Goal: Contribute content: Add original content to the website for others to see

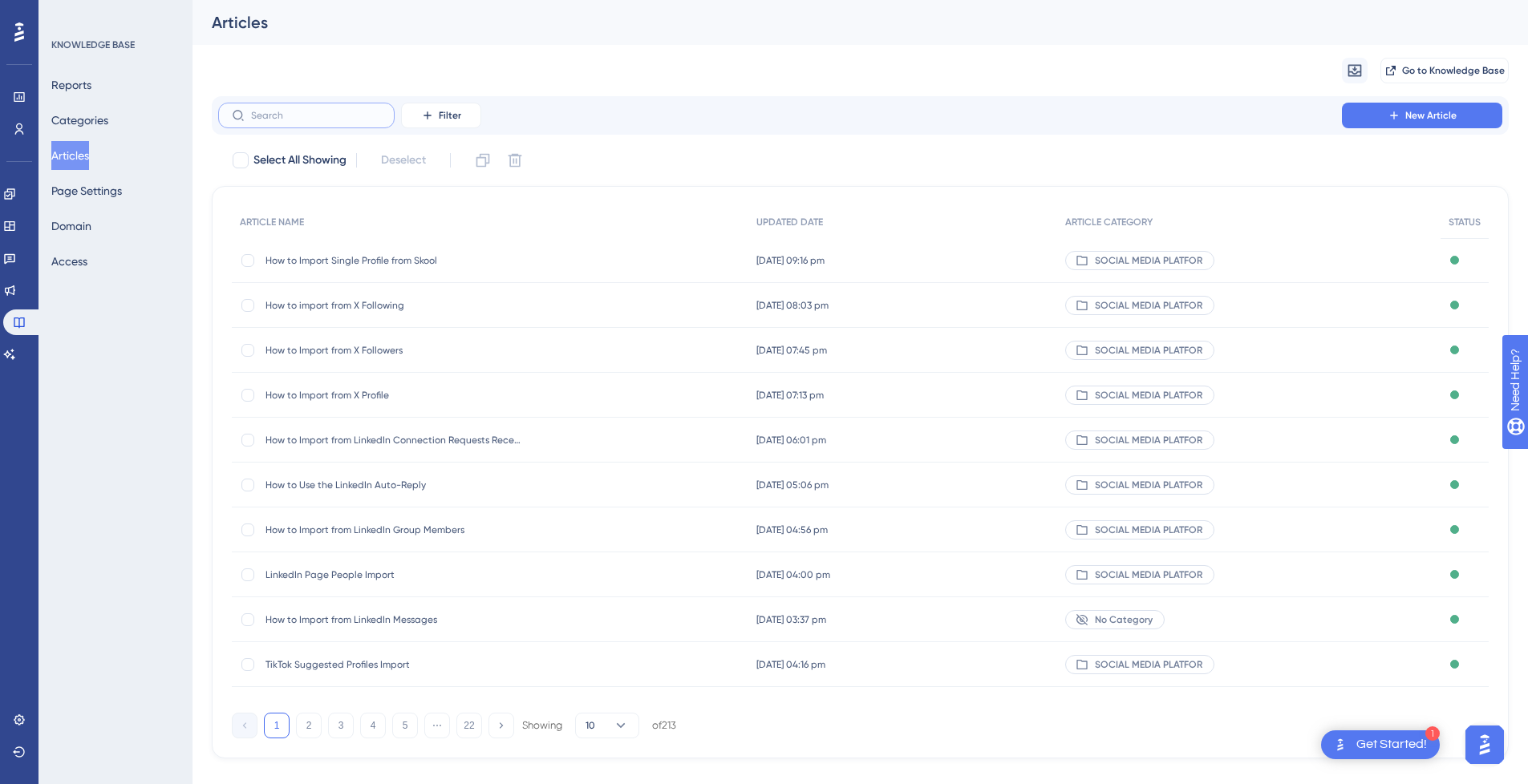
click at [320, 114] on input "text" at bounding box center [315, 115] width 130 height 11
paste input "LinkedIn Messages Import"
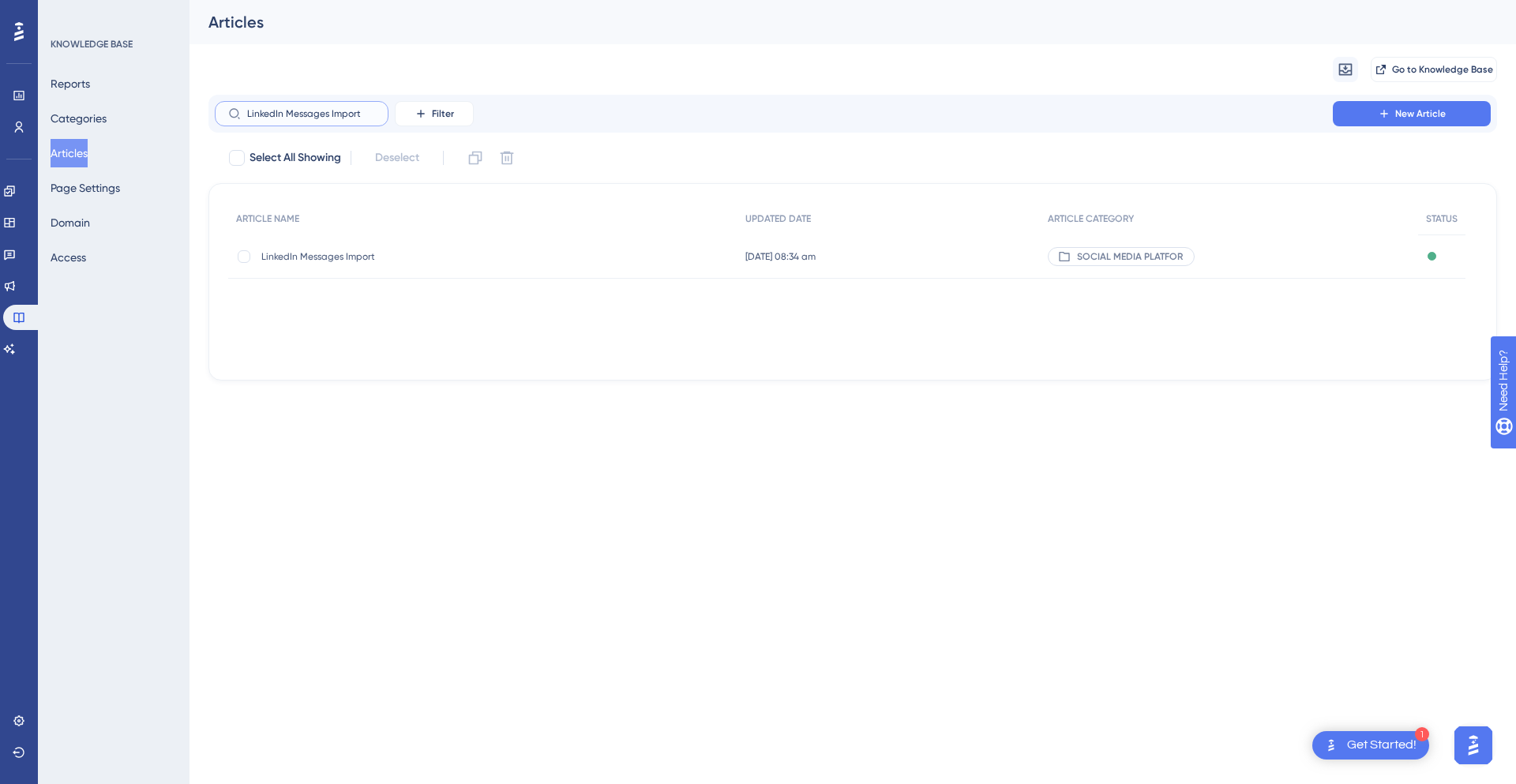
type input "LinkedIn Messages Import"
click at [456, 255] on span "LinkedIn Messages Import" at bounding box center [387, 256] width 253 height 13
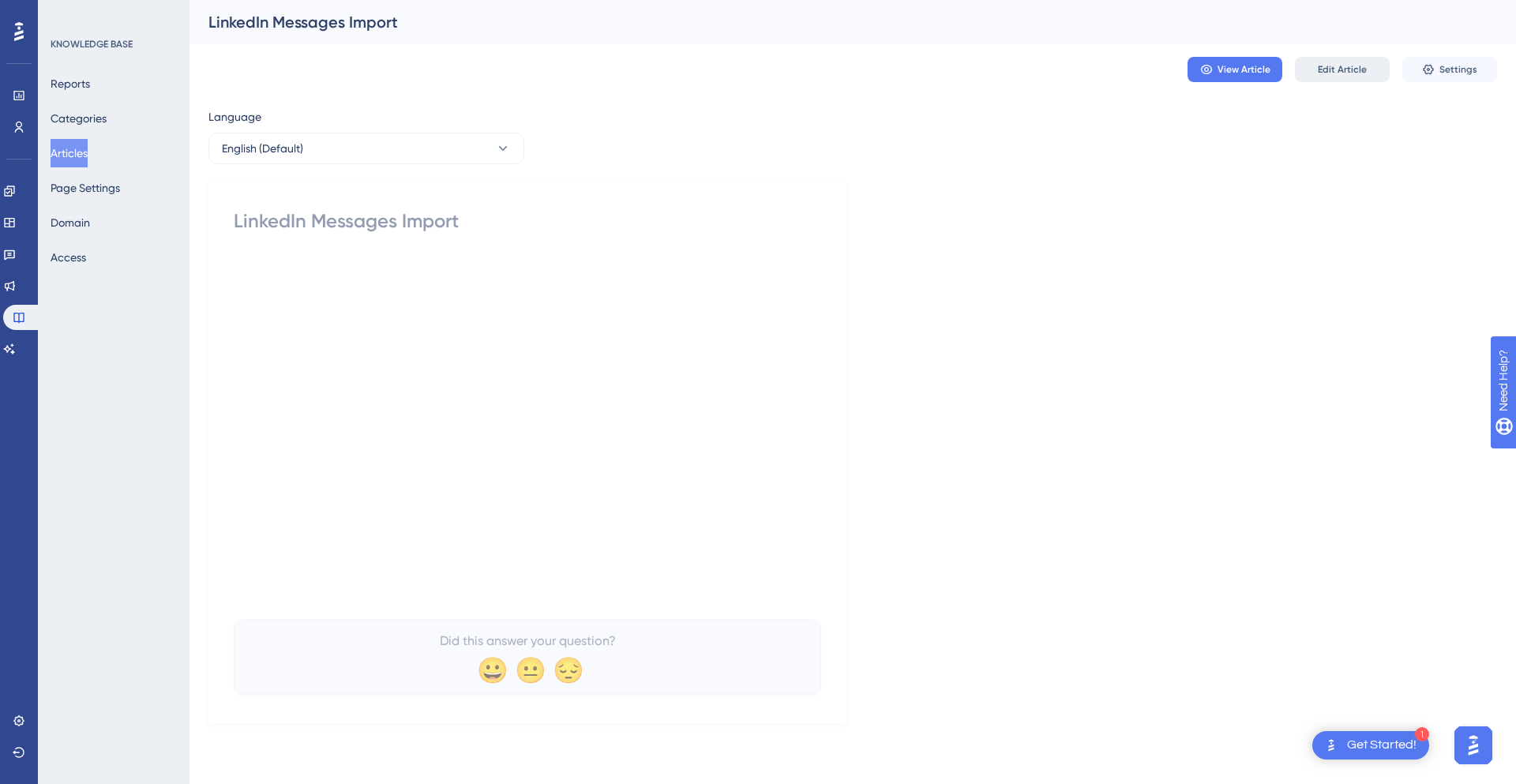
click at [1341, 76] on button "Edit Article" at bounding box center [1342, 70] width 94 height 26
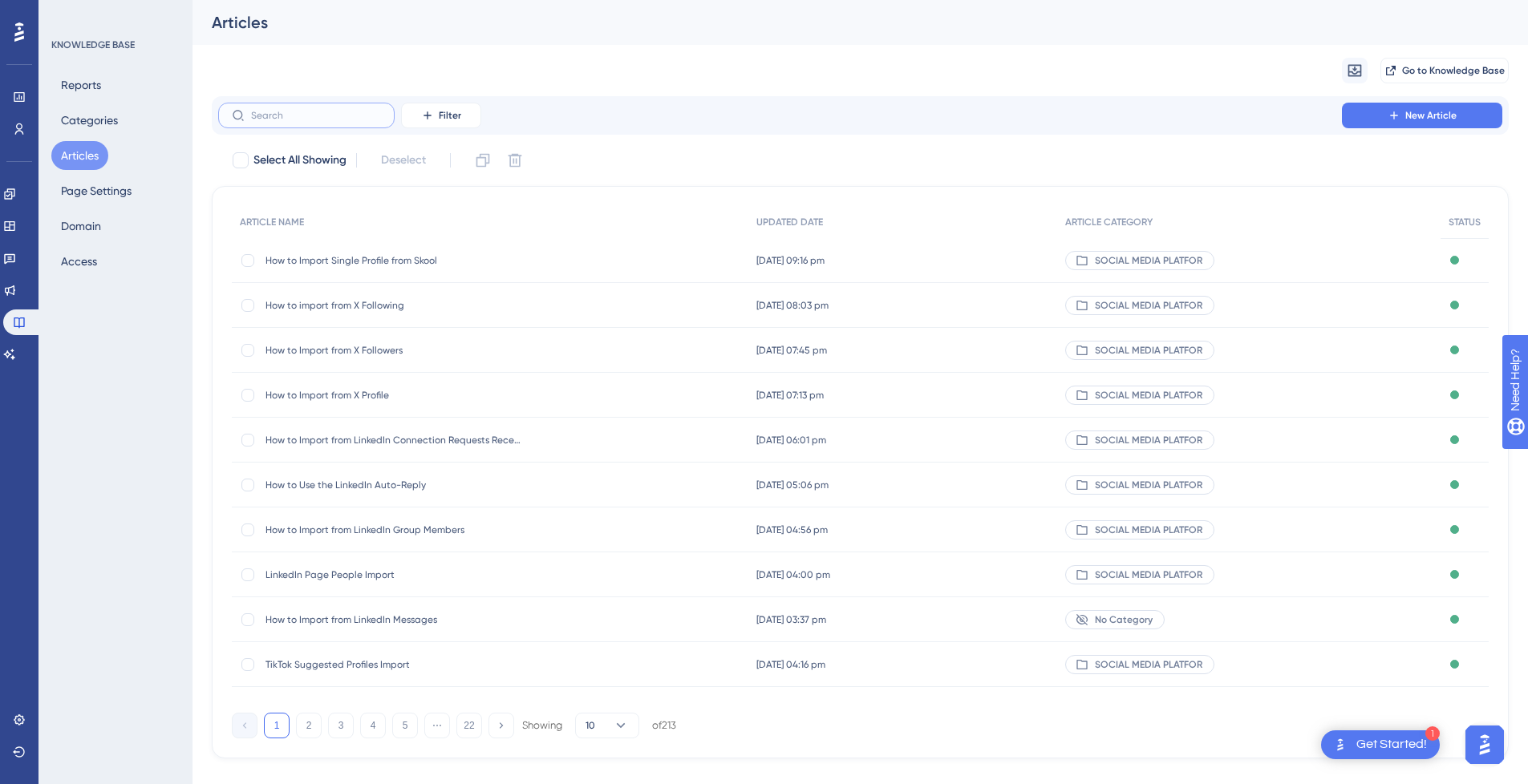
click at [332, 118] on input "text" at bounding box center [315, 115] width 130 height 11
paste input "LinkedIn Messages Import"
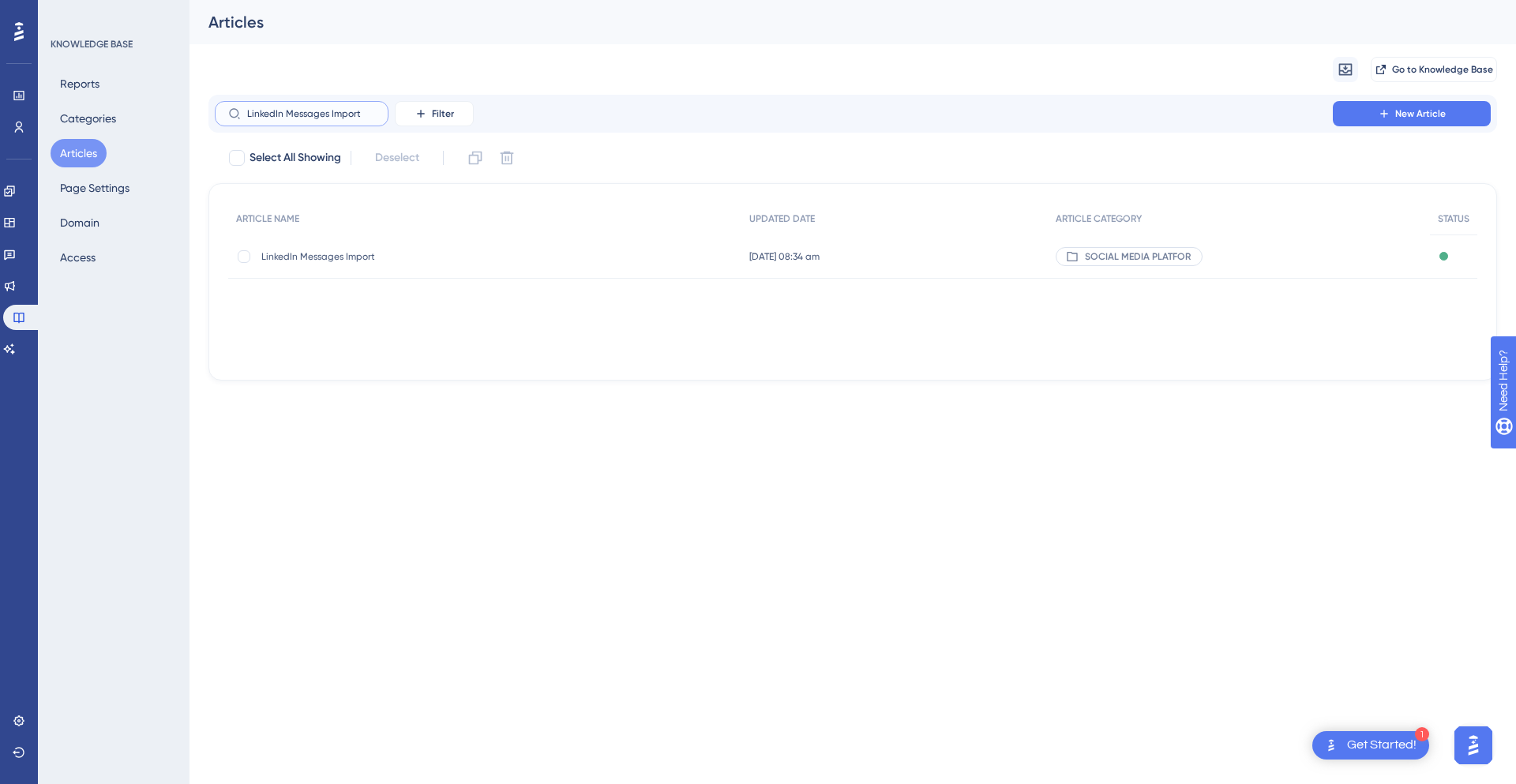
type input "LinkedIn Messages Import"
click at [363, 248] on div "LinkedIn Messages Import LinkedIn Messages Import" at bounding box center [387, 256] width 253 height 44
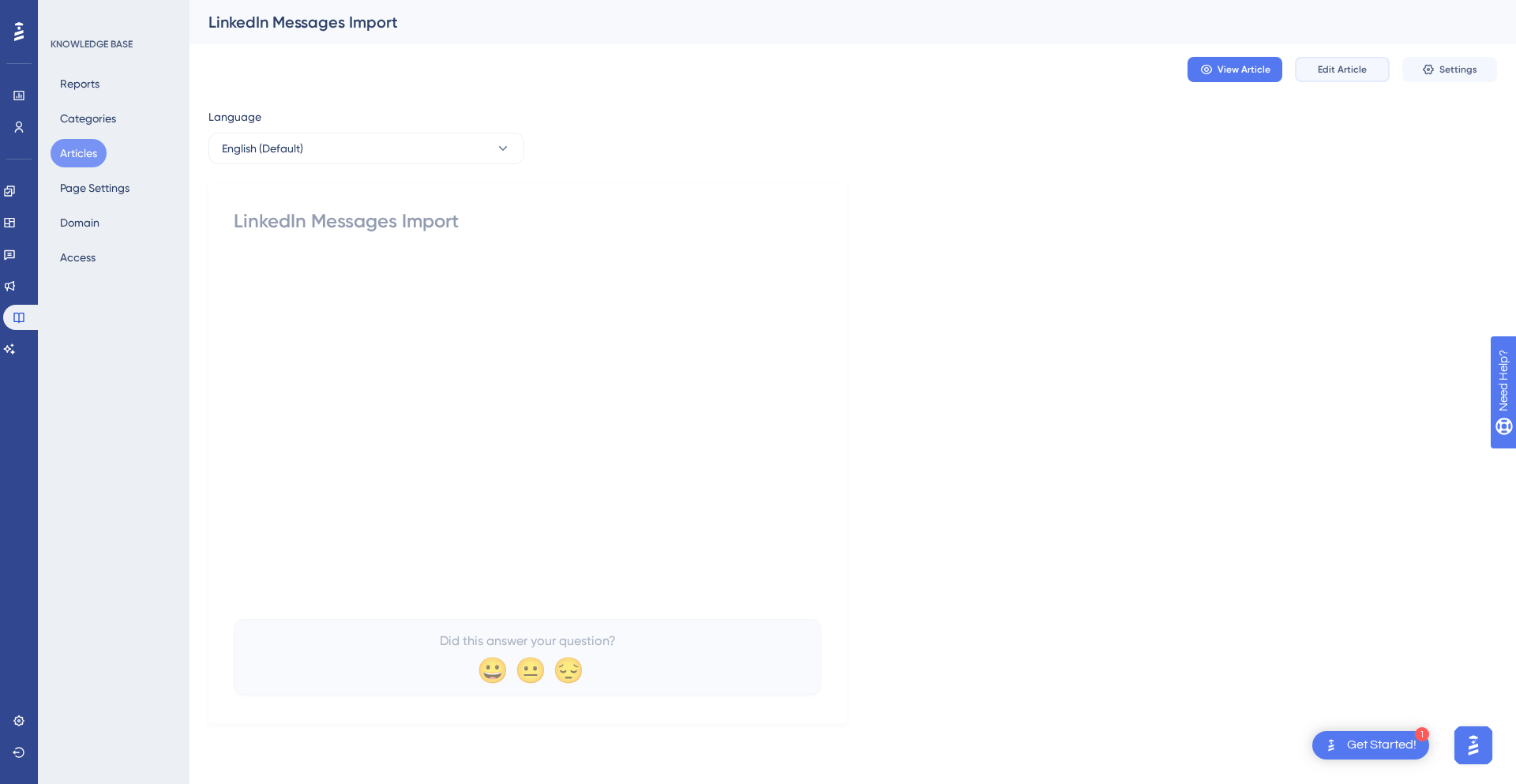
click at [1327, 75] on span "Edit Article" at bounding box center [1342, 69] width 49 height 13
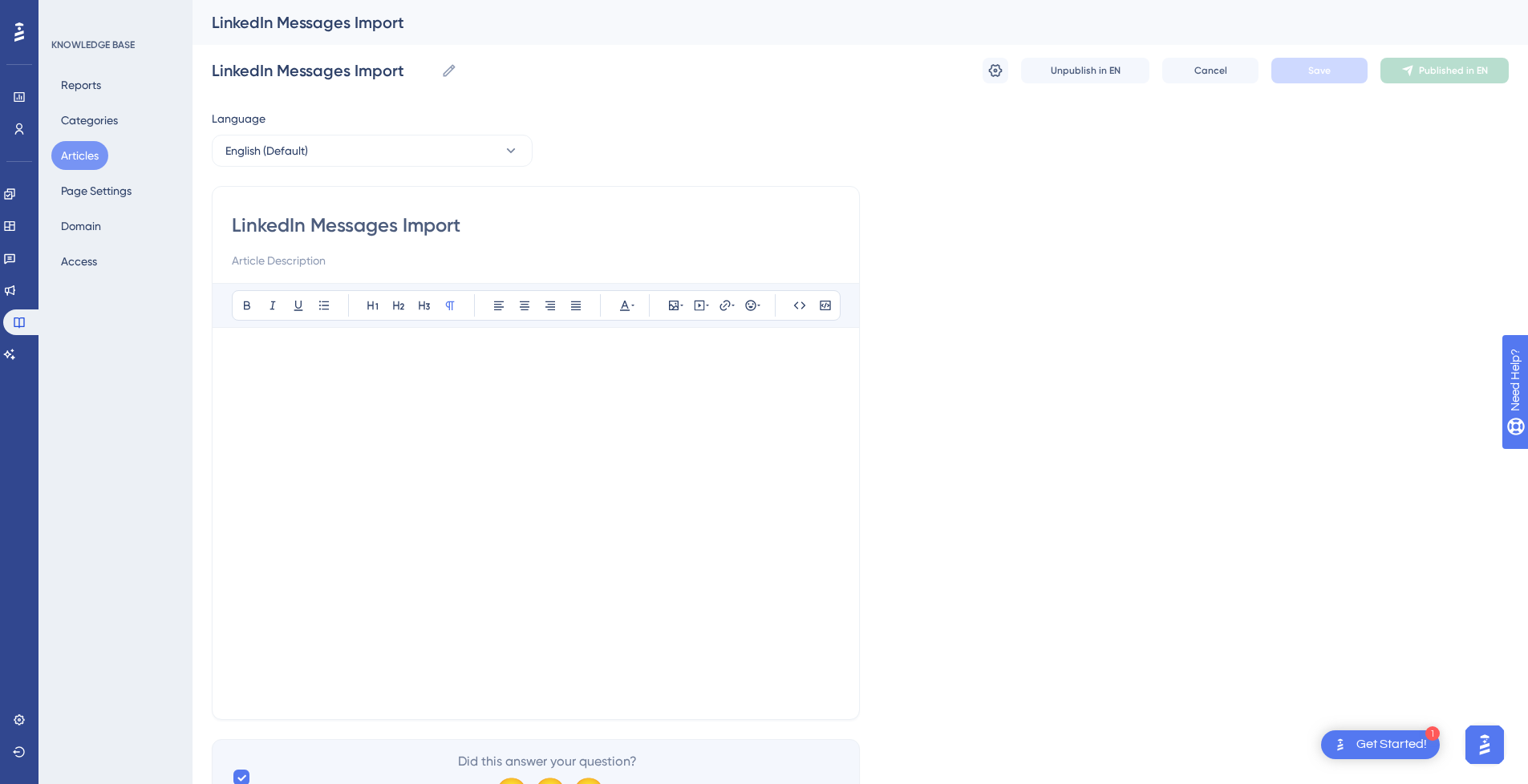
click at [403, 353] on p at bounding box center [535, 356] width 608 height 19
click at [414, 352] on p at bounding box center [535, 356] width 608 height 19
click at [413, 352] on p at bounding box center [535, 356] width 608 height 19
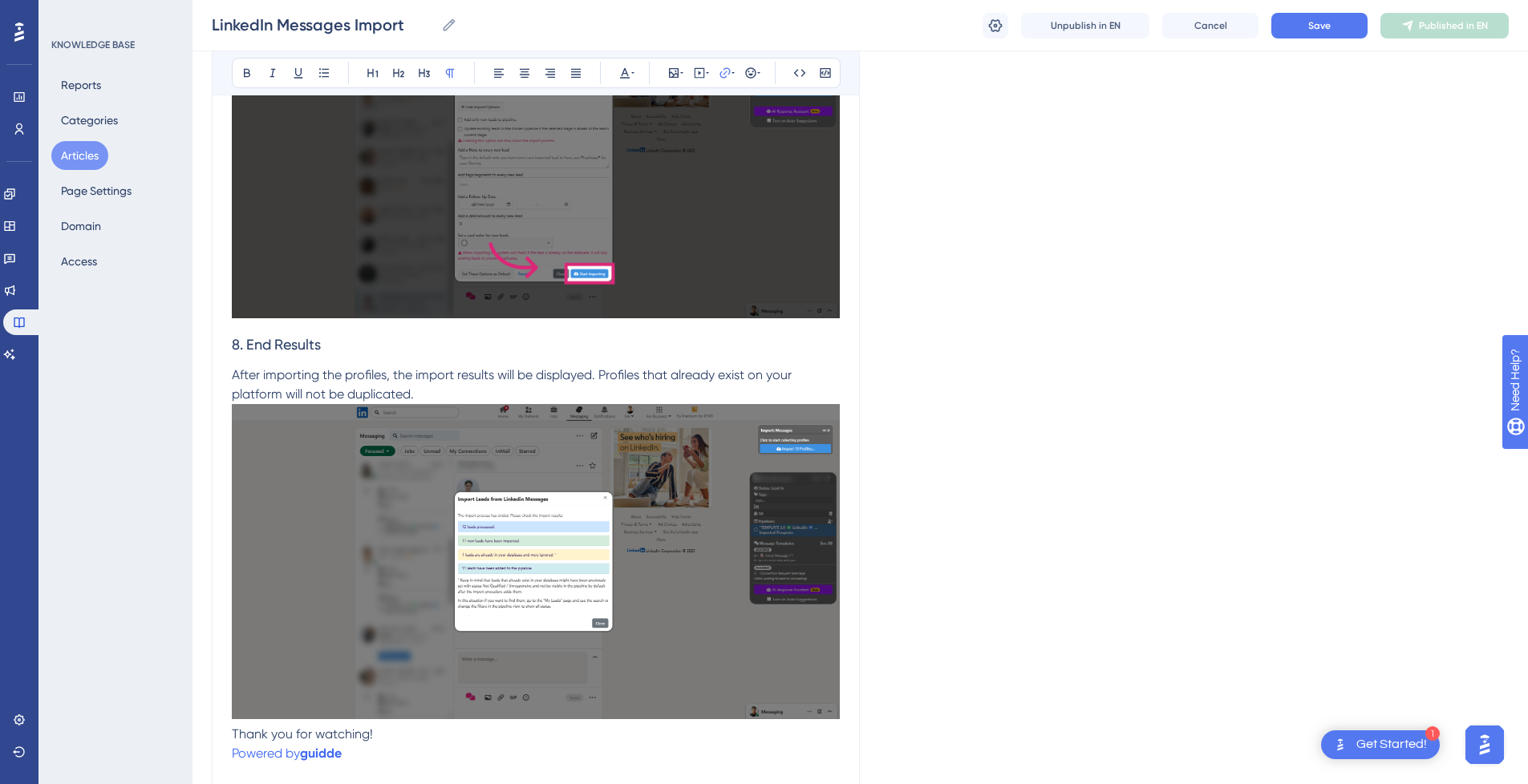
scroll to position [3387, 0]
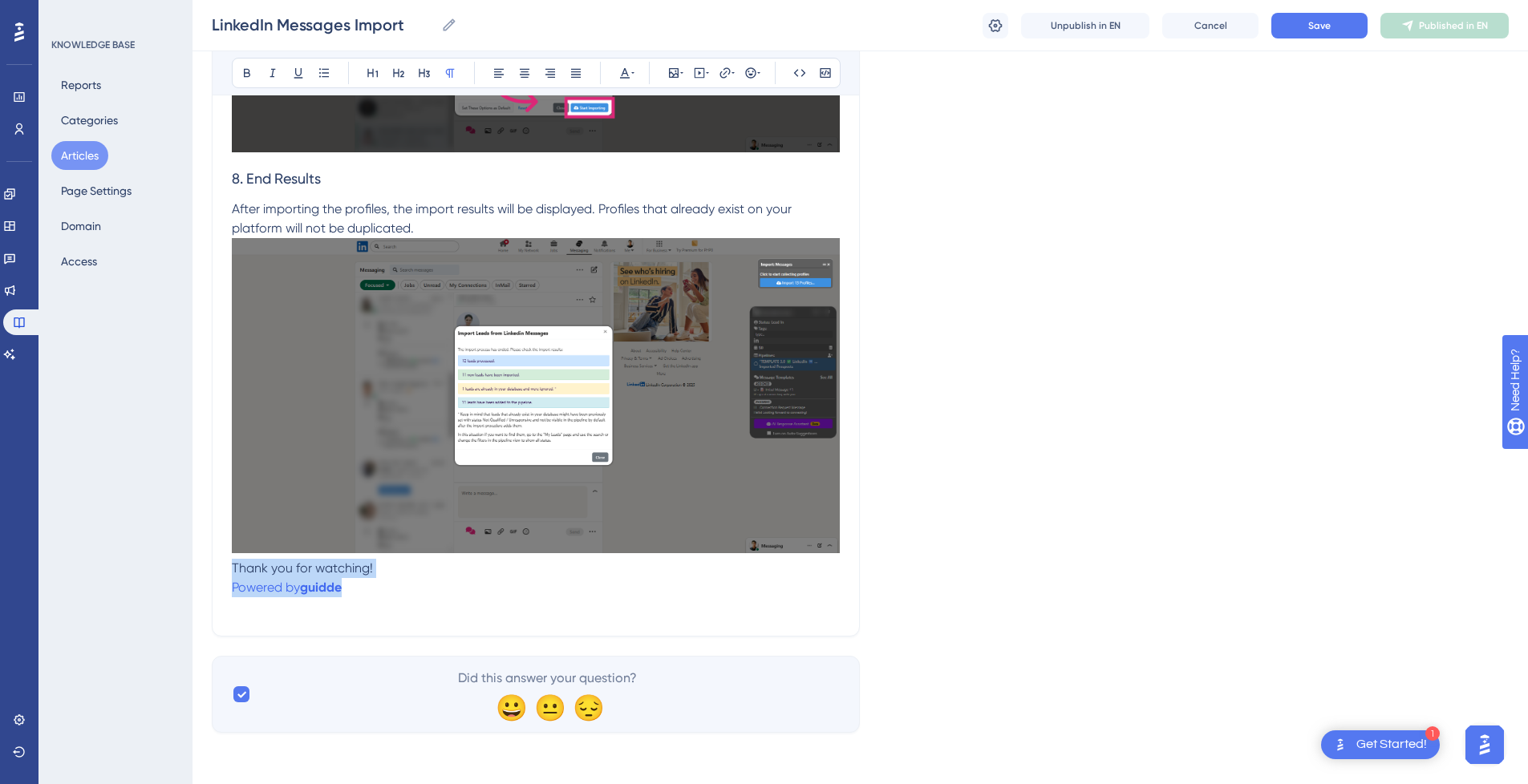
drag, startPoint x: 418, startPoint y: 594, endPoint x: 178, endPoint y: 573, distance: 240.9
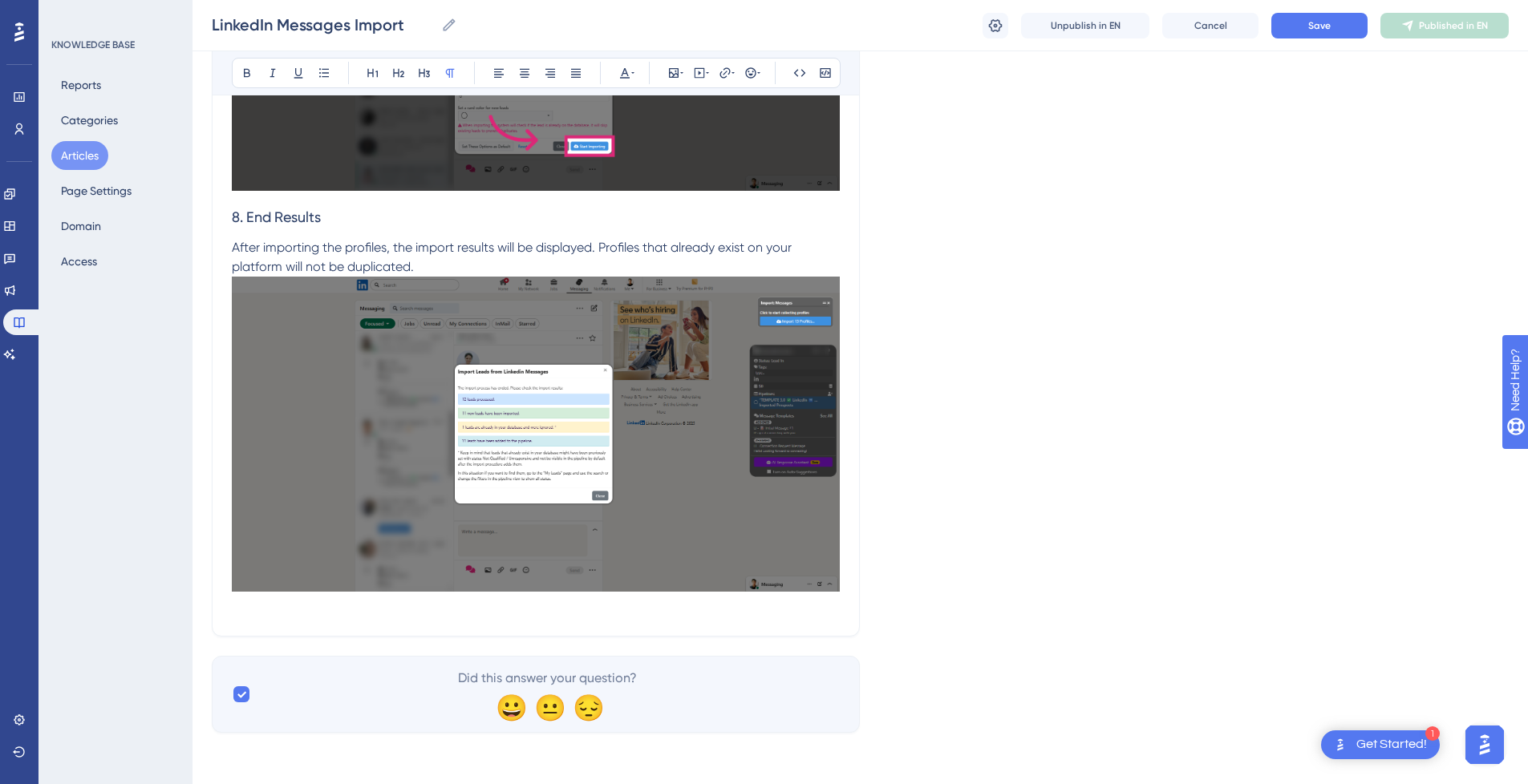
scroll to position [3349, 12]
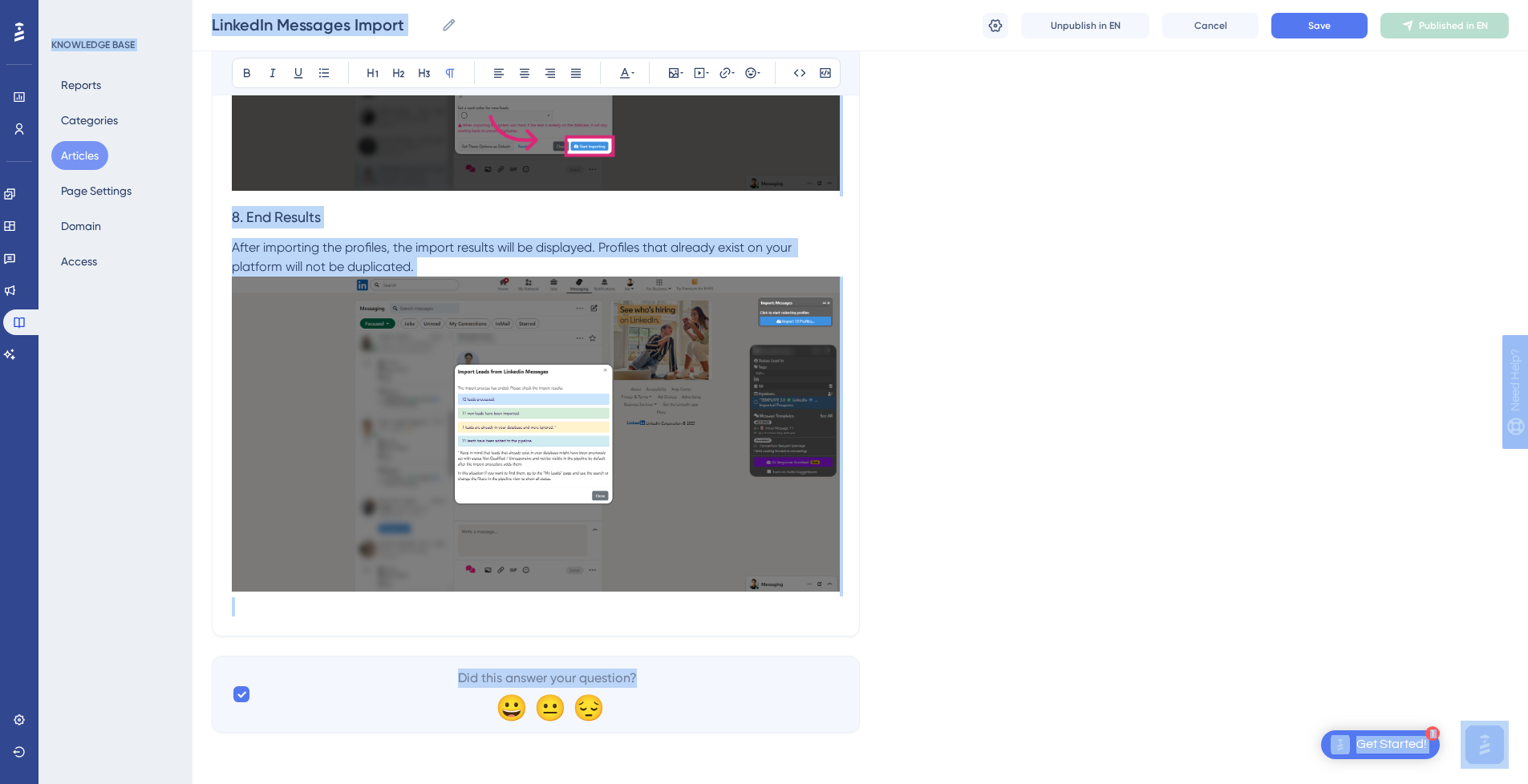
drag, startPoint x: 1527, startPoint y: 662, endPoint x: 1526, endPoint y: 55, distance: 607.0
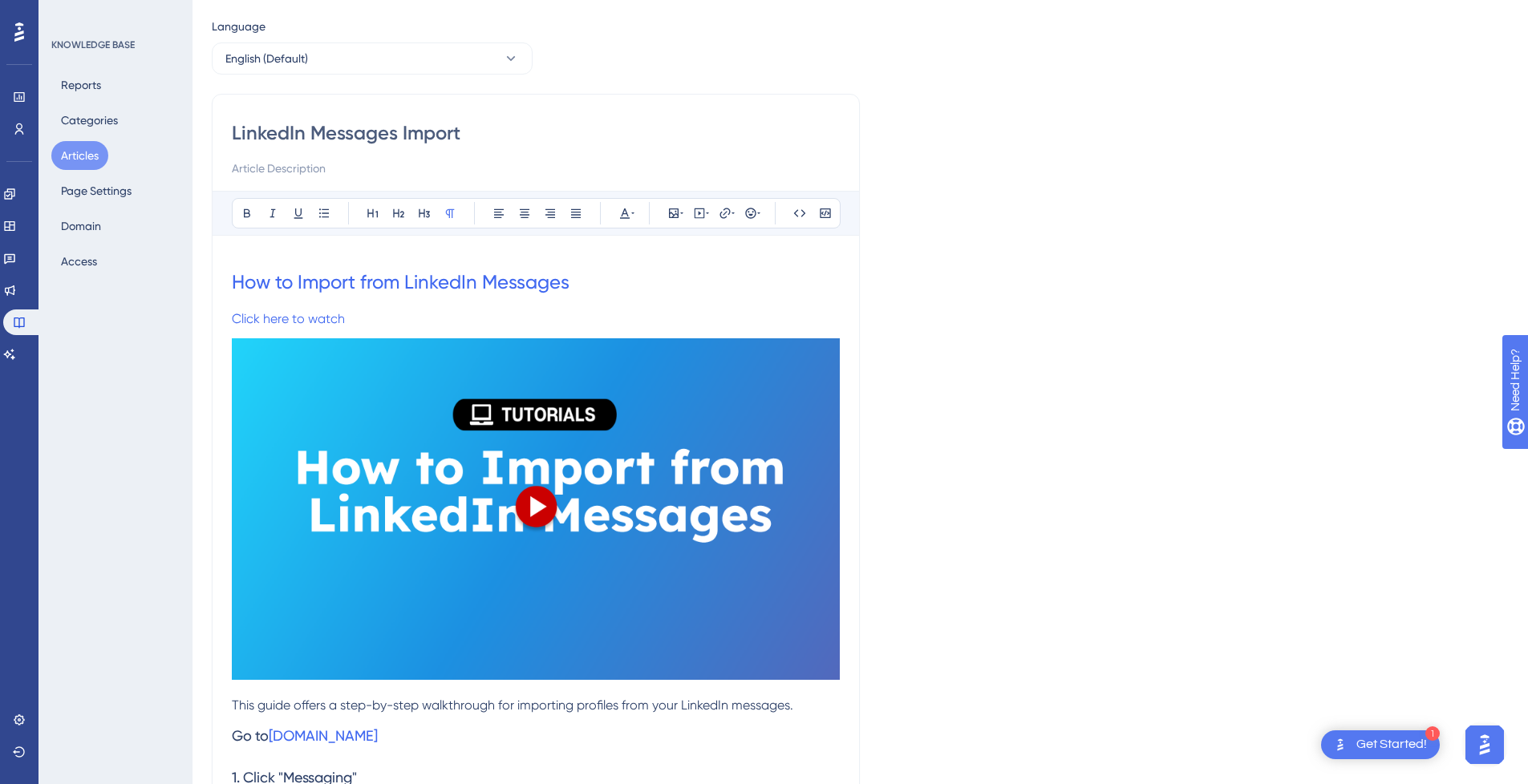
scroll to position [0, 12]
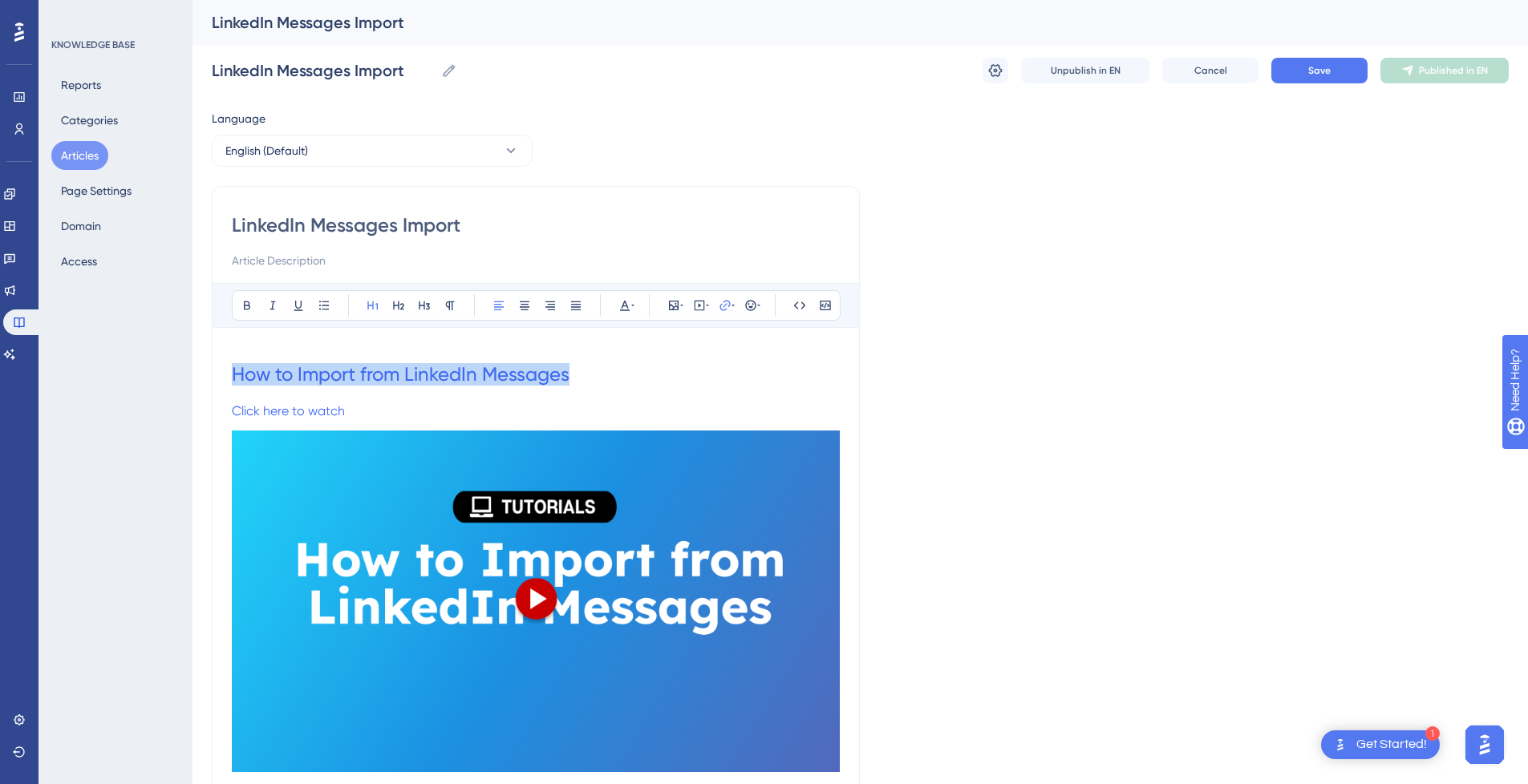
drag, startPoint x: 610, startPoint y: 383, endPoint x: 134, endPoint y: 369, distance: 476.2
click at [395, 259] on input at bounding box center [535, 259] width 608 height 19
click at [358, 385] on h1 at bounding box center [535, 374] width 608 height 55
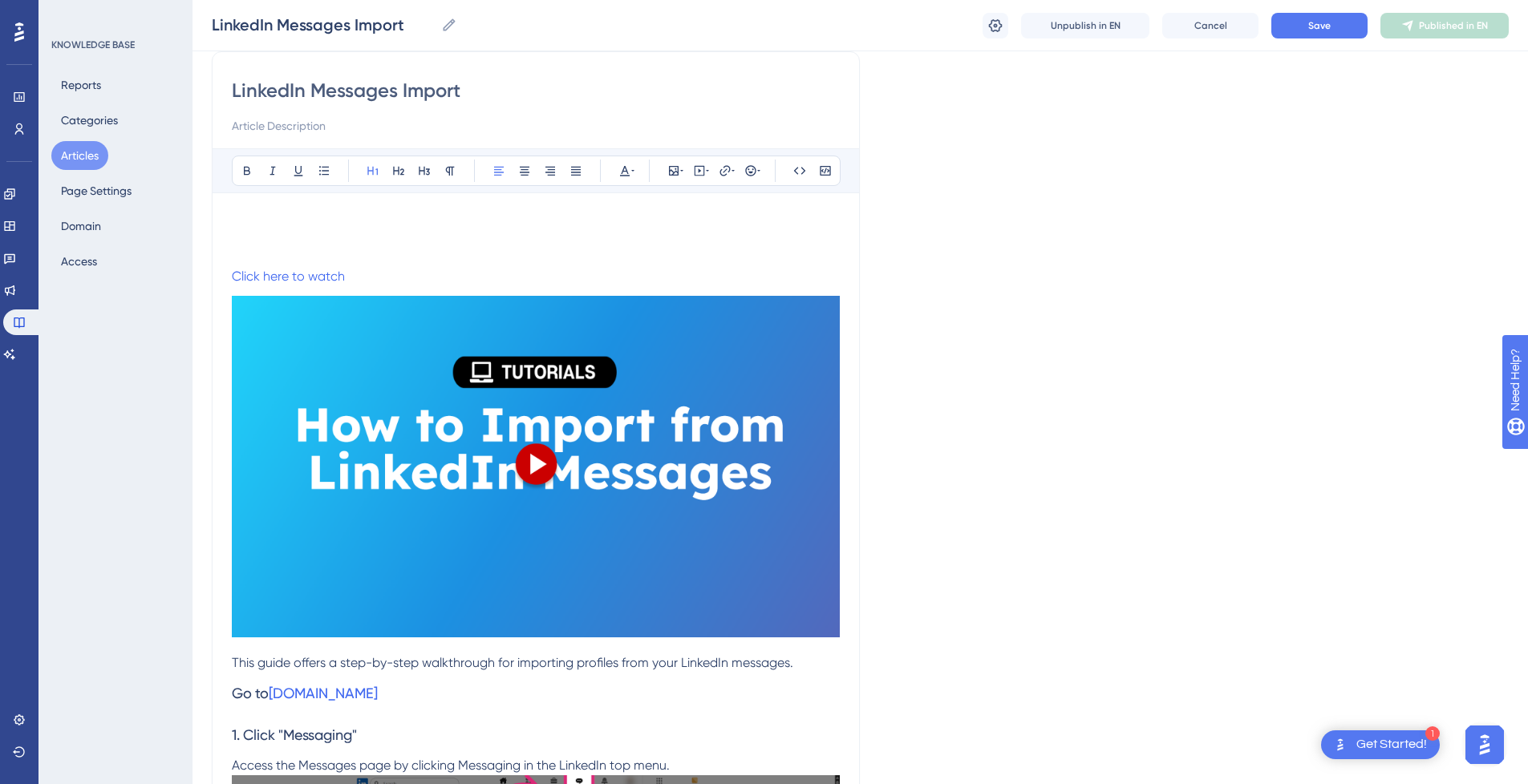
scroll to position [161, 12]
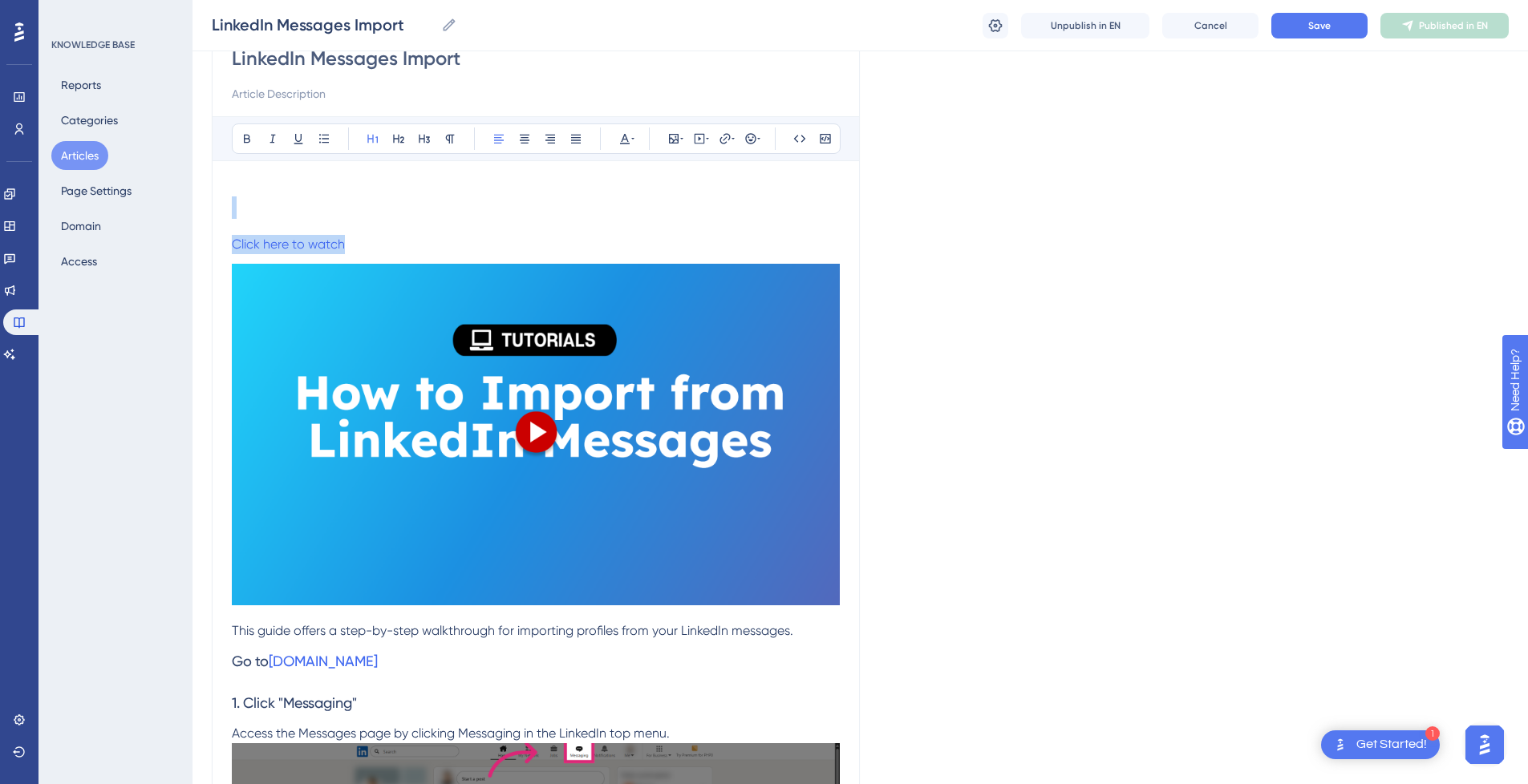
drag, startPoint x: 308, startPoint y: 201, endPoint x: 588, endPoint y: 558, distance: 453.7
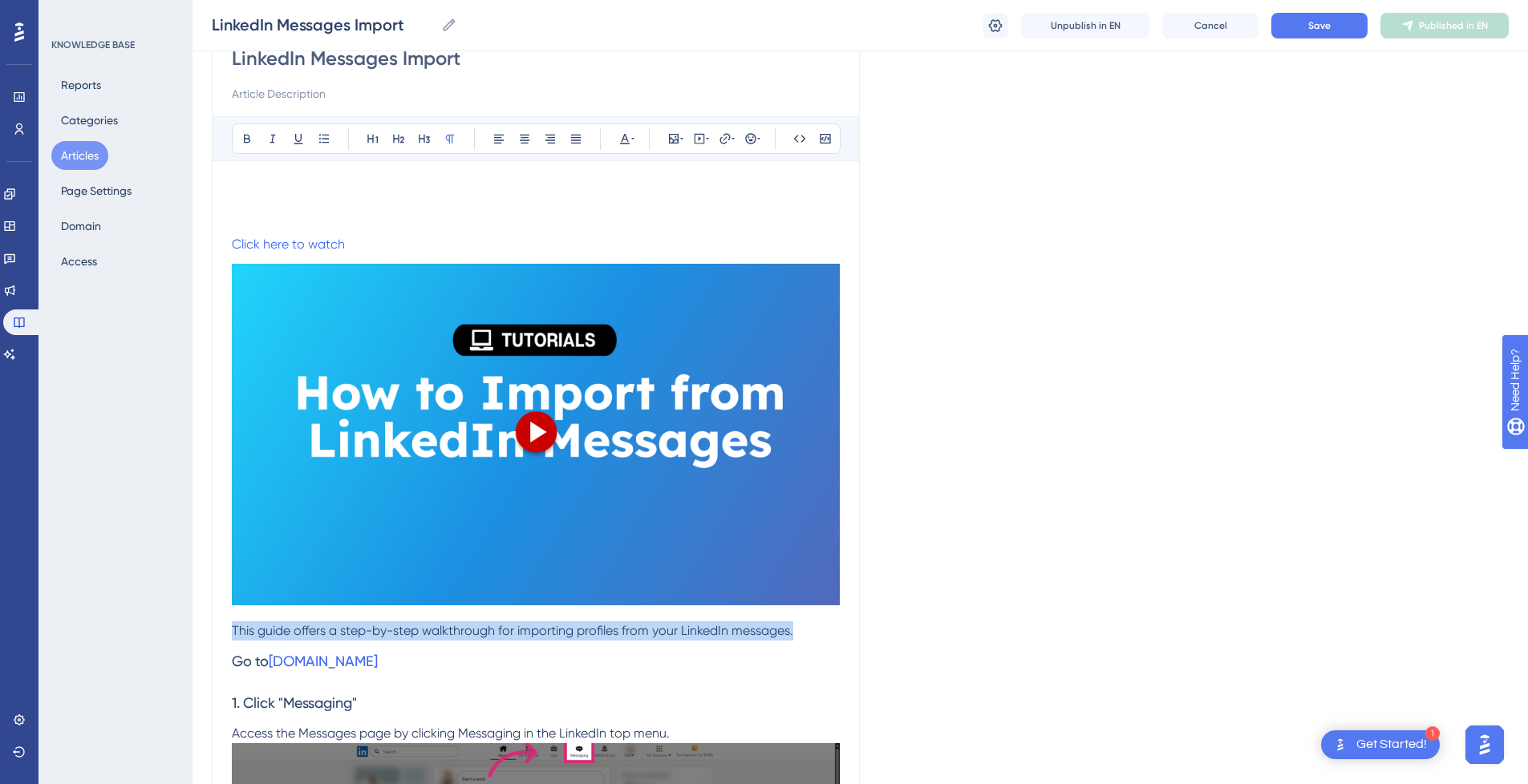
drag, startPoint x: 796, startPoint y: 636, endPoint x: 194, endPoint y: 638, distance: 602.0
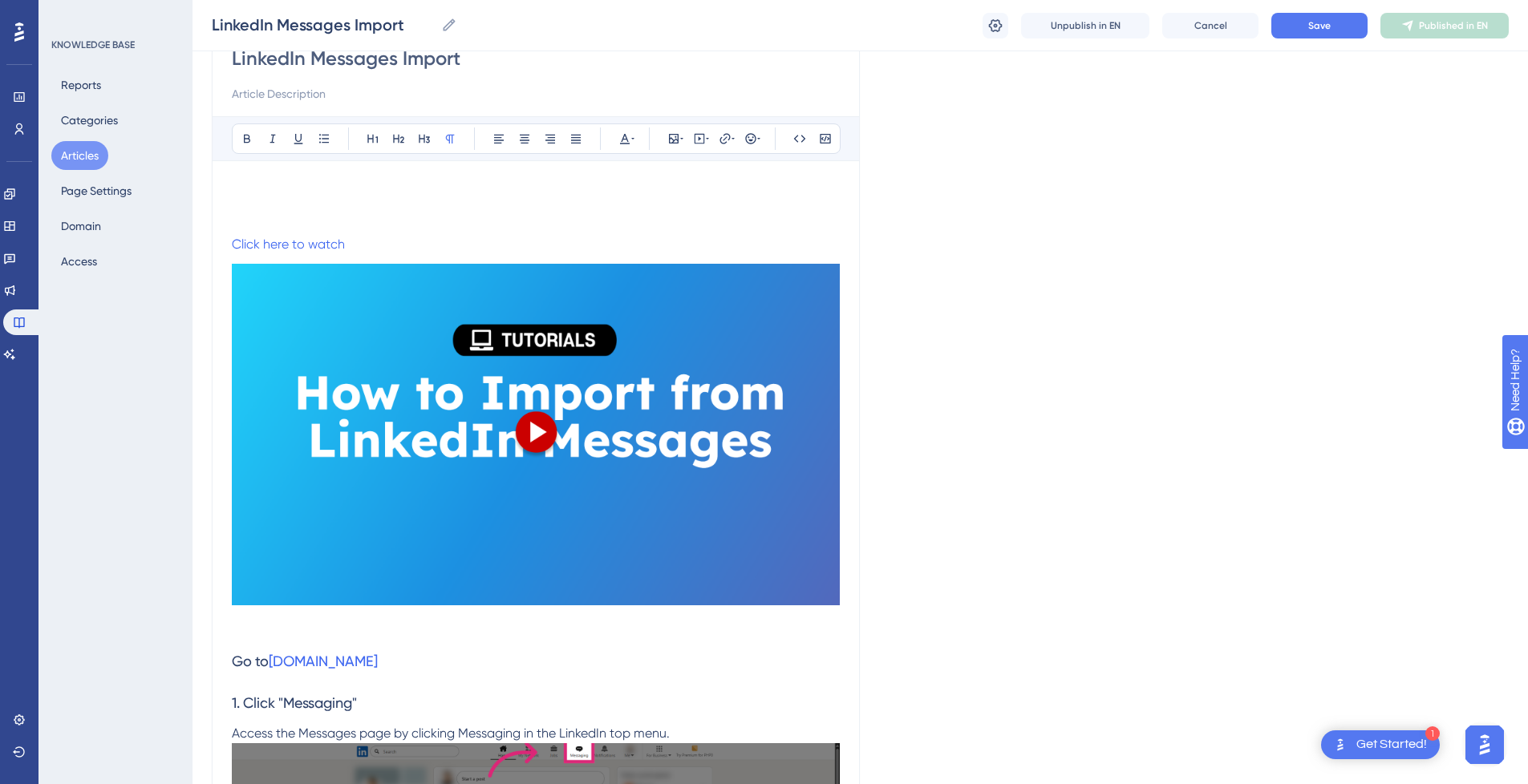
click at [303, 90] on input at bounding box center [535, 93] width 608 height 19
paste input "This guide offers a step-by-step walkthrough for importing profiles from your L…"
type input "This guide offers a step-by-step walkthrough for importing profiles from your L…"
click at [336, 210] on h1 at bounding box center [535, 207] width 608 height 55
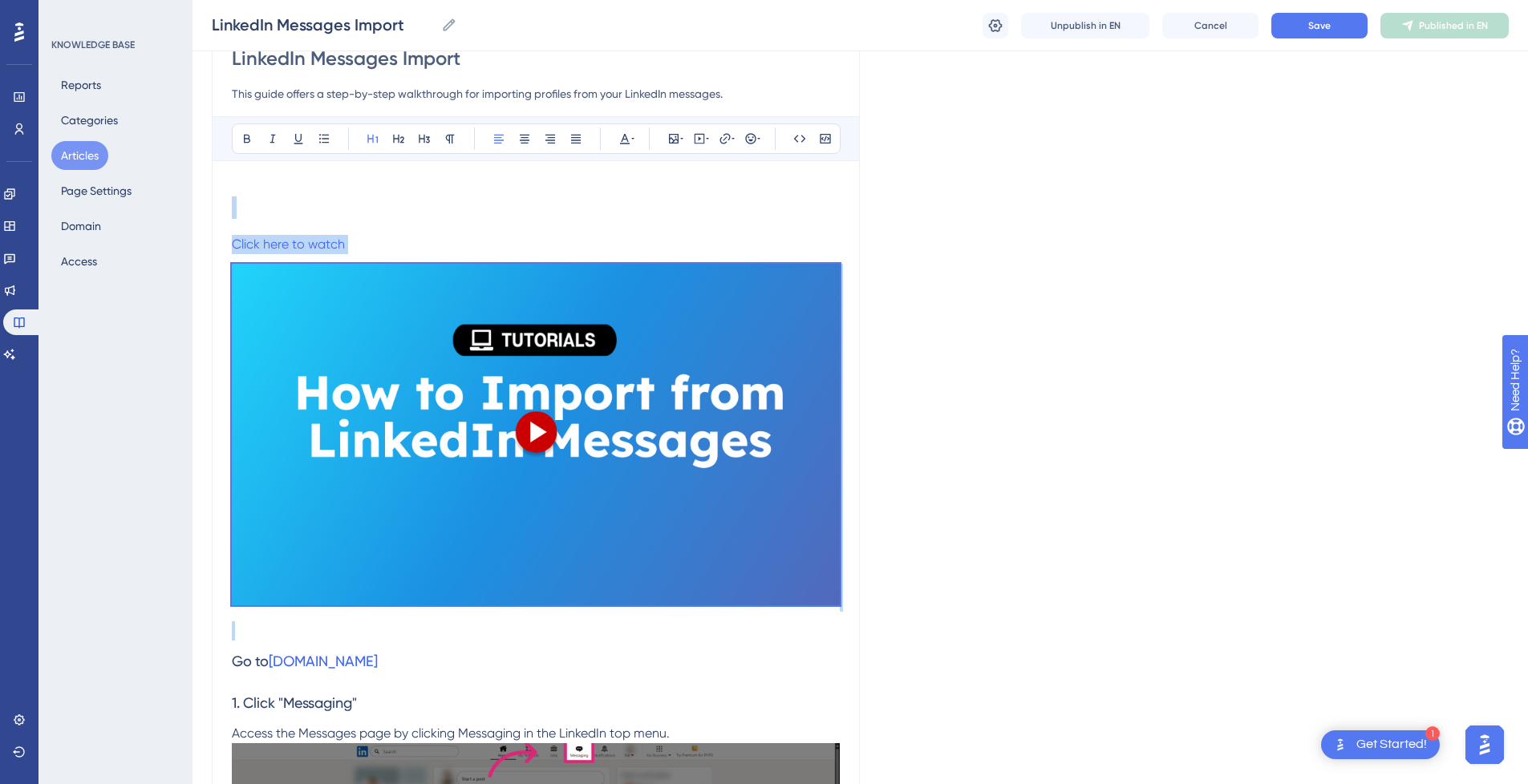
drag, startPoint x: 296, startPoint y: 191, endPoint x: 497, endPoint y: 631, distance: 483.7
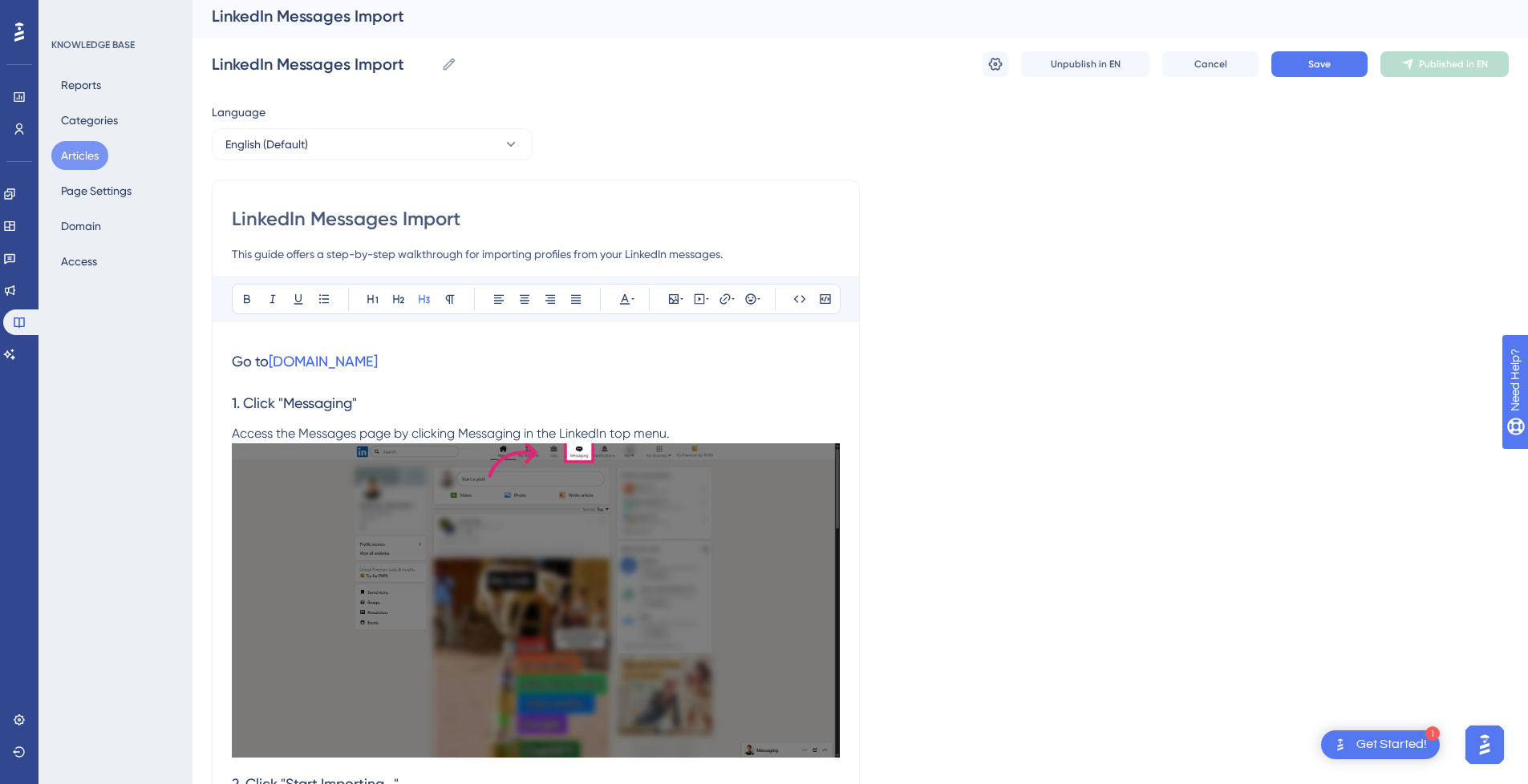
scroll to position [0, 12]
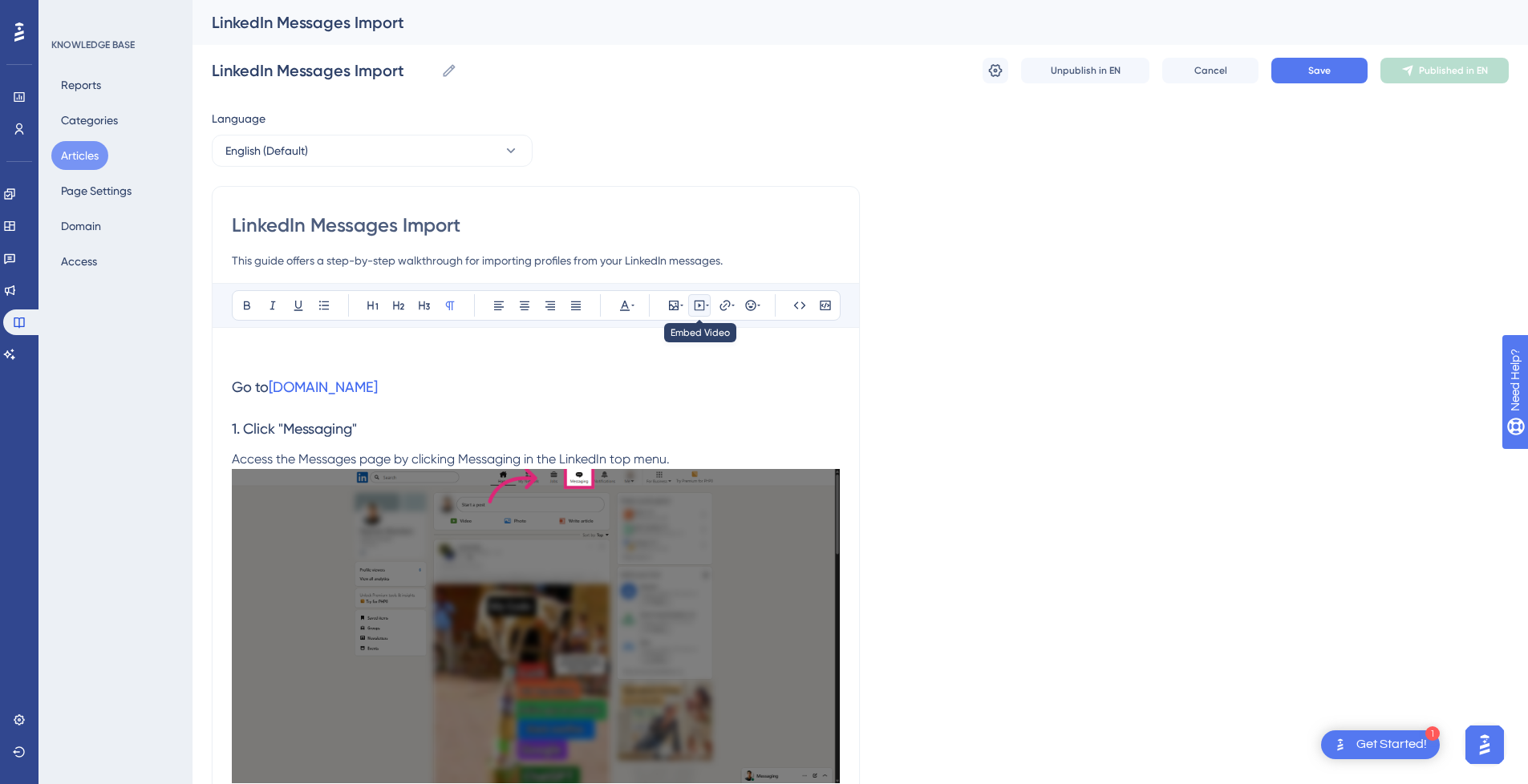
click at [688, 297] on button at bounding box center [699, 305] width 22 height 22
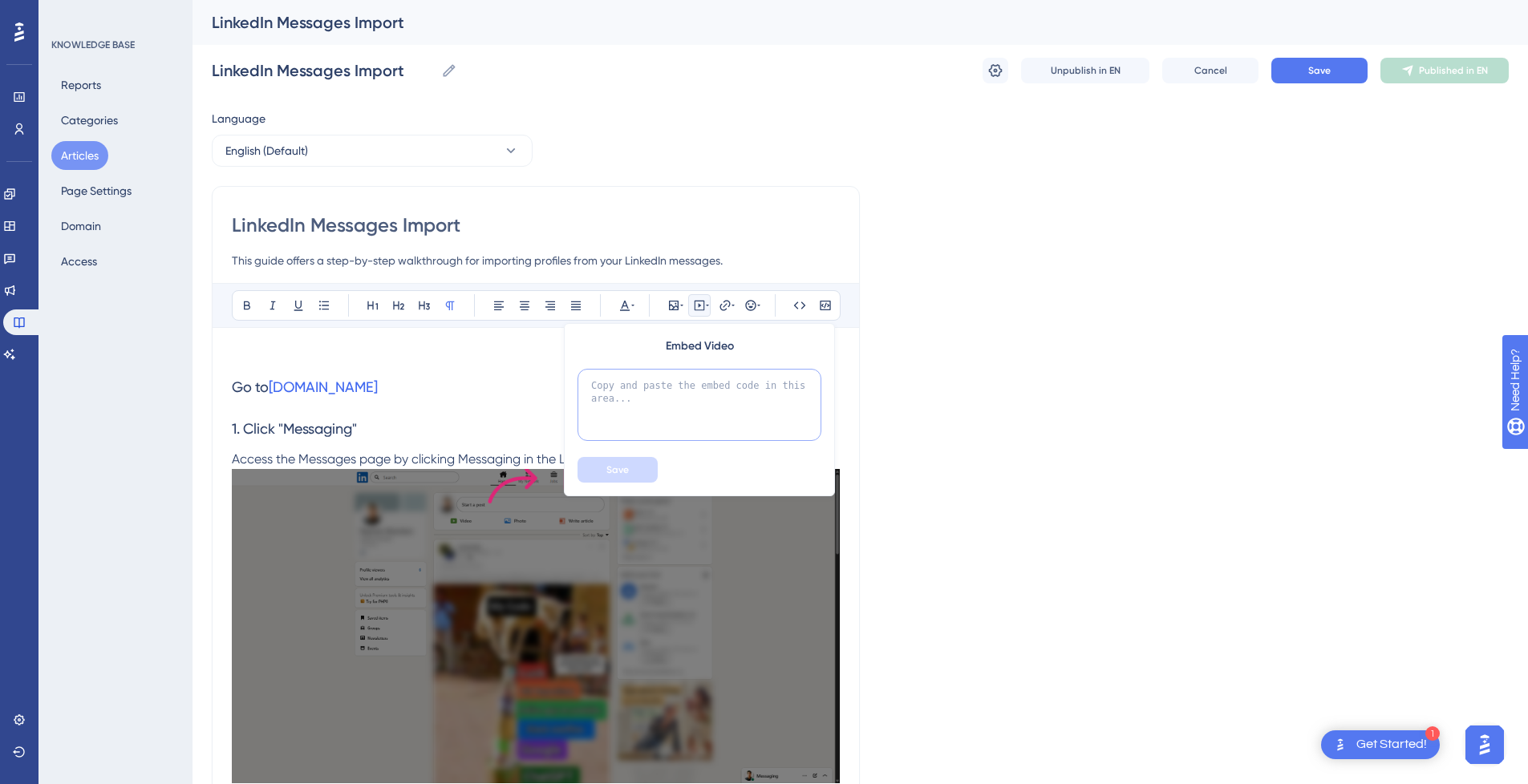
drag, startPoint x: 687, startPoint y: 389, endPoint x: 679, endPoint y: 393, distance: 8.9
click at [686, 390] on textarea at bounding box center [699, 405] width 244 height 72
paste textarea "<div style="position:relative;padding-bottom:56.25%;"> <iframe style="width:100…"
type textarea "<div style="position:relative;padding-bottom:56.25%;"> <iframe style="width:100…"
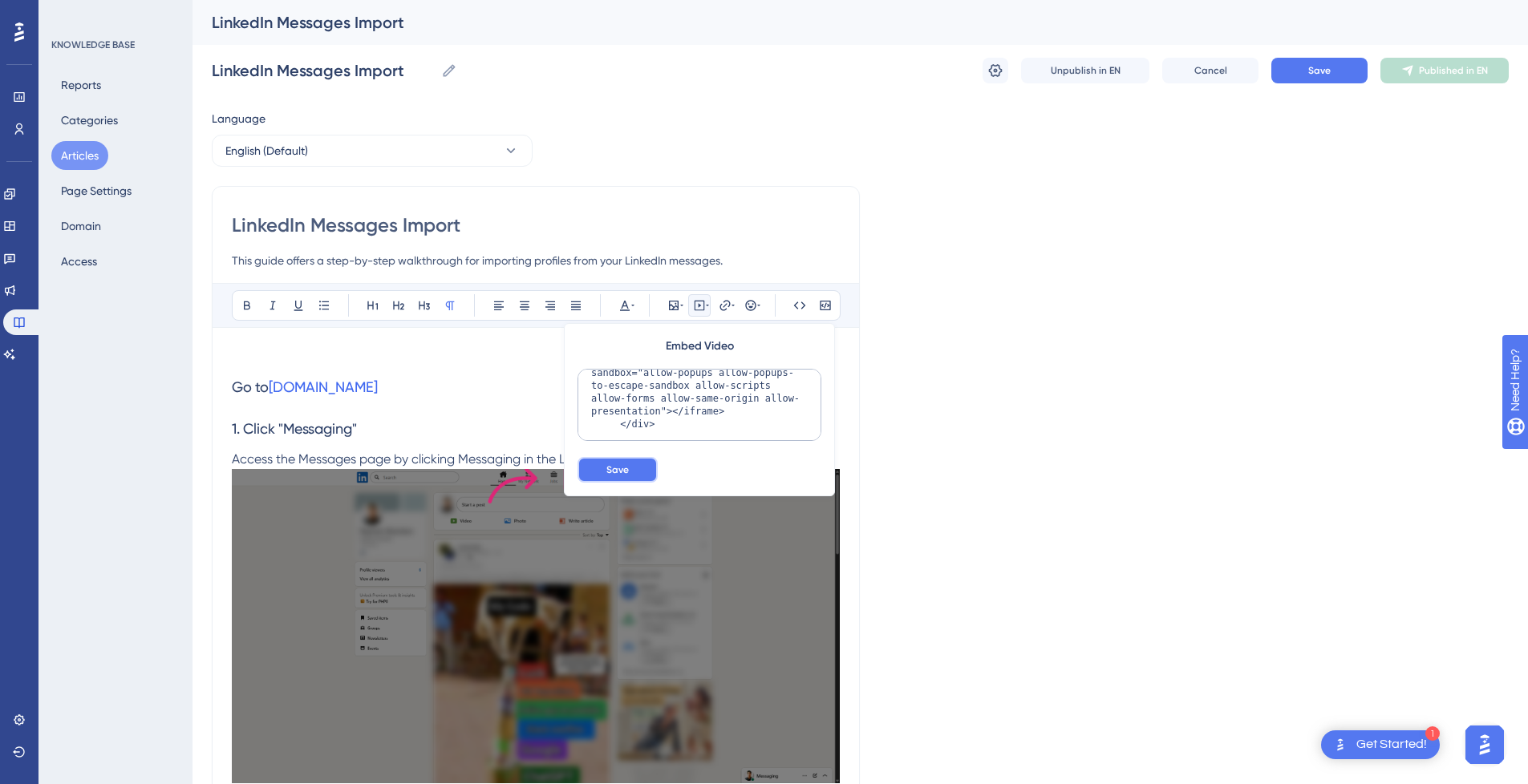
click at [606, 475] on span "Save" at bounding box center [617, 469] width 22 height 13
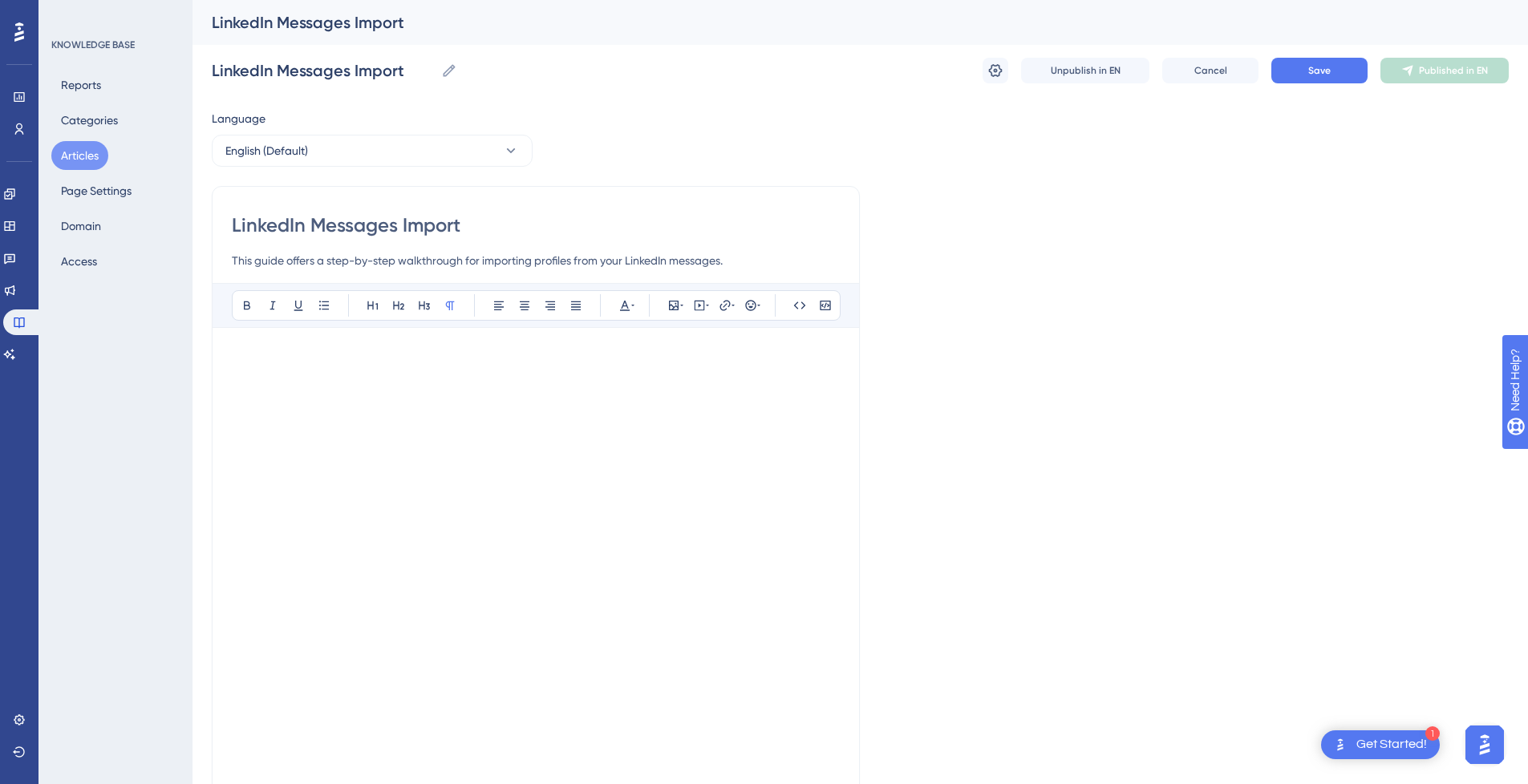
click at [326, 355] on p at bounding box center [535, 356] width 608 height 19
click at [293, 749] on p at bounding box center [535, 743] width 608 height 19
click at [1341, 77] on button "Save" at bounding box center [1318, 71] width 96 height 26
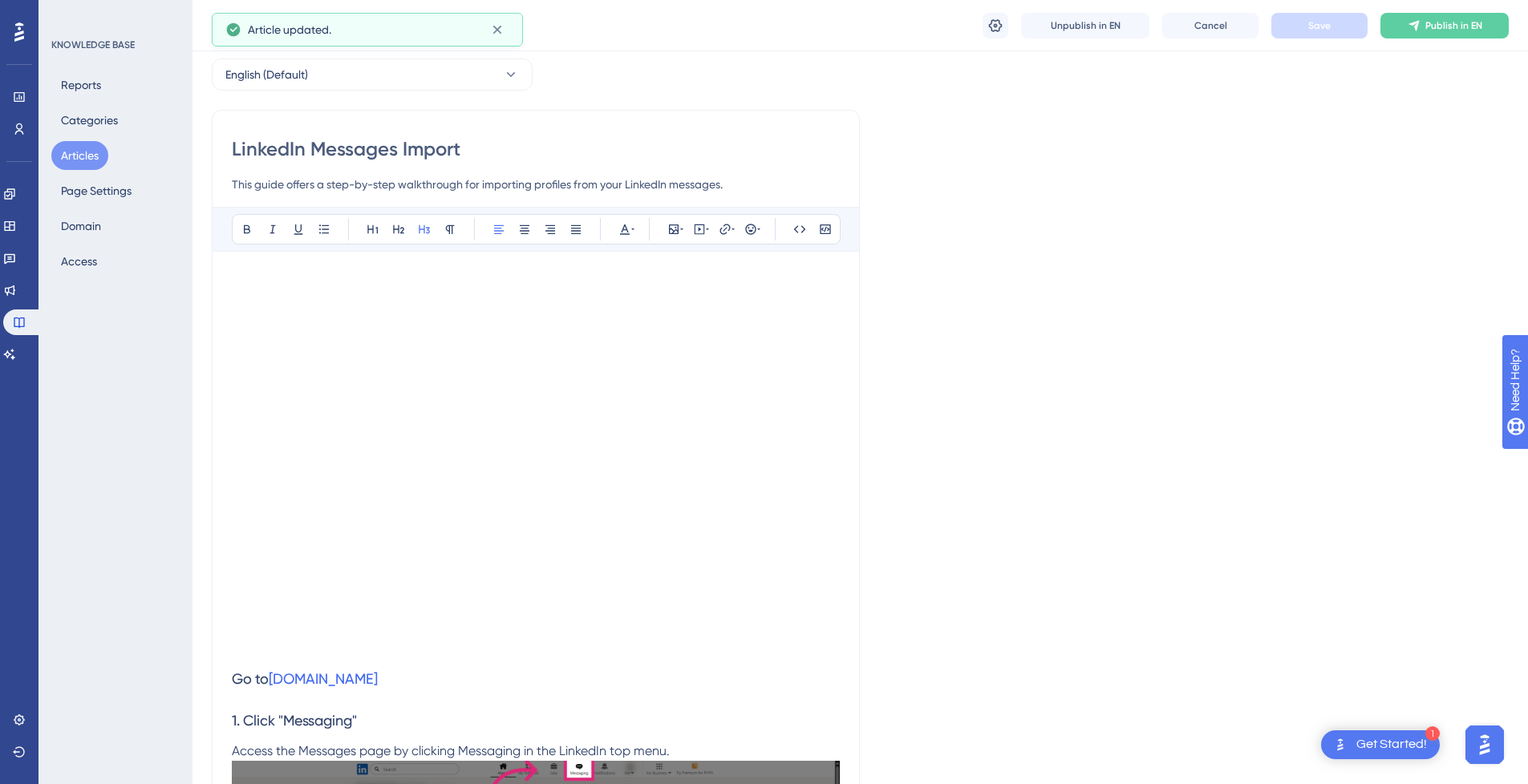
scroll to position [0, 12]
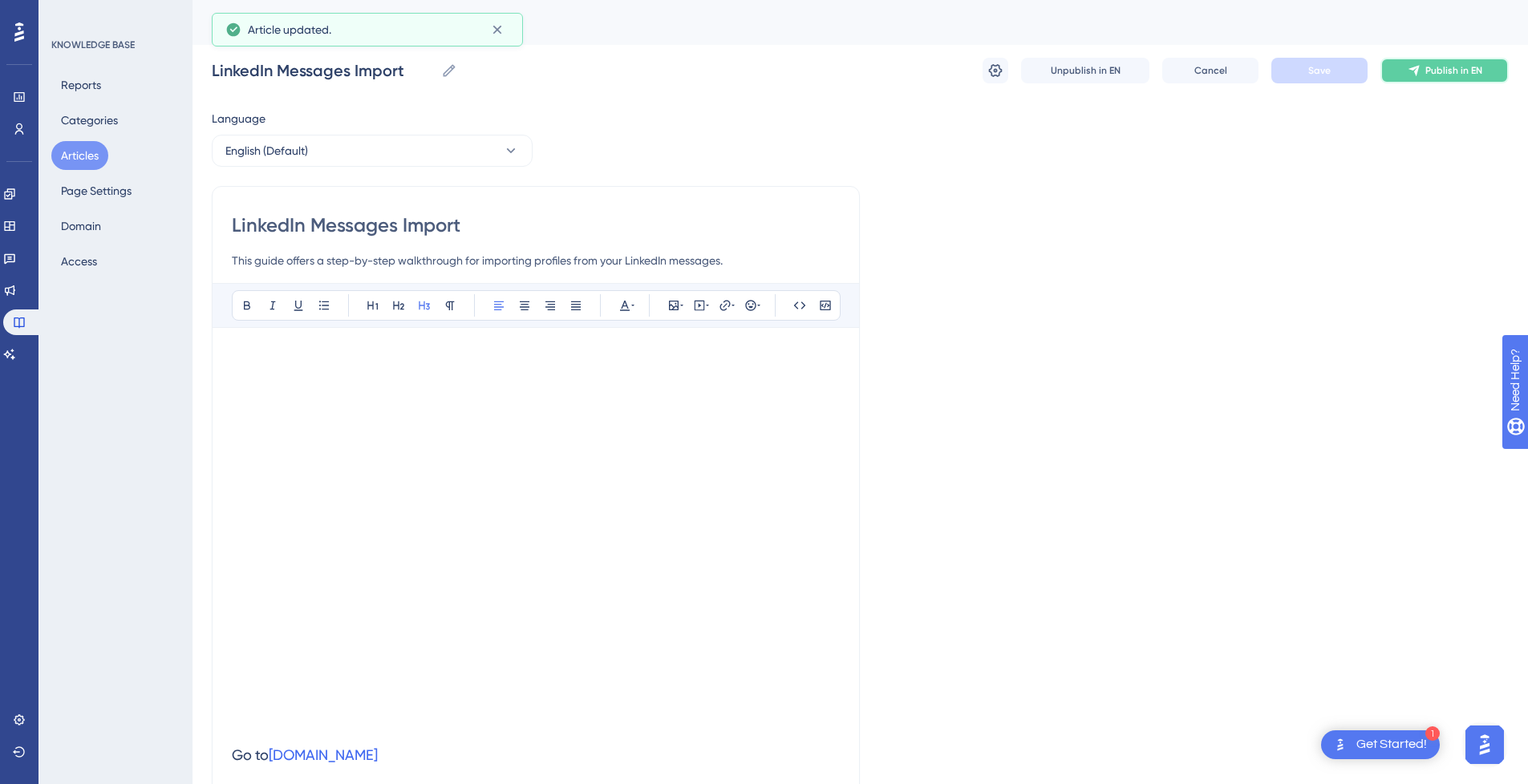
click at [1457, 70] on span "Publish in EN" at bounding box center [1453, 70] width 57 height 13
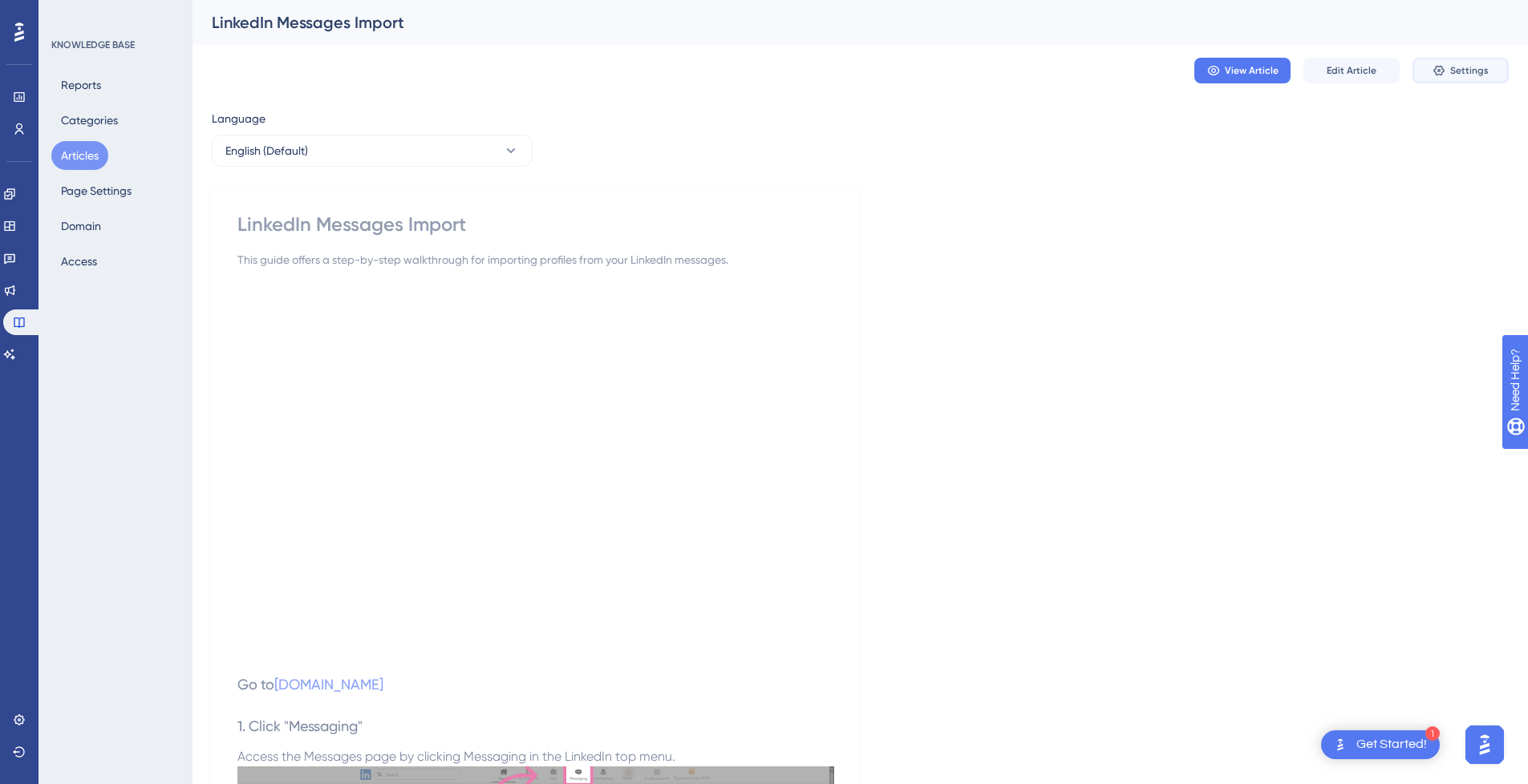
click at [1478, 72] on button "Settings" at bounding box center [1460, 71] width 96 height 26
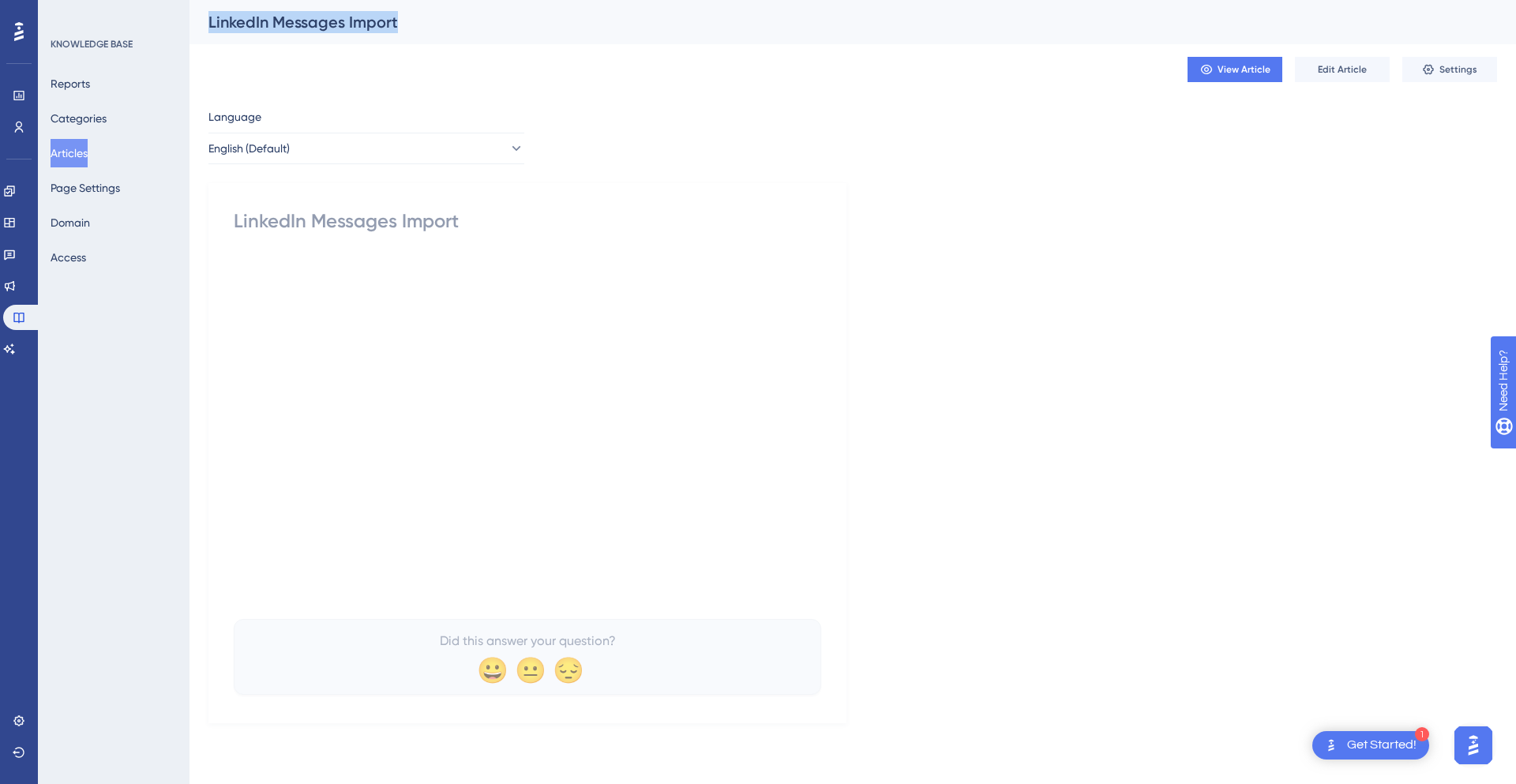
drag, startPoint x: 360, startPoint y: 18, endPoint x: 211, endPoint y: 11, distance: 149.2
click at [211, 11] on div "LinkedIn Messages Import" at bounding box center [832, 22] width 1249 height 22
copy div "LinkedIn Messages Import"
click at [1359, 72] on span "Edit Article" at bounding box center [1342, 69] width 49 height 13
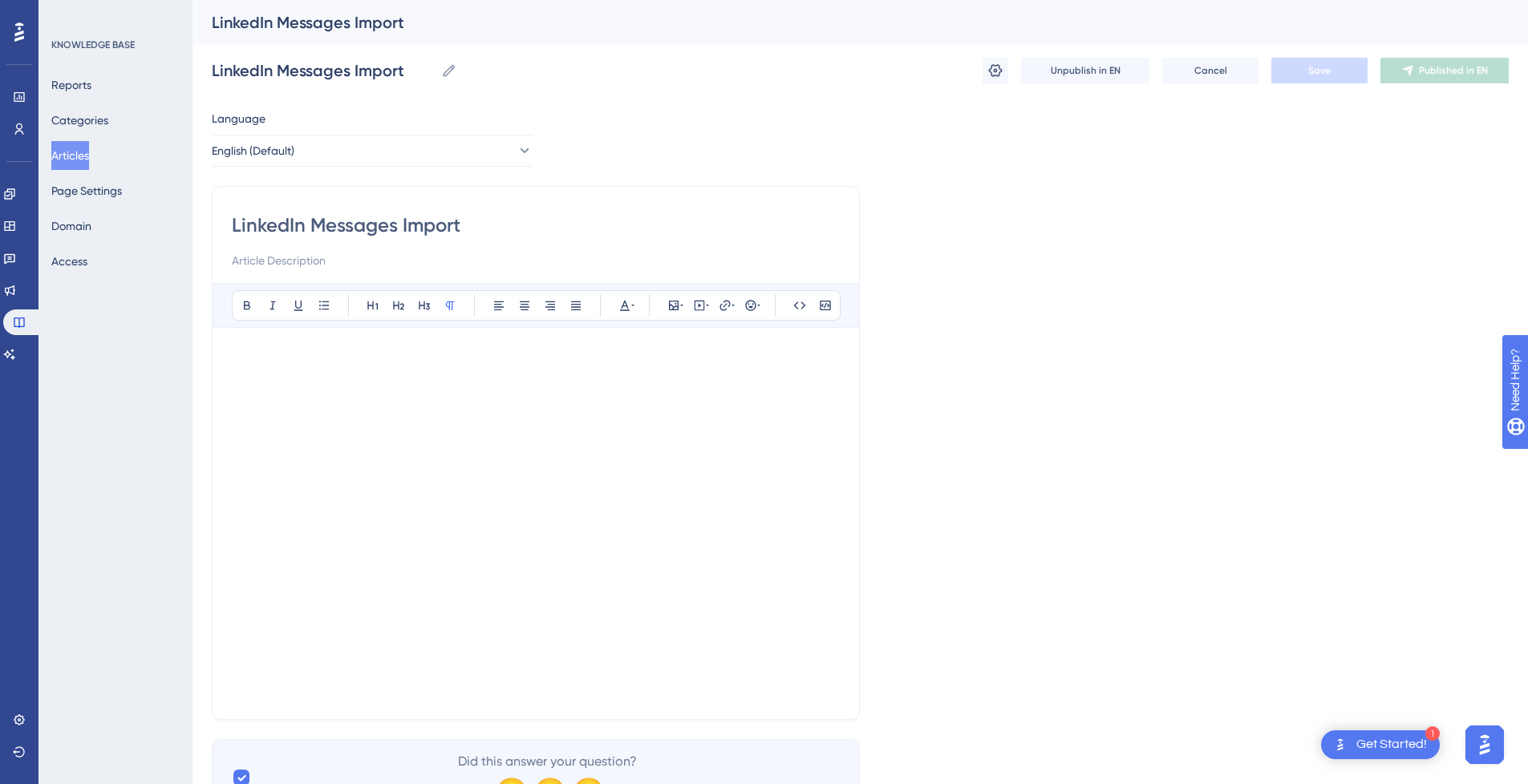
click at [577, 240] on div "LinkedIn Messages Import" at bounding box center [535, 241] width 608 height 58
click at [526, 353] on p at bounding box center [535, 356] width 608 height 19
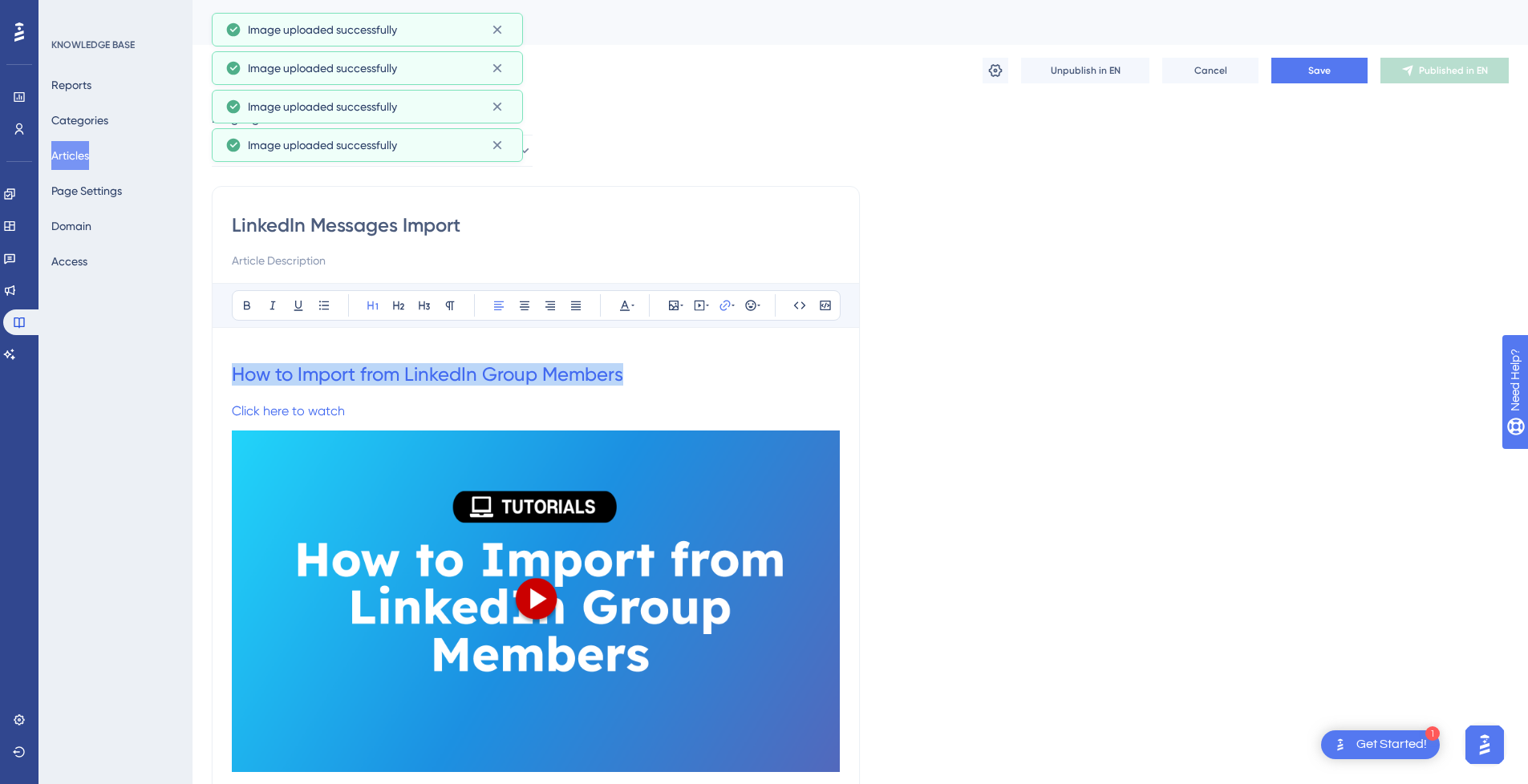
drag, startPoint x: 645, startPoint y: 374, endPoint x: 205, endPoint y: 377, distance: 440.0
click at [995, 74] on icon at bounding box center [995, 71] width 16 height 16
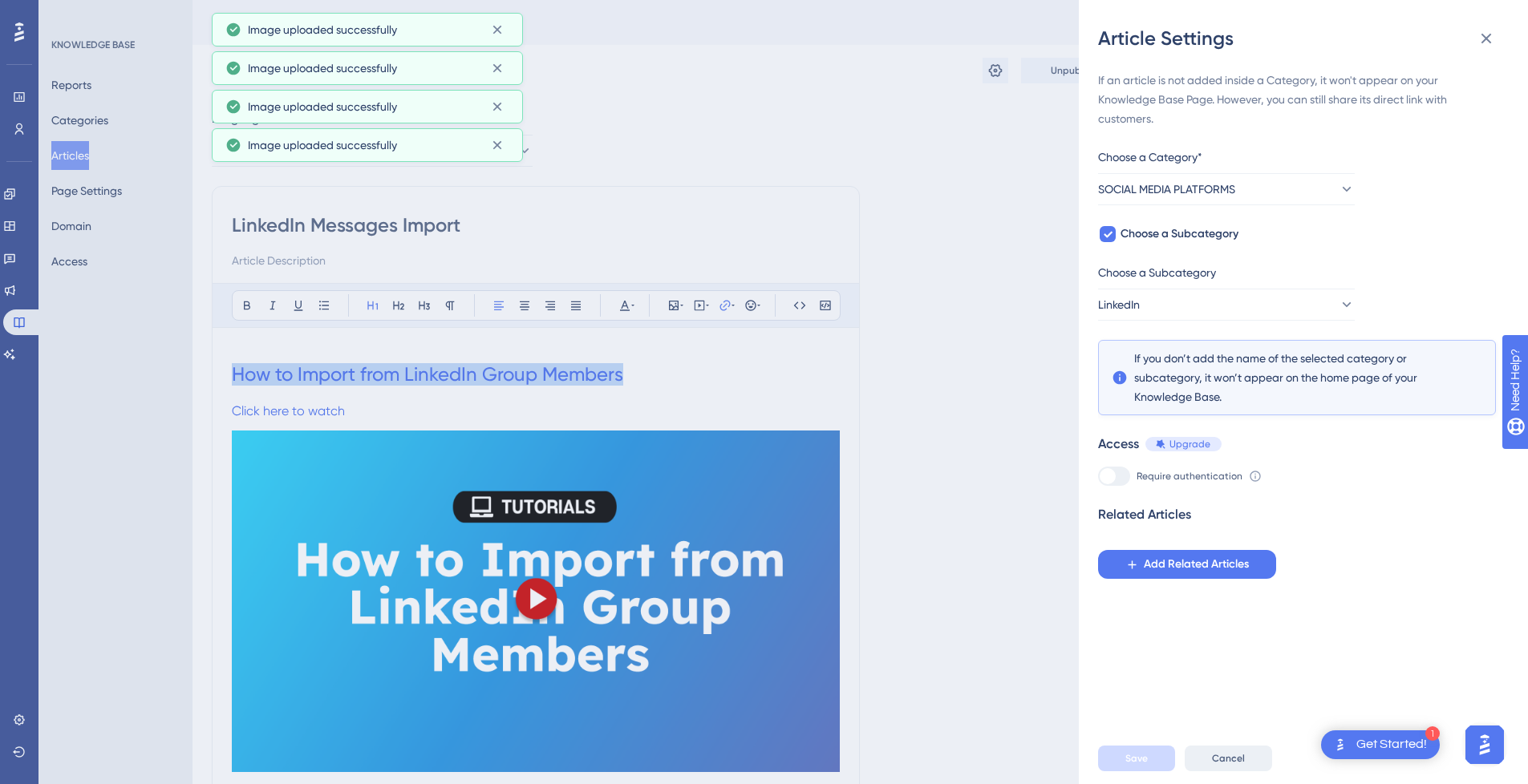
click at [1243, 764] on span "Cancel" at bounding box center [1228, 758] width 33 height 13
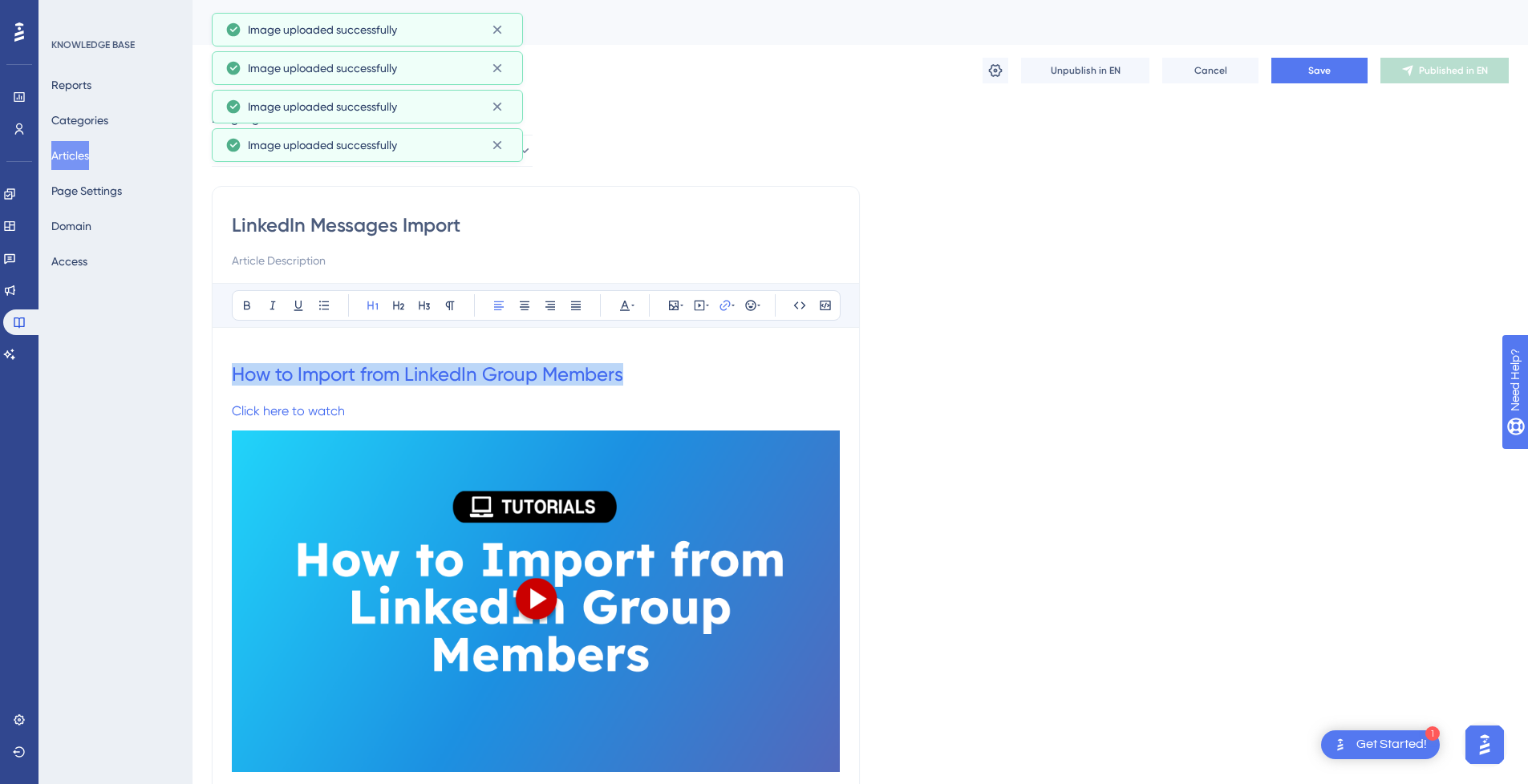
click at [78, 157] on button "Articles" at bounding box center [70, 155] width 38 height 29
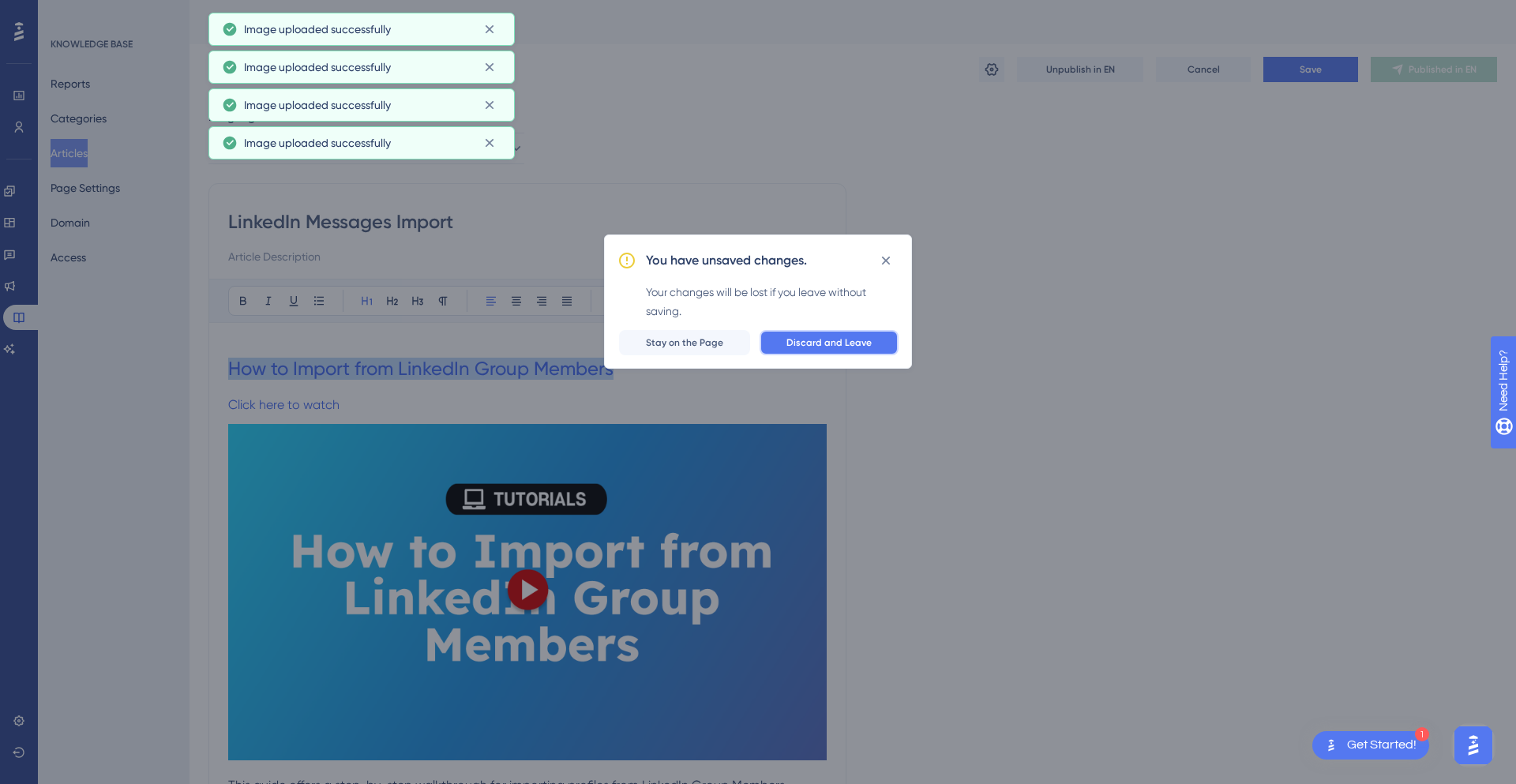
click at [838, 348] on span "Discard and Leave" at bounding box center [828, 342] width 85 height 13
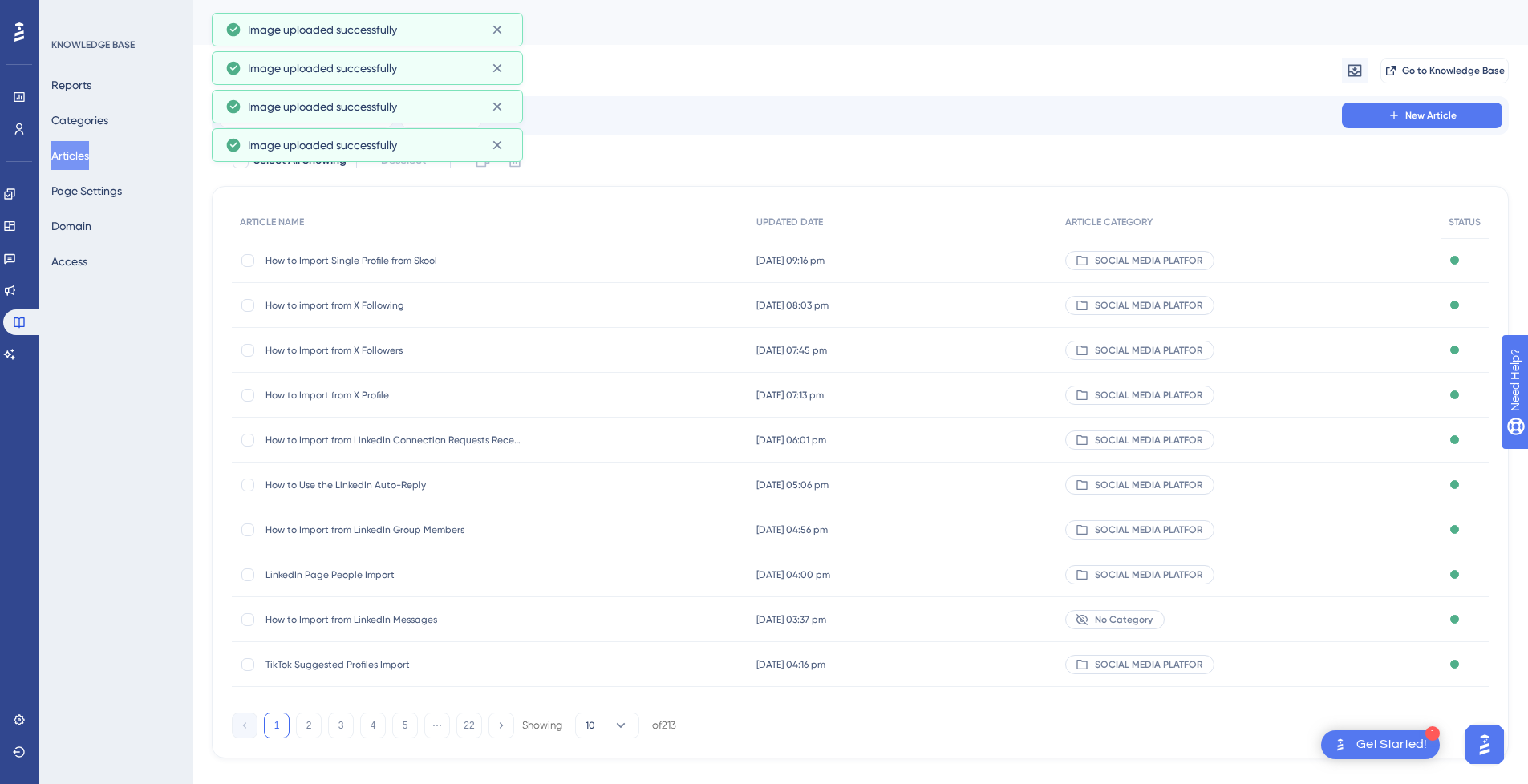
click at [398, 532] on span "How to Import from LinkedIn Group Members" at bounding box center [393, 530] width 256 height 13
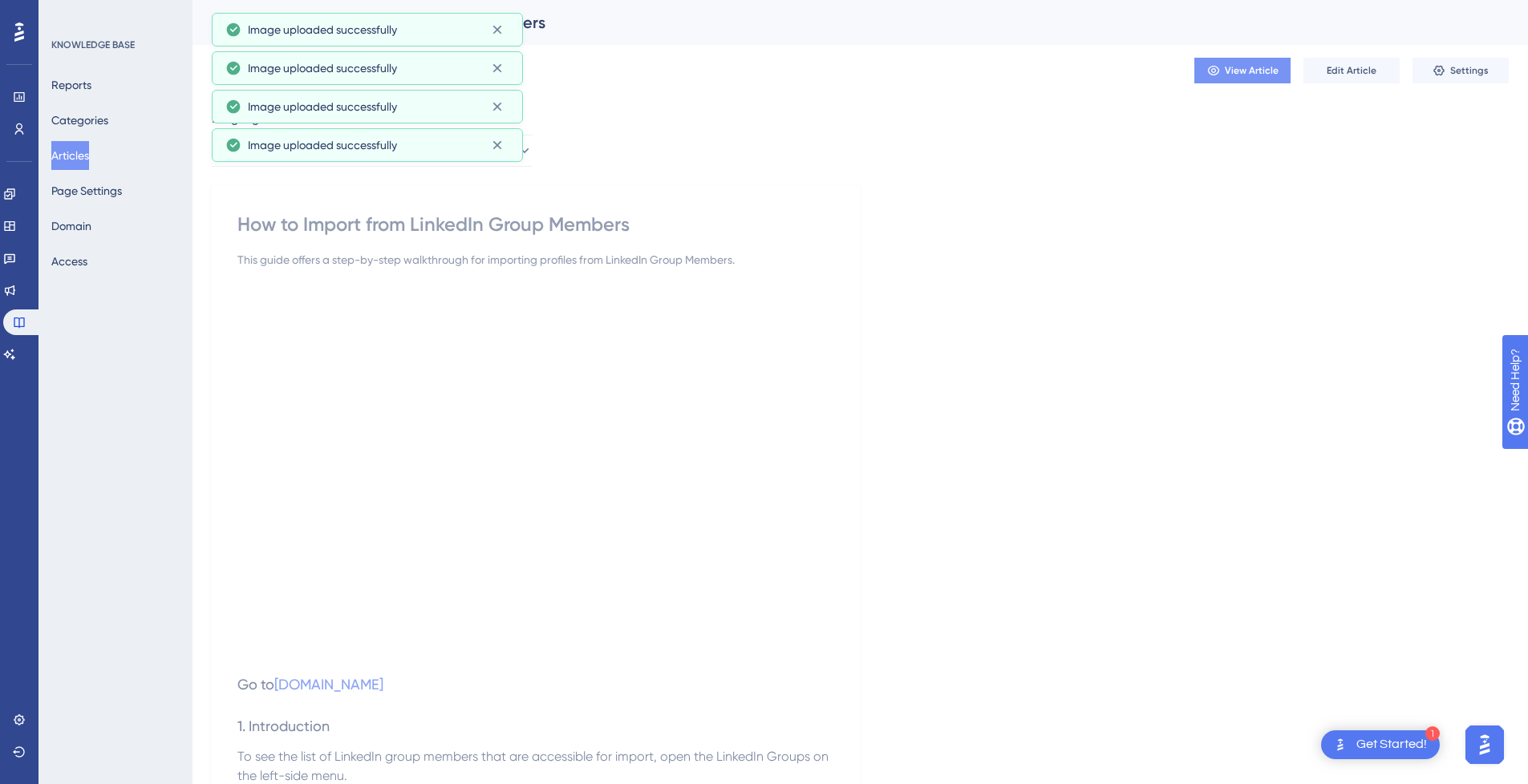
click at [1255, 74] on span "View Article" at bounding box center [1252, 70] width 54 height 13
click at [507, 143] on button at bounding box center [496, 146] width 25 height 26
click at [508, 100] on button at bounding box center [496, 107] width 25 height 26
click at [688, 221] on div "How to Import from LinkedIn Group Members" at bounding box center [536, 224] width 597 height 26
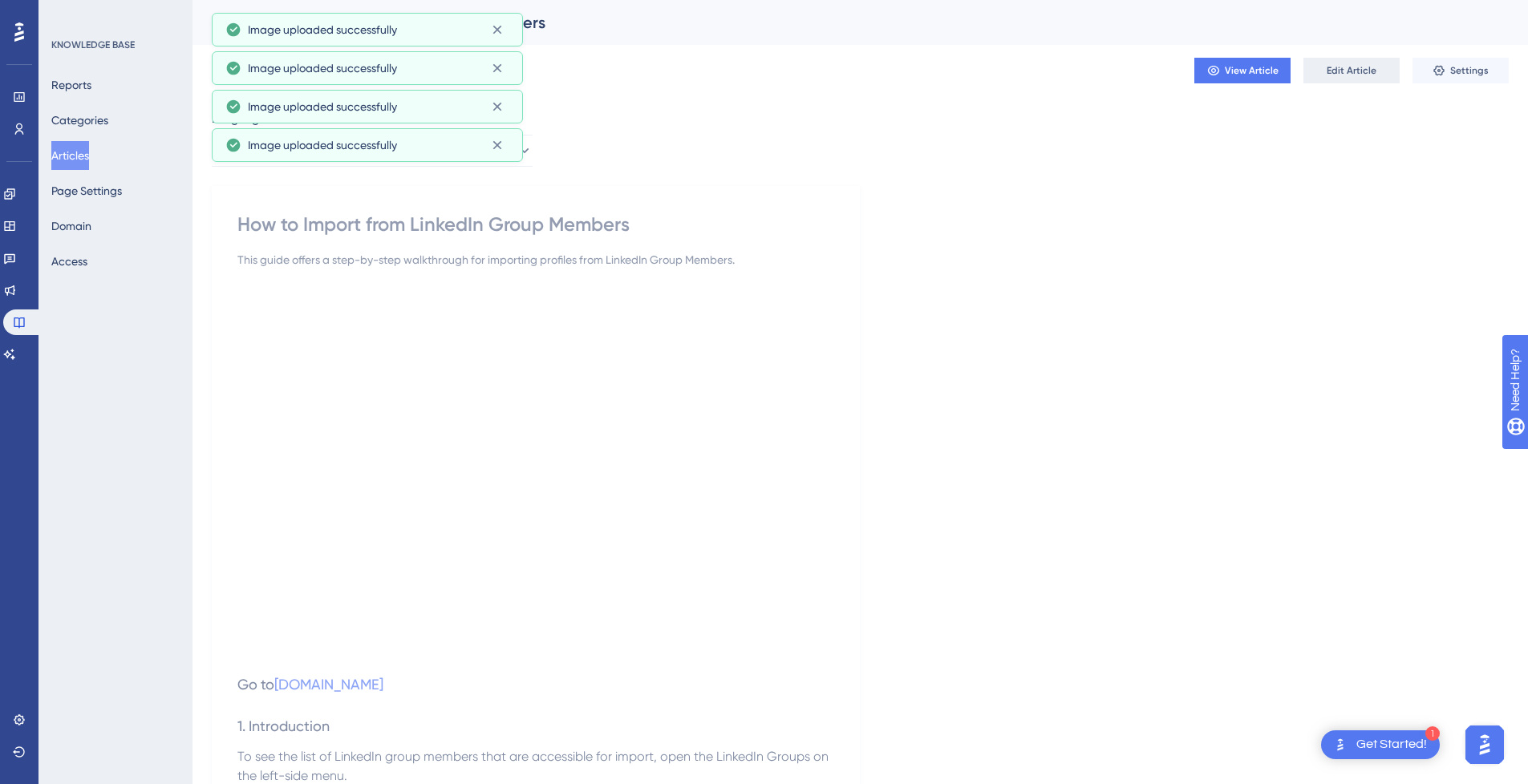
click at [1366, 68] on span "Edit Article" at bounding box center [1351, 70] width 50 height 13
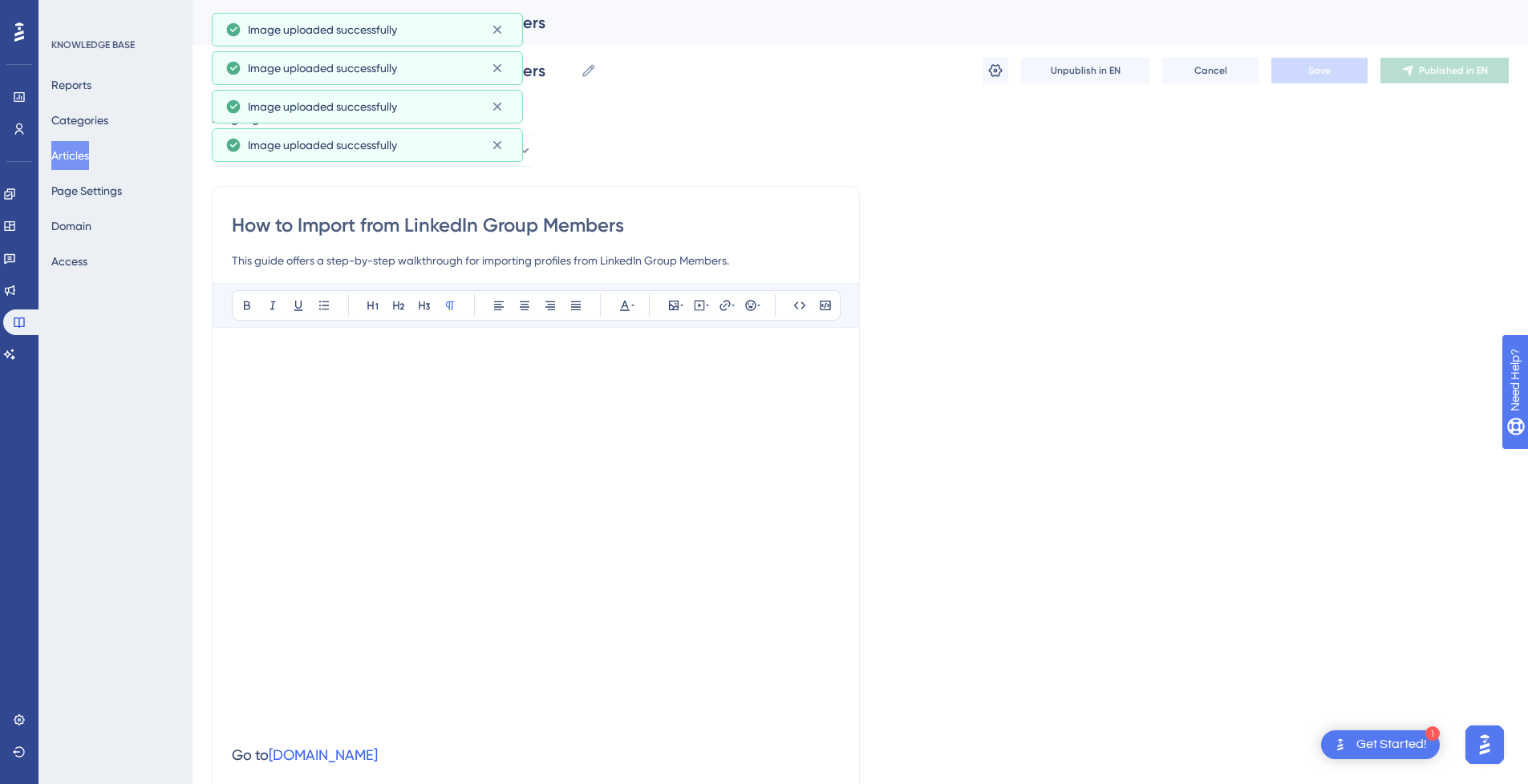
scroll to position [2356, 0]
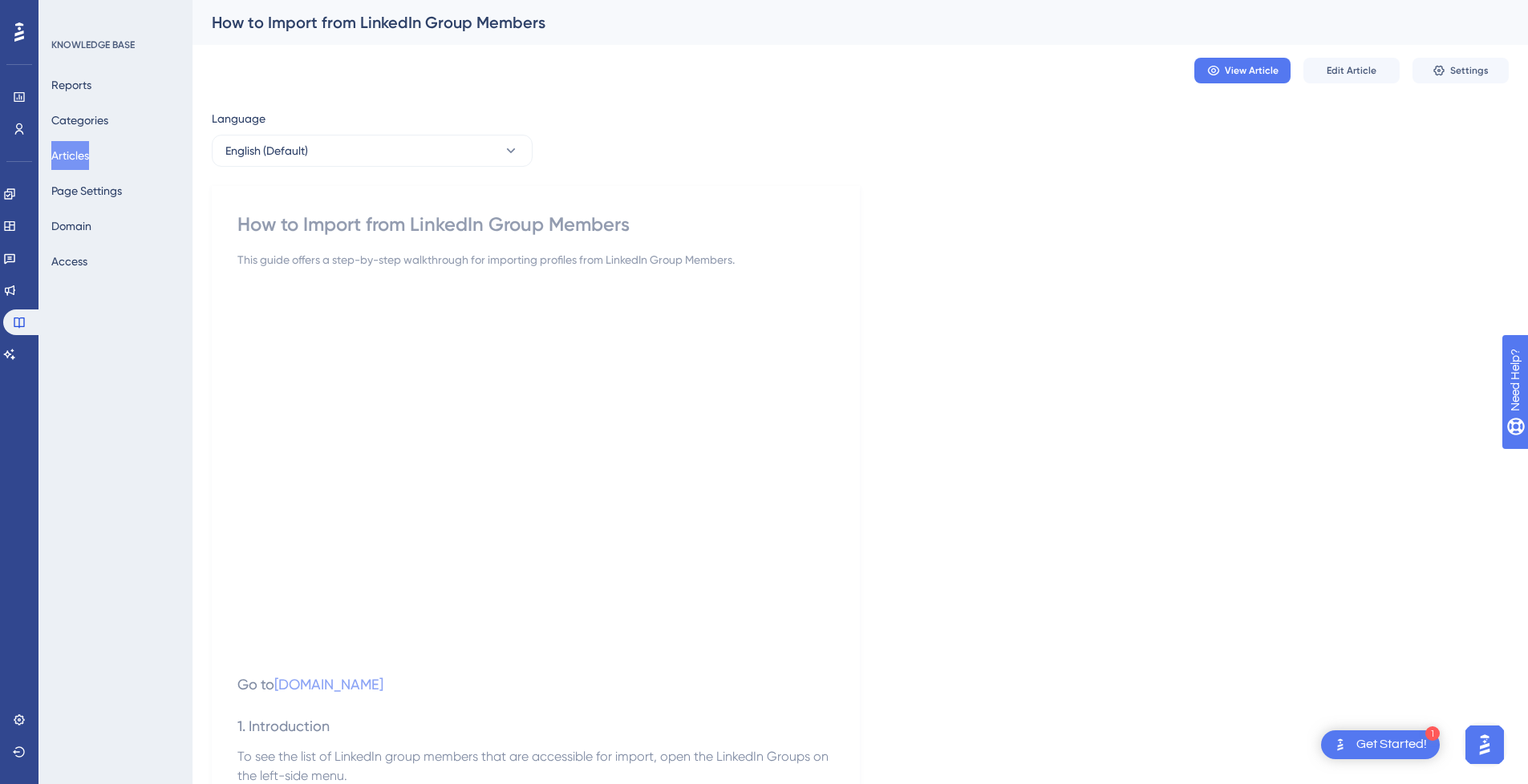
click at [421, 225] on div "How to Import from LinkedIn Group Members" at bounding box center [536, 224] width 597 height 26
click at [413, 221] on div "How to Import from LinkedIn Group Members" at bounding box center [536, 224] width 597 height 26
click at [532, 86] on div "View Article Edit Article Settings" at bounding box center [859, 70] width 1296 height 51
click at [1366, 76] on span "Edit Article" at bounding box center [1351, 70] width 50 height 13
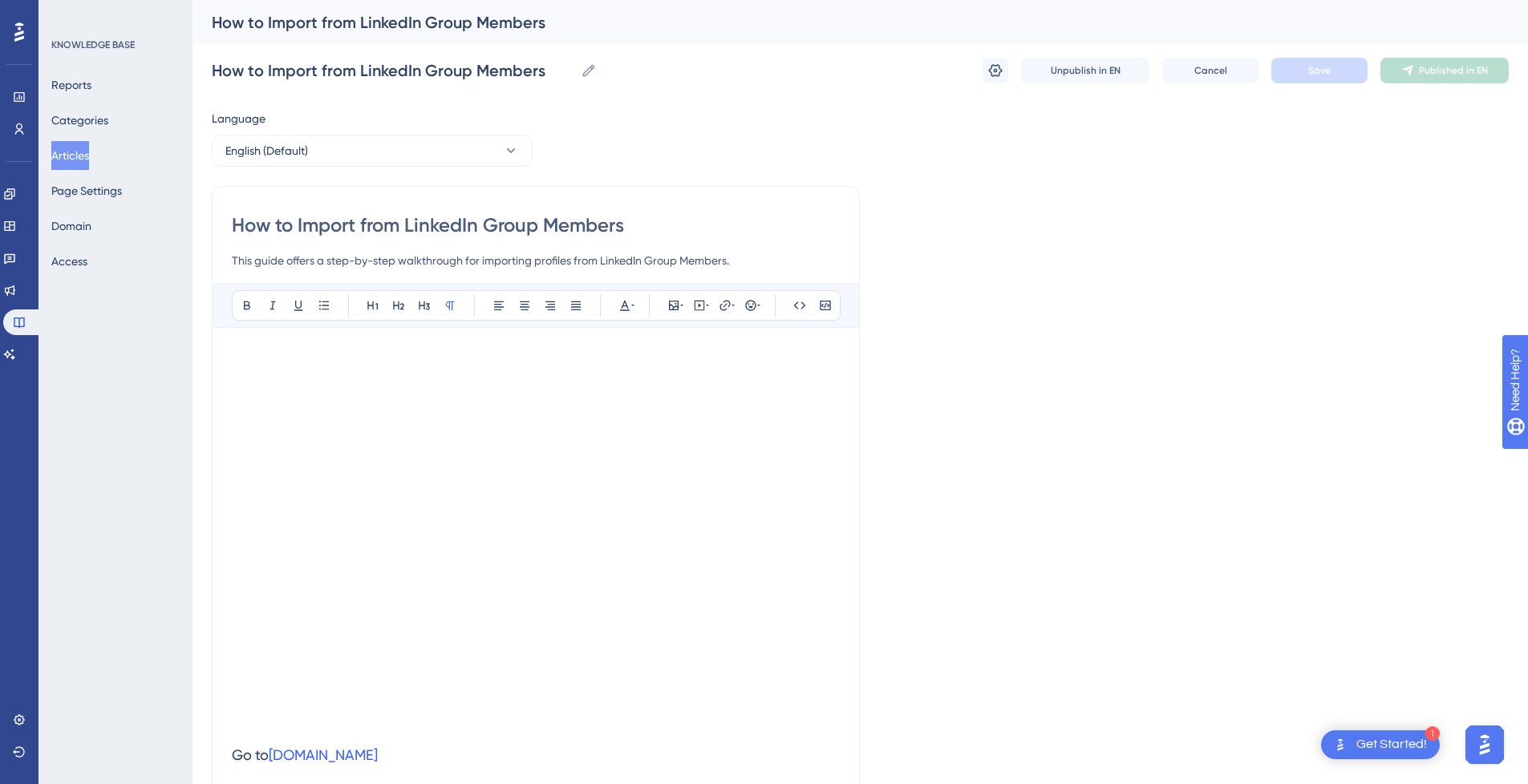
drag, startPoint x: 606, startPoint y: 223, endPoint x: 160, endPoint y: 226, distance: 446.0
paste input "LinkedIn Members Import"
type input "LinkedIn Members Import"
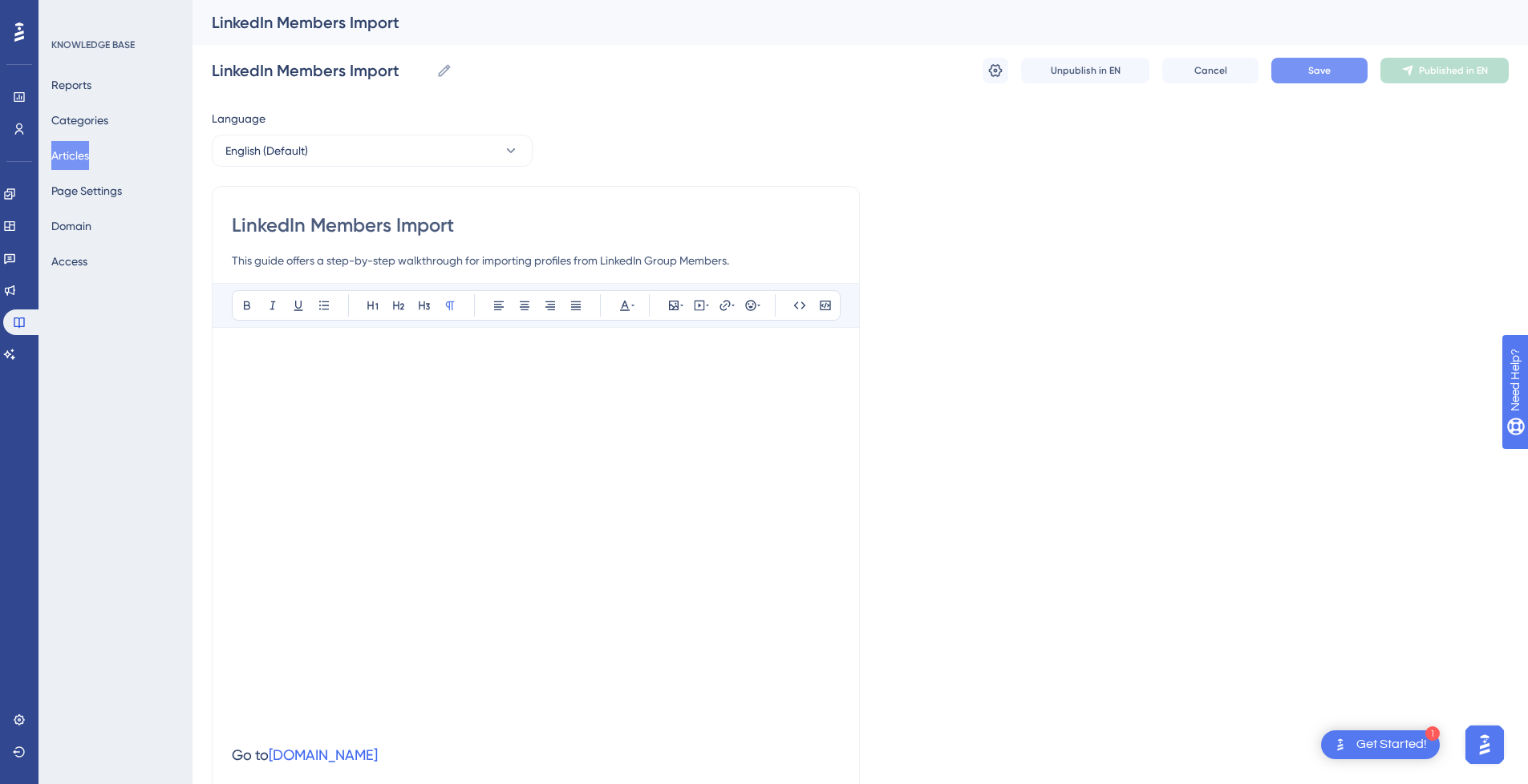
type input "LinkedIn Members Import"
click at [1330, 74] on button "Save" at bounding box center [1318, 71] width 96 height 26
click at [1447, 68] on span "Publish in EN" at bounding box center [1453, 70] width 57 height 13
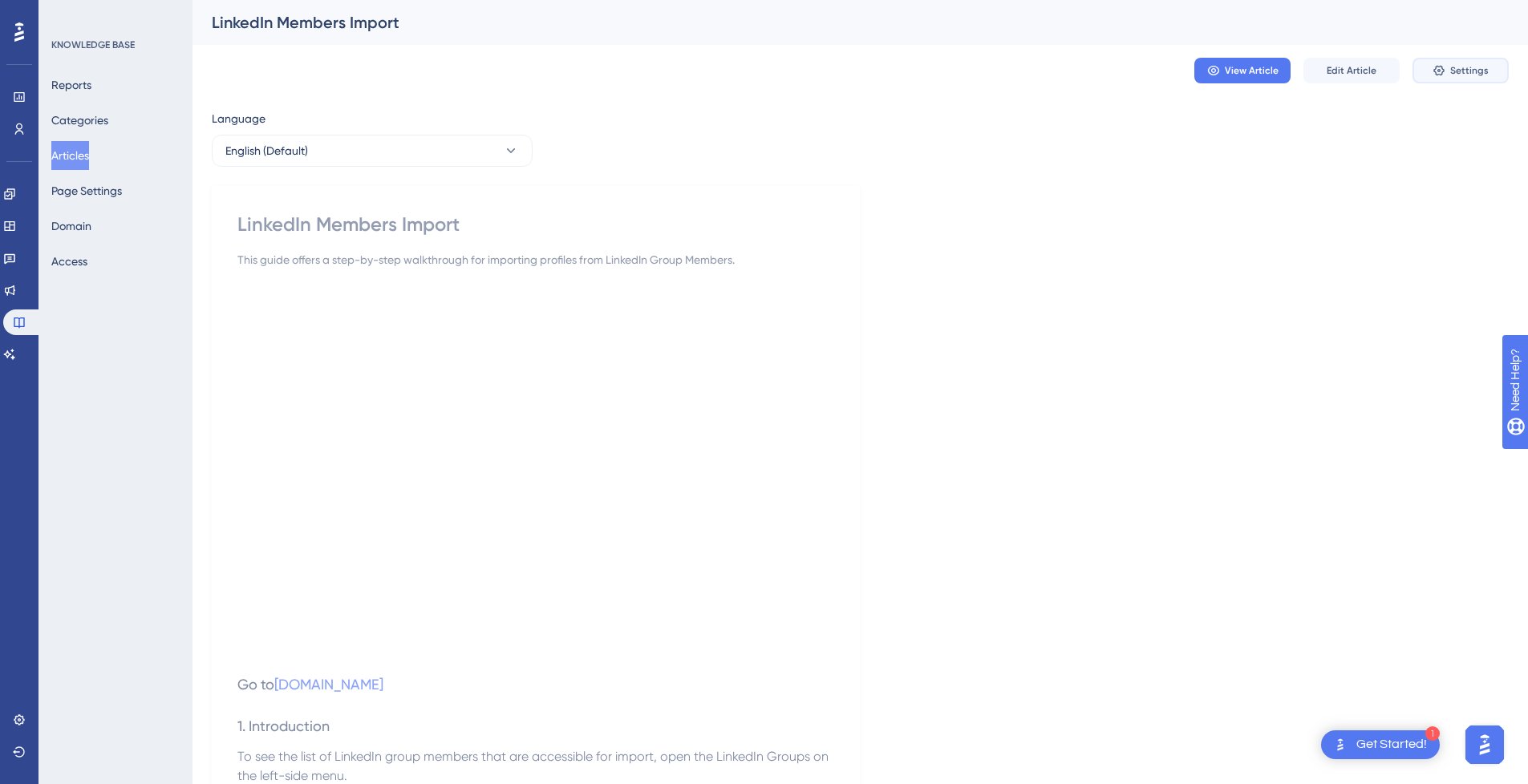
click at [1469, 73] on span "Settings" at bounding box center [1469, 70] width 39 height 13
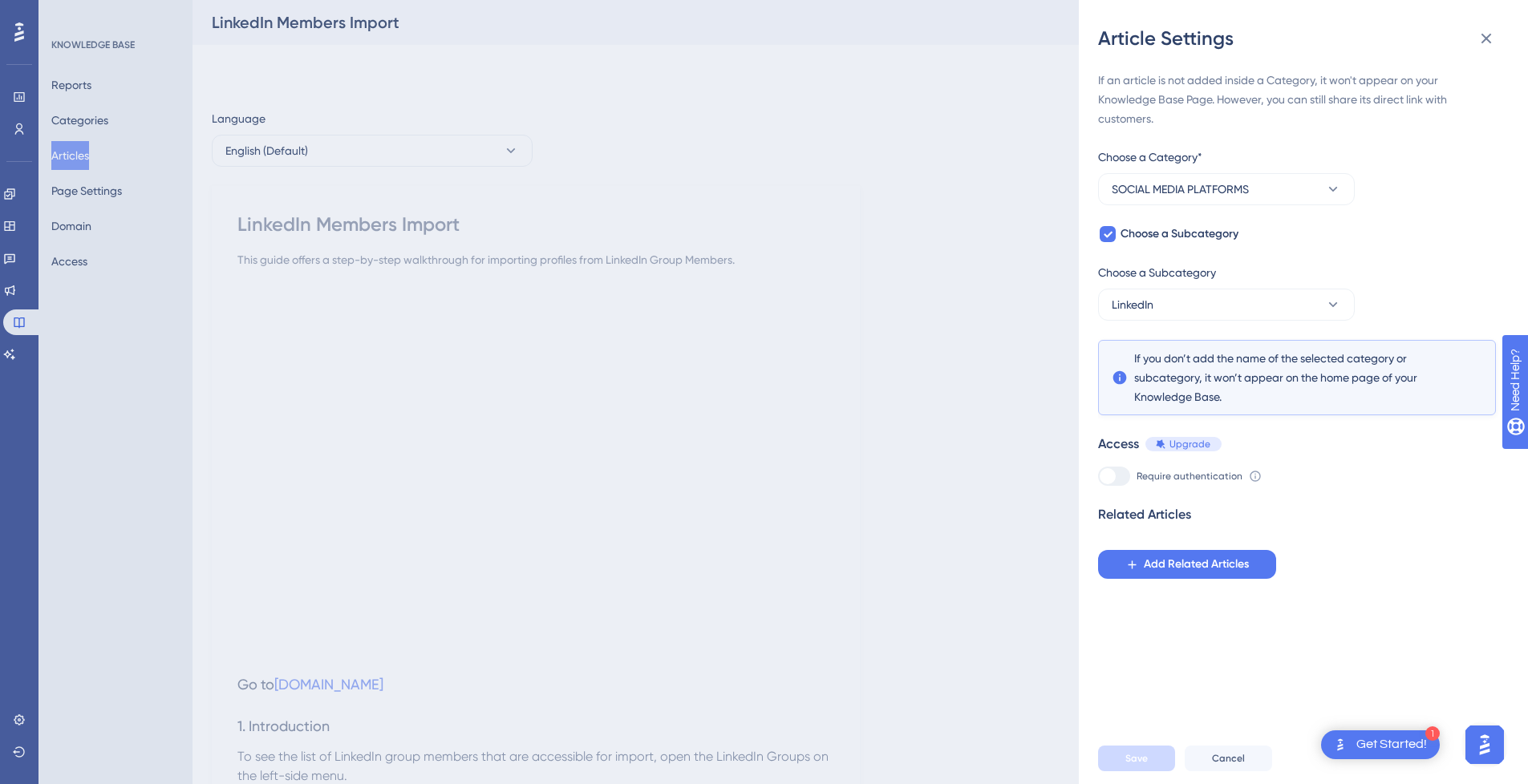
click at [80, 146] on div "Article Settings If an article is not added inside a Category, it won't appear …" at bounding box center [764, 392] width 1528 height 784
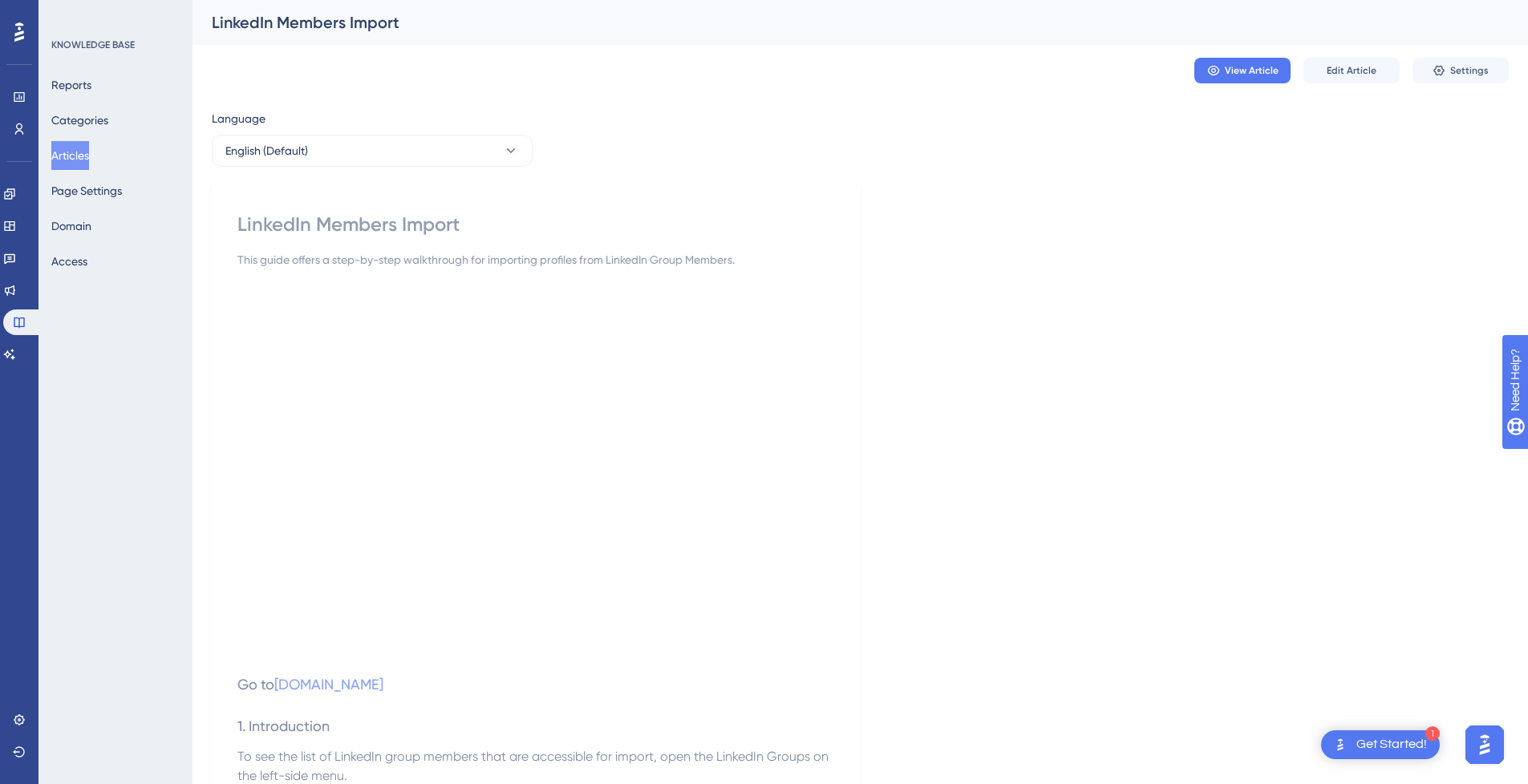
click at [80, 157] on button "Articles" at bounding box center [70, 155] width 38 height 29
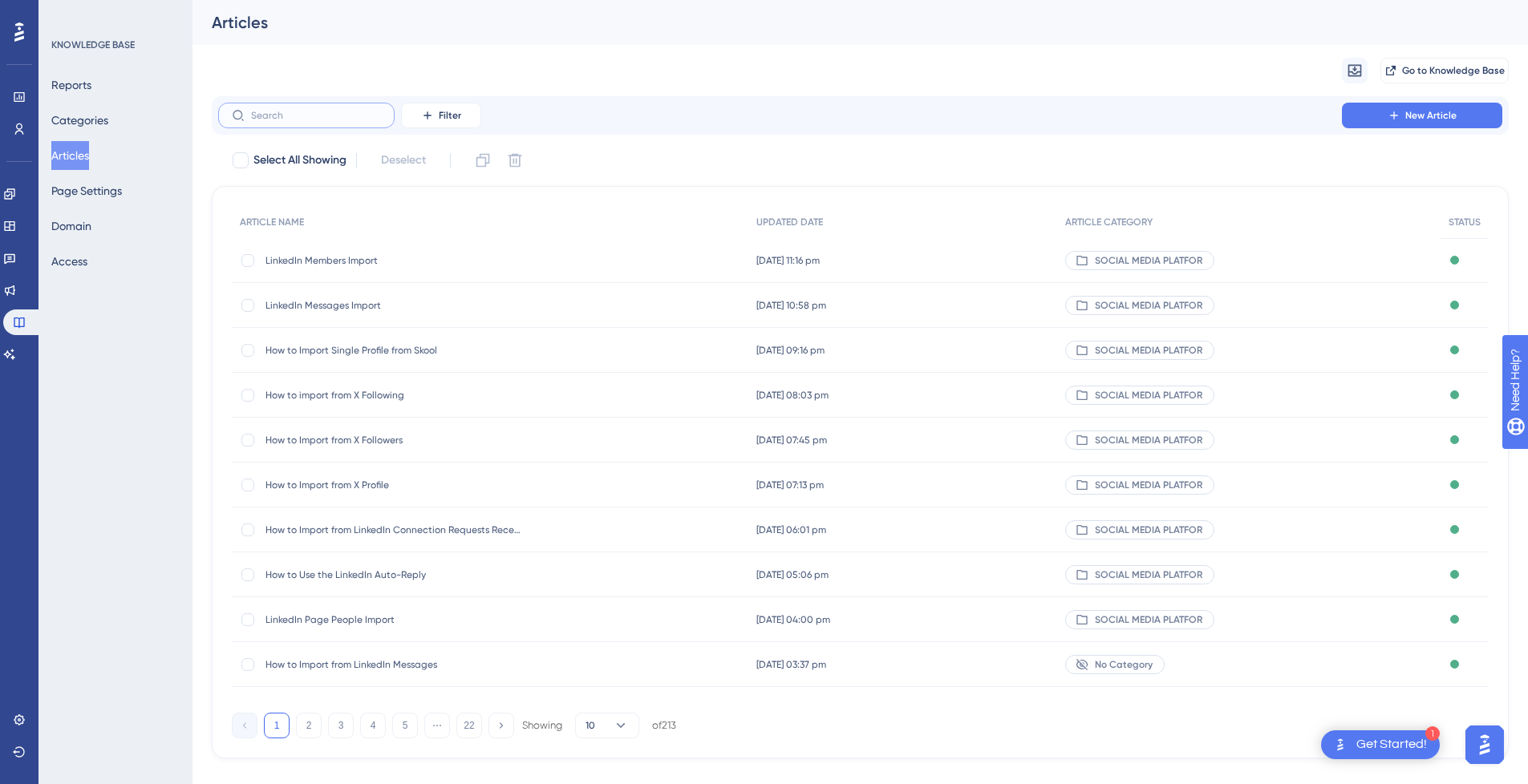
click at [321, 116] on input "text" at bounding box center [315, 115] width 130 height 11
paste input "X Following Import"
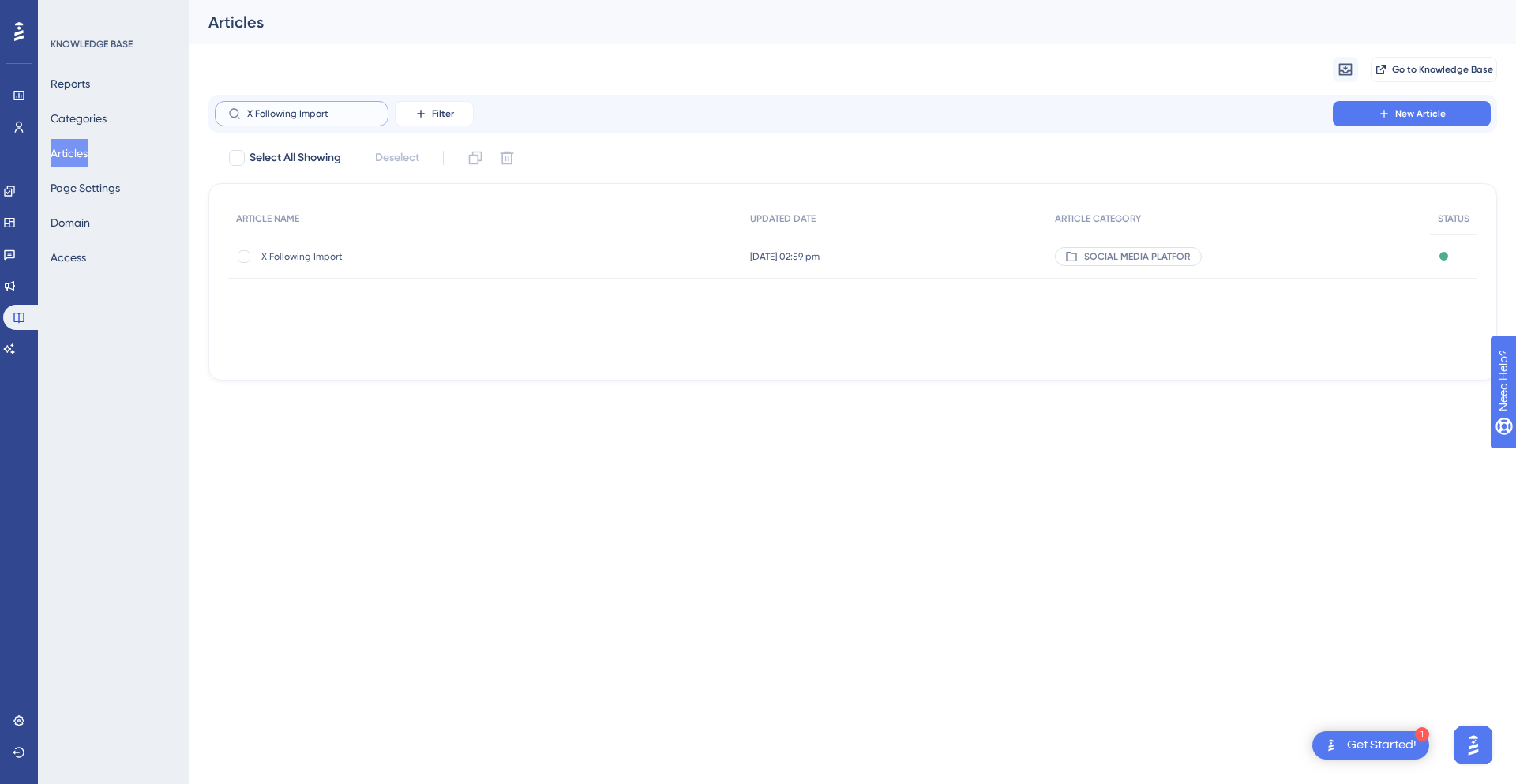
type input "X Following Import"
click at [366, 252] on span "X Following Import" at bounding box center [387, 256] width 253 height 13
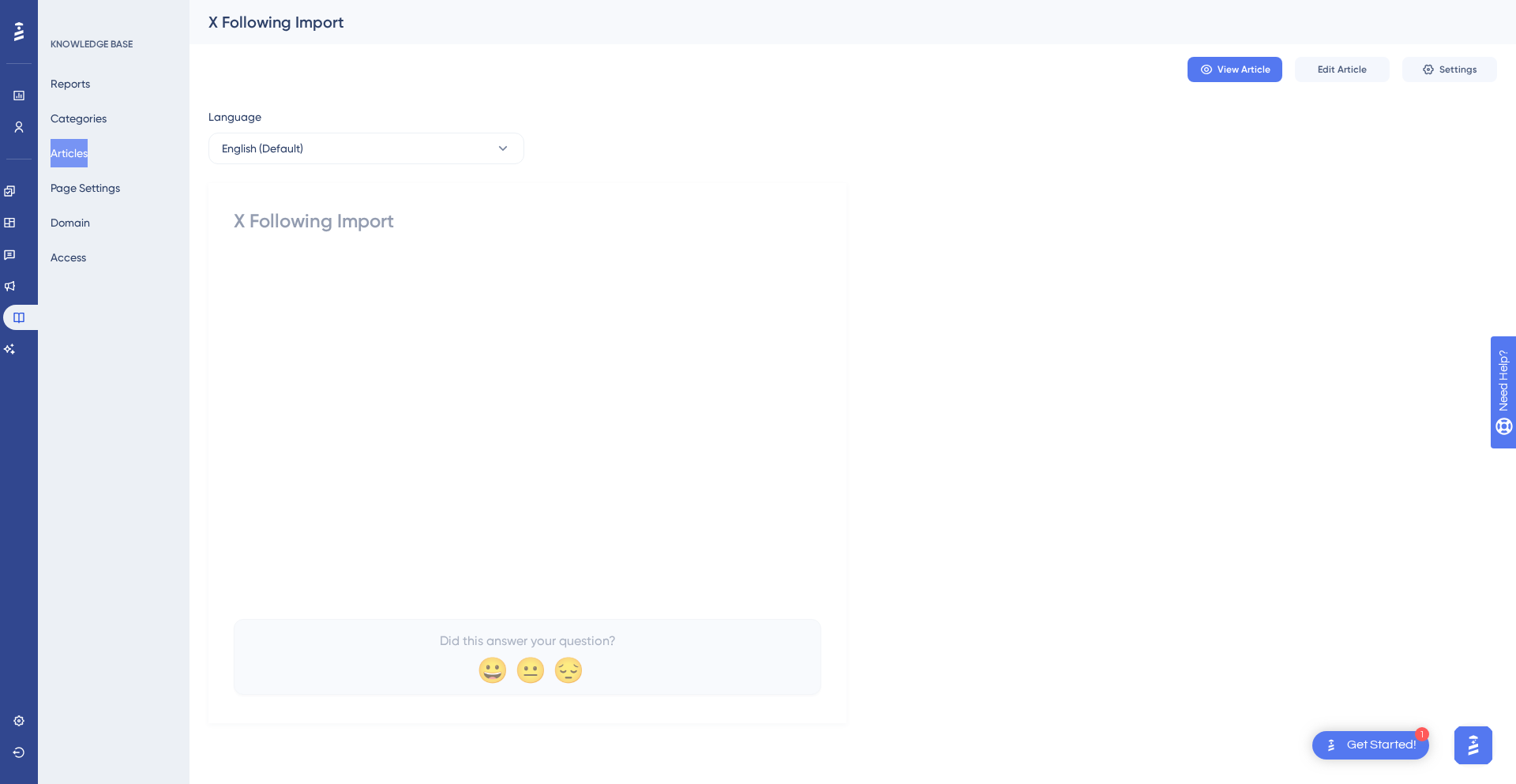
click at [66, 155] on button "Articles" at bounding box center [69, 152] width 37 height 28
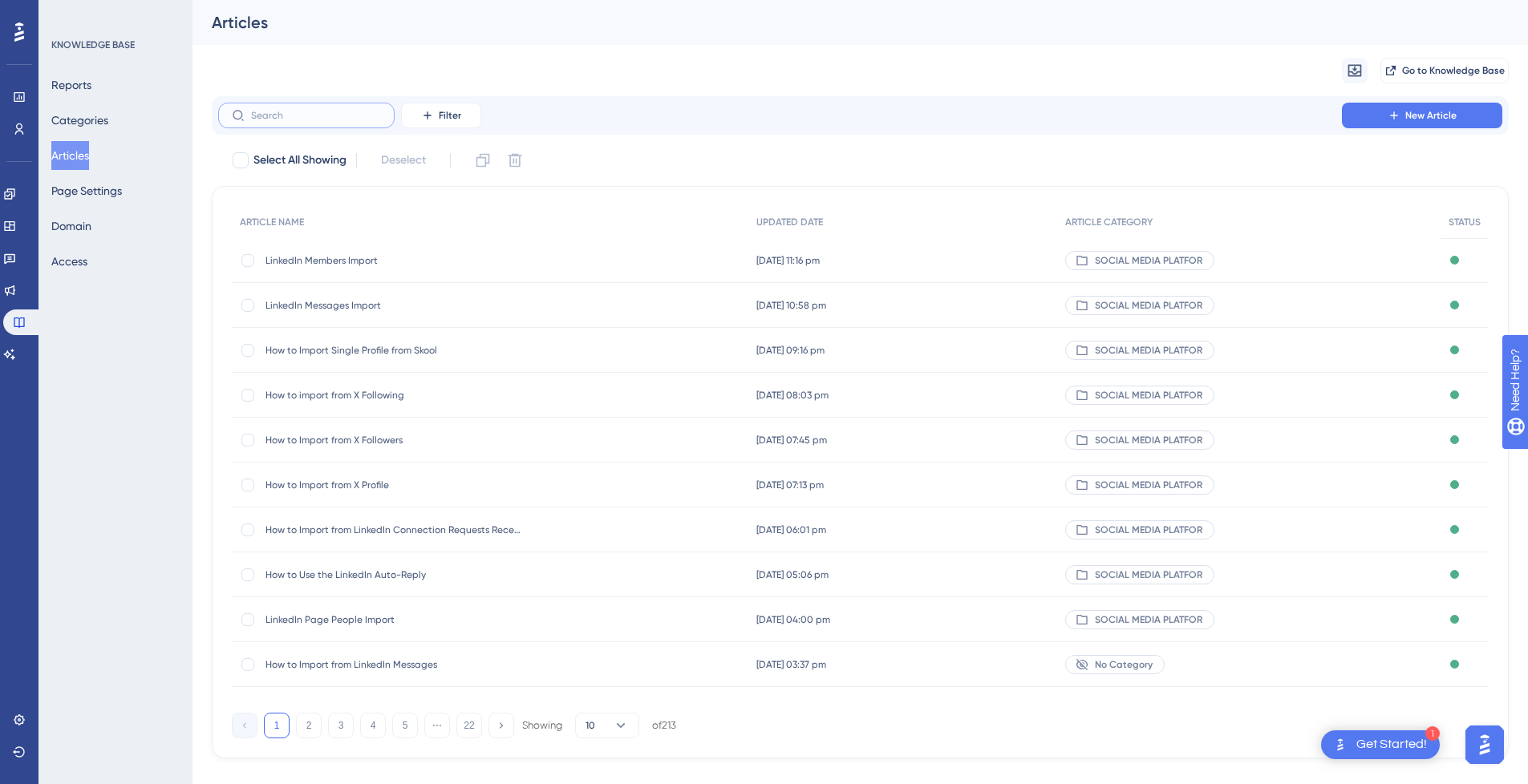
click at [350, 112] on input "text" at bounding box center [315, 115] width 130 height 11
paste input "X Following Import"
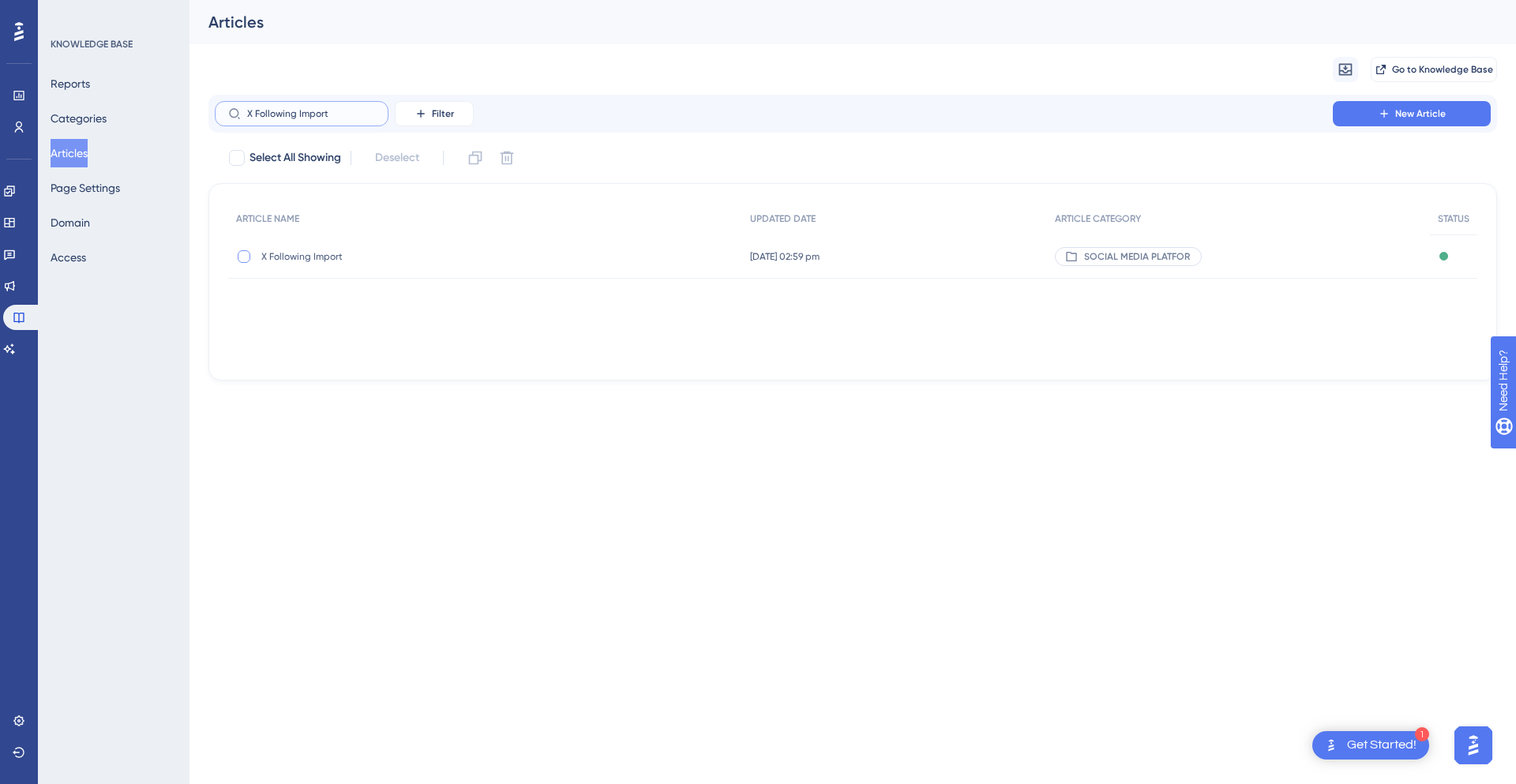
type input "X Following Import"
click at [244, 256] on div at bounding box center [244, 256] width 13 height 13
checkbox input "true"
click at [507, 157] on icon at bounding box center [507, 158] width 14 height 14
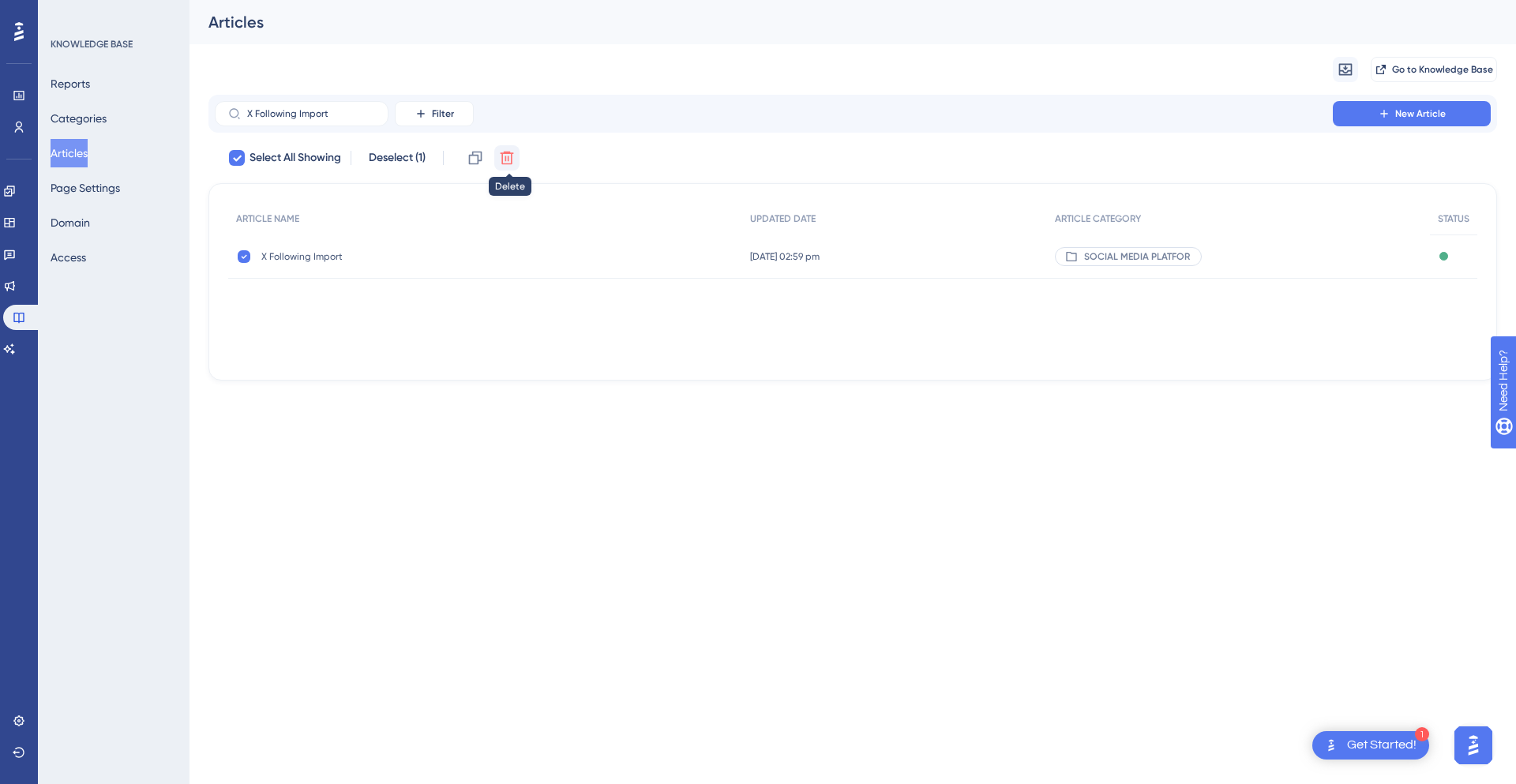
checkbox input "false"
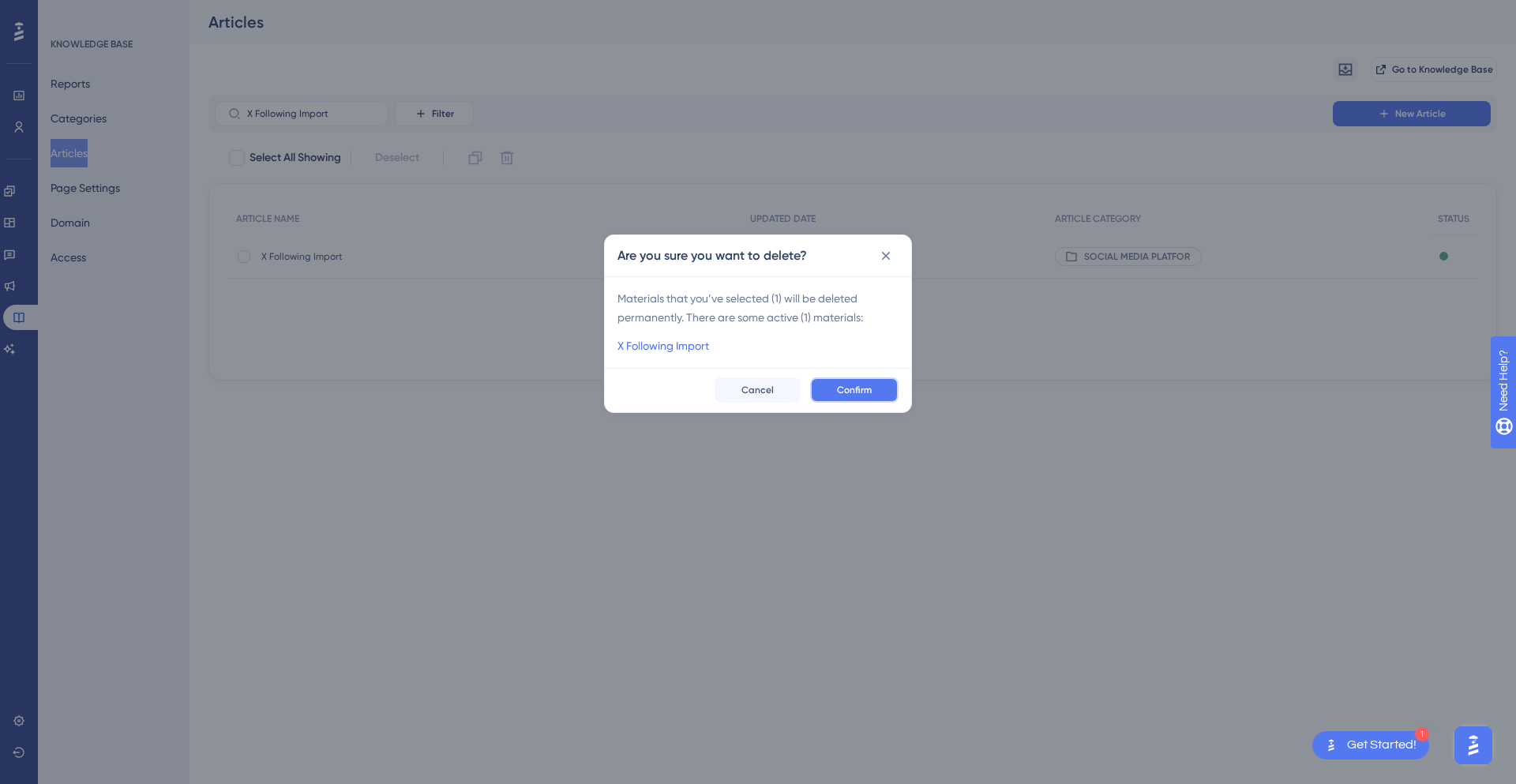
click at [870, 390] on span "Confirm" at bounding box center [854, 389] width 34 height 13
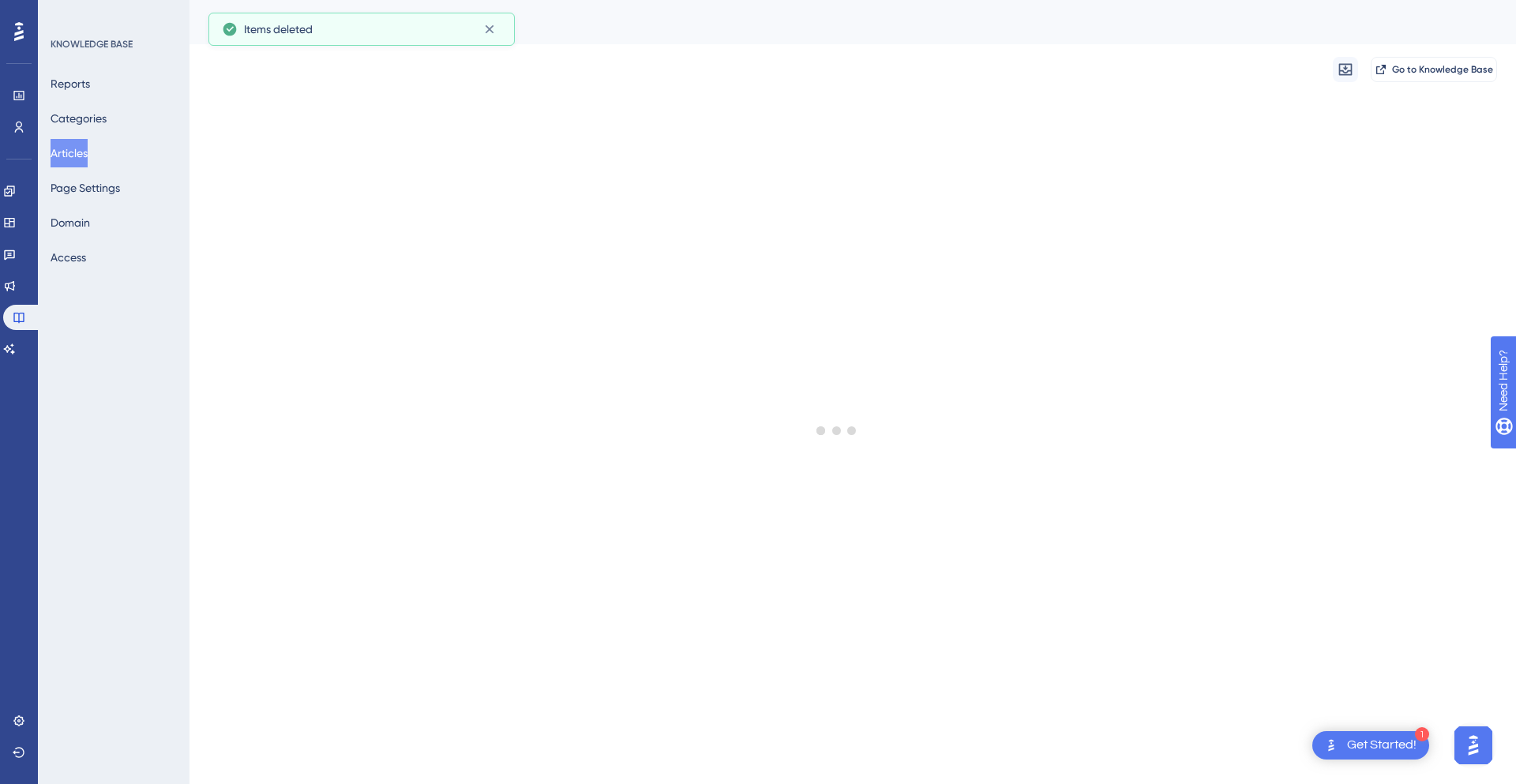
click at [81, 154] on button "Articles" at bounding box center [69, 152] width 37 height 28
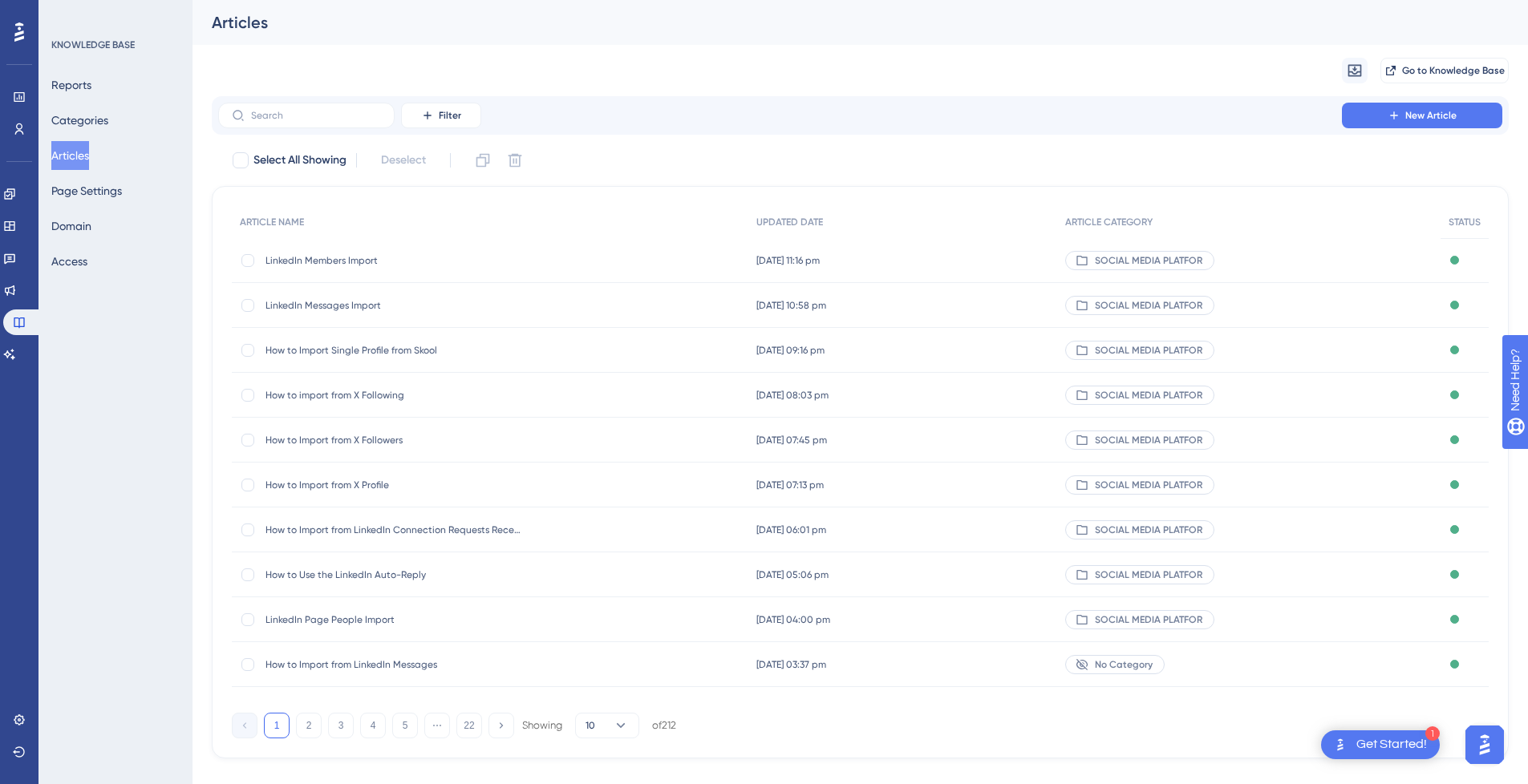
click at [398, 396] on span "How to import from X Following" at bounding box center [393, 395] width 256 height 13
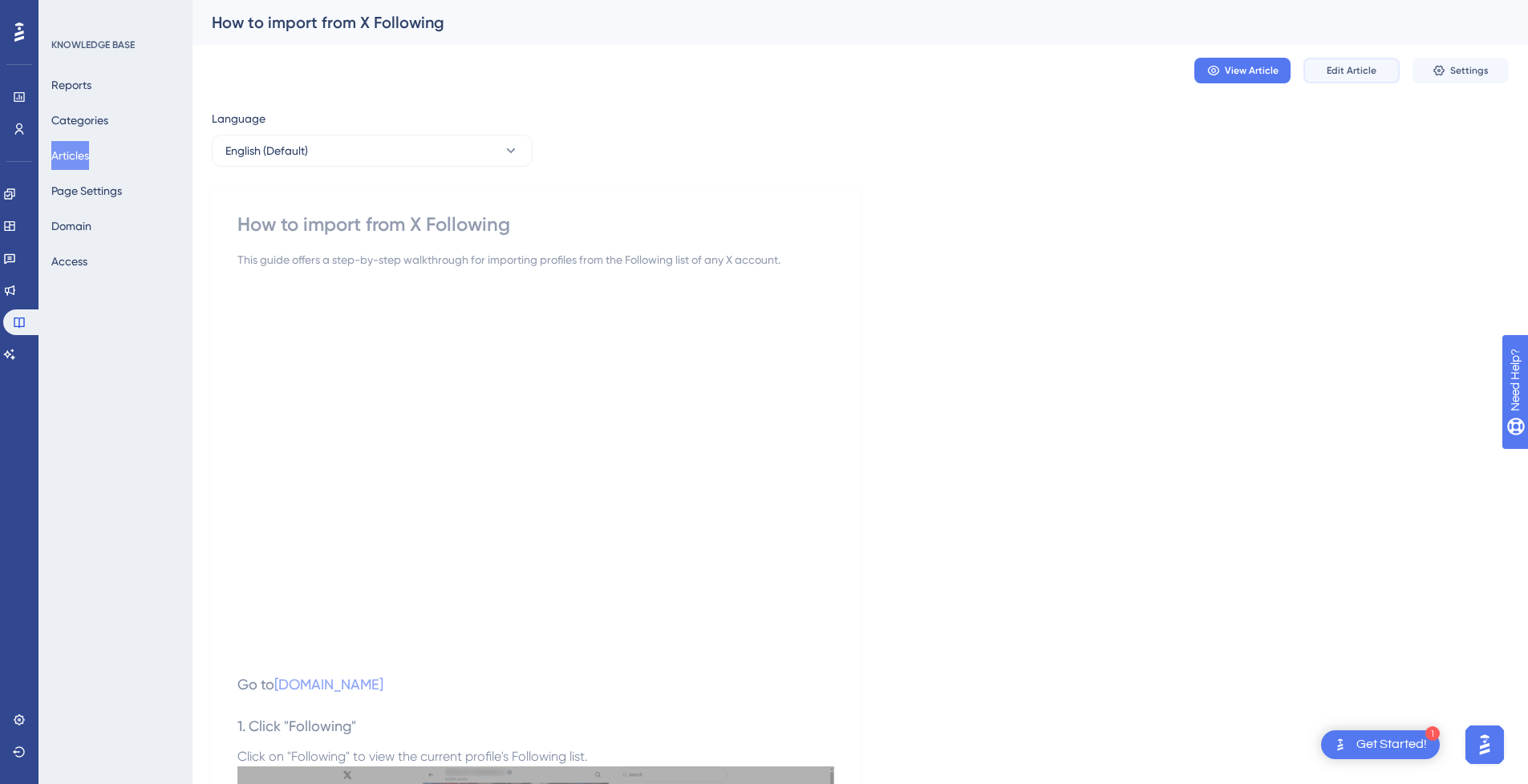
click at [1336, 64] on span "Edit Article" at bounding box center [1351, 70] width 50 height 13
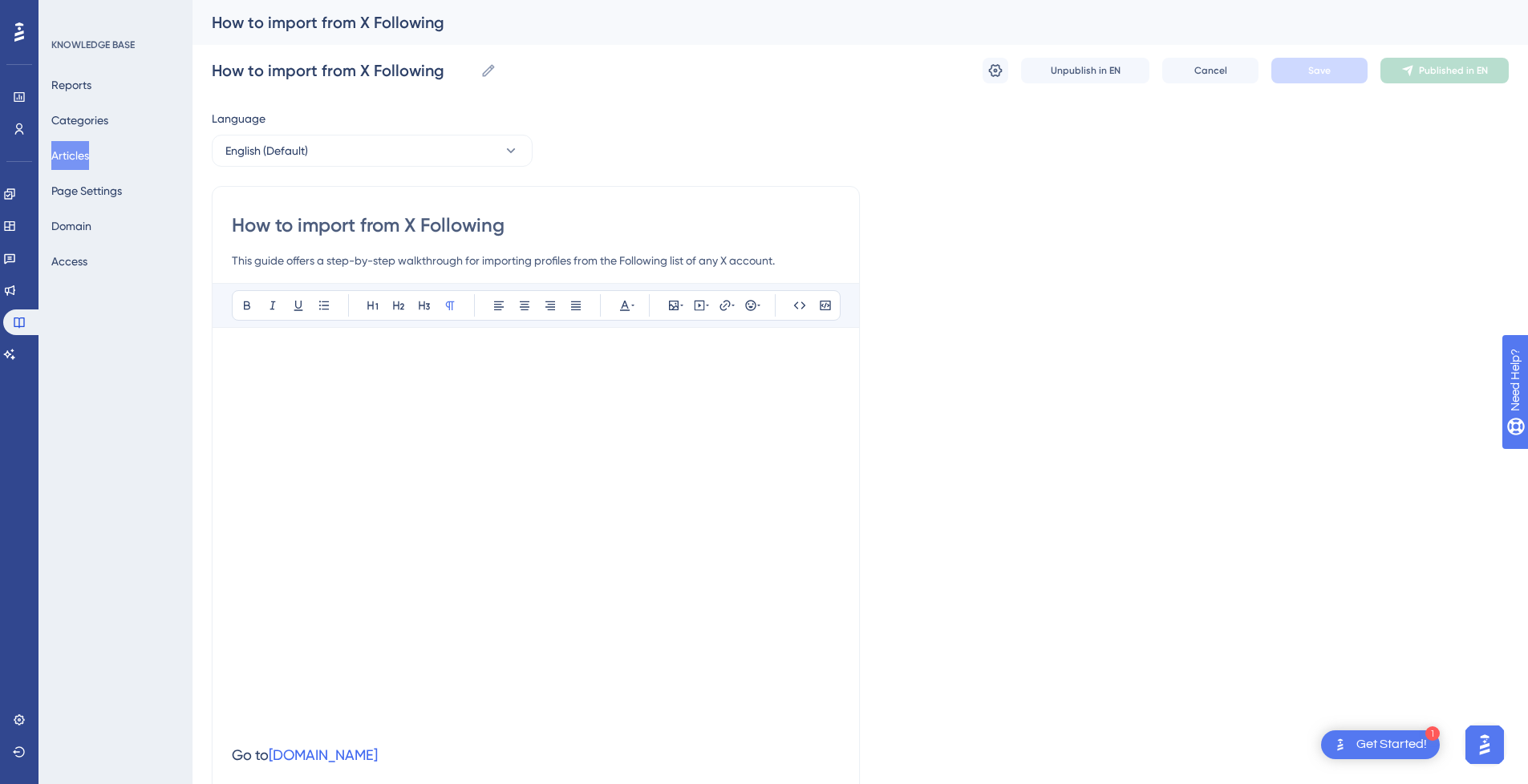
click at [411, 219] on input "How to import from X Following" at bounding box center [535, 225] width 608 height 26
click at [324, 224] on input "How to import from X Following" at bounding box center [535, 225] width 608 height 26
type input "How to from X Following"
click at [556, 224] on input "How to from X Following" at bounding box center [535, 225] width 608 height 26
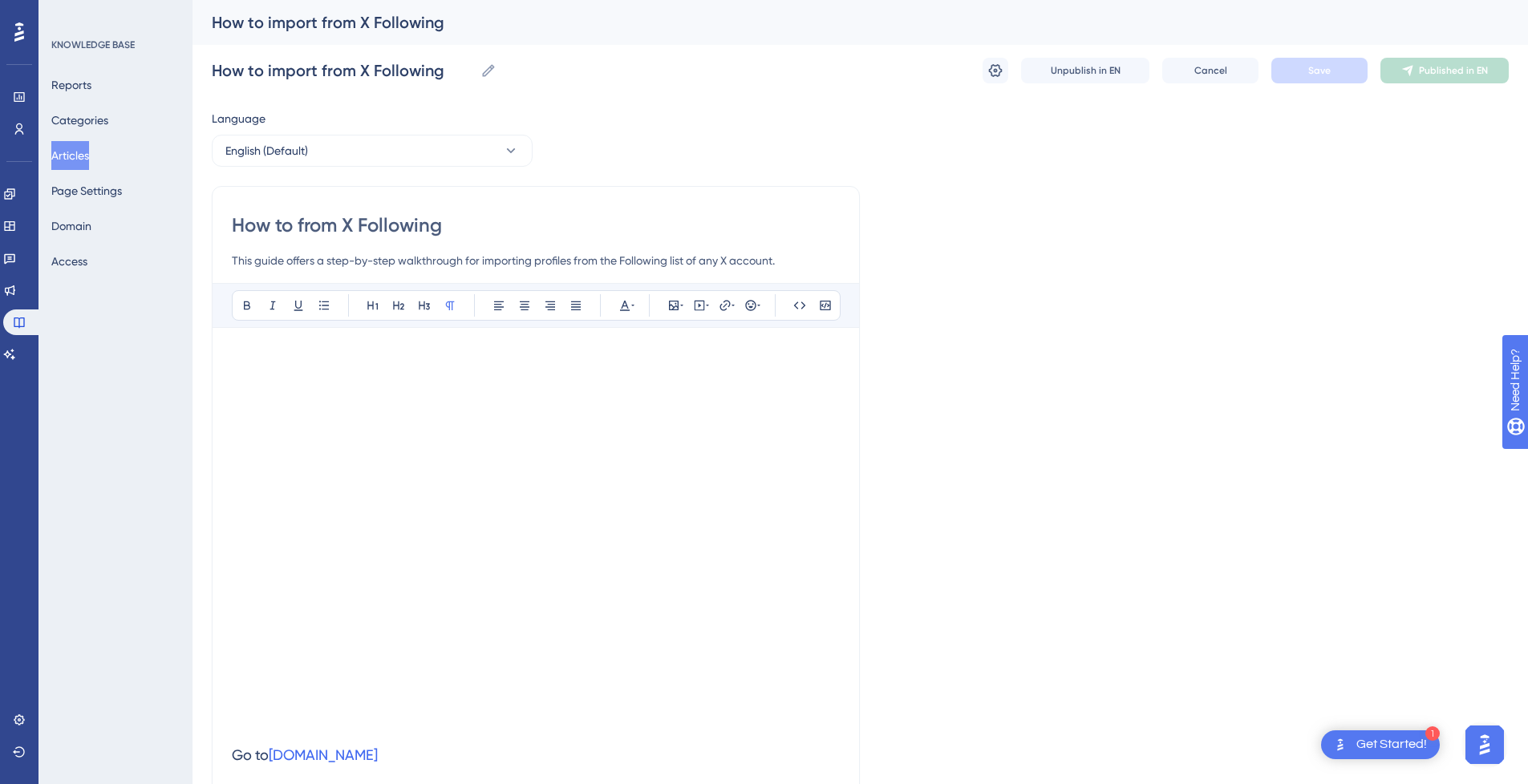
type input "How to from X Following"
paste input "import"
type input "How to from X Following import"
drag, startPoint x: 344, startPoint y: 220, endPoint x: 10, endPoint y: 216, distance: 334.0
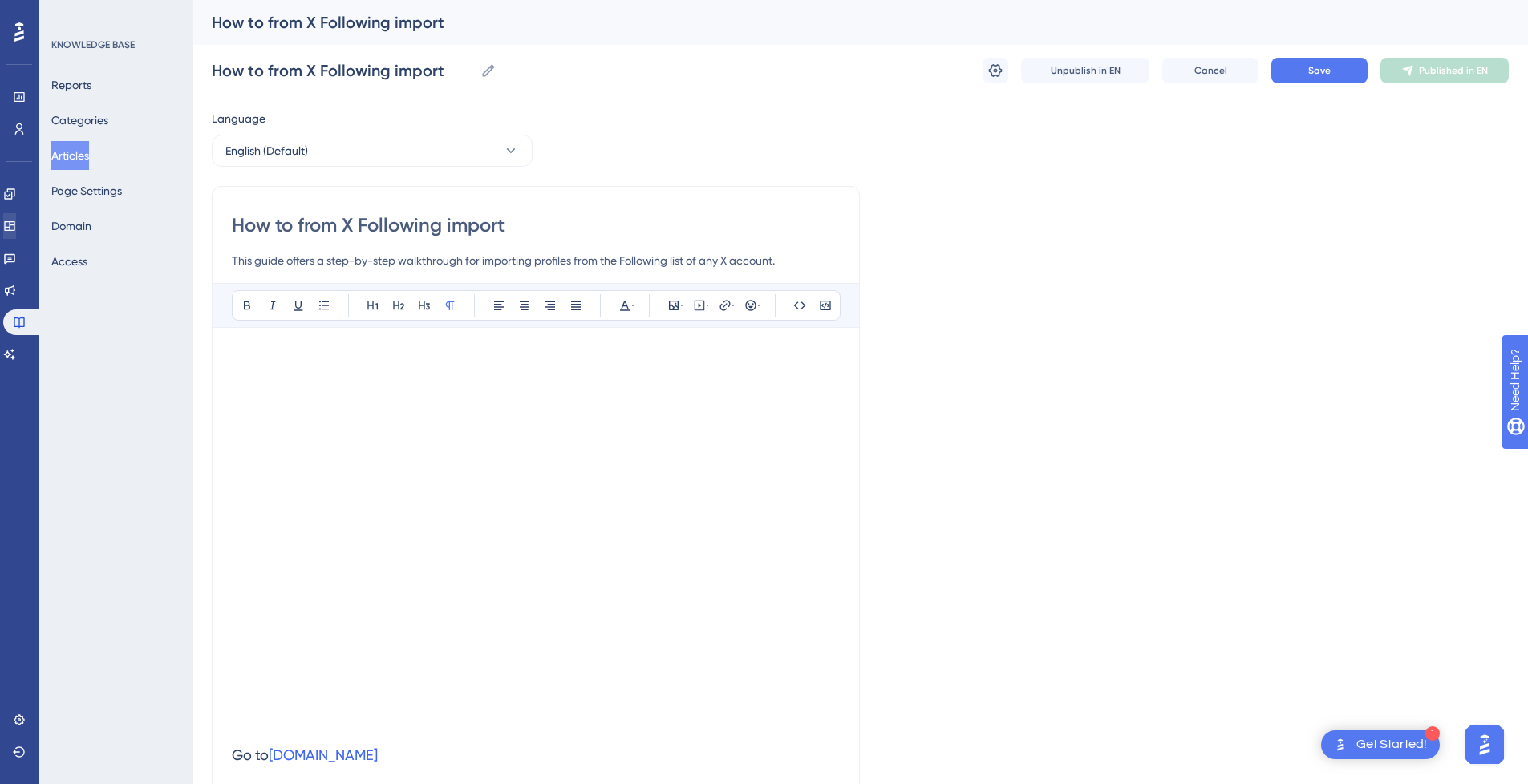
type input "X Following import"
click at [344, 223] on input "X Following import" at bounding box center [535, 225] width 608 height 26
type input "X Following Import"
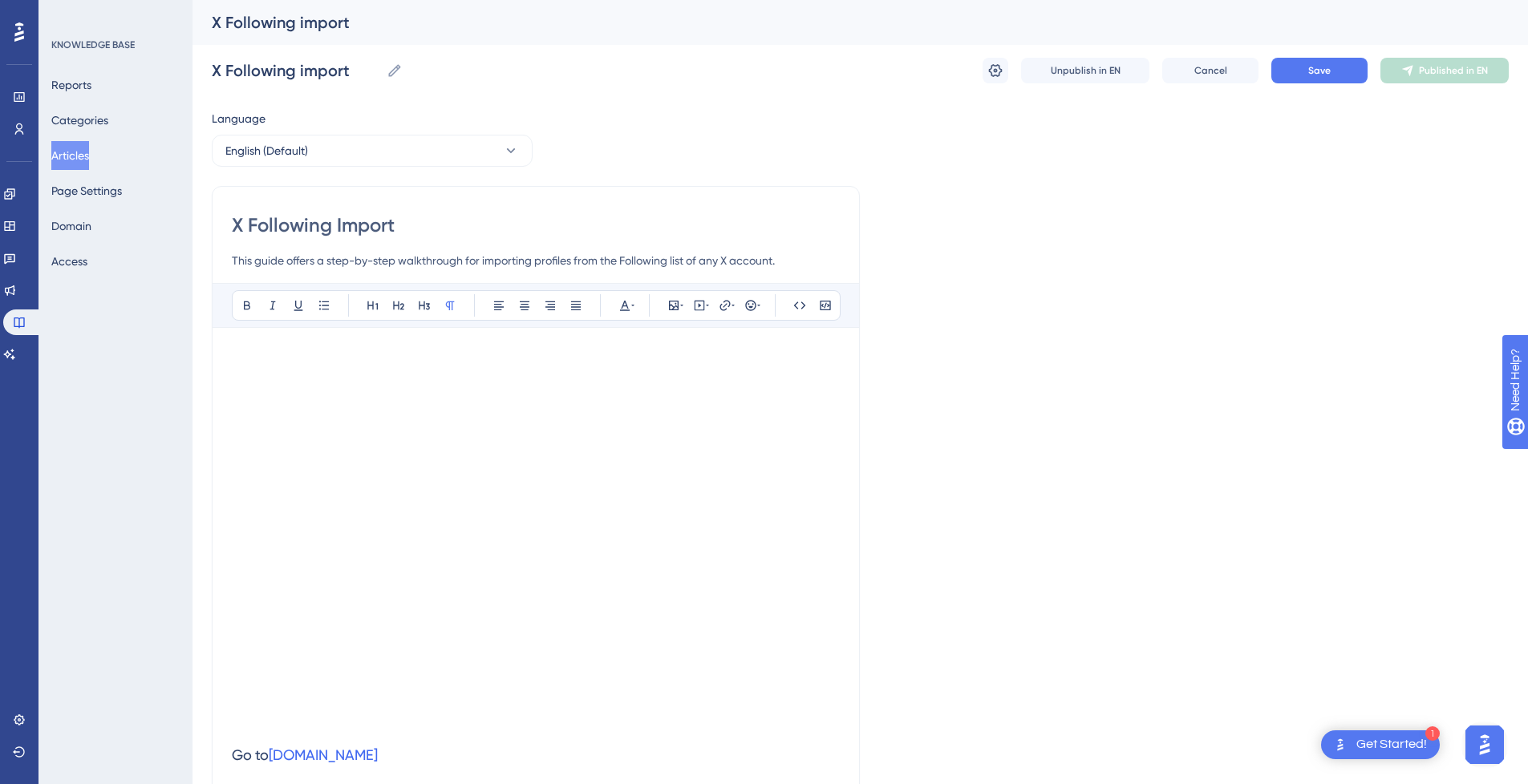
type input "X Following Import"
click at [1342, 68] on button "Save" at bounding box center [1318, 71] width 96 height 26
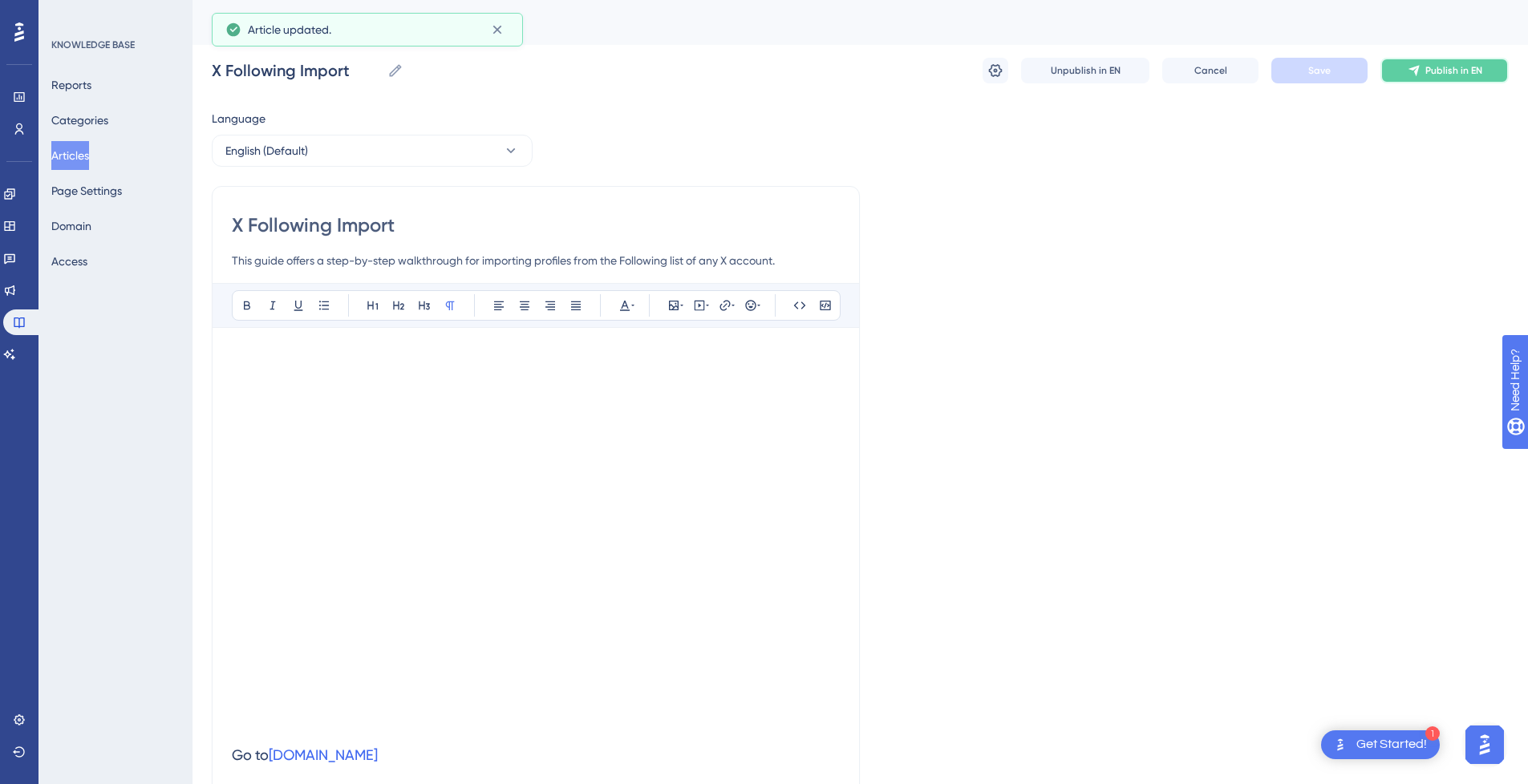
click at [1426, 75] on span "Publish in EN" at bounding box center [1453, 70] width 57 height 13
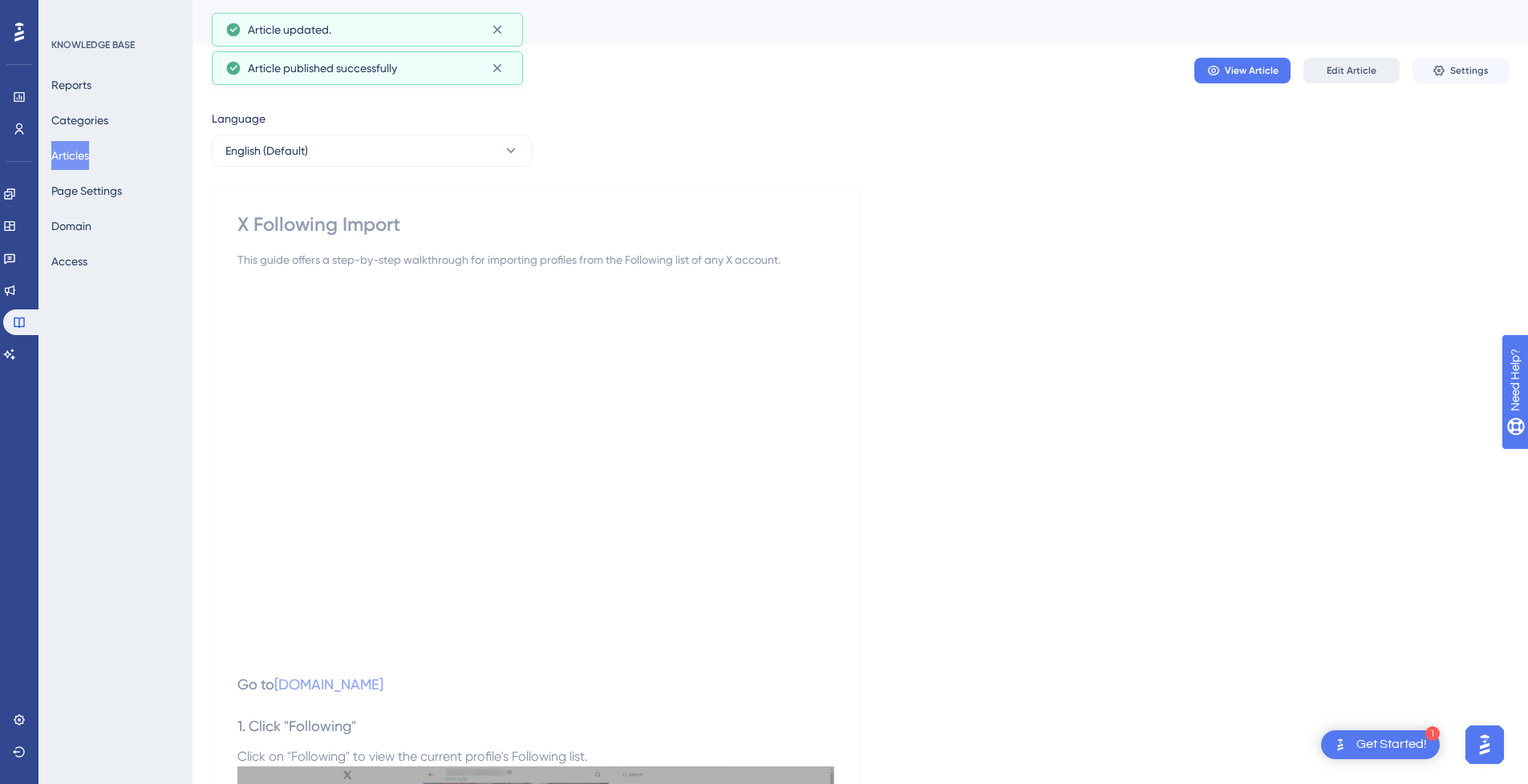
click at [1370, 71] on span "Edit Article" at bounding box center [1351, 70] width 50 height 13
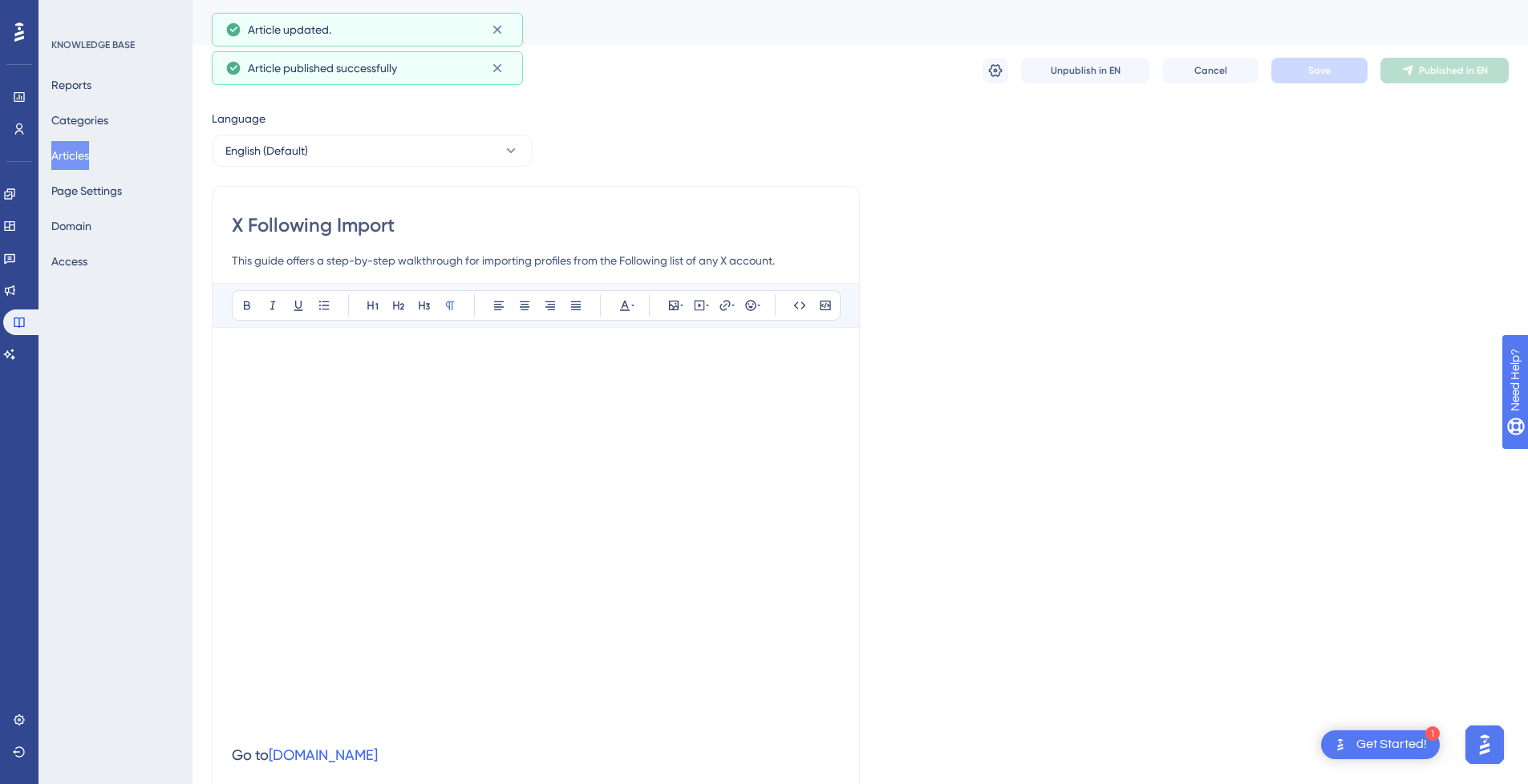
scroll to position [1156, 0]
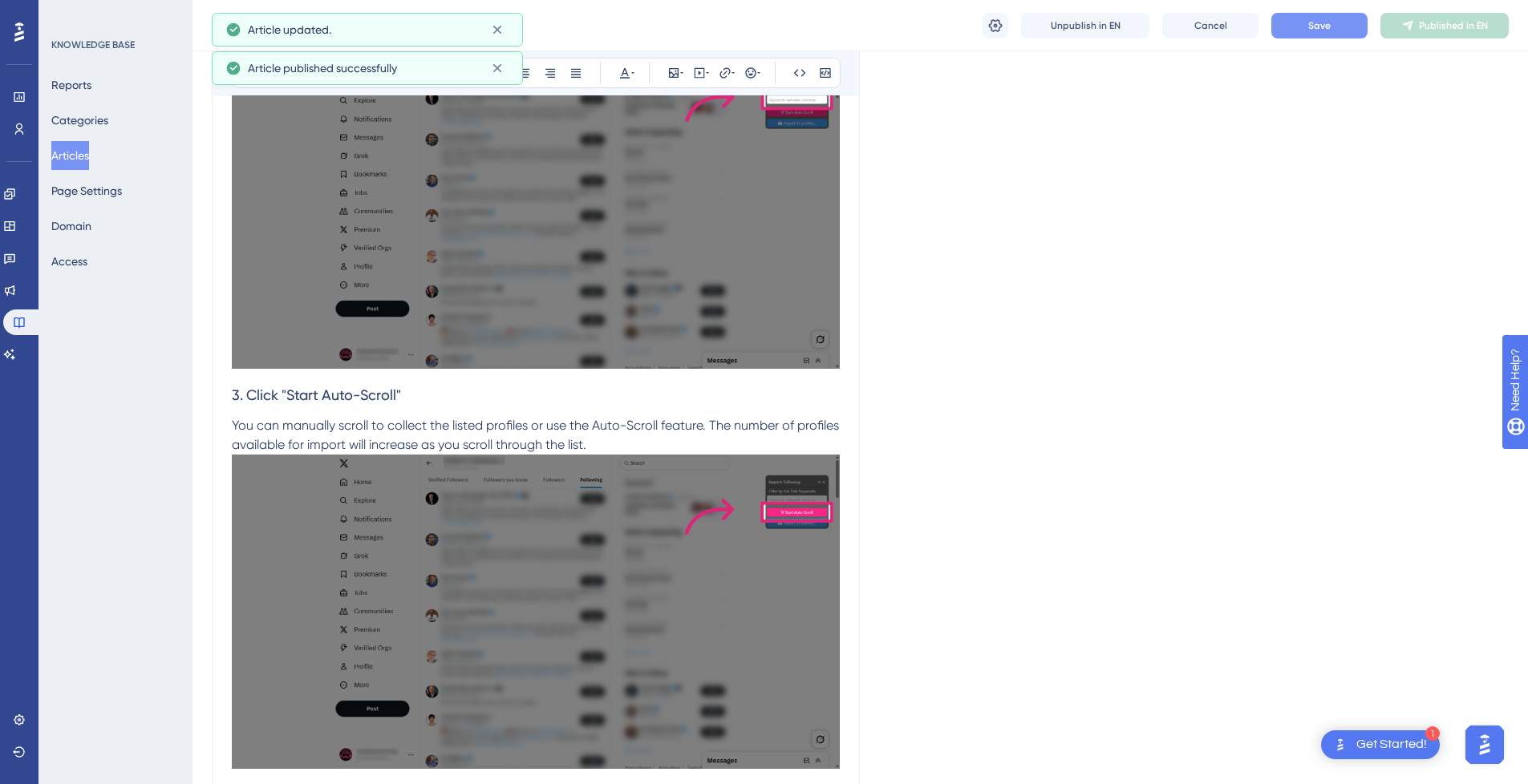
click at [1313, 30] on span "Save" at bounding box center [1318, 25] width 22 height 13
click at [1463, 30] on span "Publish in EN" at bounding box center [1453, 25] width 57 height 13
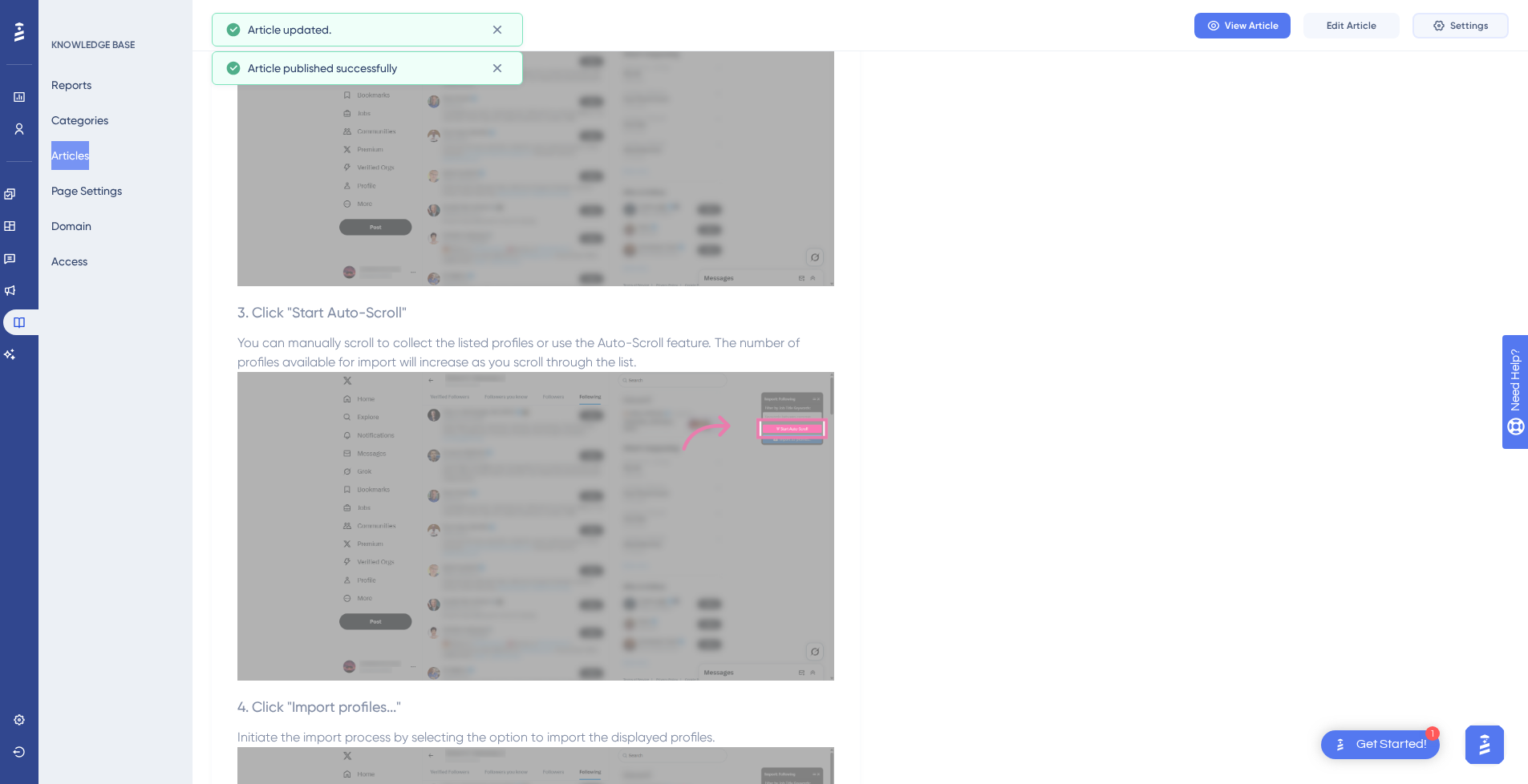
click at [1468, 31] on span "Settings" at bounding box center [1469, 25] width 39 height 13
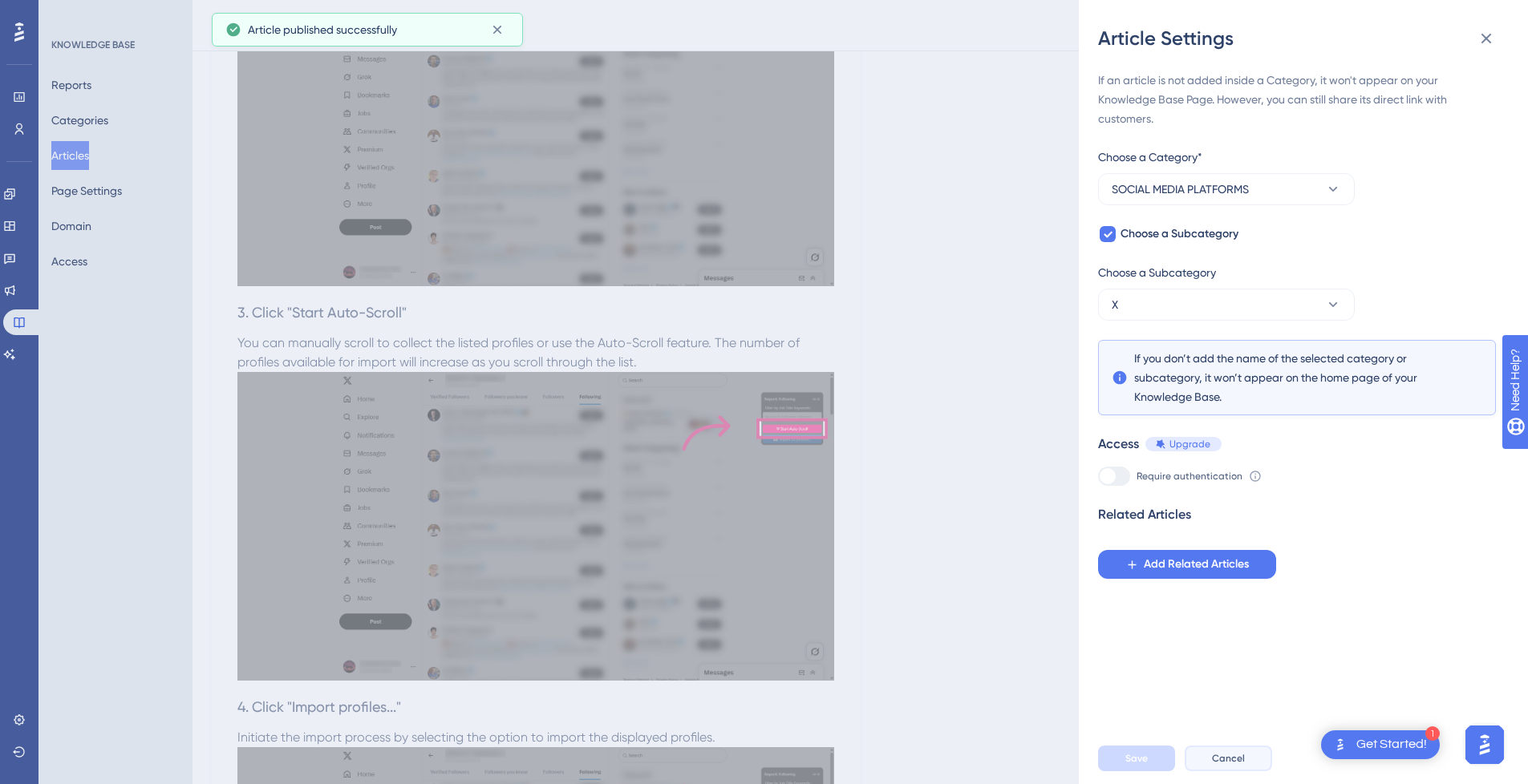
click at [1238, 771] on button "Cancel" at bounding box center [1229, 758] width 88 height 26
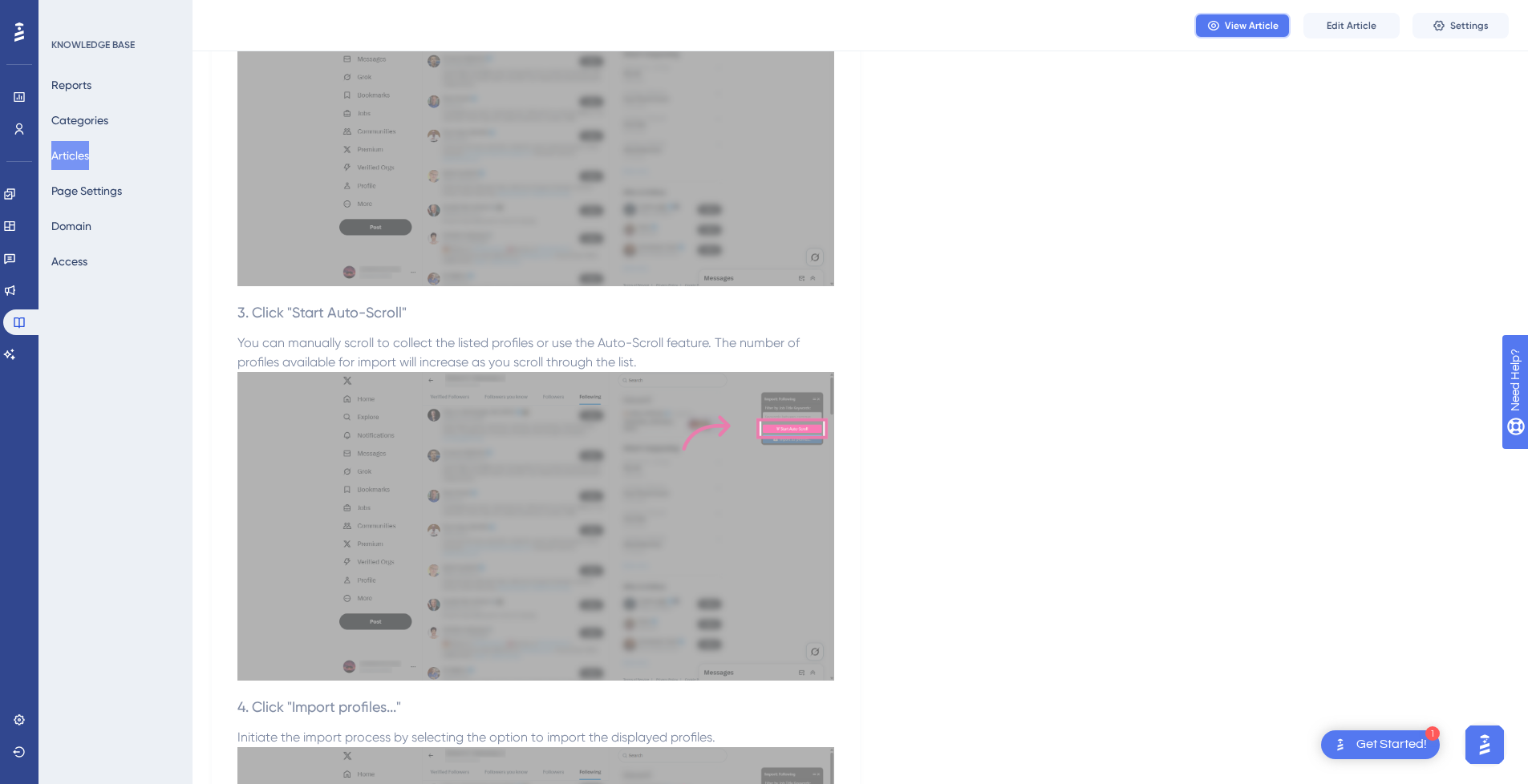
click at [1265, 24] on span "View Article" at bounding box center [1252, 25] width 54 height 13
drag, startPoint x: 76, startPoint y: 153, endPoint x: 328, endPoint y: 5, distance: 292.2
click at [76, 153] on button "Articles" at bounding box center [70, 155] width 38 height 29
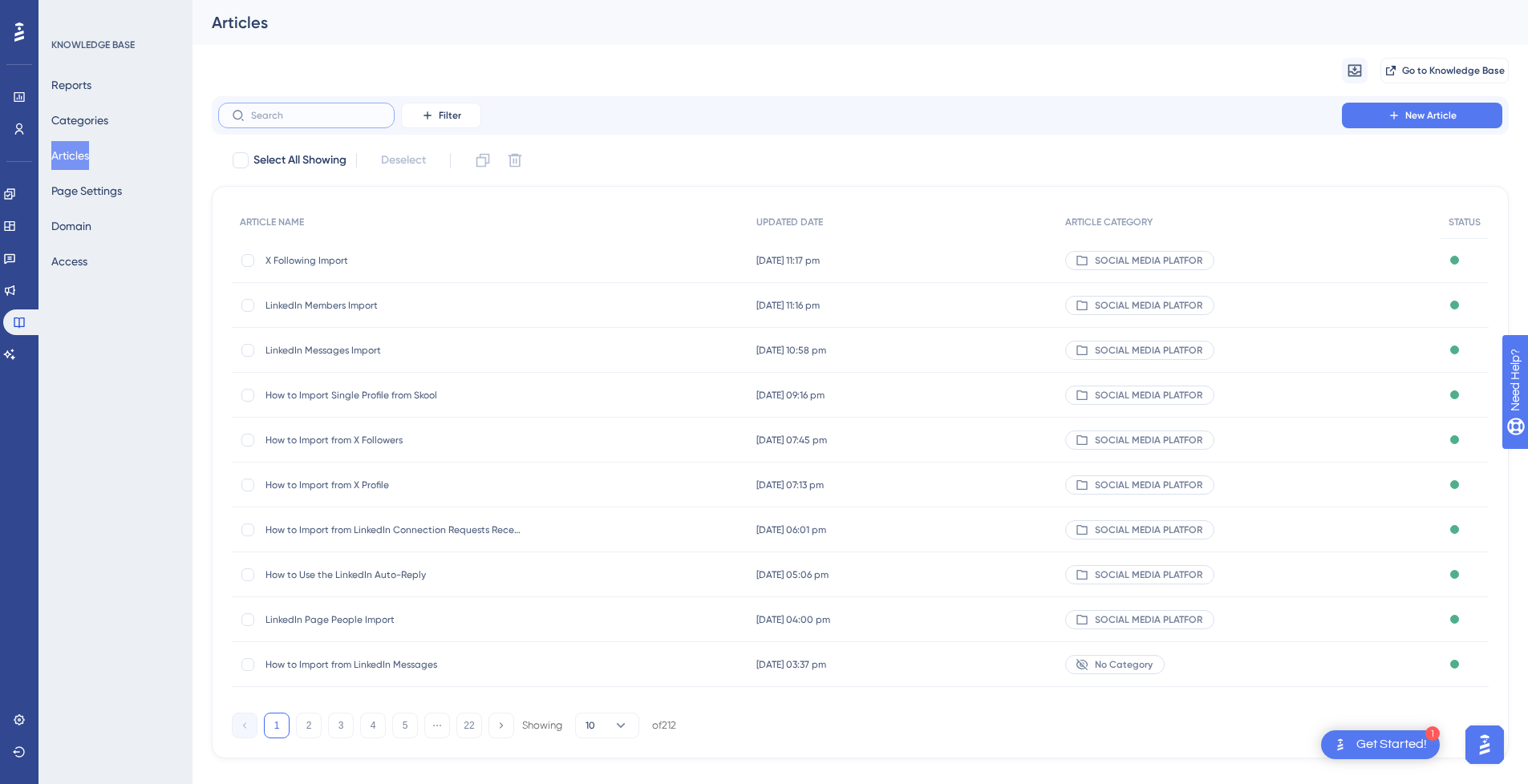
click at [349, 121] on input "text" at bounding box center [315, 115] width 130 height 11
paste input "X Followers Import"
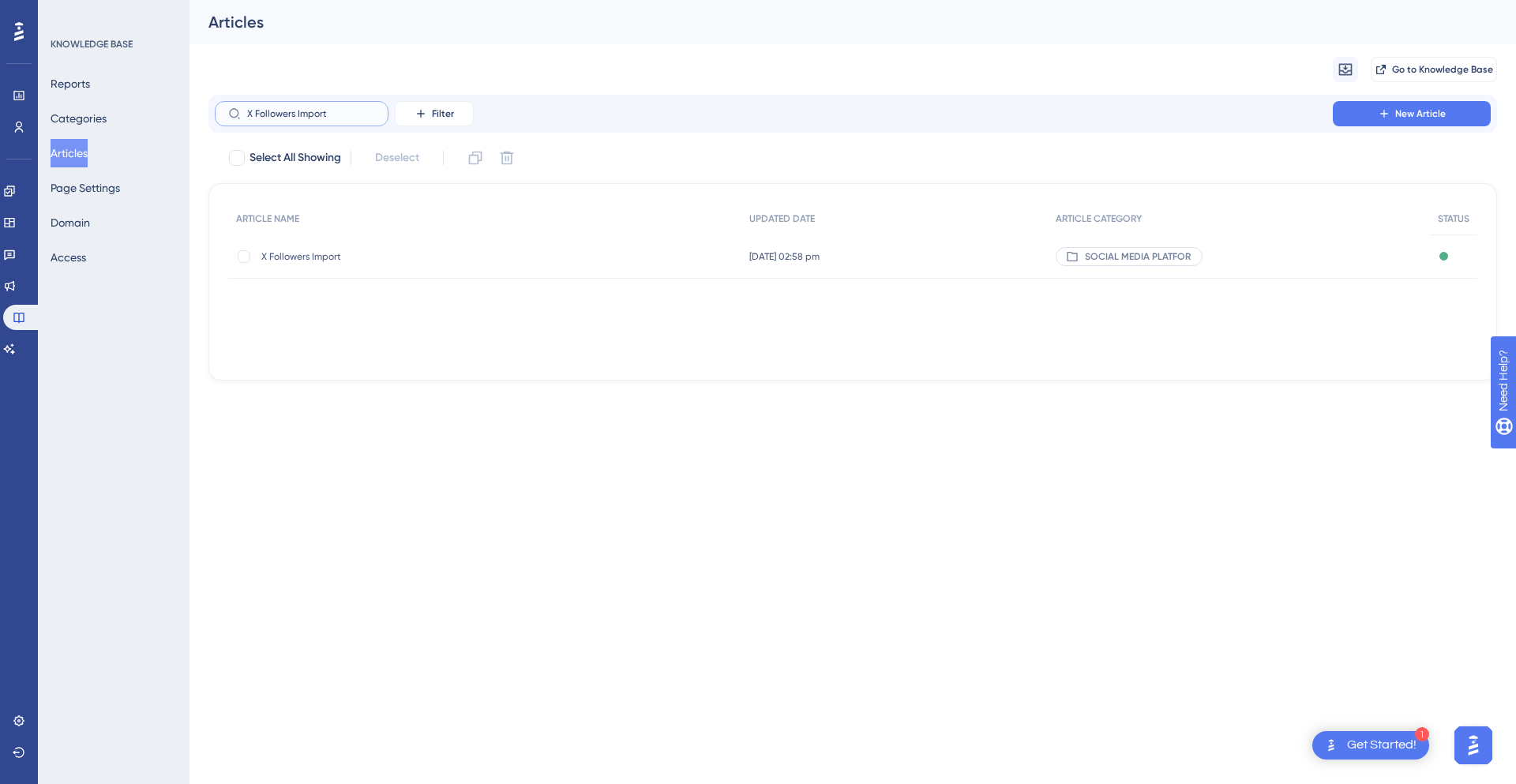
type input "X Followers Import"
click at [369, 262] on span "X Followers Import" at bounding box center [387, 256] width 253 height 13
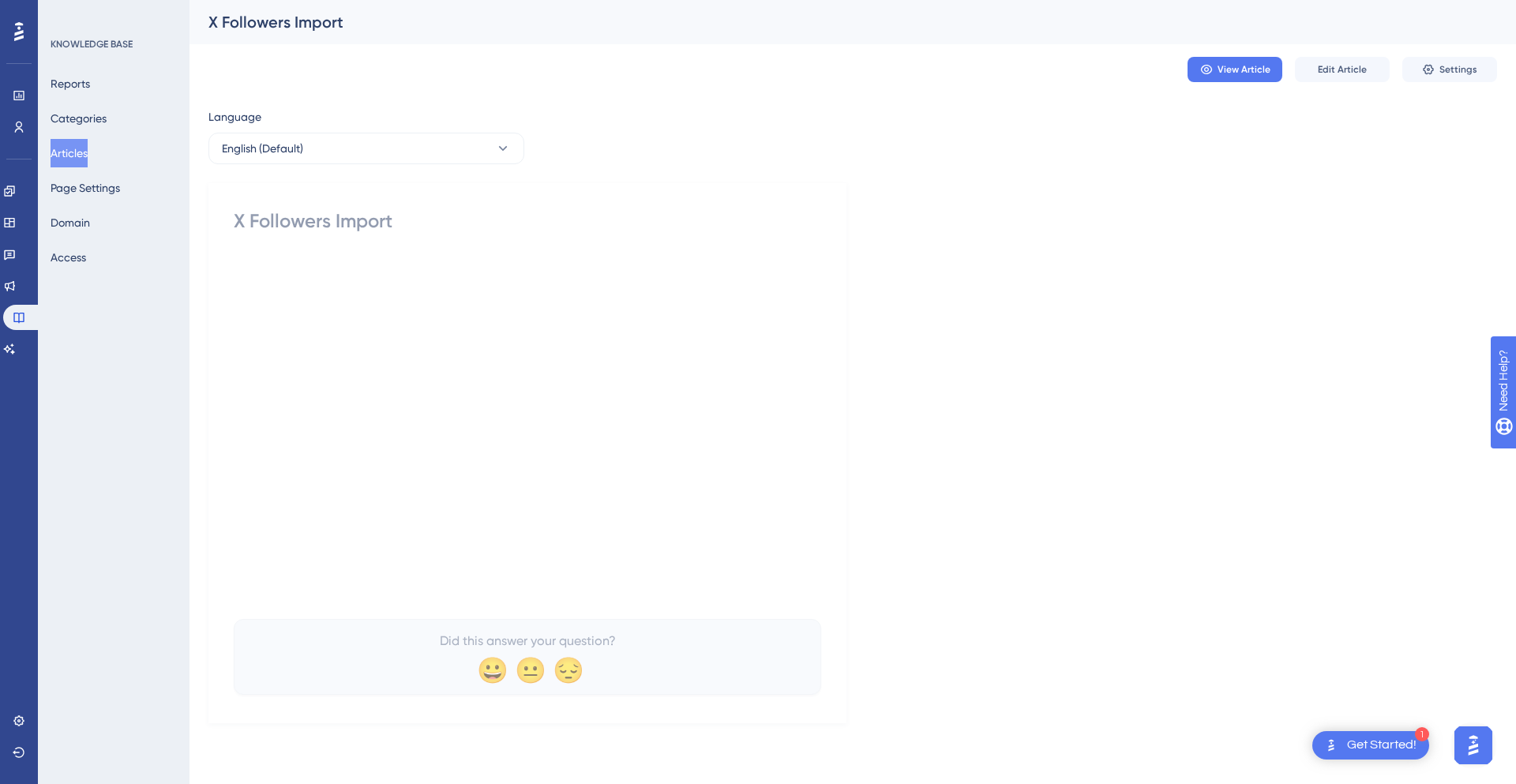
click at [85, 150] on button "Articles" at bounding box center [69, 152] width 37 height 28
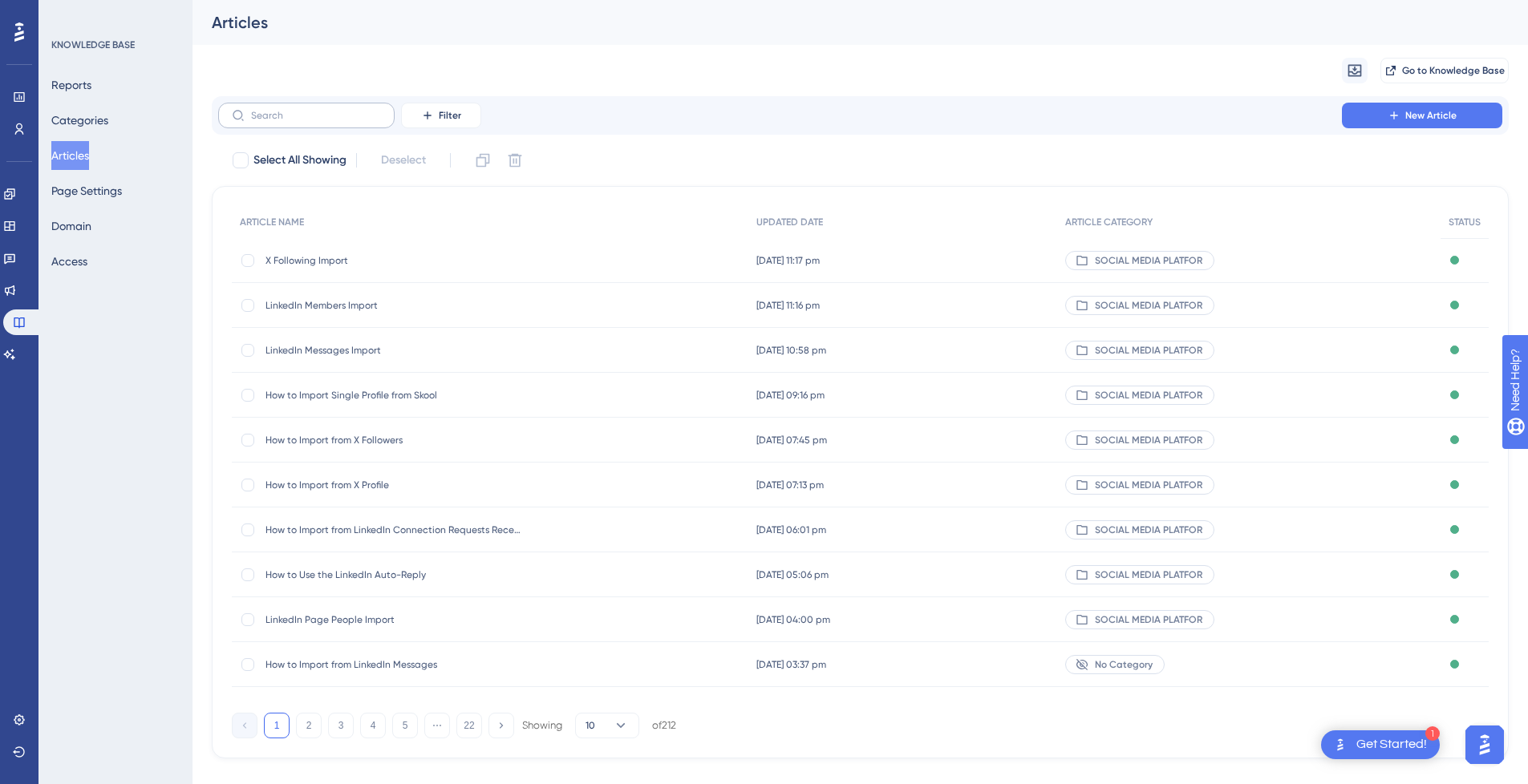
click at [341, 128] on label at bounding box center [306, 116] width 177 height 26
click at [341, 121] on input "text" at bounding box center [315, 115] width 130 height 11
paste input "X Followers Import"
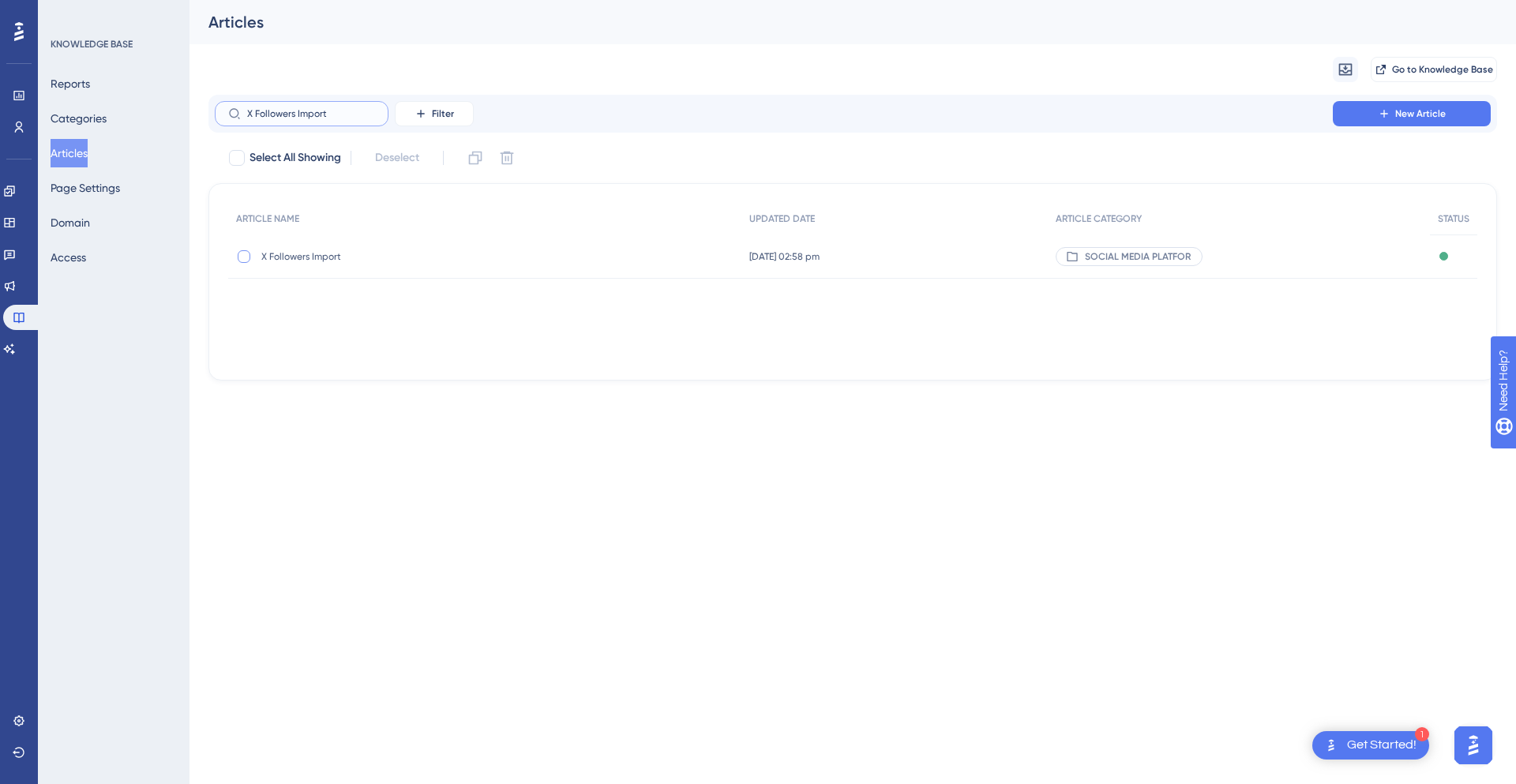
type input "X Followers Import"
click at [240, 256] on div at bounding box center [244, 256] width 13 height 13
checkbox input "true"
click at [509, 159] on icon at bounding box center [507, 158] width 16 height 16
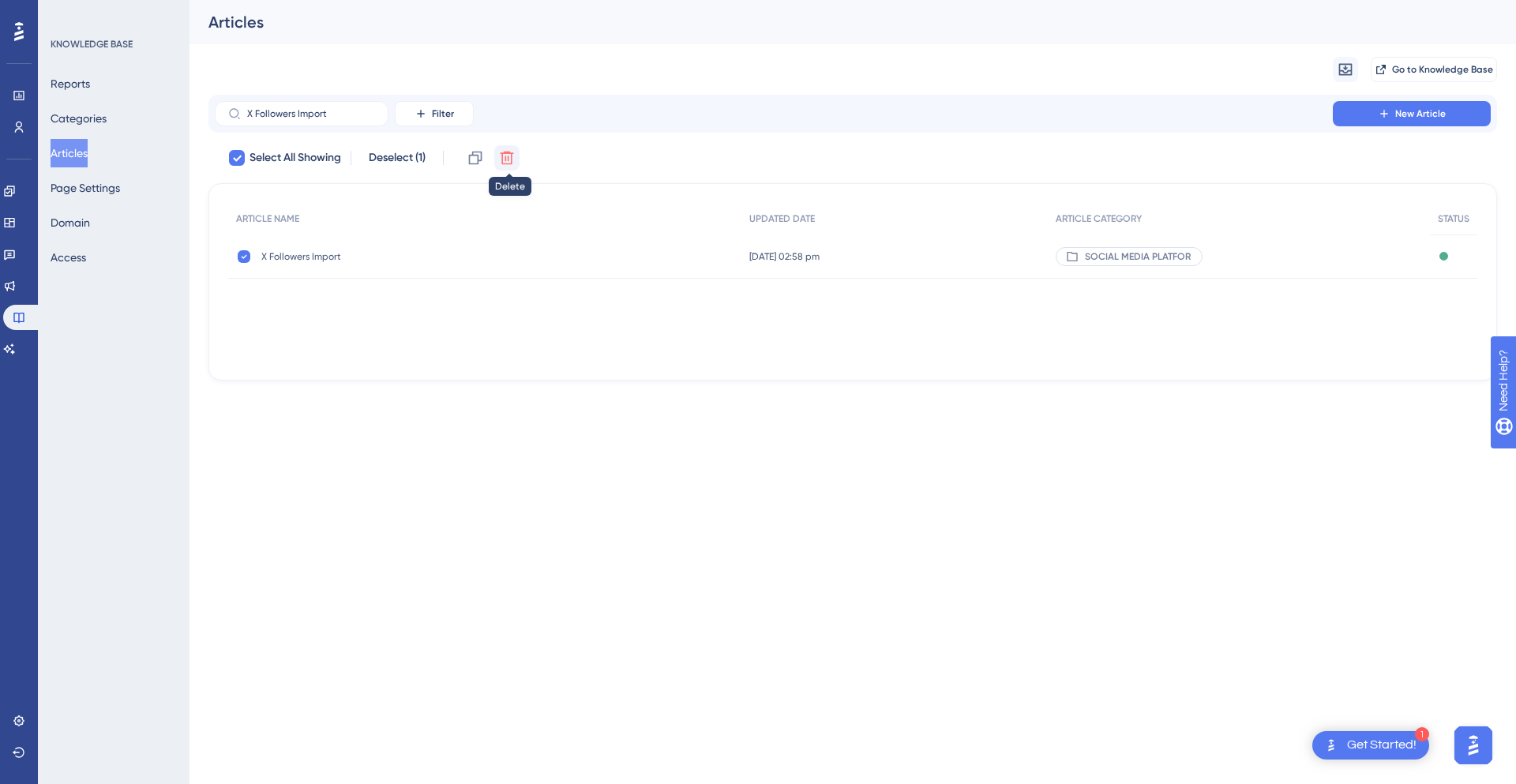
checkbox input "false"
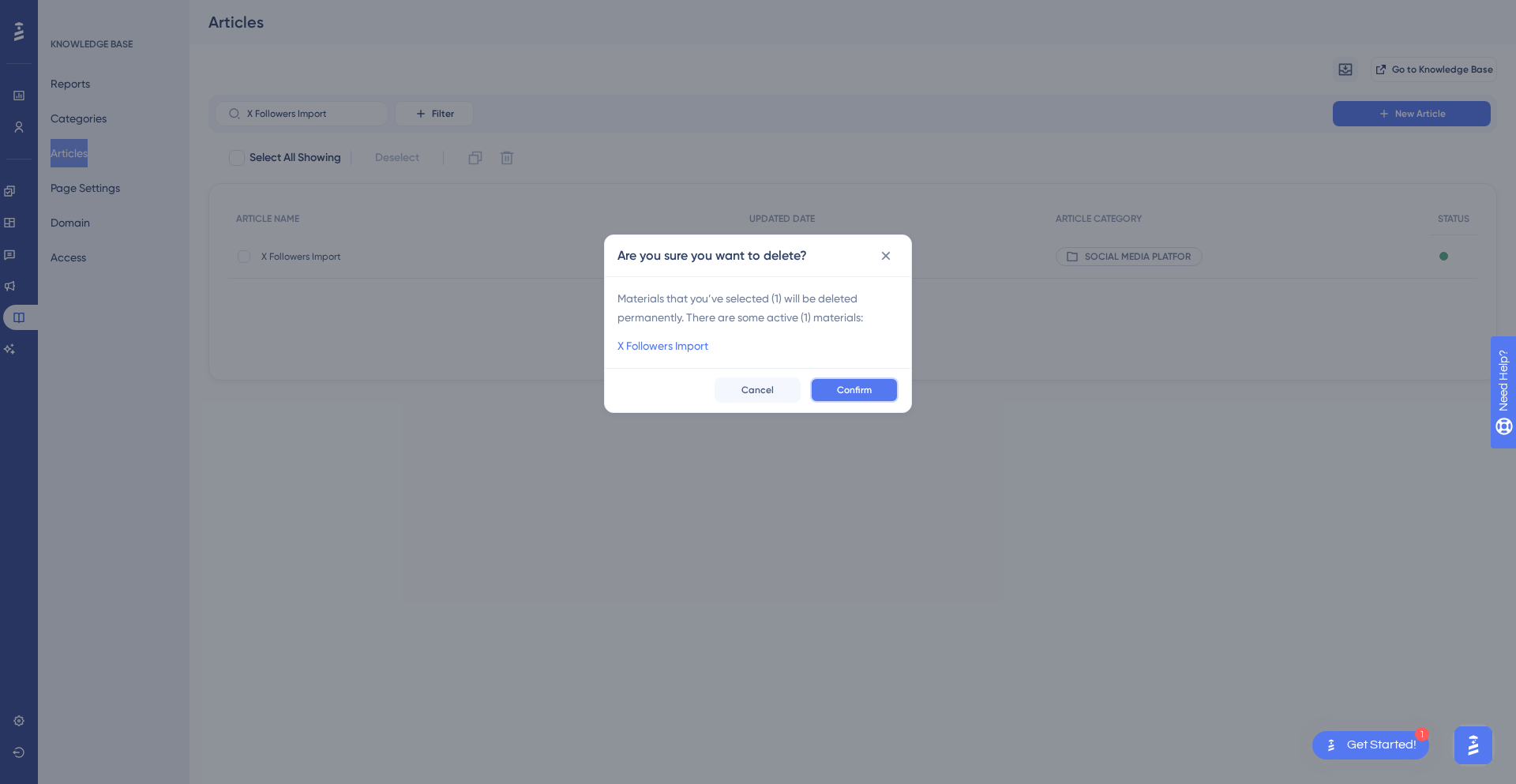
click at [839, 384] on span "Confirm" at bounding box center [854, 389] width 34 height 13
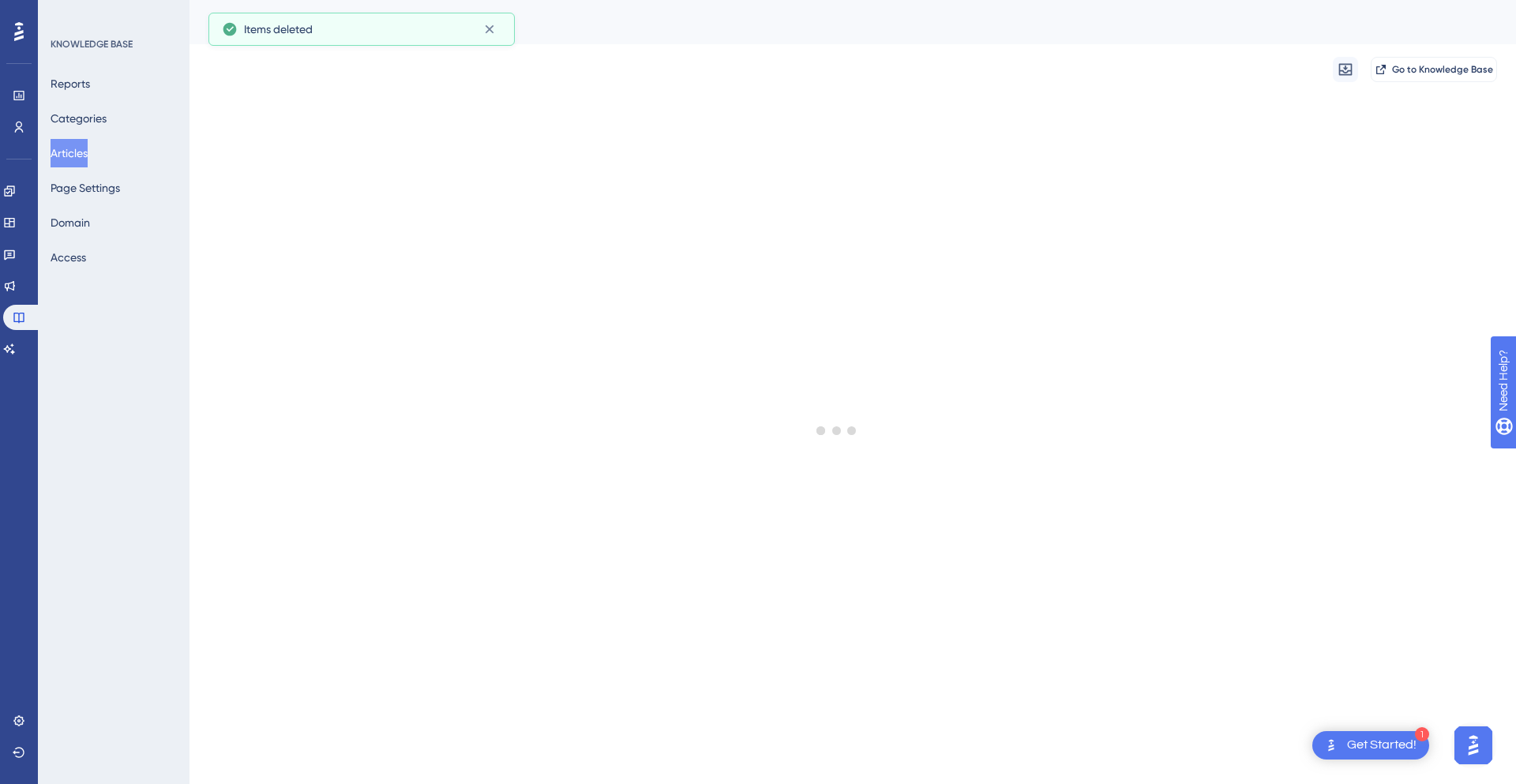
click at [79, 154] on button "Articles" at bounding box center [69, 152] width 37 height 28
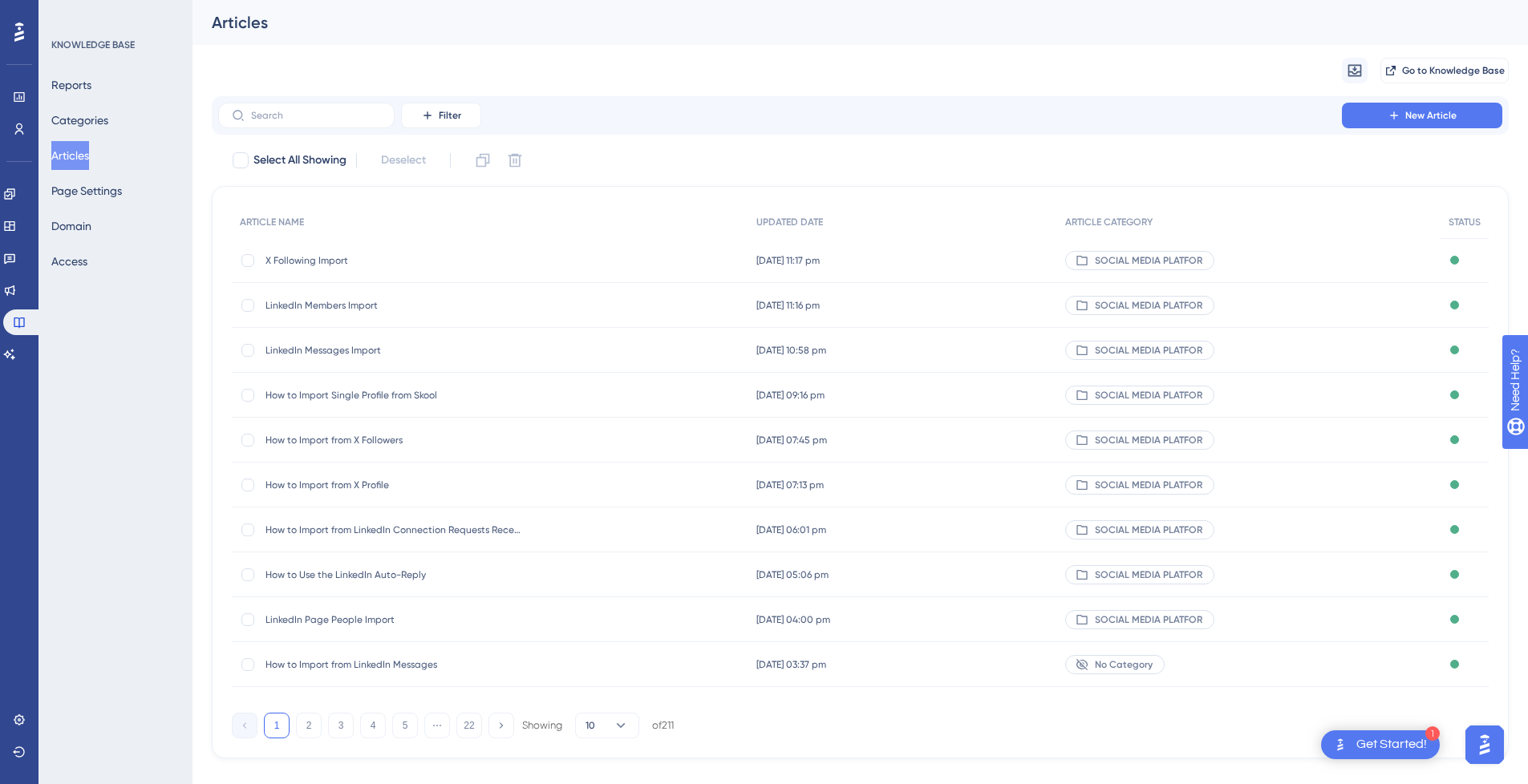
click at [456, 444] on span "How to Import from X Followers" at bounding box center [393, 440] width 256 height 13
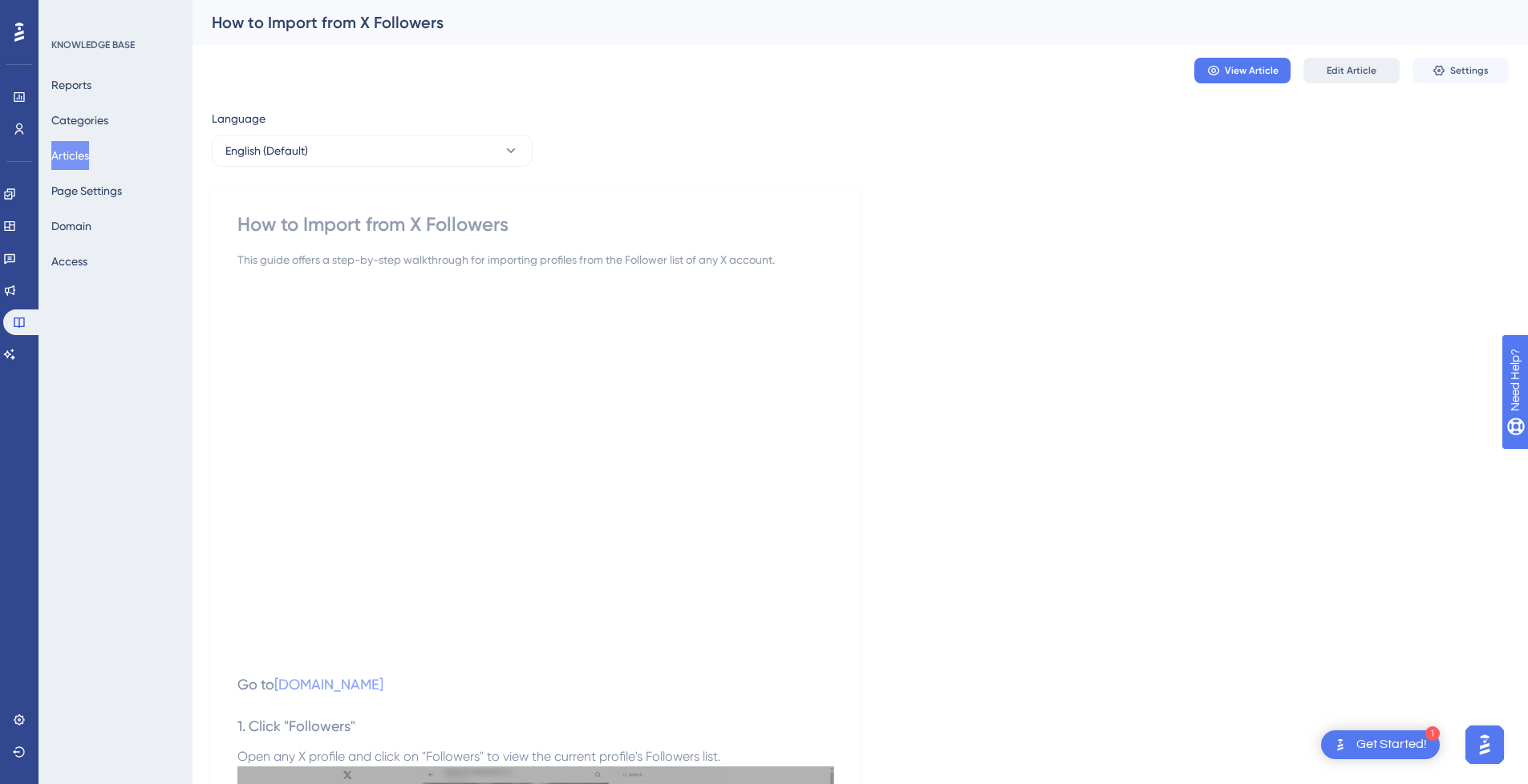
click at [1346, 65] on span "Edit Article" at bounding box center [1351, 70] width 50 height 13
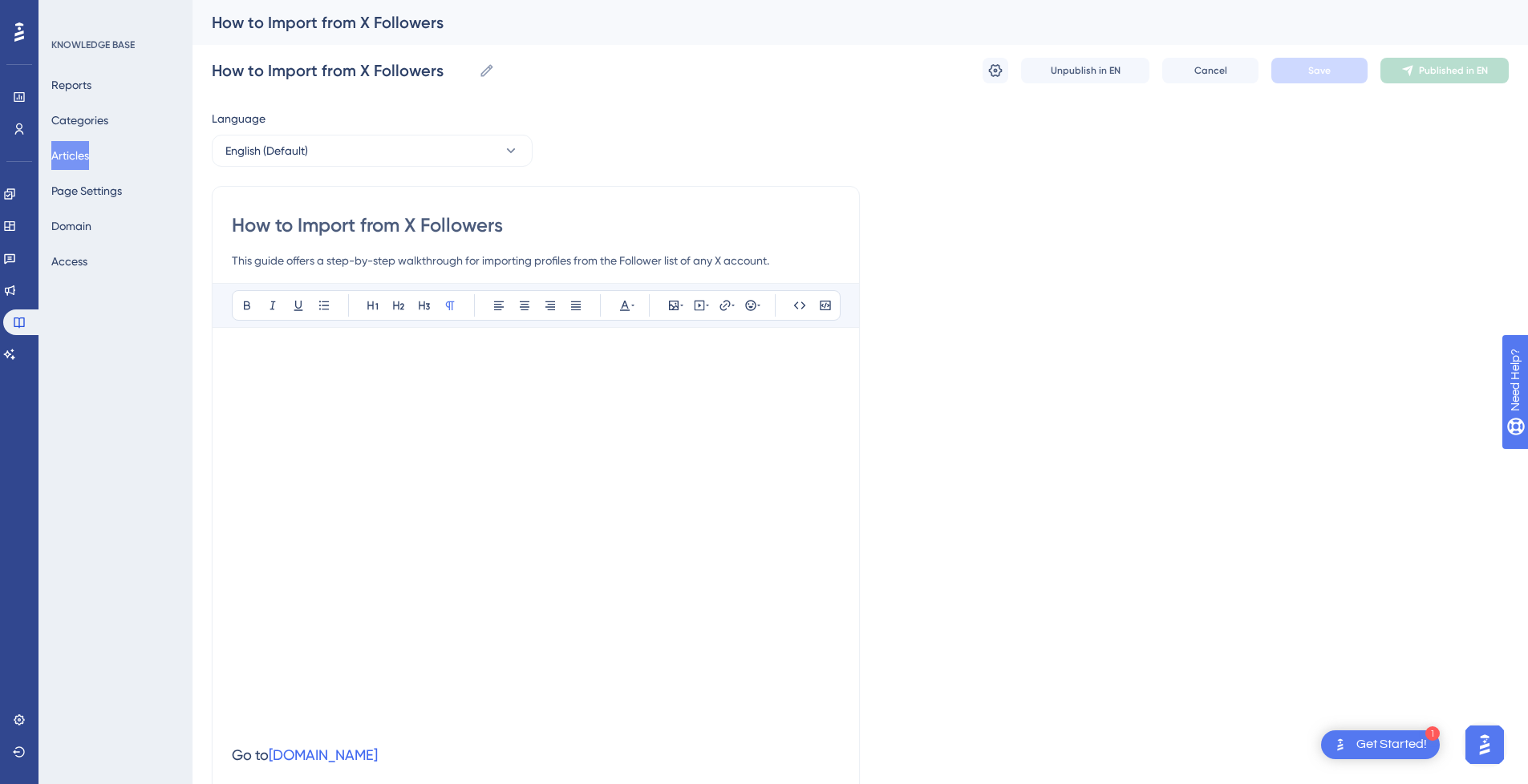
click at [332, 226] on input "How to Import from X Followers" at bounding box center [535, 225] width 608 height 26
type input "How to from X Followers"
click at [561, 230] on input "How to from X Followers" at bounding box center [535, 225] width 608 height 26
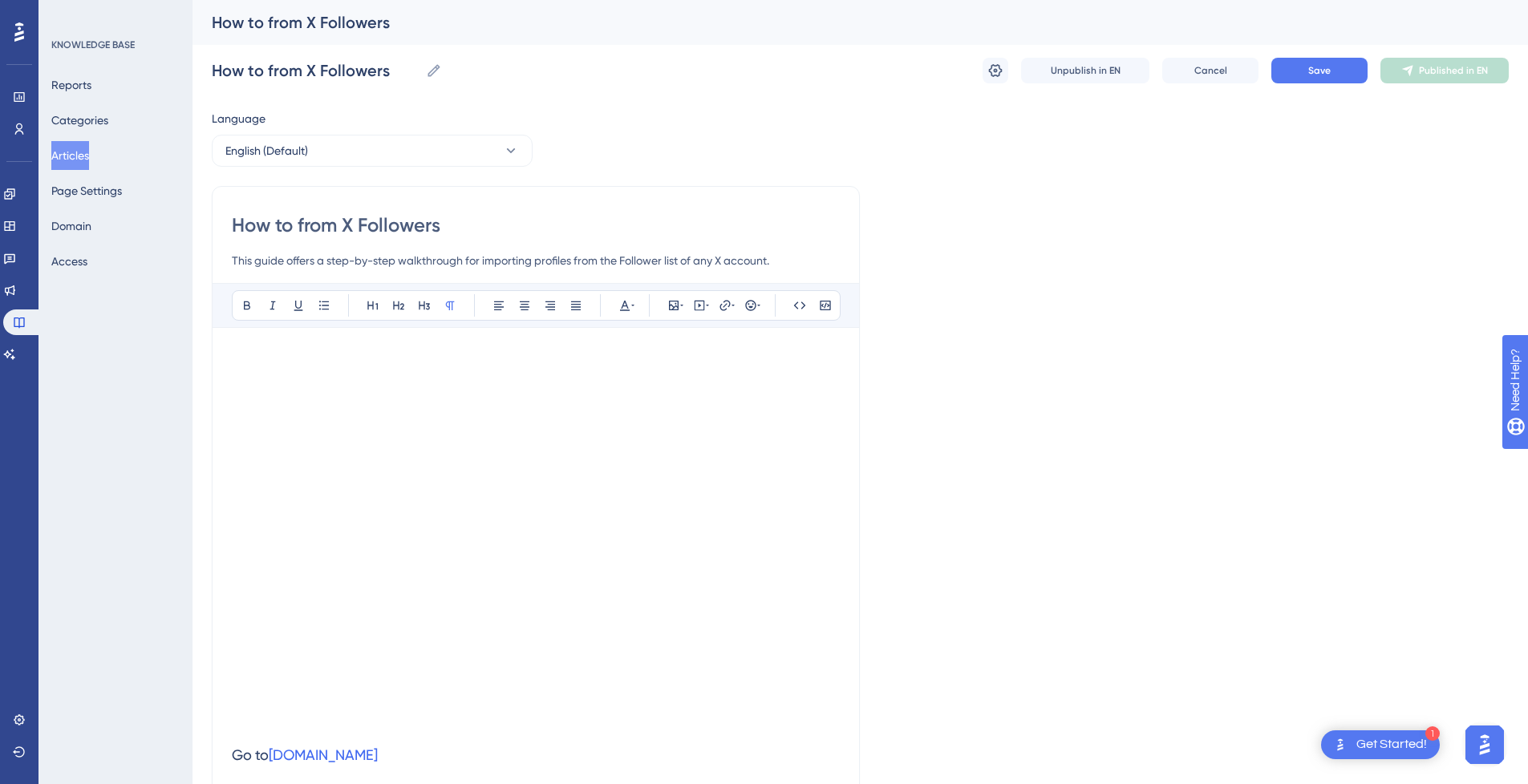
paste input "Import"
type input "How to from X Followers Import"
drag, startPoint x: 346, startPoint y: 226, endPoint x: 67, endPoint y: 216, distance: 279.2
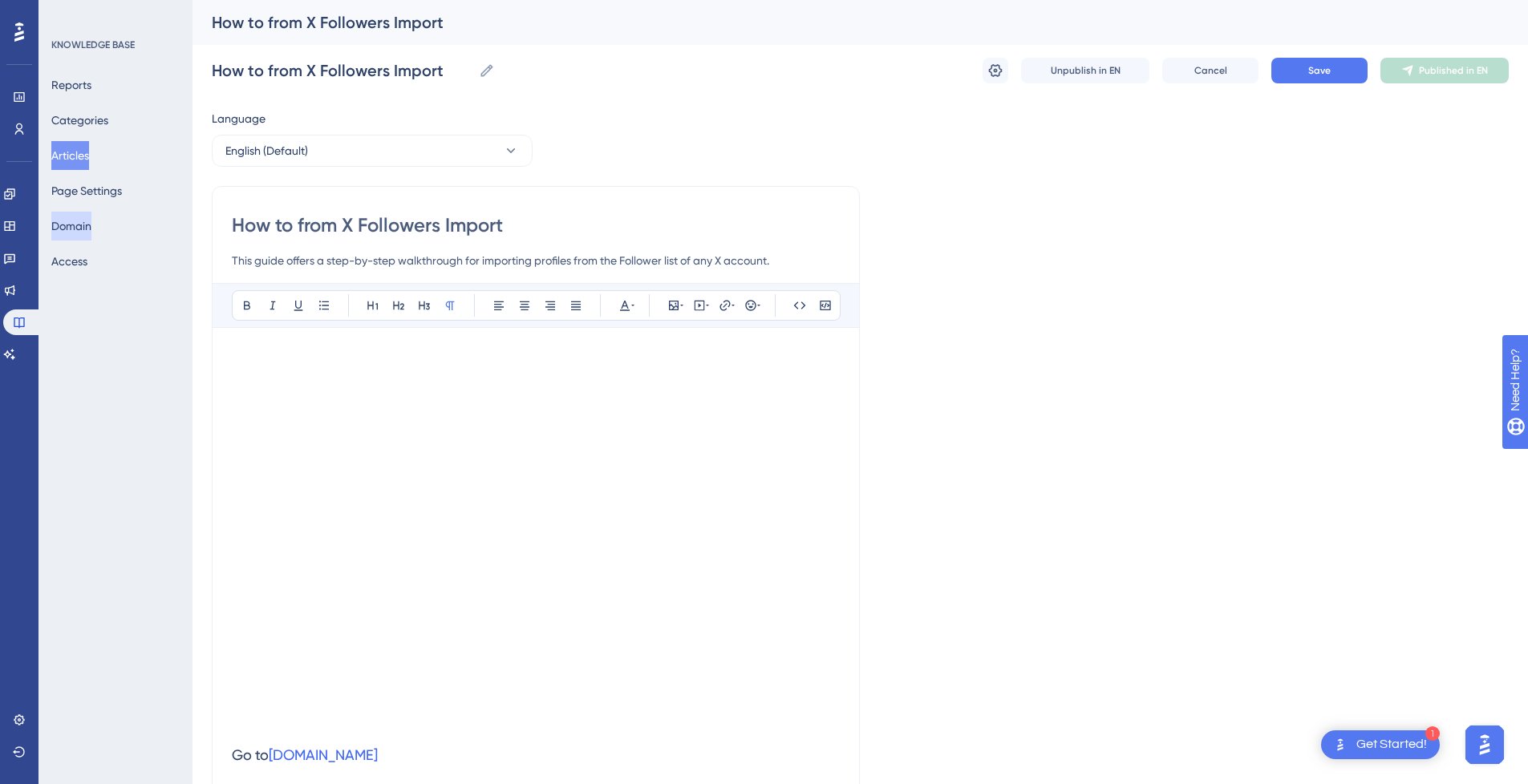
type input "X Followers Import"
click at [1334, 67] on button "Save" at bounding box center [1318, 71] width 96 height 26
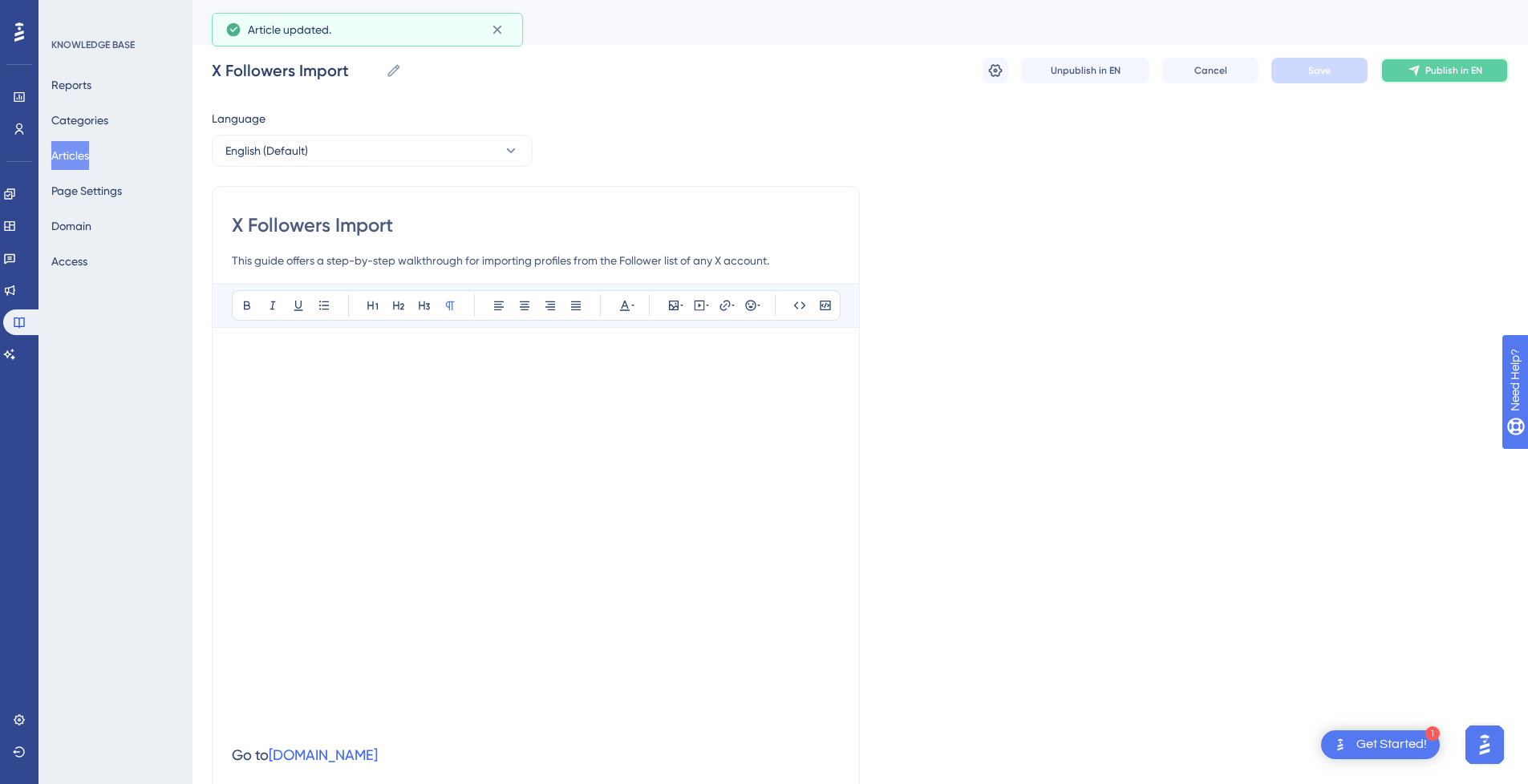
click at [1491, 72] on button "Publish in EN" at bounding box center [1444, 71] width 129 height 26
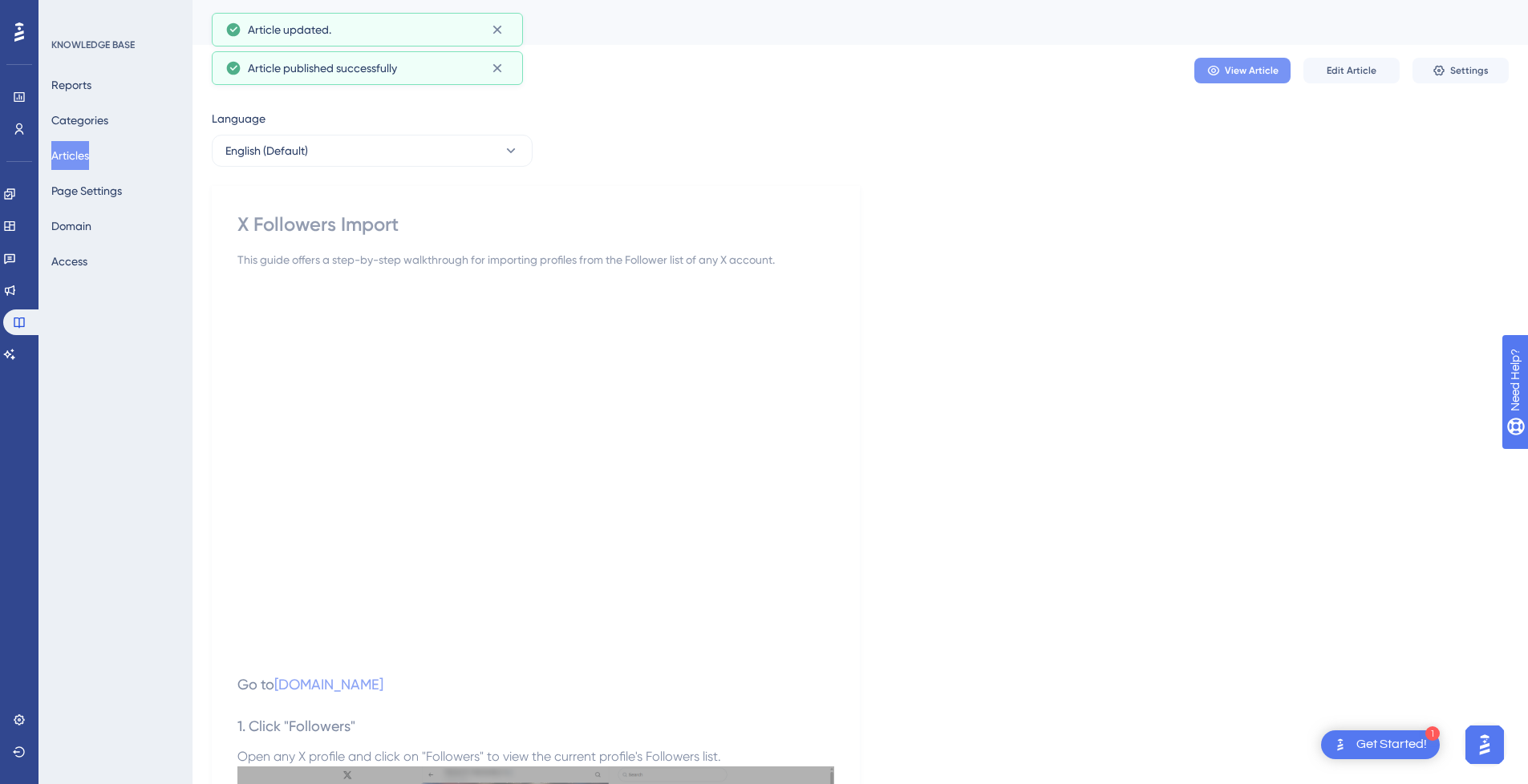
click at [1249, 73] on span "View Article" at bounding box center [1252, 70] width 54 height 13
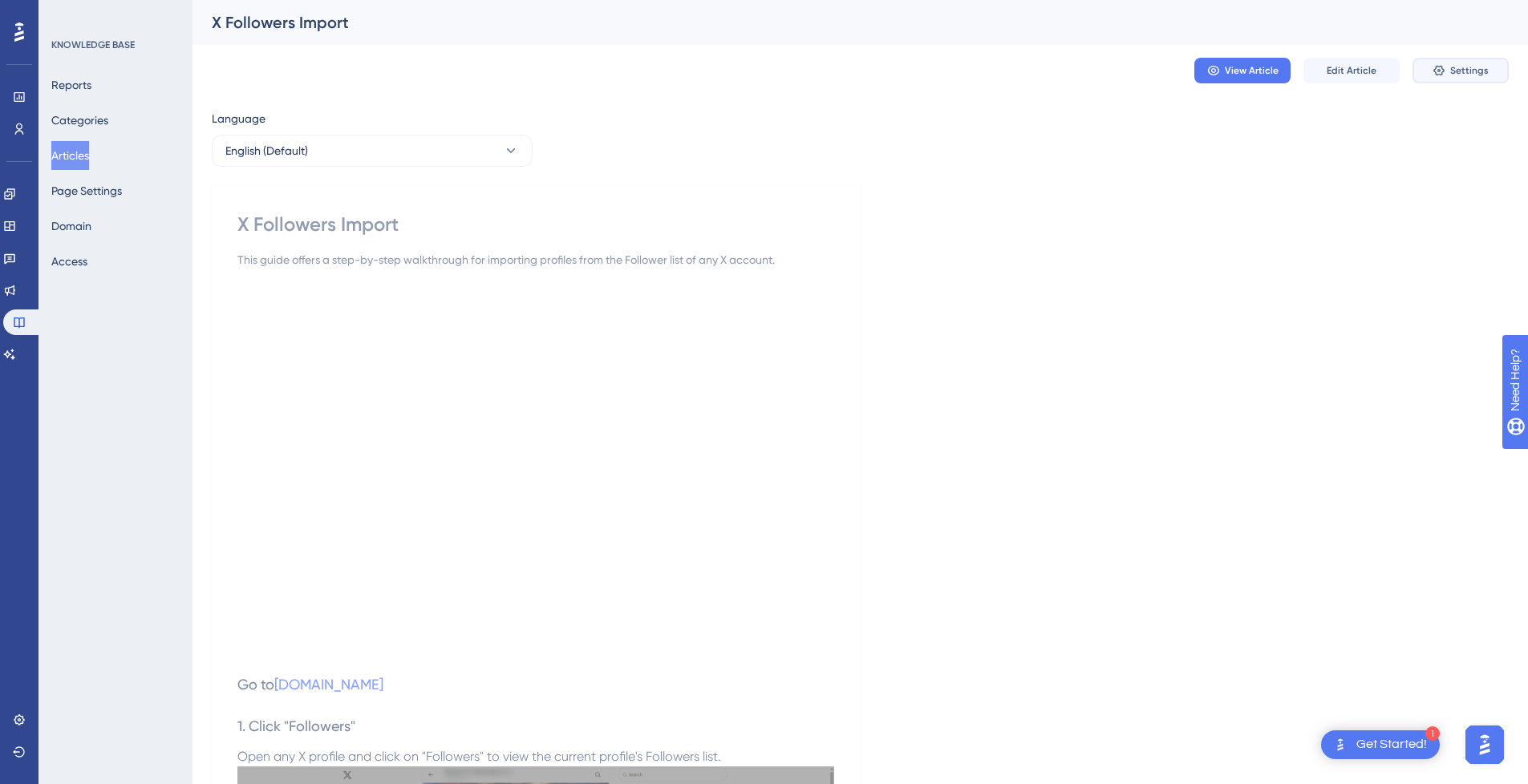
click at [1488, 76] on button "Settings" at bounding box center [1460, 71] width 96 height 26
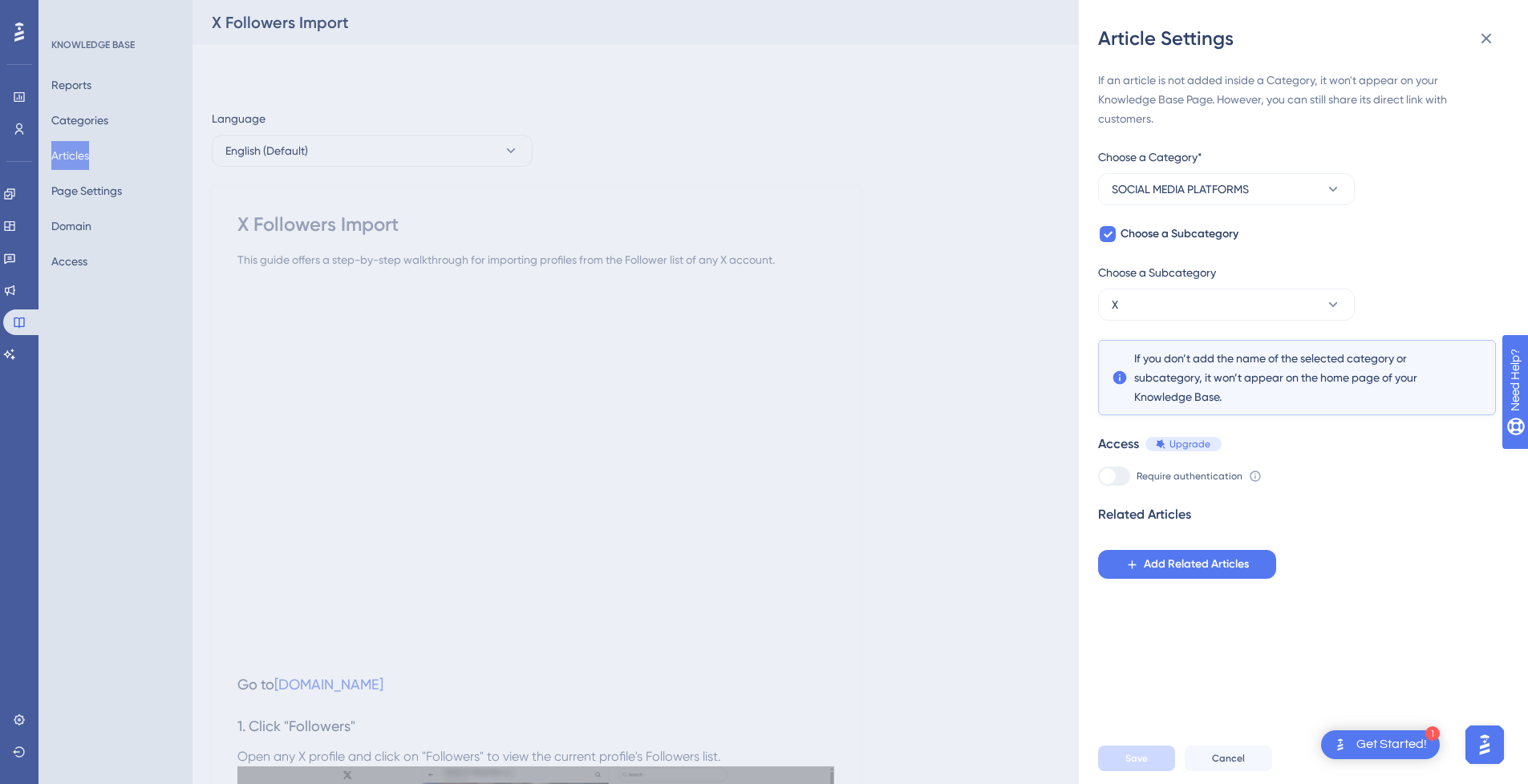
click at [58, 157] on div "Article Settings If an article is not added inside a Category, it won't appear …" at bounding box center [764, 392] width 1528 height 784
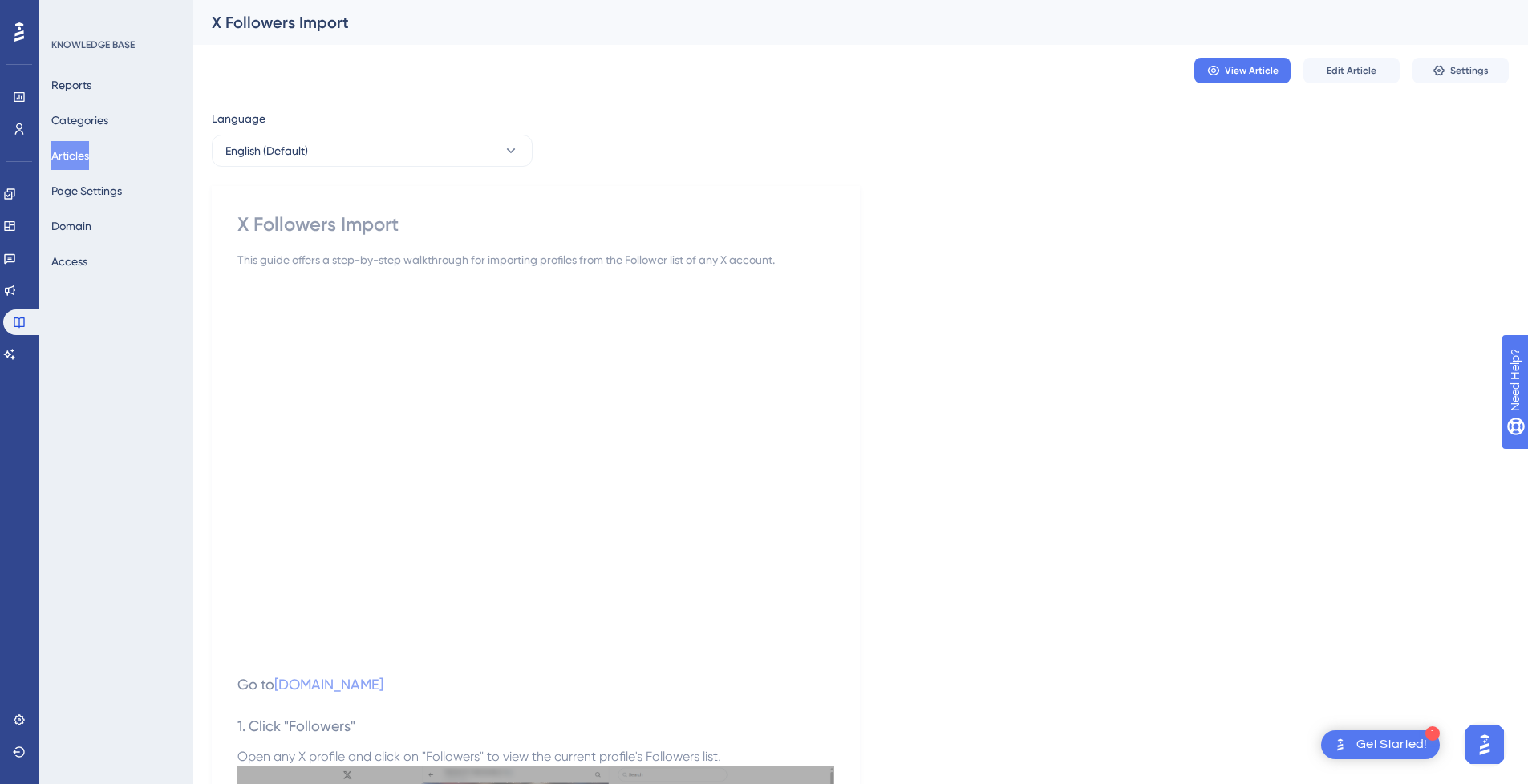
click at [71, 159] on button "Articles" at bounding box center [70, 155] width 38 height 29
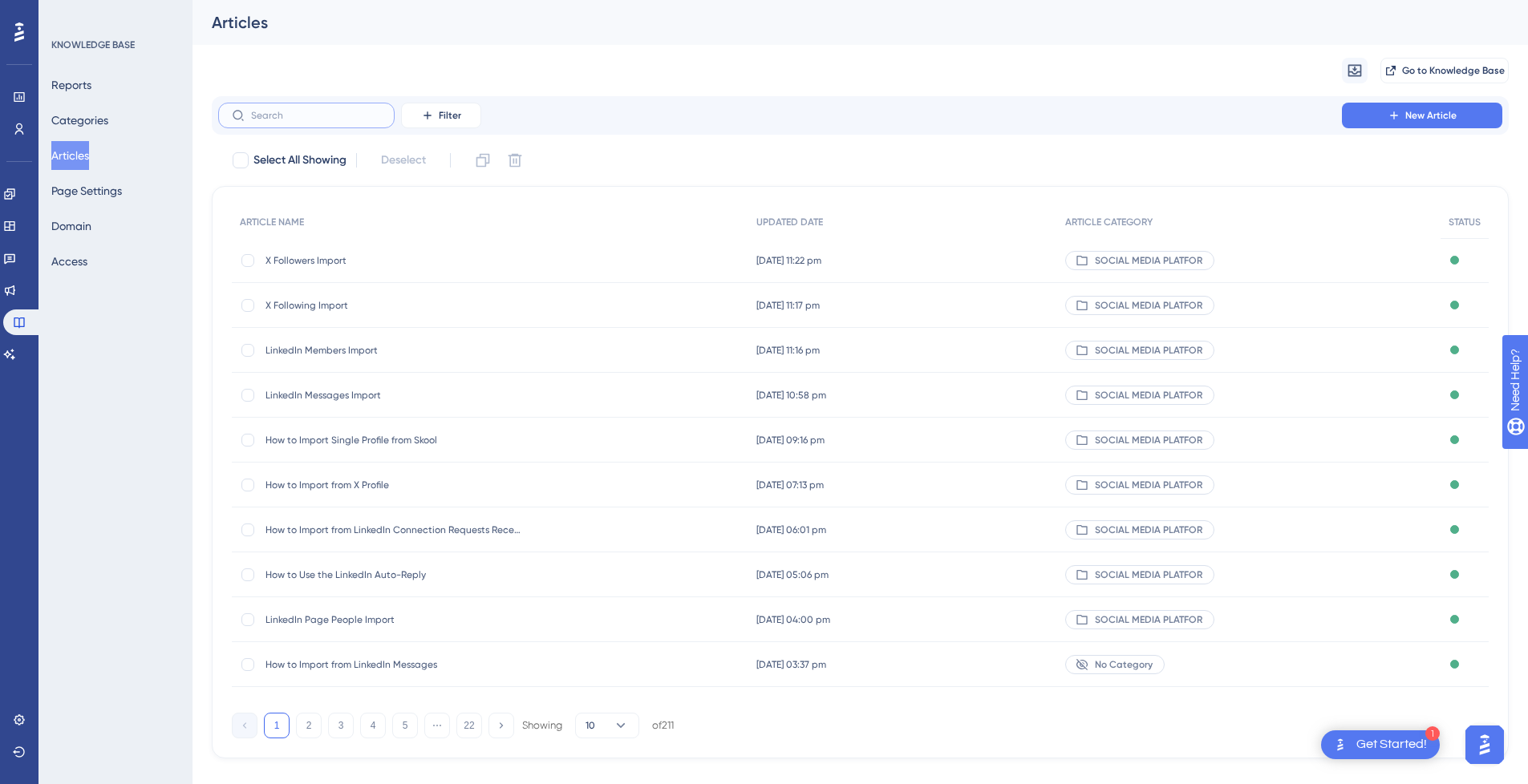
click at [267, 117] on input "text" at bounding box center [315, 115] width 130 height 11
paste input "LinkedIn Auto-Reply to Comments"
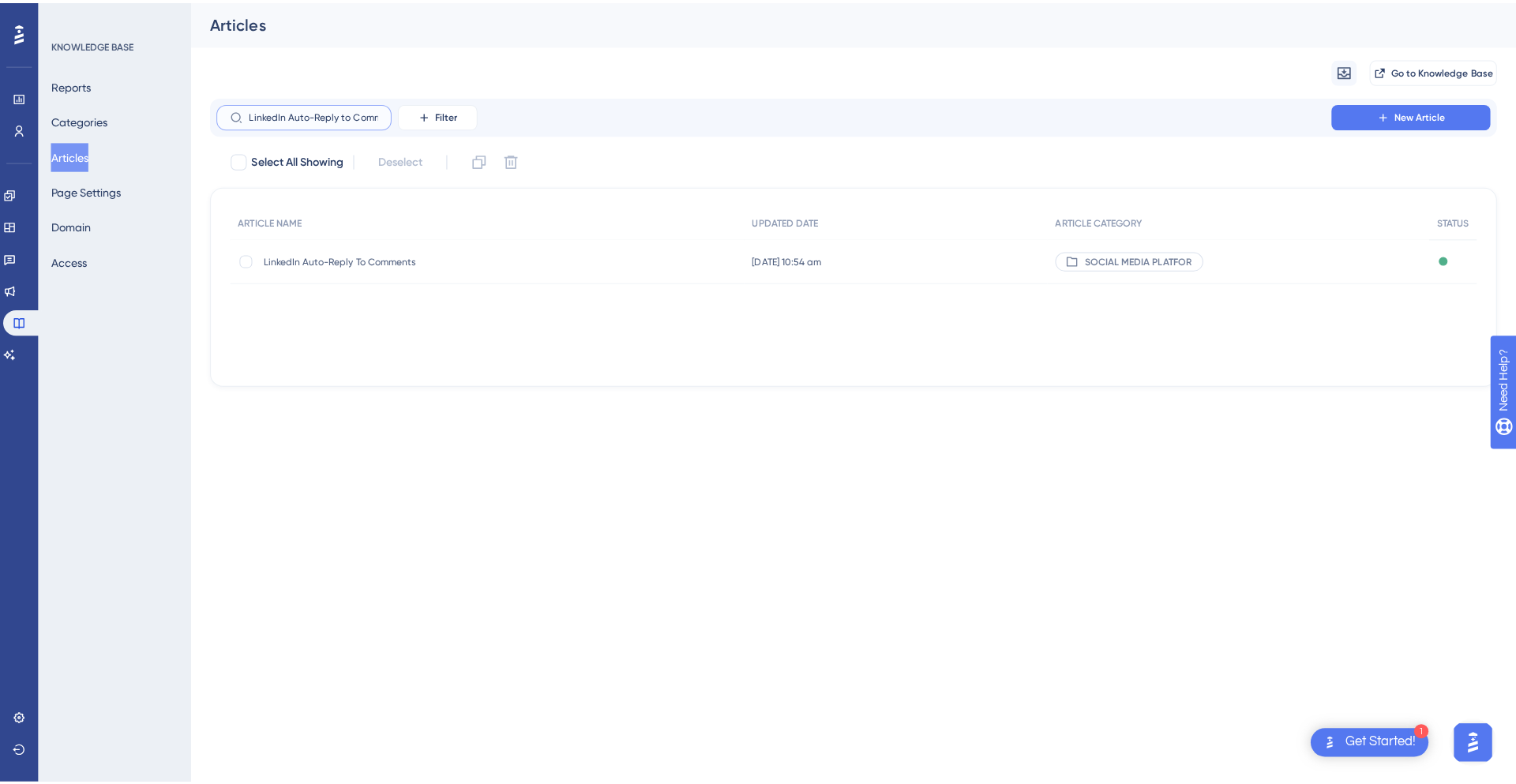
scroll to position [0, 20]
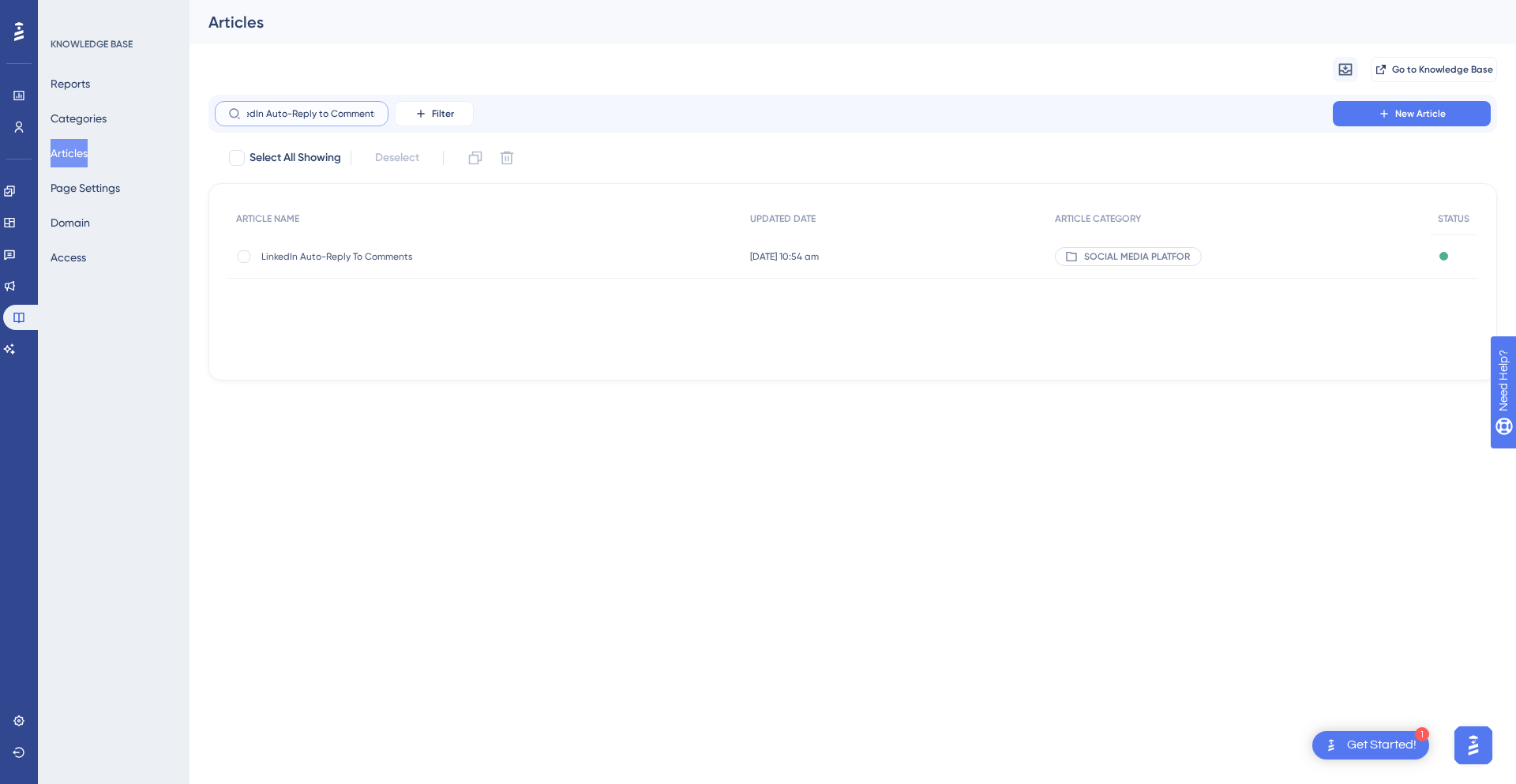
type input "LinkedIn Auto-Reply to Comments"
click at [636, 265] on div "LinkedIn Auto-Reply To Comments LinkedIn Auto-Reply To Comments" at bounding box center [484, 256] width 514 height 44
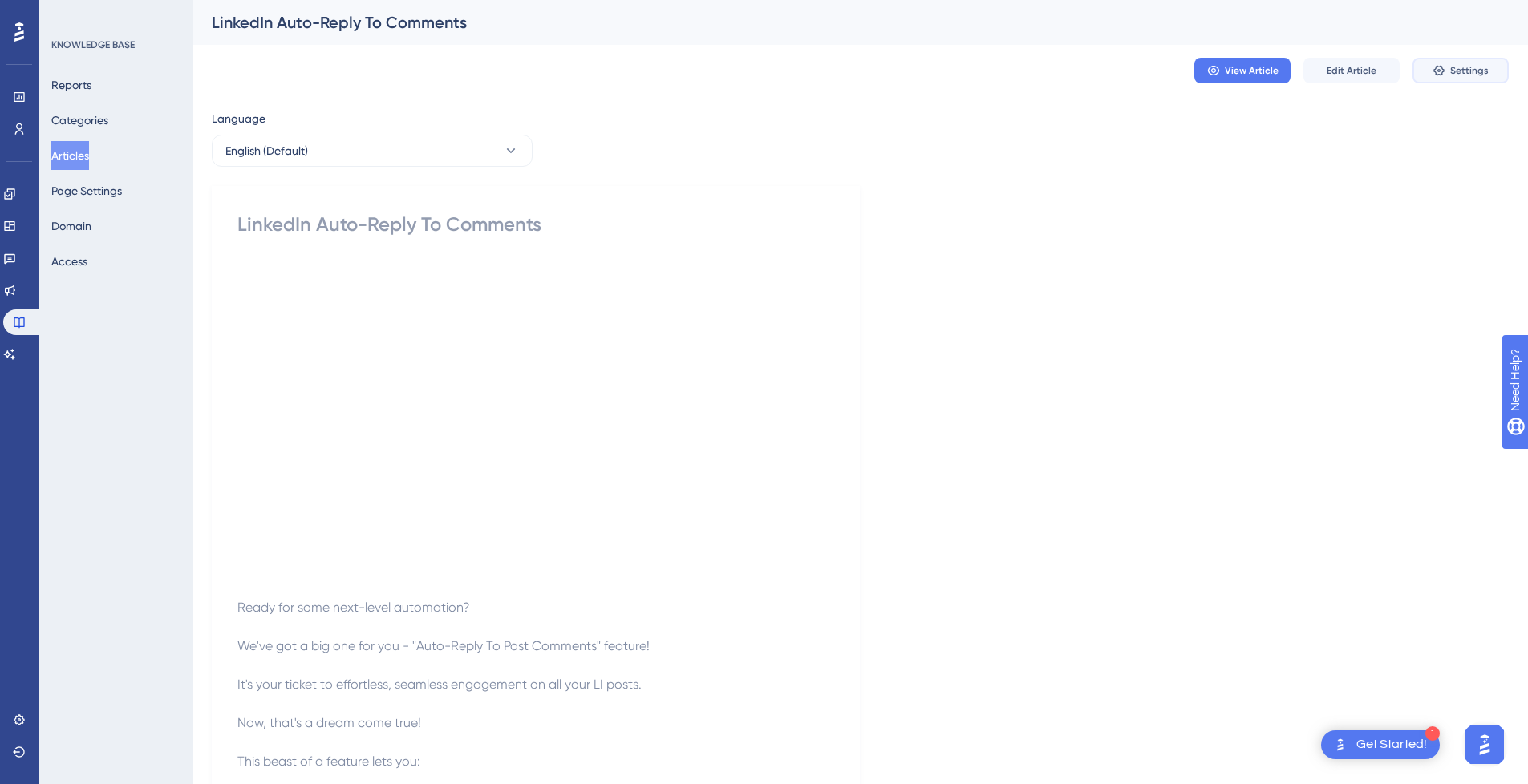
click at [1463, 78] on button "Settings" at bounding box center [1460, 71] width 96 height 26
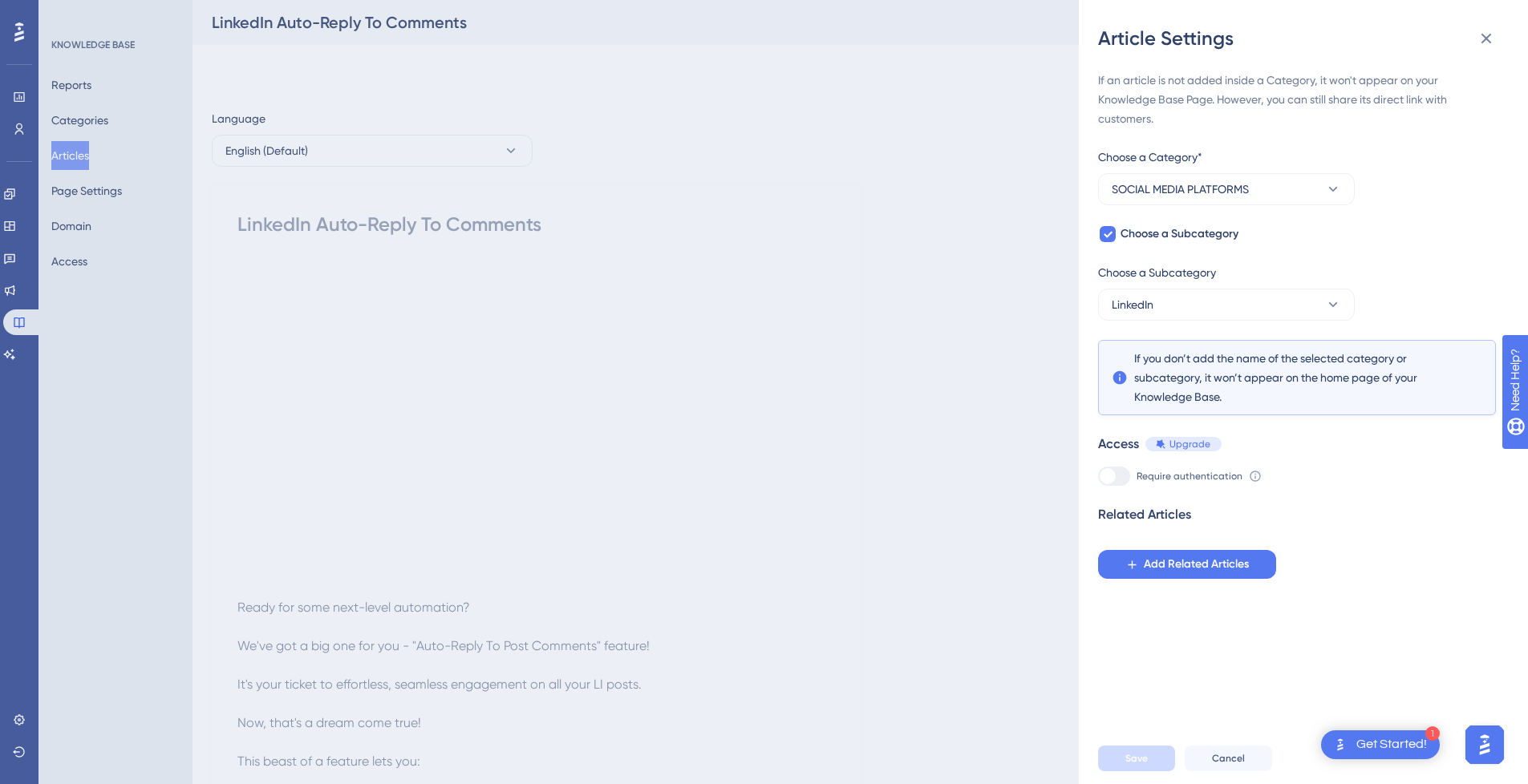
click at [689, 181] on div "Article Settings If an article is not added inside a Category, it won't appear …" at bounding box center [764, 392] width 1528 height 784
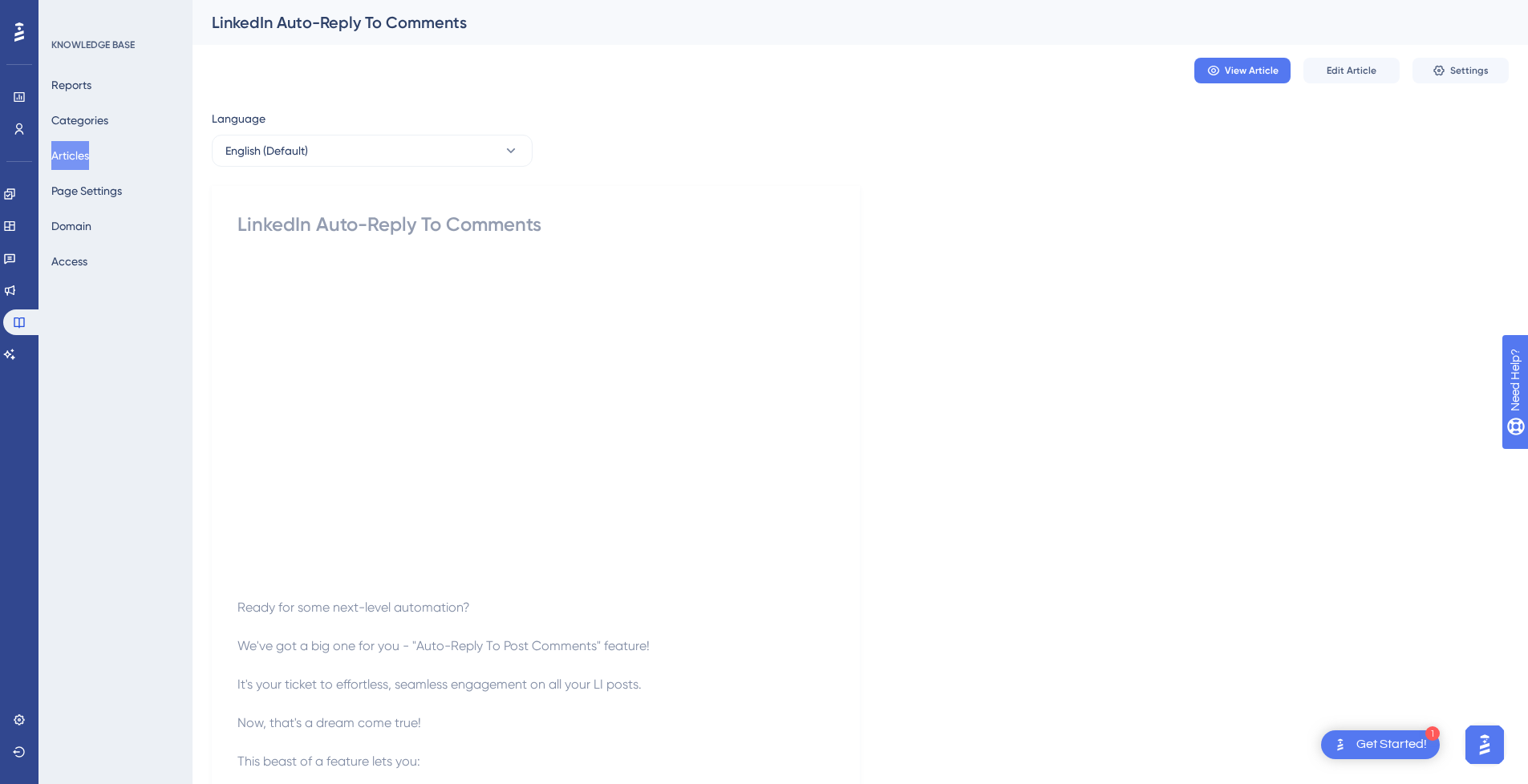
click at [73, 153] on button "Articles" at bounding box center [70, 155] width 38 height 29
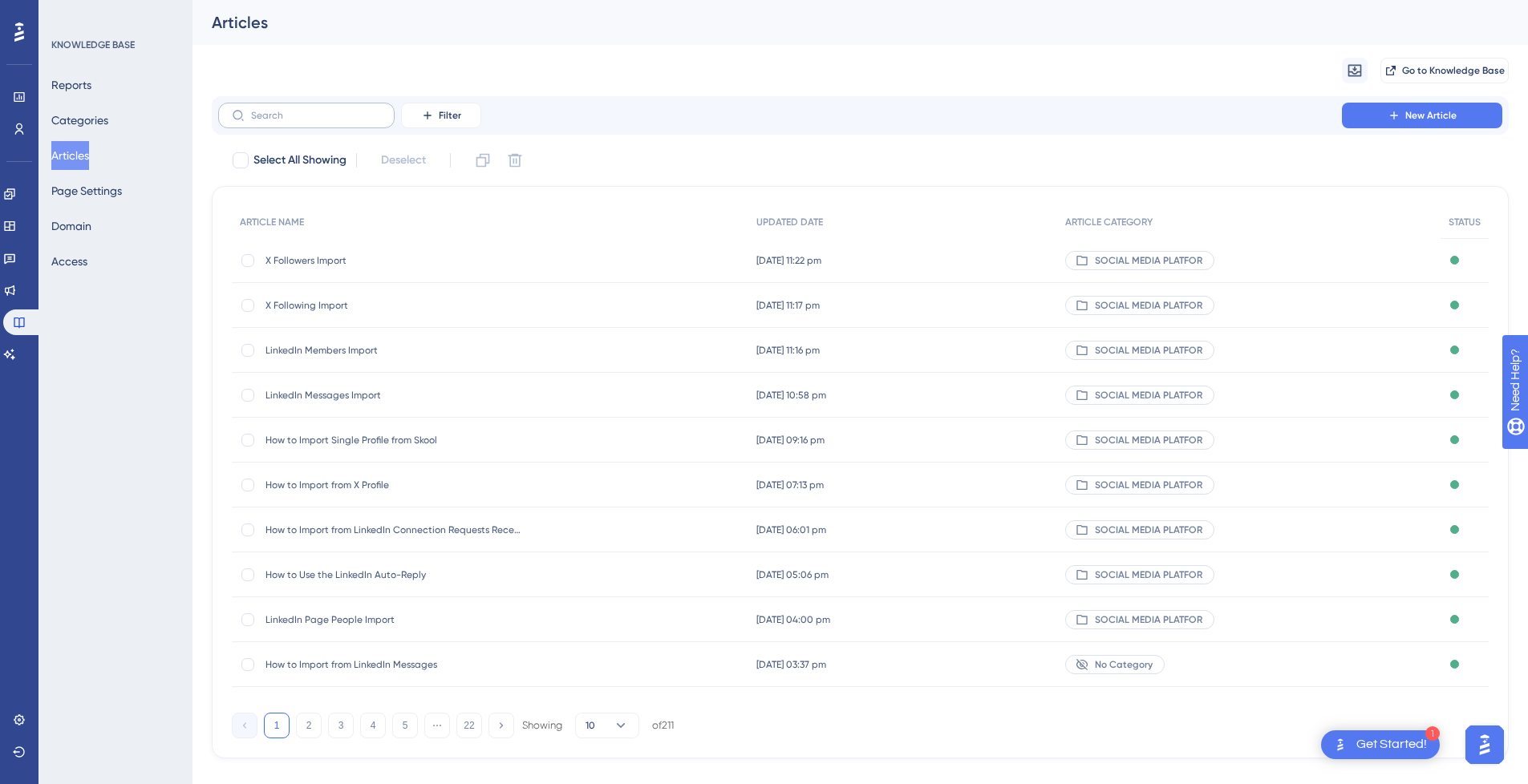
click at [317, 128] on label at bounding box center [306, 116] width 177 height 26
click at [317, 121] on input "text" at bounding box center [315, 115] width 130 height 11
paste input "LinkedIn Auto-Reply to Comments"
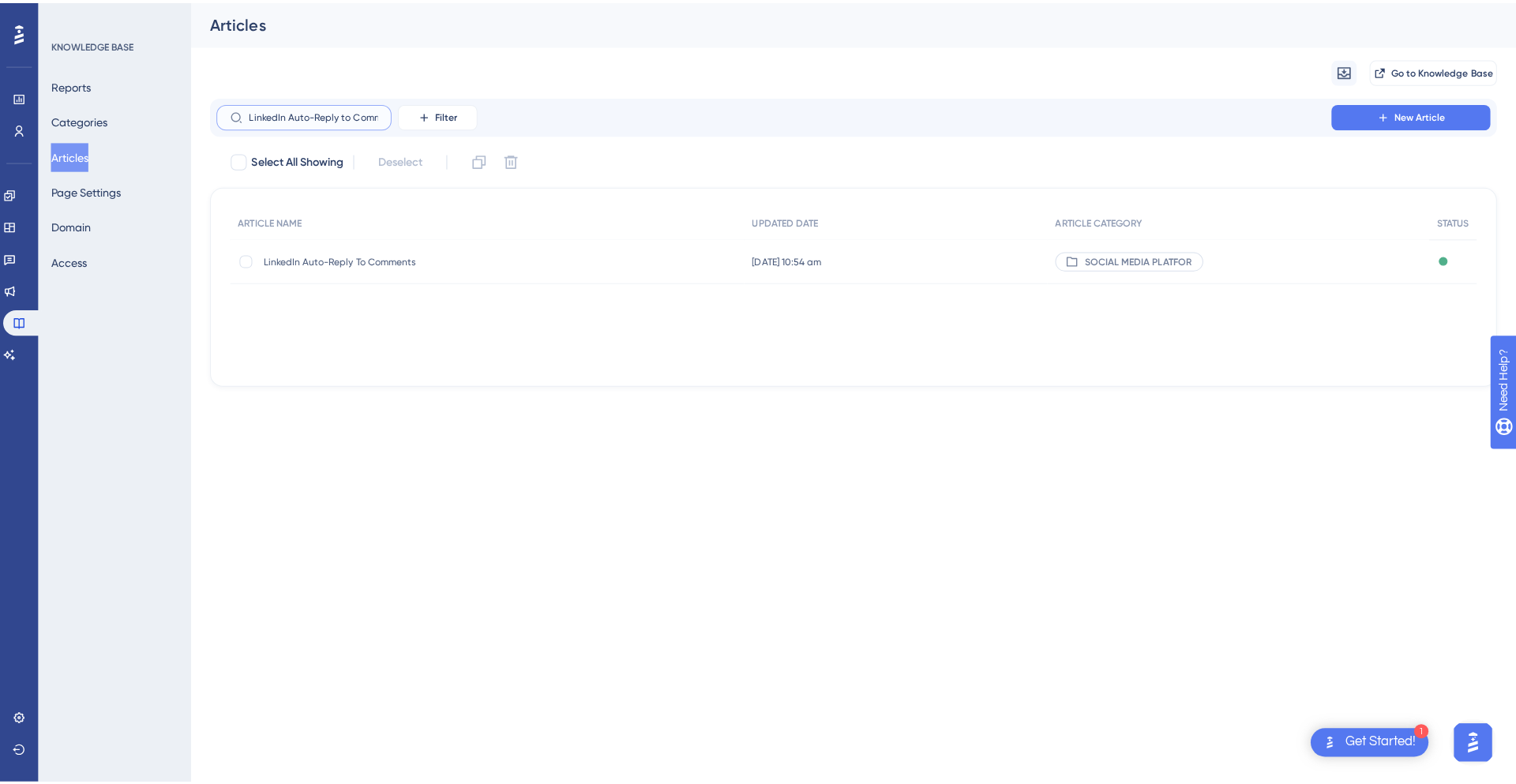
scroll to position [0, 20]
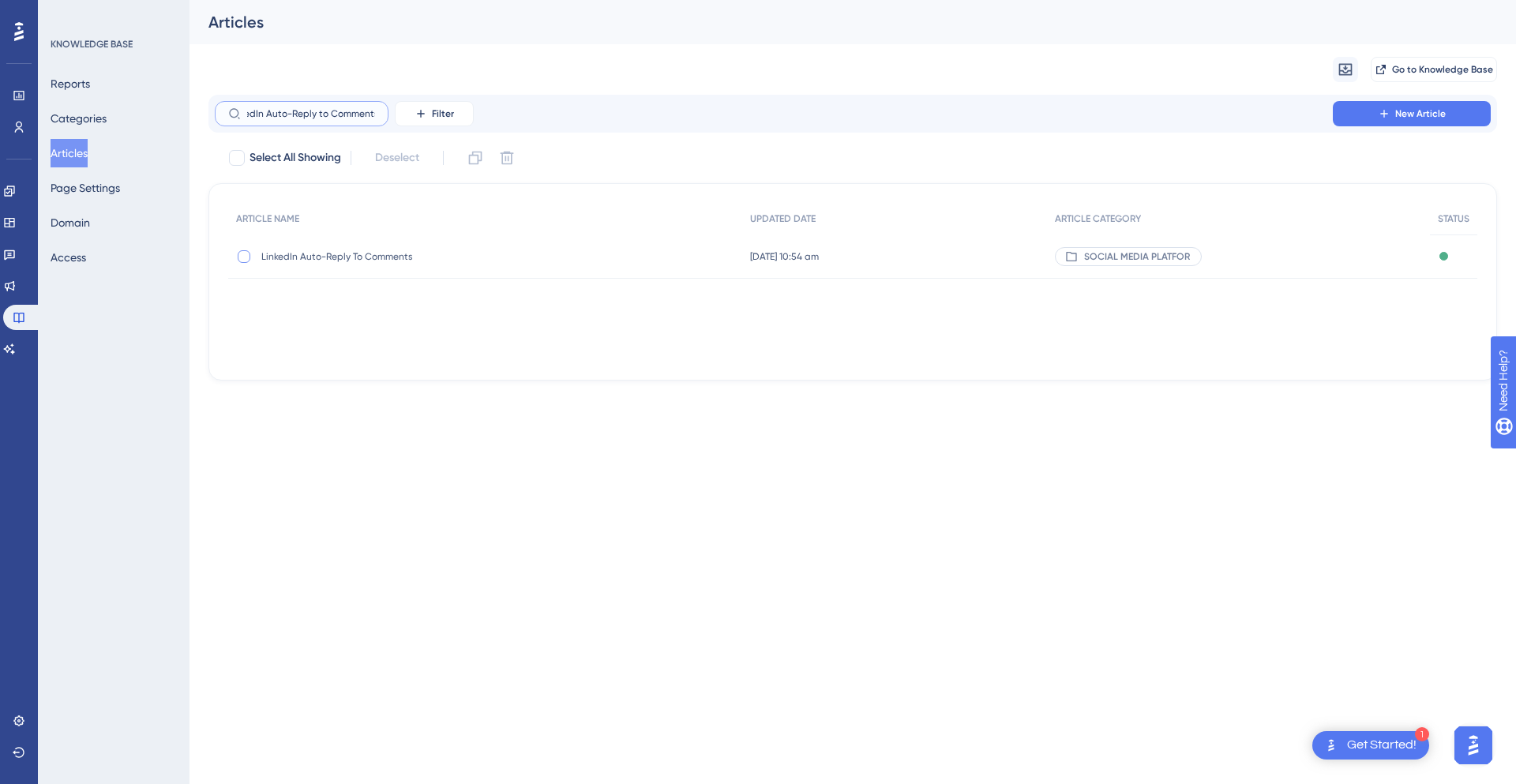
type input "LinkedIn Auto-Reply to Comments"
click at [245, 256] on div at bounding box center [244, 256] width 13 height 13
checkbox input "true"
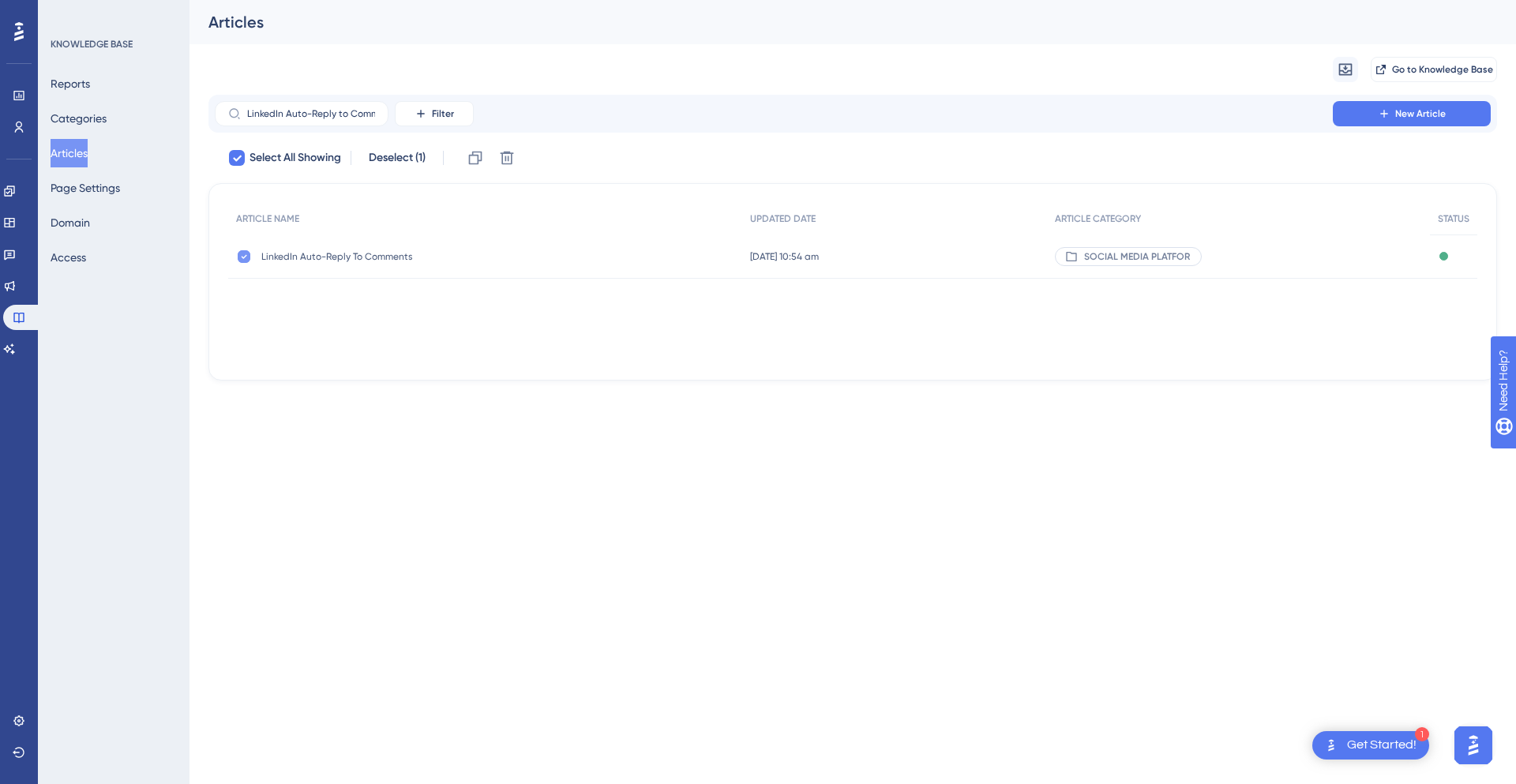
click at [240, 256] on div at bounding box center [244, 256] width 13 height 13
checkbox input "false"
click at [431, 254] on span "LinkedIn Auto-Reply To Comments" at bounding box center [387, 256] width 253 height 13
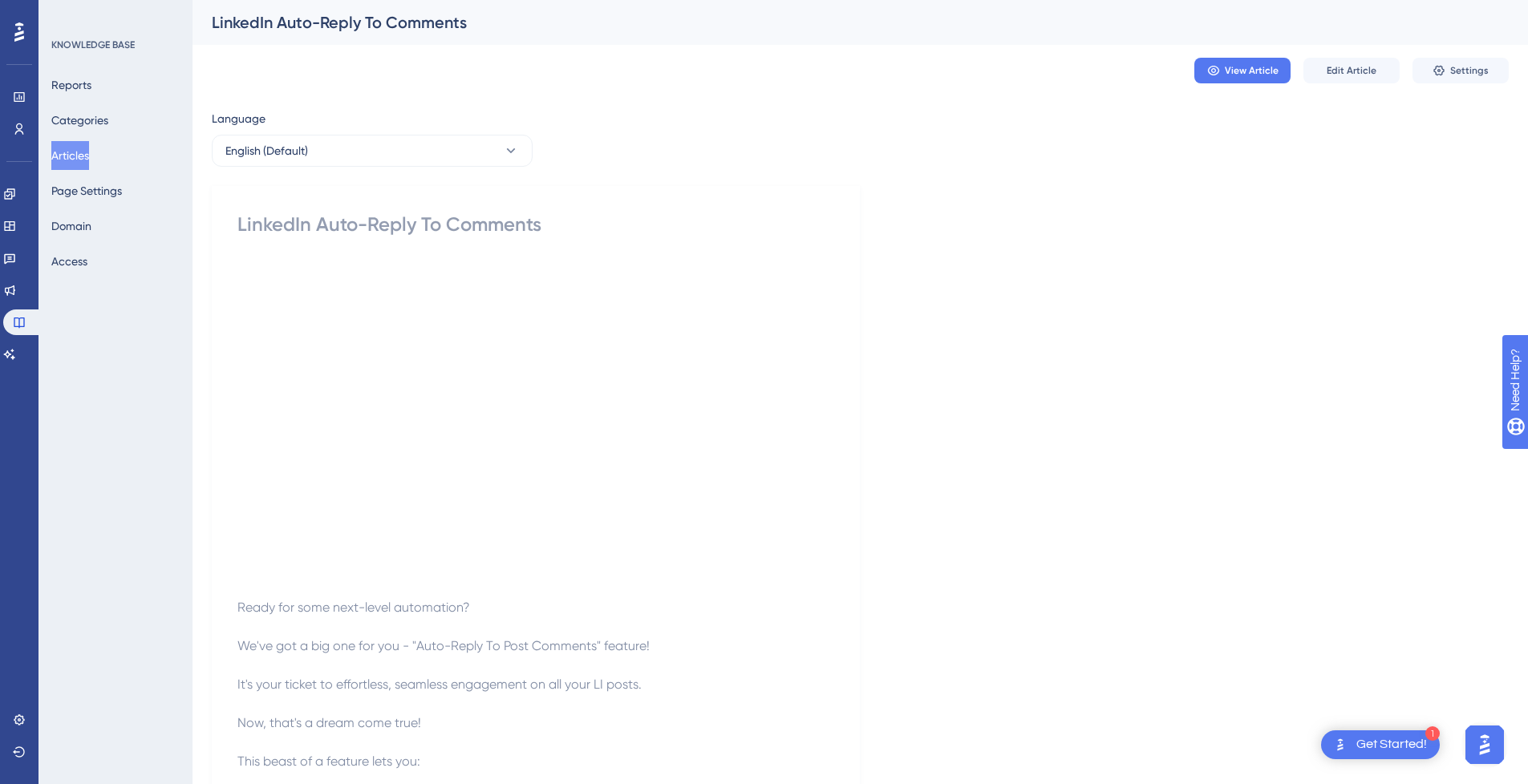
click at [569, 224] on div "LinkedIn Auto-Reply To Comments" at bounding box center [536, 224] width 597 height 26
click at [562, 226] on div "LinkedIn Auto-Reply To Comments" at bounding box center [536, 224] width 597 height 26
click at [539, 225] on div "LinkedIn Auto-Reply To Comments" at bounding box center [536, 224] width 597 height 26
click at [532, 230] on div "LinkedIn Auto-Reply To Comments" at bounding box center [536, 224] width 597 height 26
click at [1365, 72] on span "Edit Article" at bounding box center [1351, 70] width 50 height 13
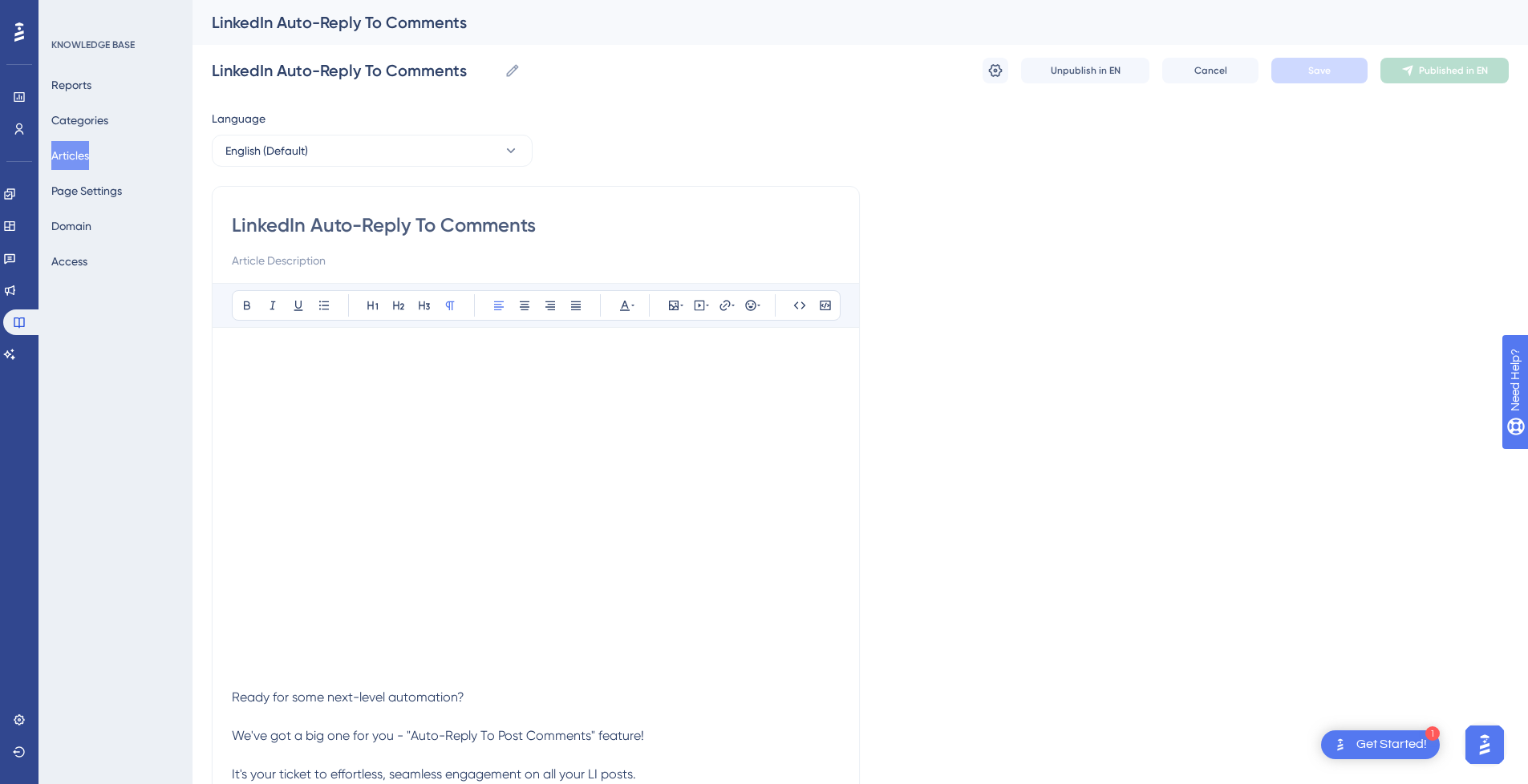
click at [585, 235] on input "LinkedIn Auto-Reply To Comments" at bounding box center [535, 225] width 608 height 26
type input "LinkedIn Auto-Reply To Comments"
type input "LinkedIn Auto-Reply To Comments ()"
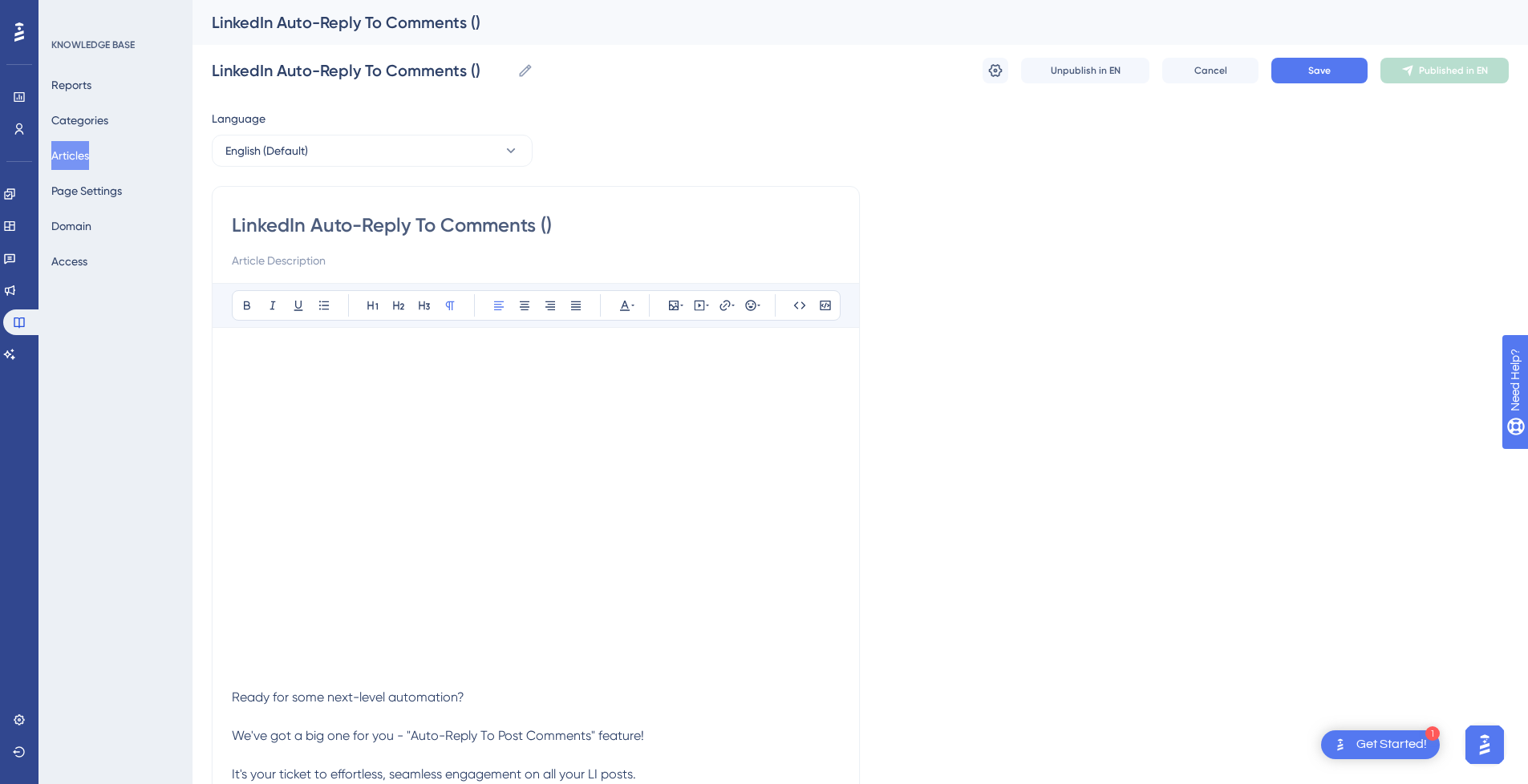
type input "LinkedIn Auto-Reply To Comments (I)"
type input "LinkedIn Auto-Reply To Comments (Ik)"
type input "LinkedIn Auto-Reply To Comments (Old)"
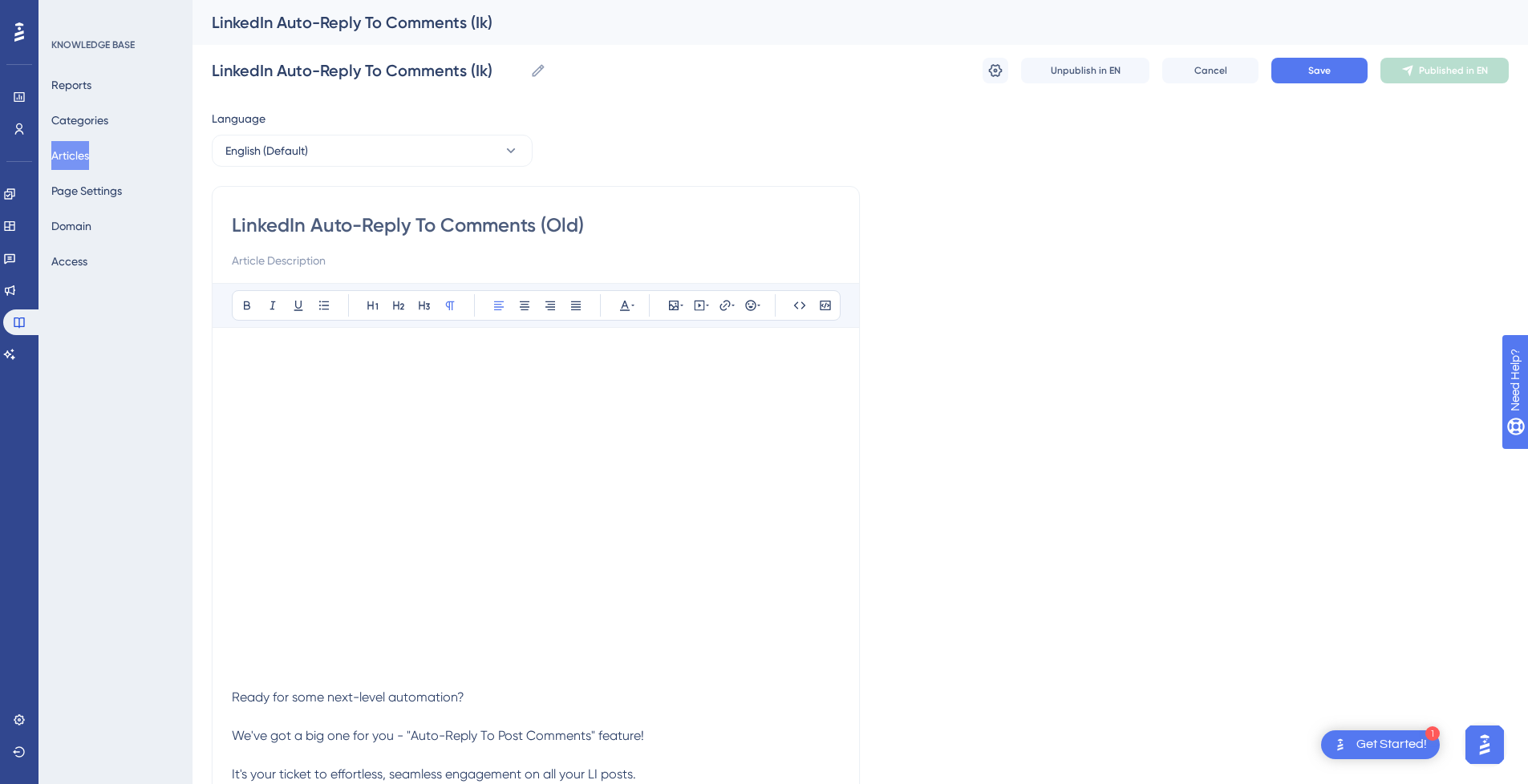
type input "LinkedIn Auto-Reply To Comments (Old)"
click at [1352, 79] on button "Save" at bounding box center [1318, 71] width 96 height 26
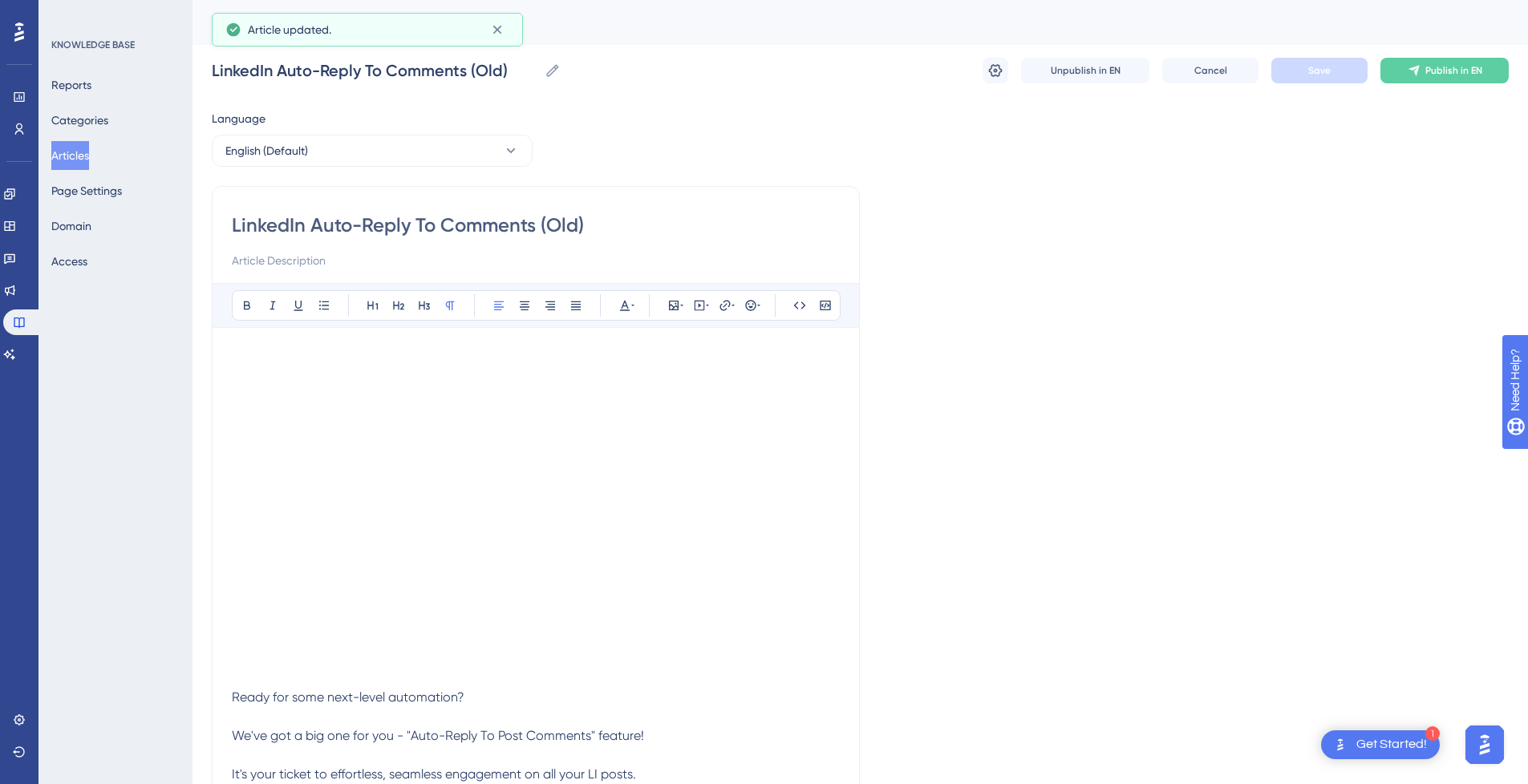
click at [87, 159] on button "Articles" at bounding box center [70, 155] width 38 height 29
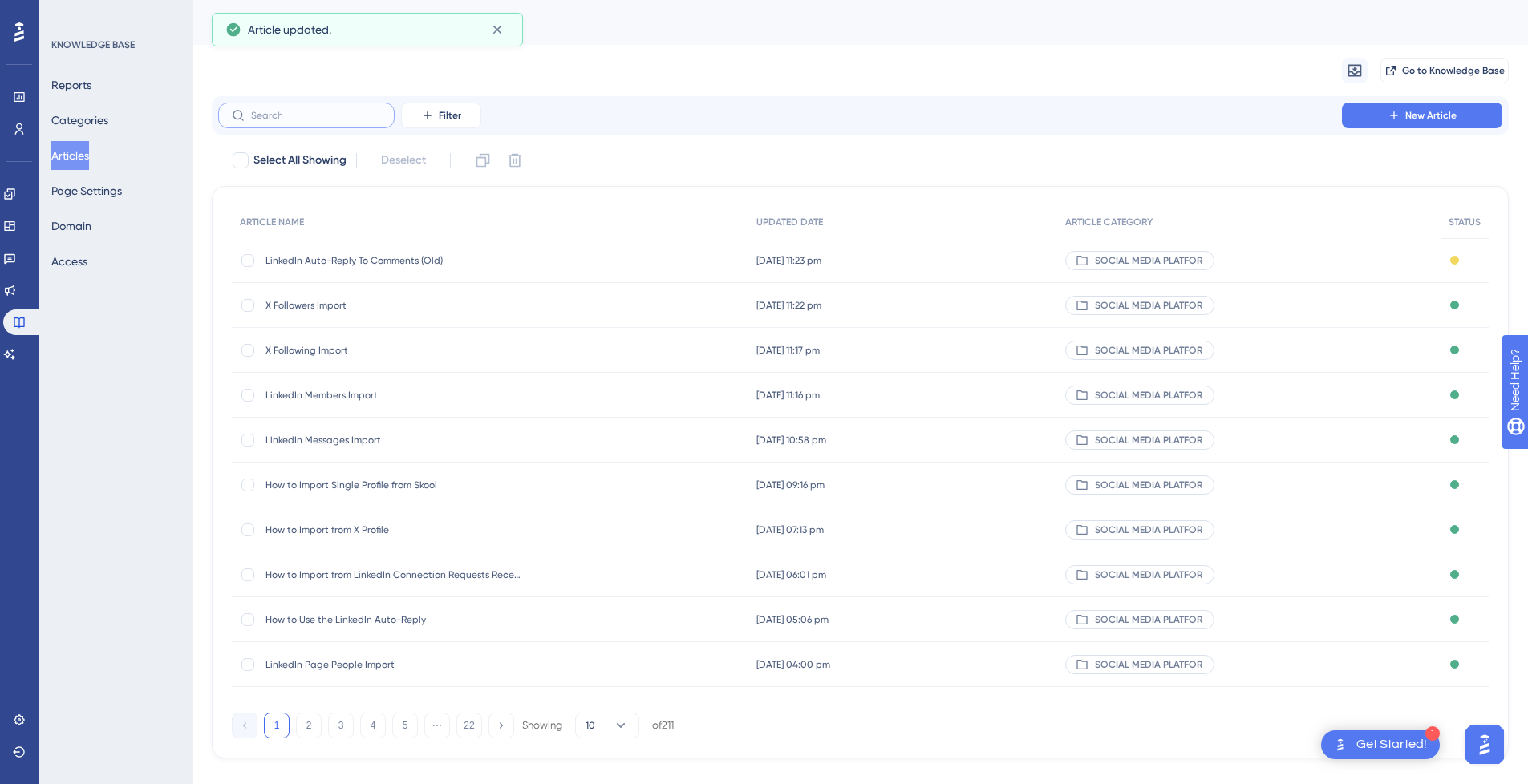
click at [331, 119] on input "text" at bounding box center [315, 115] width 130 height 11
paste input "LinkedIn Auto-Reply to Comments"
type input "LinkedIn Auto-Reply to Comments"
click at [455, 618] on span "How to Use the LinkedIn Auto-Reply" at bounding box center [393, 619] width 256 height 13
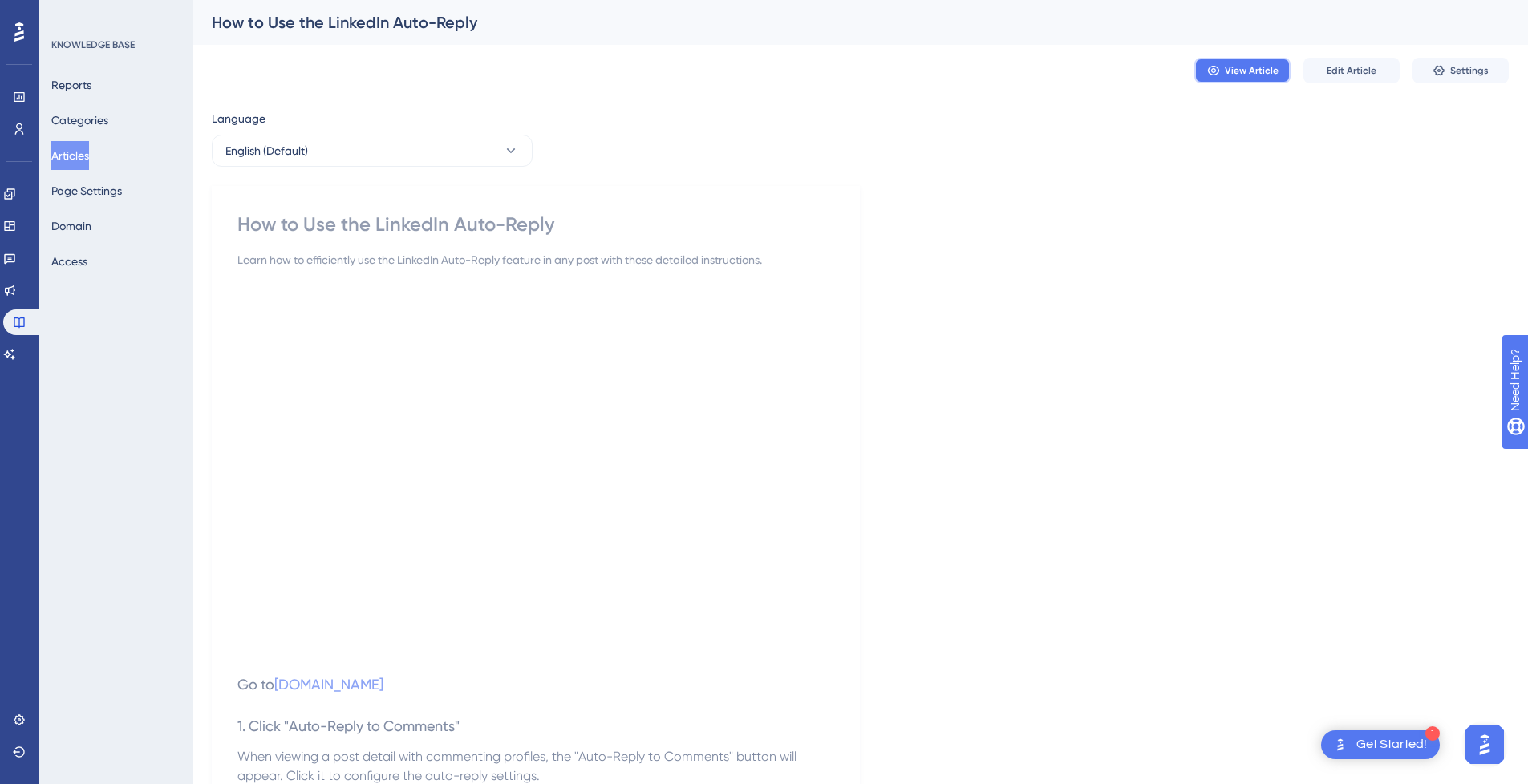
click at [1253, 72] on span "View Article" at bounding box center [1252, 70] width 54 height 13
click at [85, 158] on button "Articles" at bounding box center [70, 155] width 38 height 29
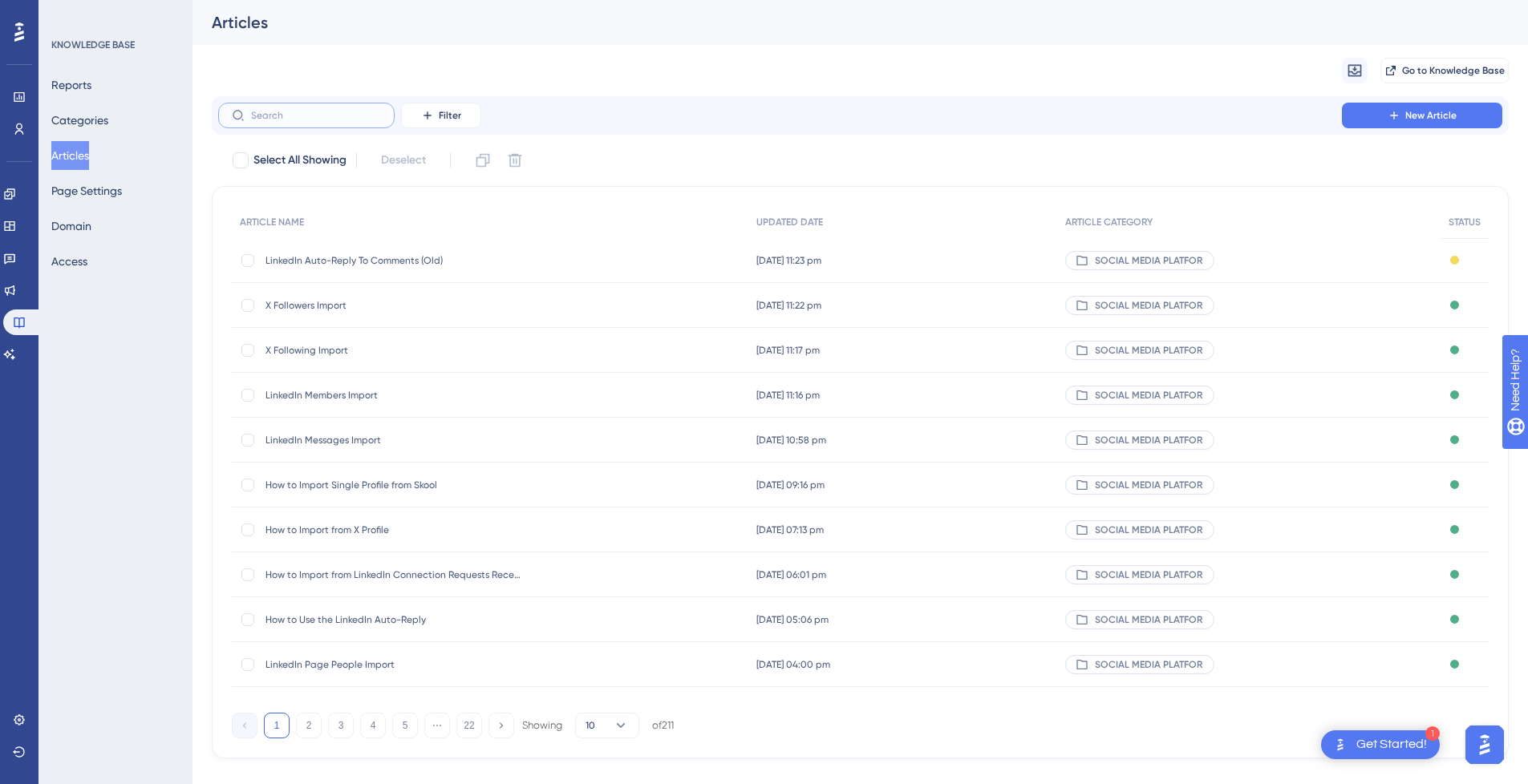
click at [325, 115] on input "text" at bounding box center [315, 115] width 130 height 11
paste input "LinkedIn Accepted Connection Requests Import"
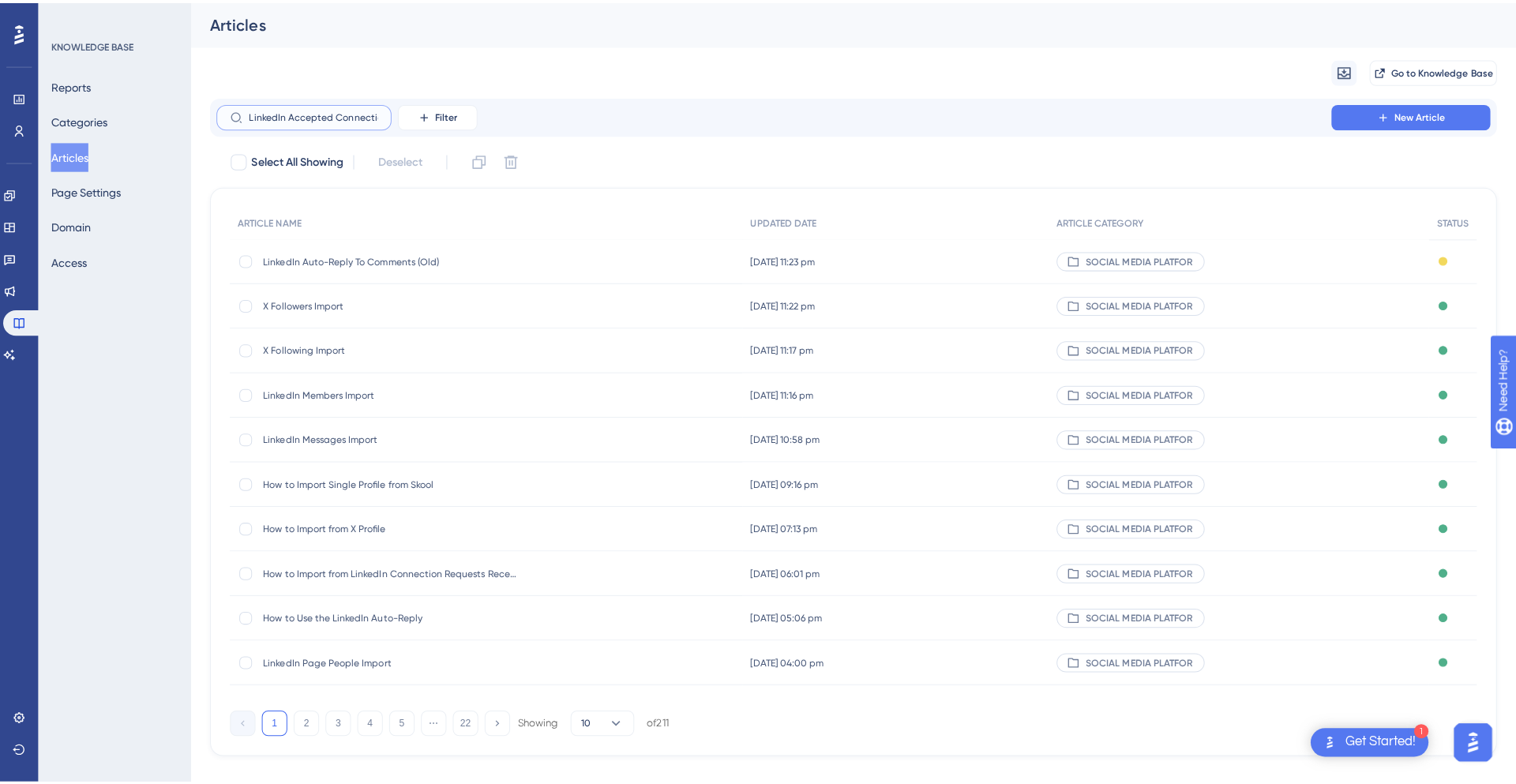
scroll to position [0, 79]
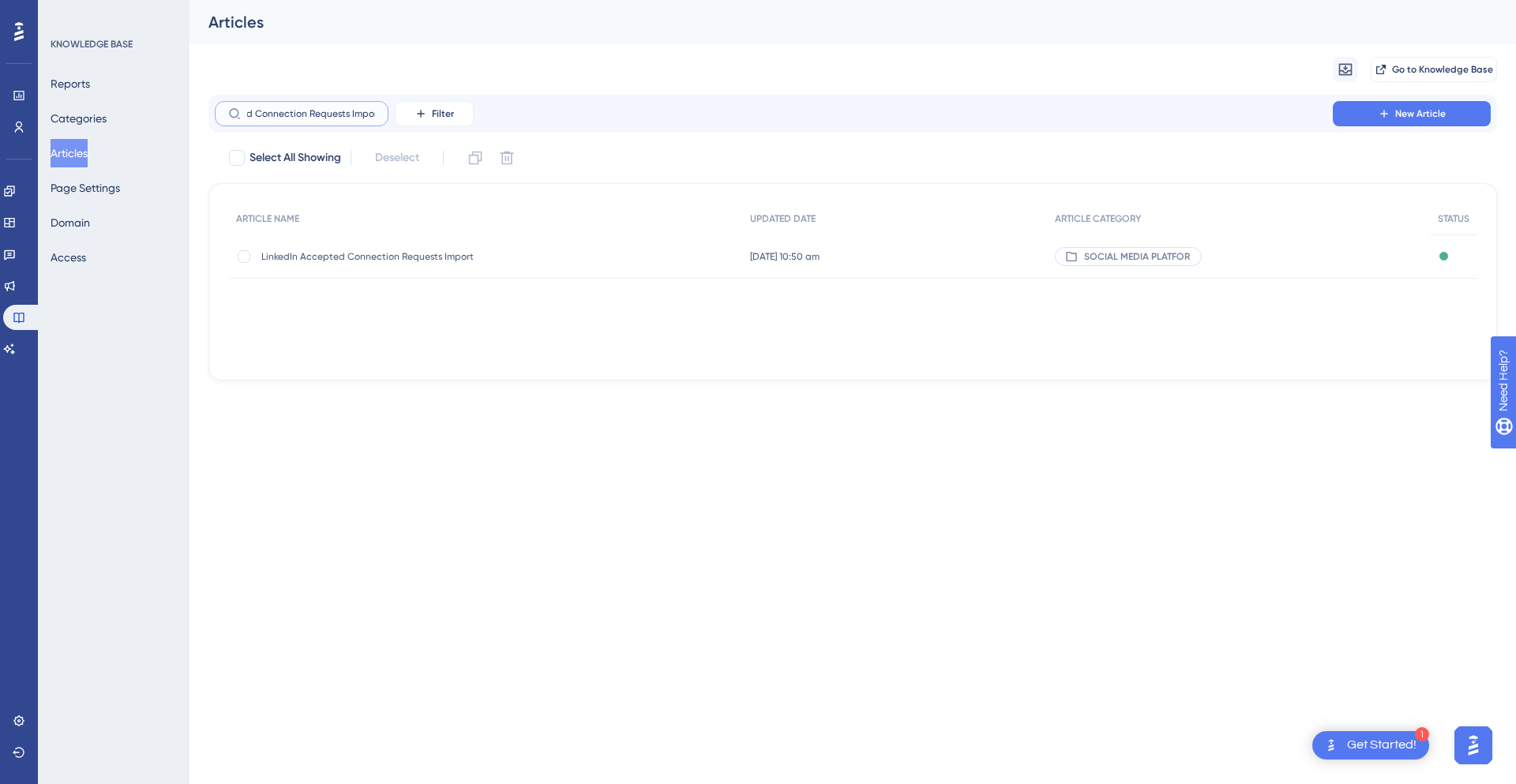
type input "LinkedIn Accepted Connection Requests Import"
click at [365, 258] on span "LinkedIn Accepted Connection Requests Import" at bounding box center [387, 256] width 253 height 13
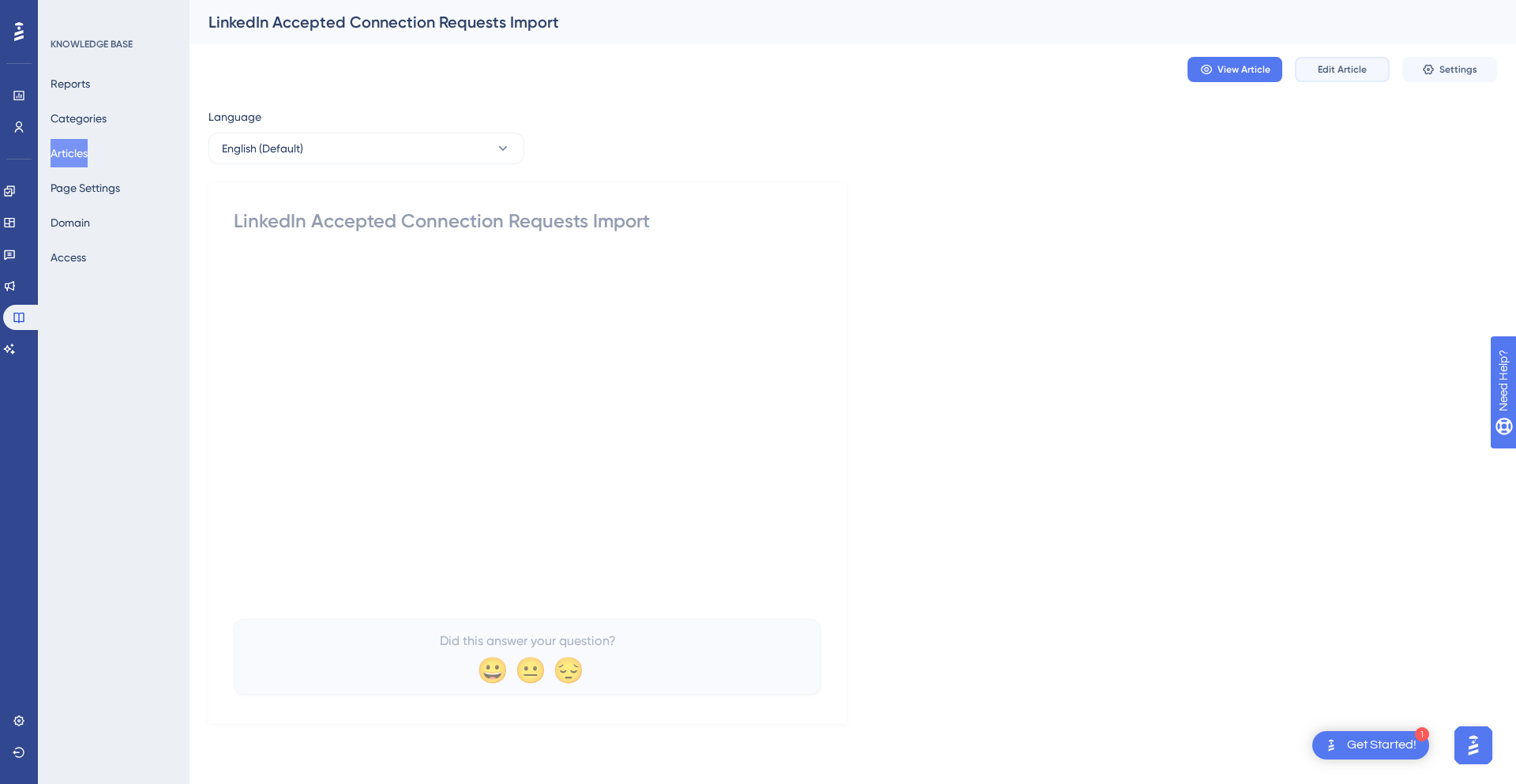
click at [1330, 67] on span "Edit Article" at bounding box center [1342, 69] width 49 height 13
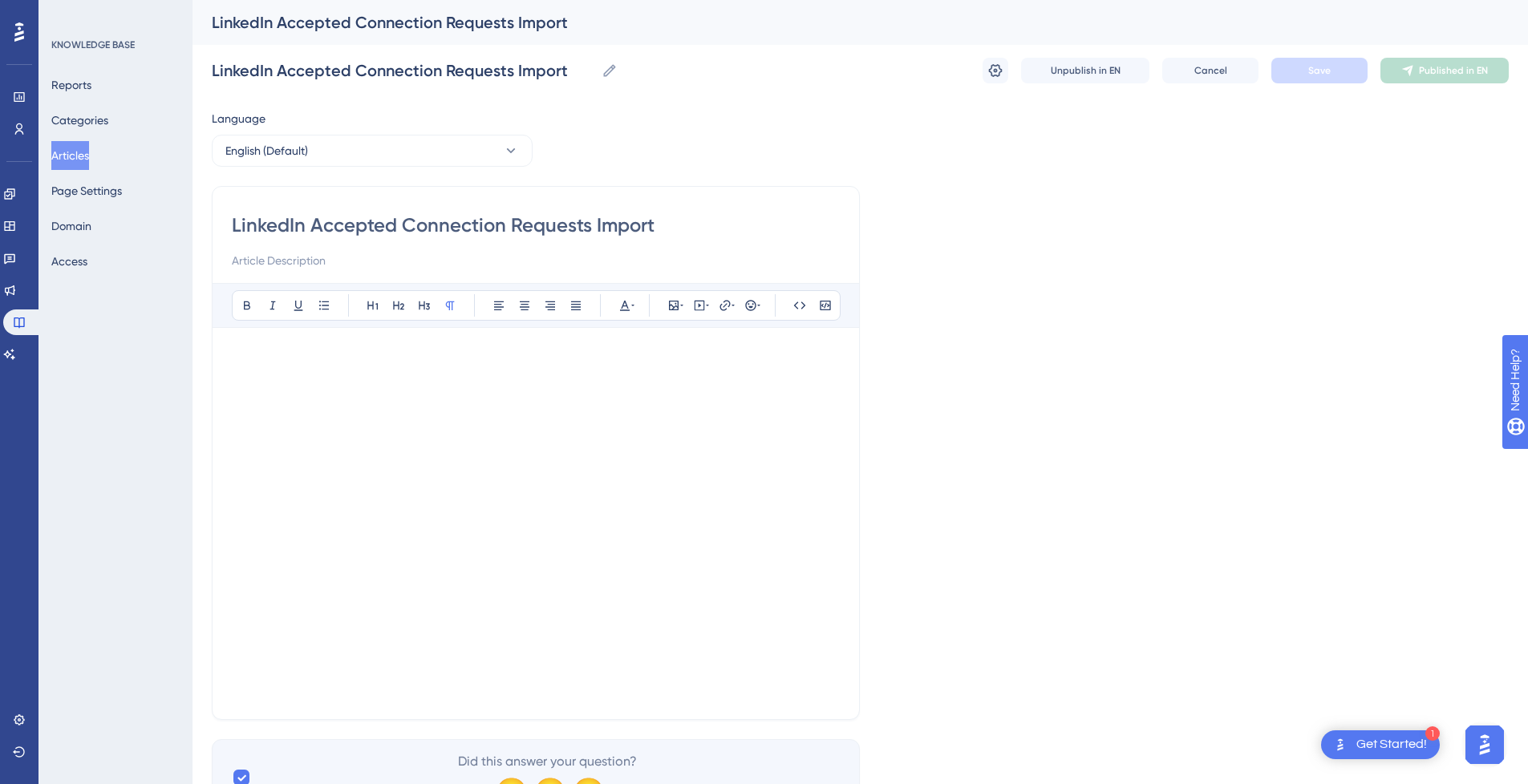
click at [730, 224] on input "LinkedIn Accepted Connection Requests Import" at bounding box center [535, 225] width 608 height 26
type input "LinkedIn Accepted Connection Requests Import ()"
type input "LinkedIn Accepted Connection Requests Import (OLD)"
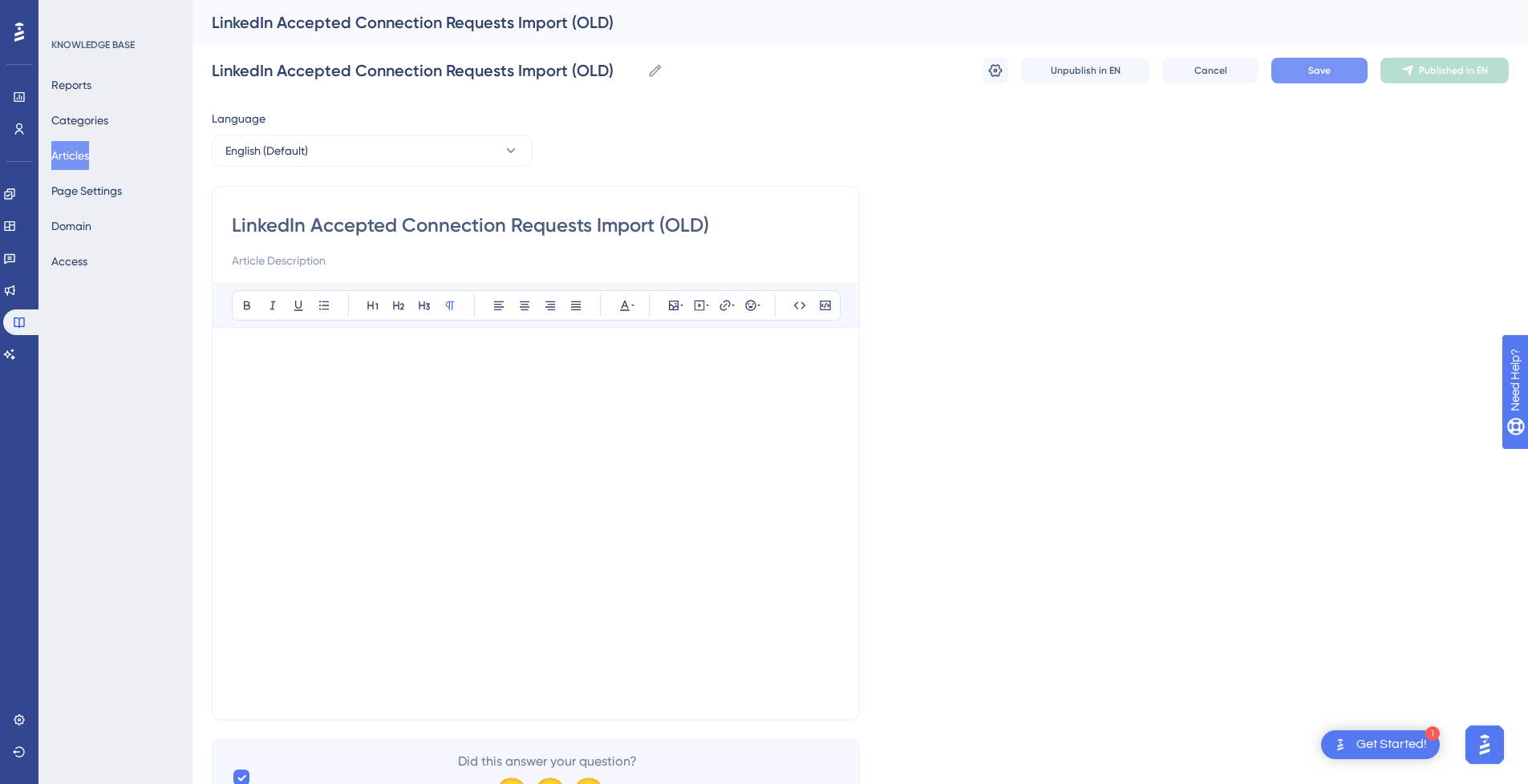
type input "LinkedIn Accepted Connection Requests Import (OLD)"
click at [1331, 76] on button "Save" at bounding box center [1318, 71] width 96 height 26
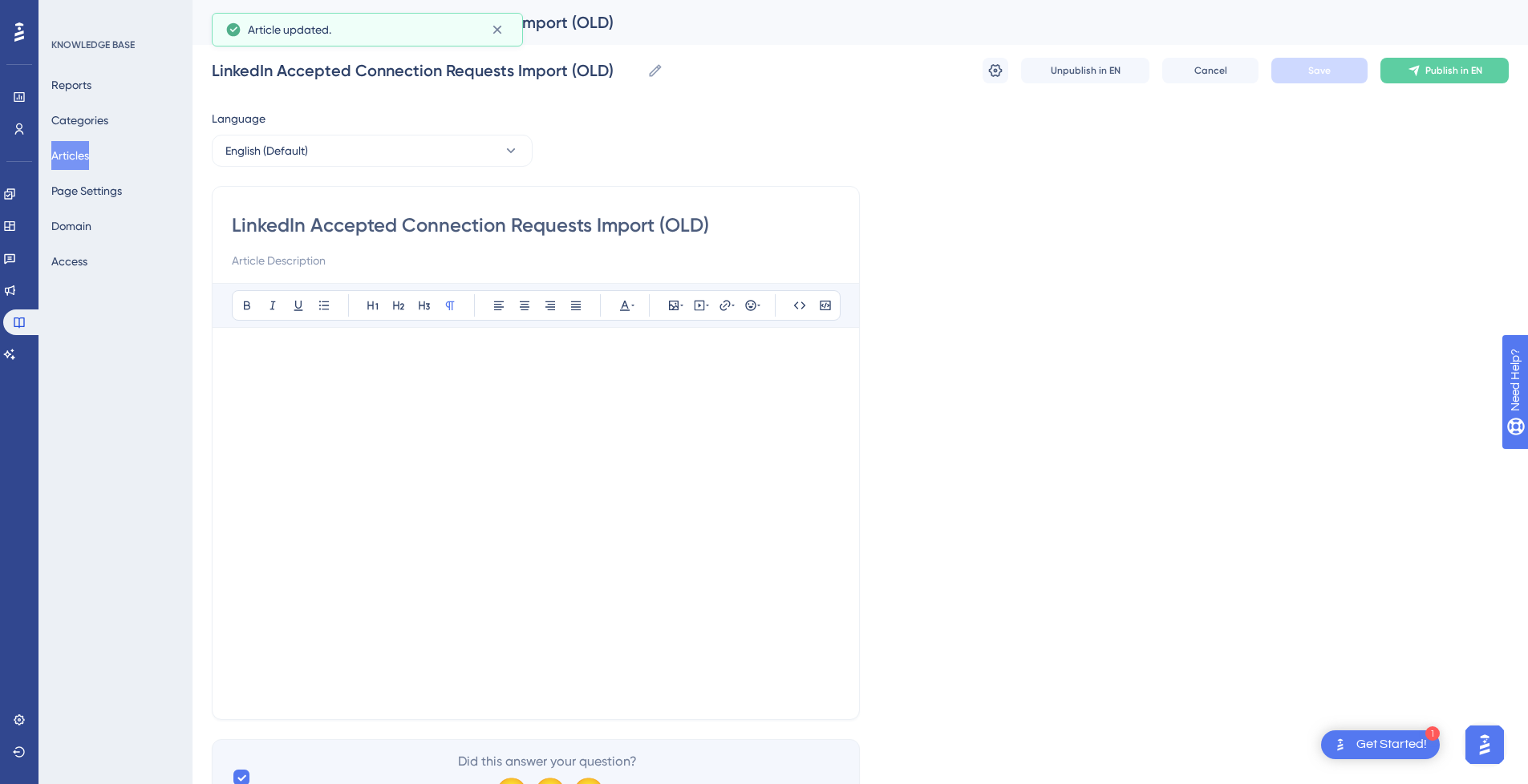
click at [88, 152] on button "Articles" at bounding box center [70, 155] width 38 height 29
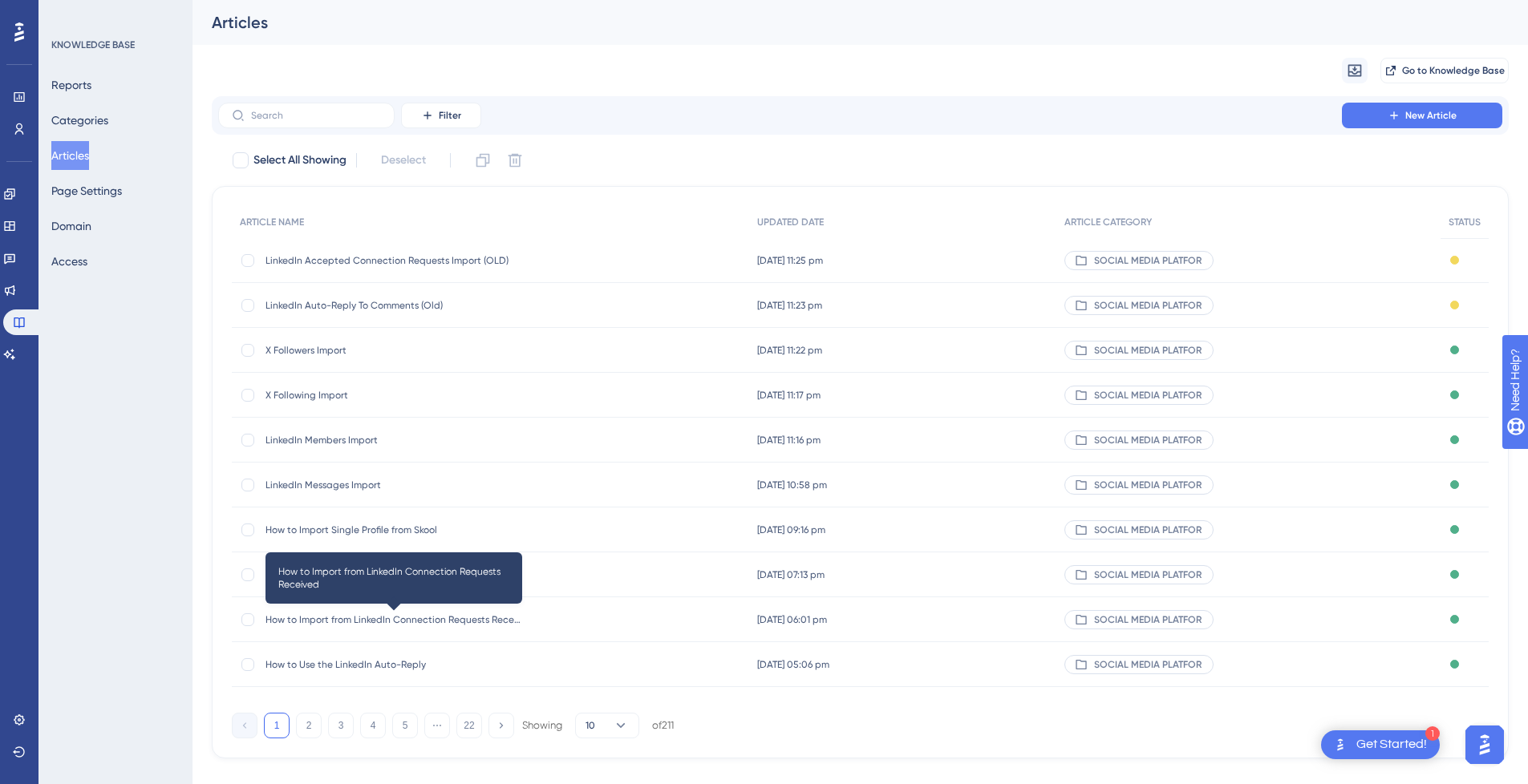
click at [469, 619] on span "How to Import from LinkedIn Connection Requests Received" at bounding box center [393, 619] width 256 height 13
click at [389, 617] on span "How to Import from LinkedIn Connection Requests Received" at bounding box center [393, 619] width 256 height 13
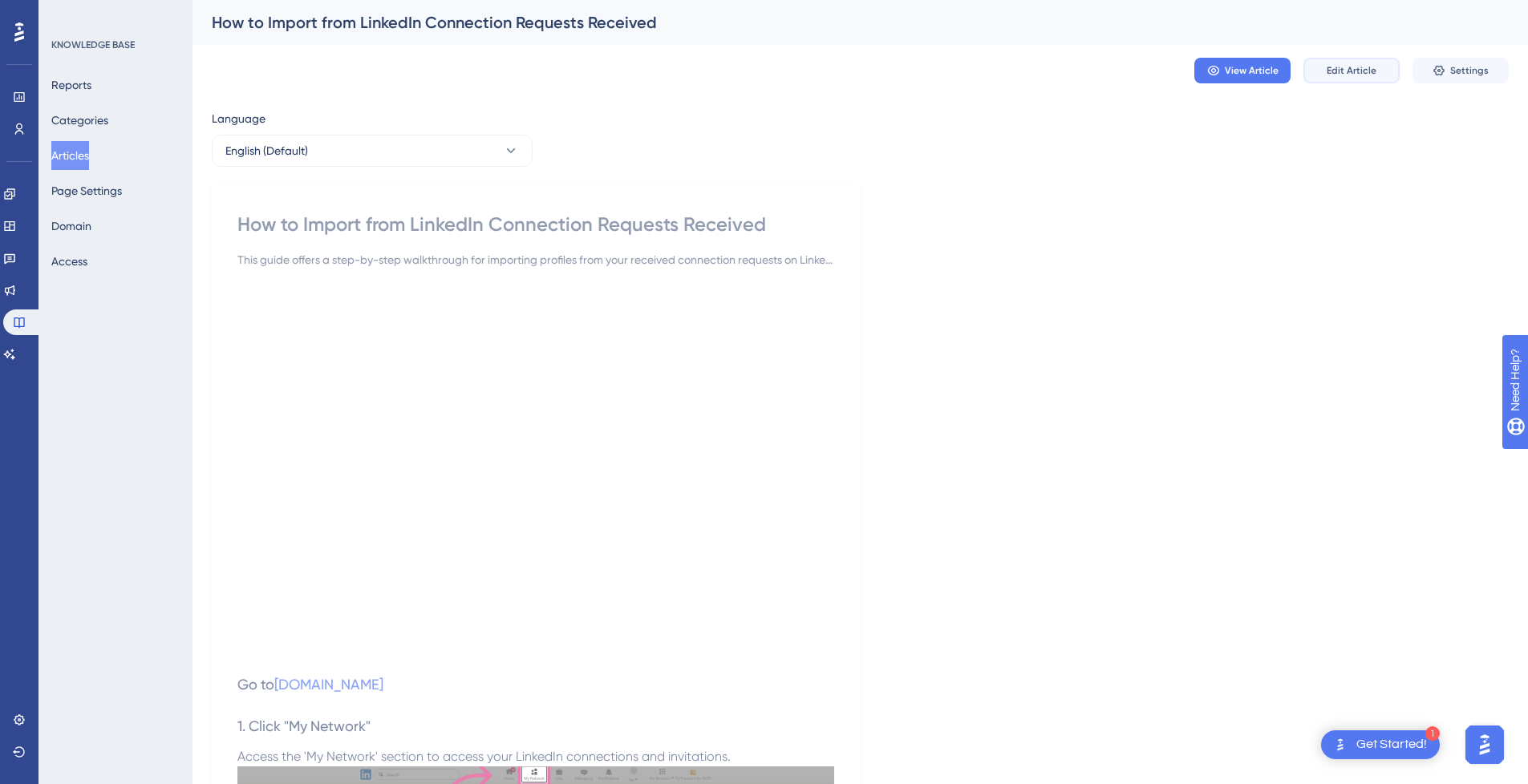
click at [1356, 70] on span "Edit Article" at bounding box center [1351, 70] width 50 height 13
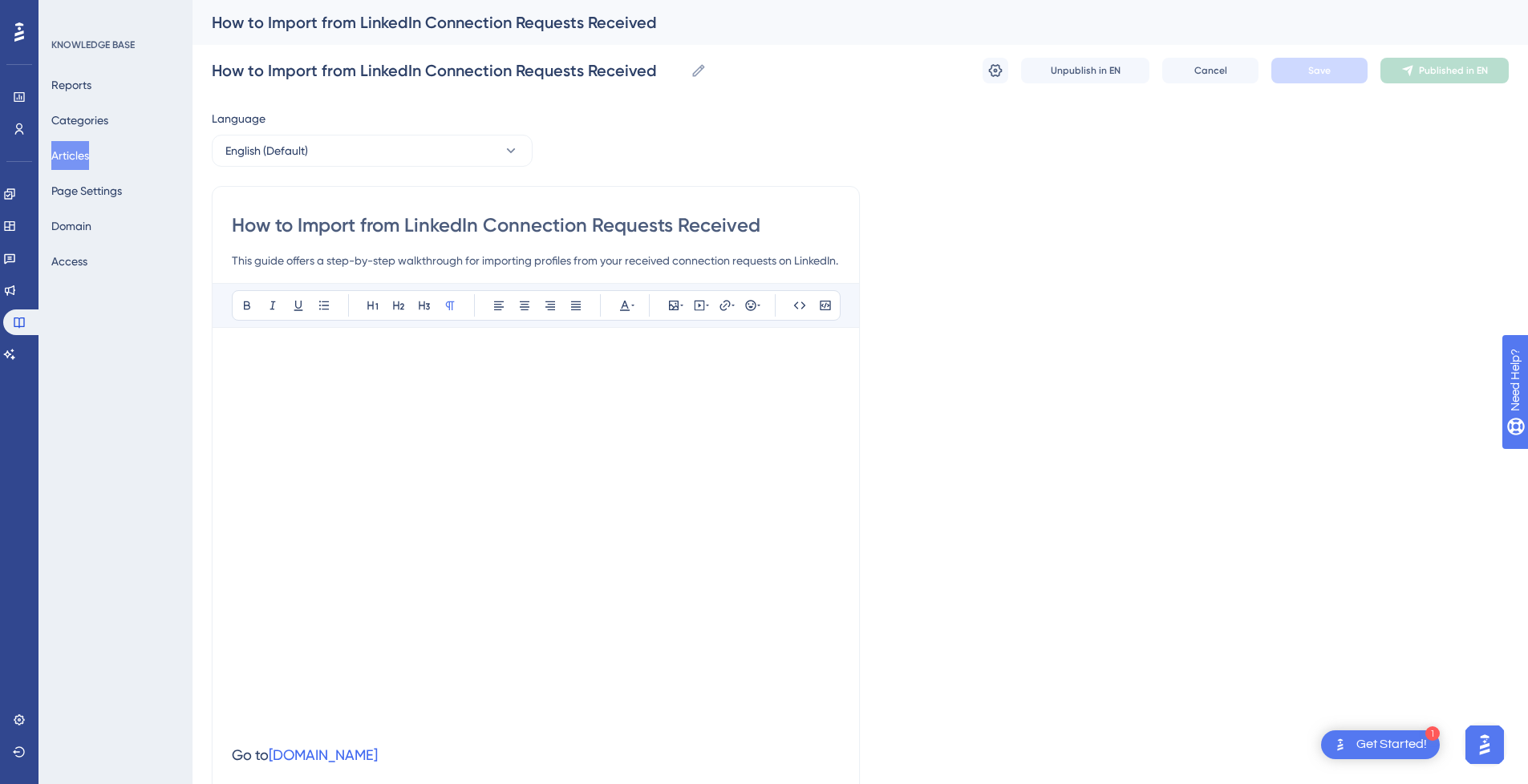
drag, startPoint x: 773, startPoint y: 220, endPoint x: 126, endPoint y: 220, distance: 647.0
paste input "LinkedIn Accepted Connection Requests Import"
type input "LinkedIn Accepted Connection Requests Import"
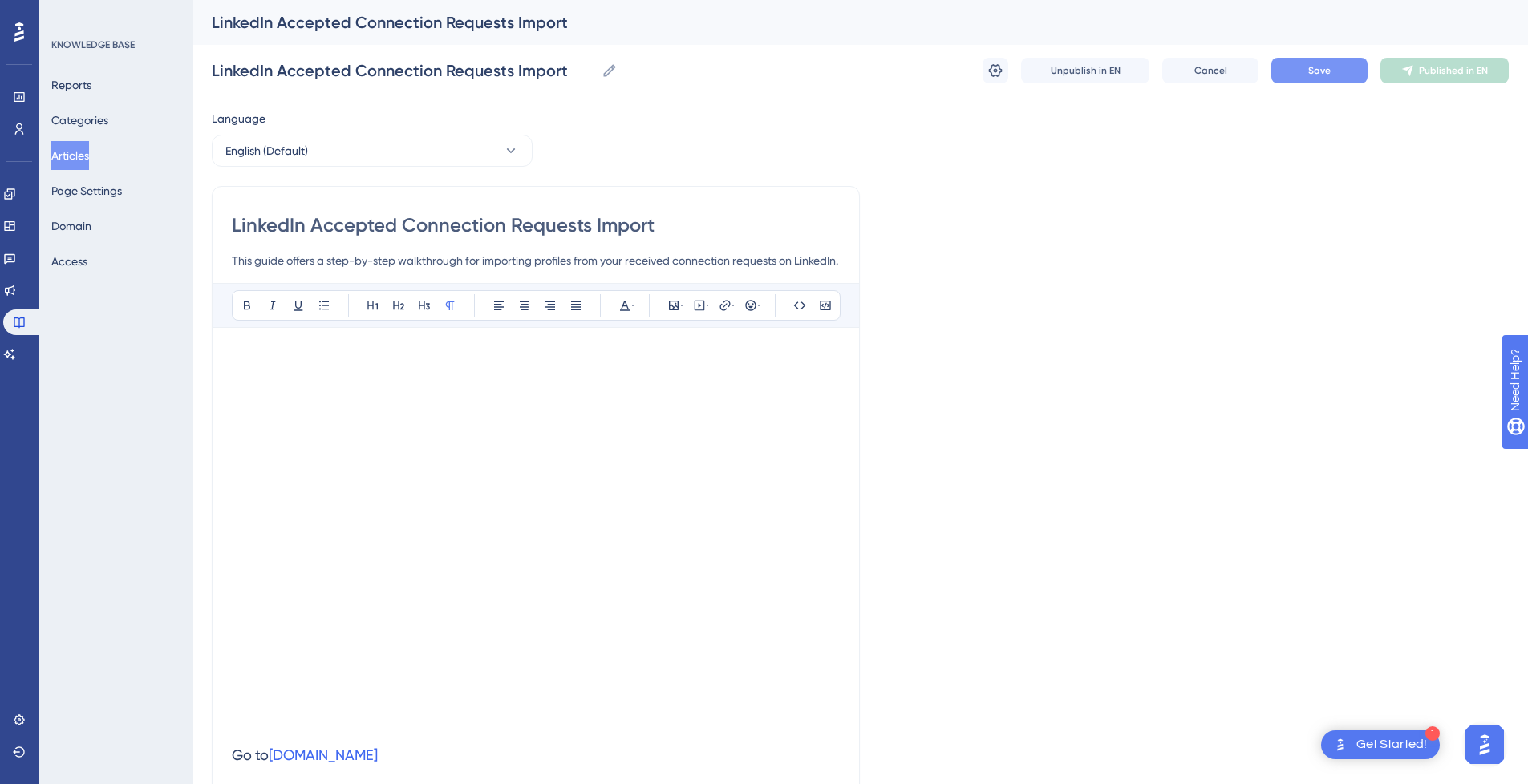
type input "LinkedIn Accepted Connection Requests Import"
click at [1317, 67] on span "Save" at bounding box center [1318, 70] width 22 height 13
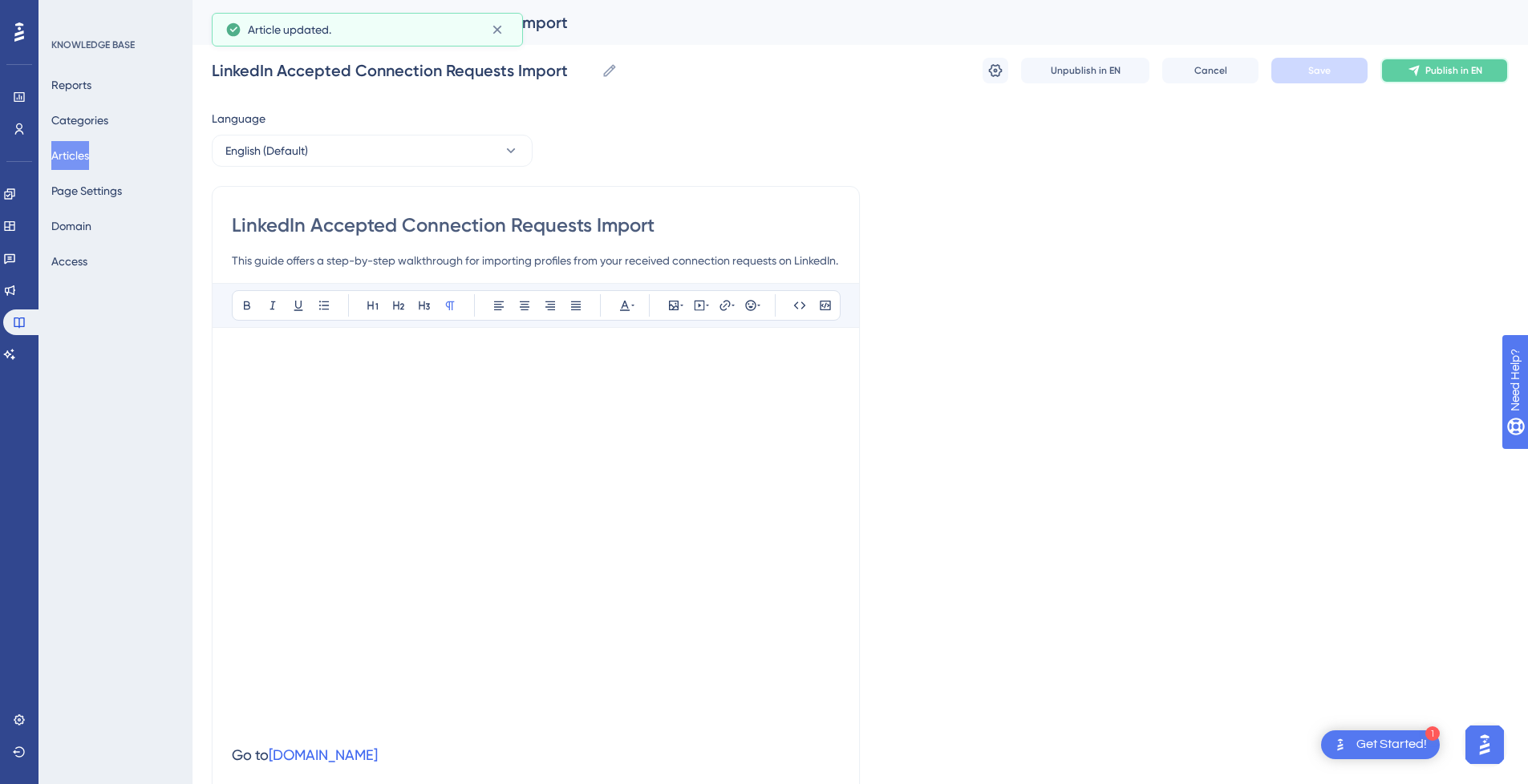
click at [1441, 63] on button "Publish in EN" at bounding box center [1444, 71] width 129 height 26
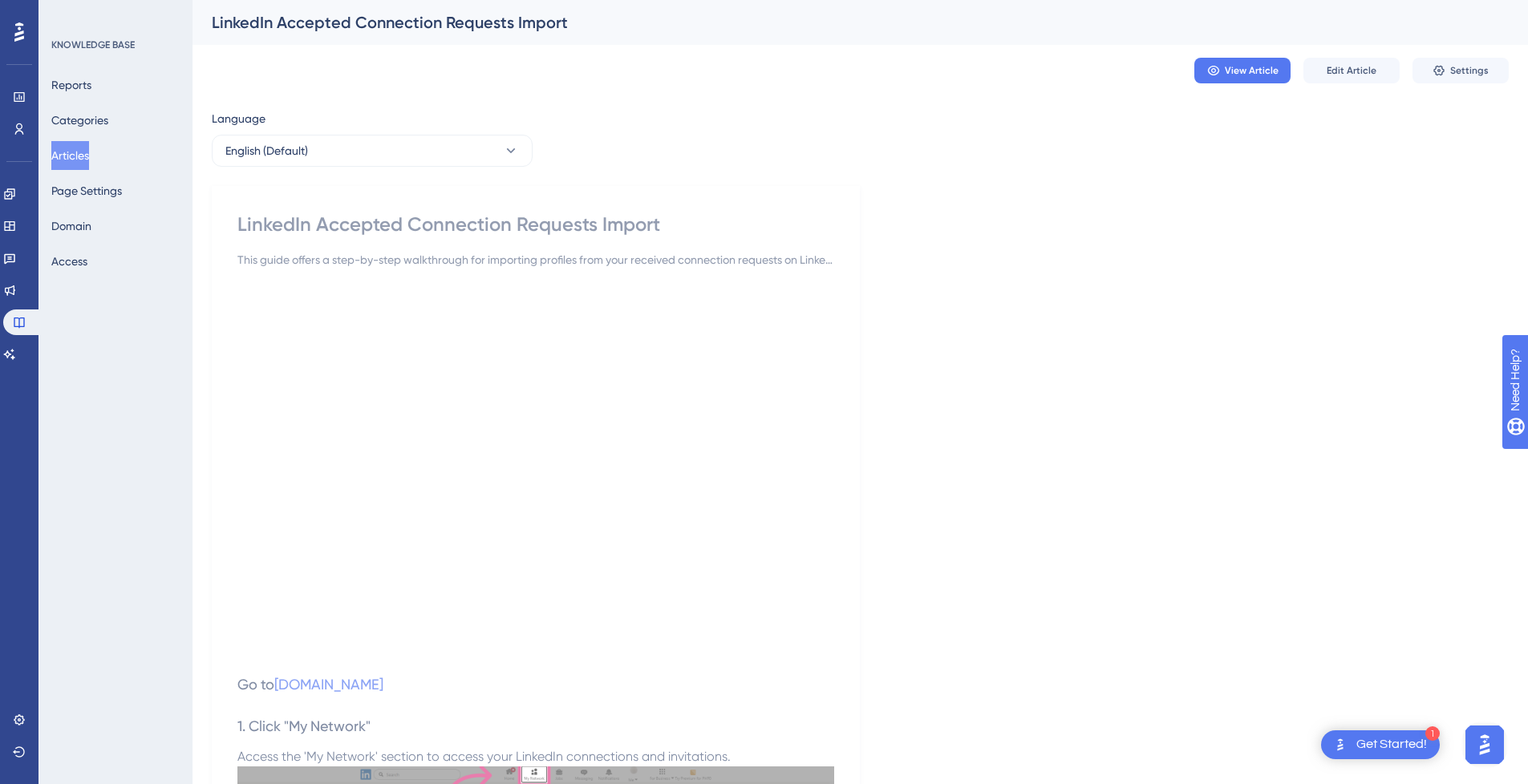
click at [89, 161] on button "Articles" at bounding box center [70, 155] width 38 height 29
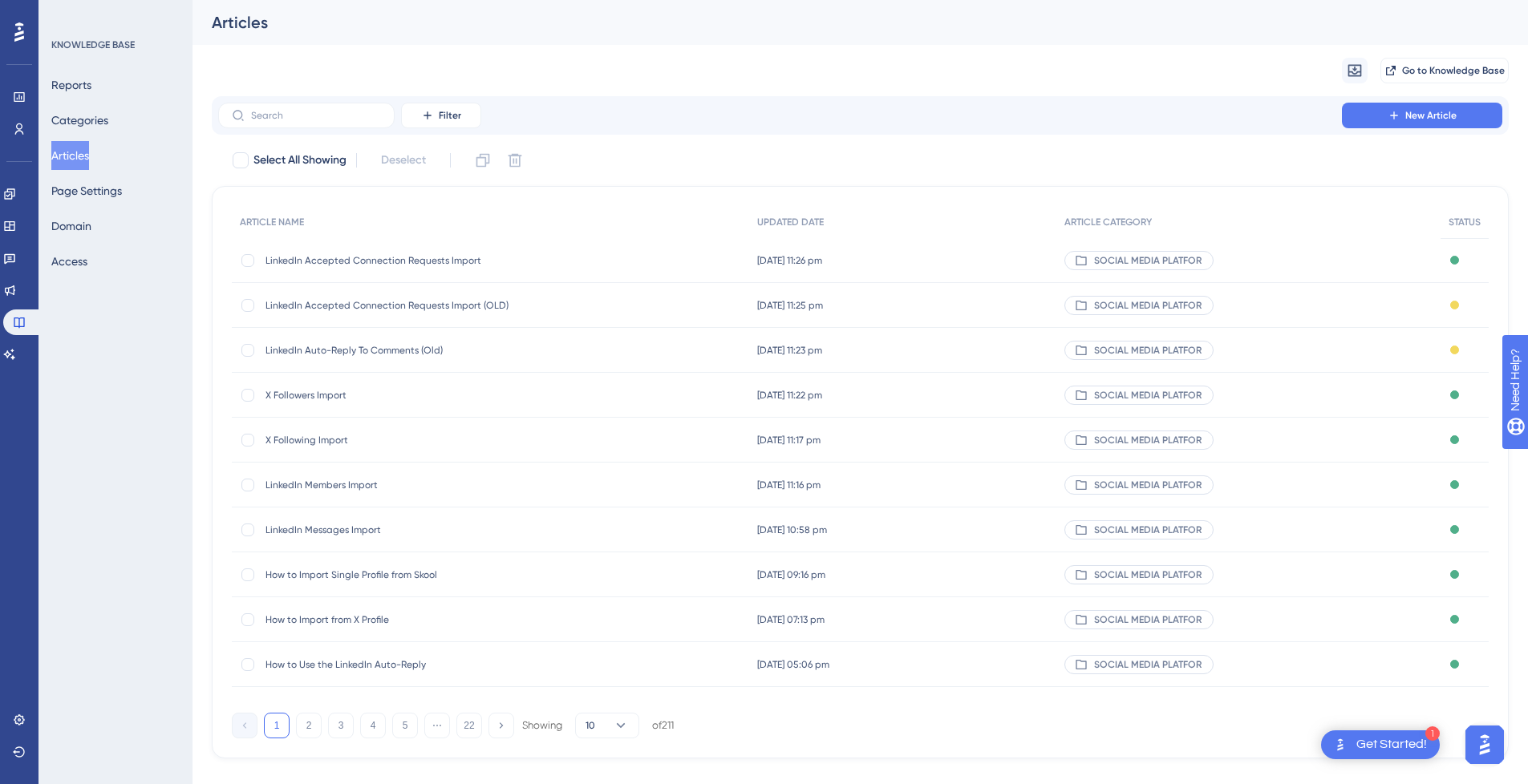
click at [483, 259] on span "LinkedIn Accepted Connection Requests Import" at bounding box center [393, 260] width 256 height 13
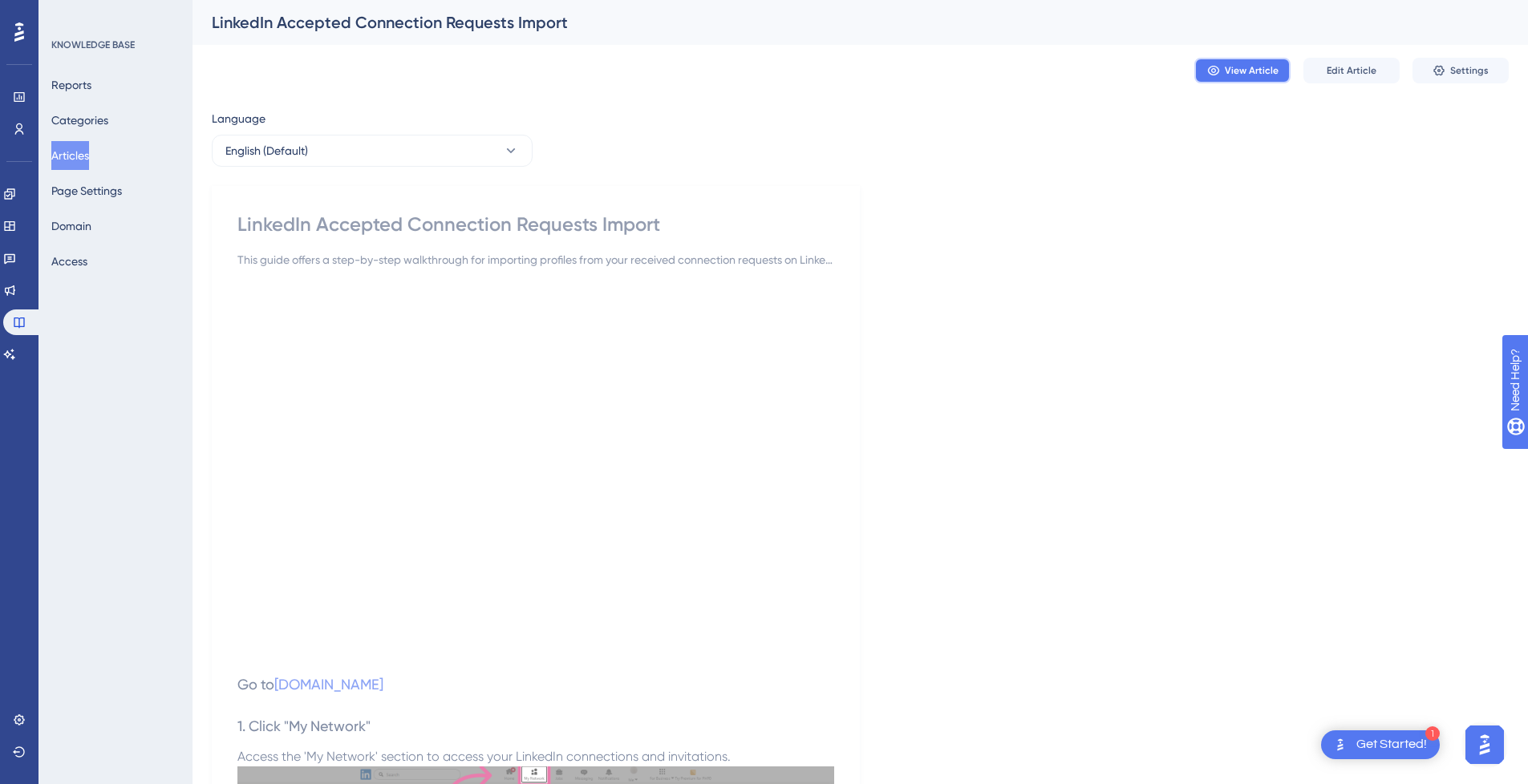
click at [1256, 69] on span "View Article" at bounding box center [1252, 70] width 54 height 13
click at [89, 164] on button "Articles" at bounding box center [70, 155] width 38 height 29
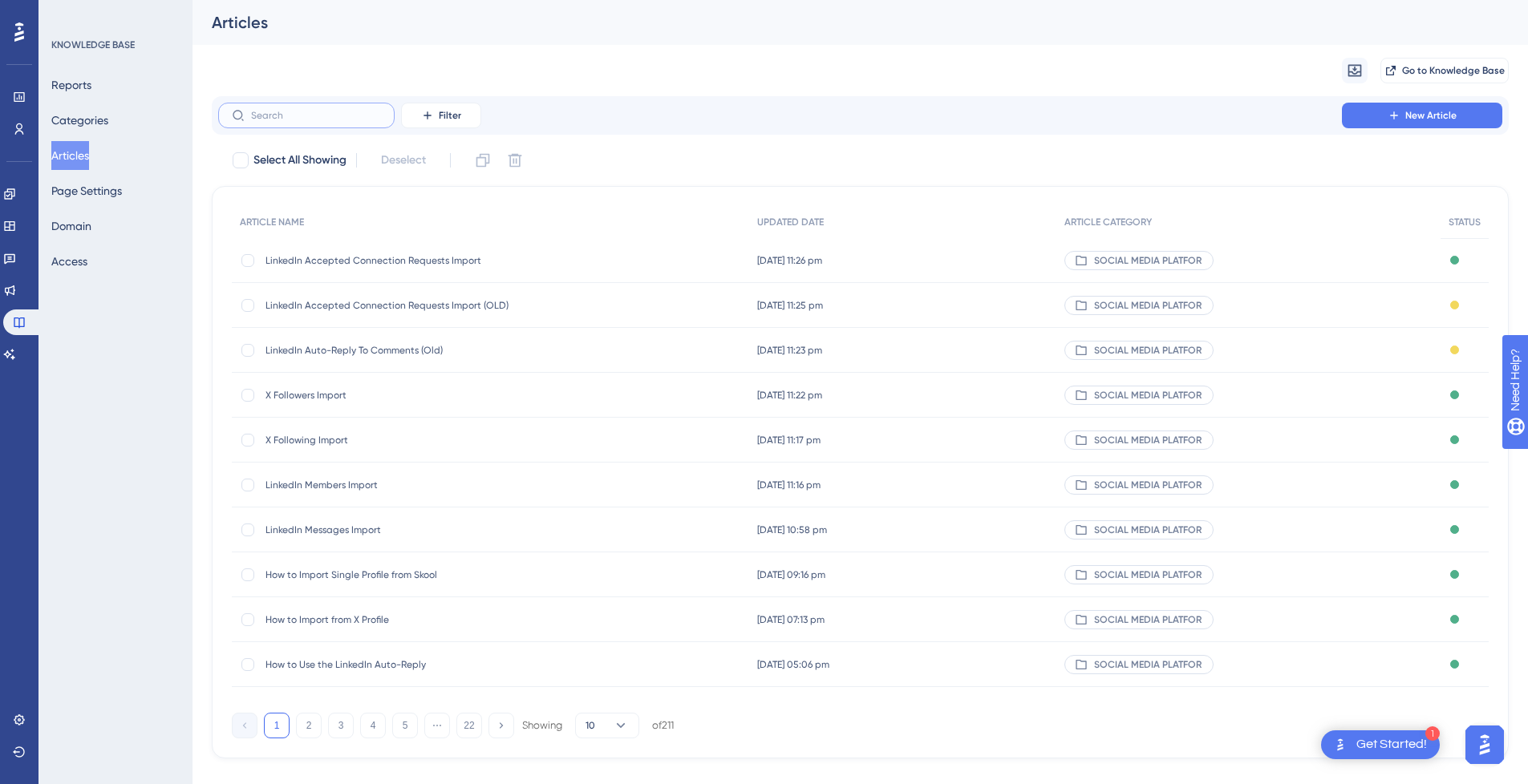
click at [303, 117] on input "text" at bounding box center [315, 115] width 130 height 11
paste input "X Single Profile Import"
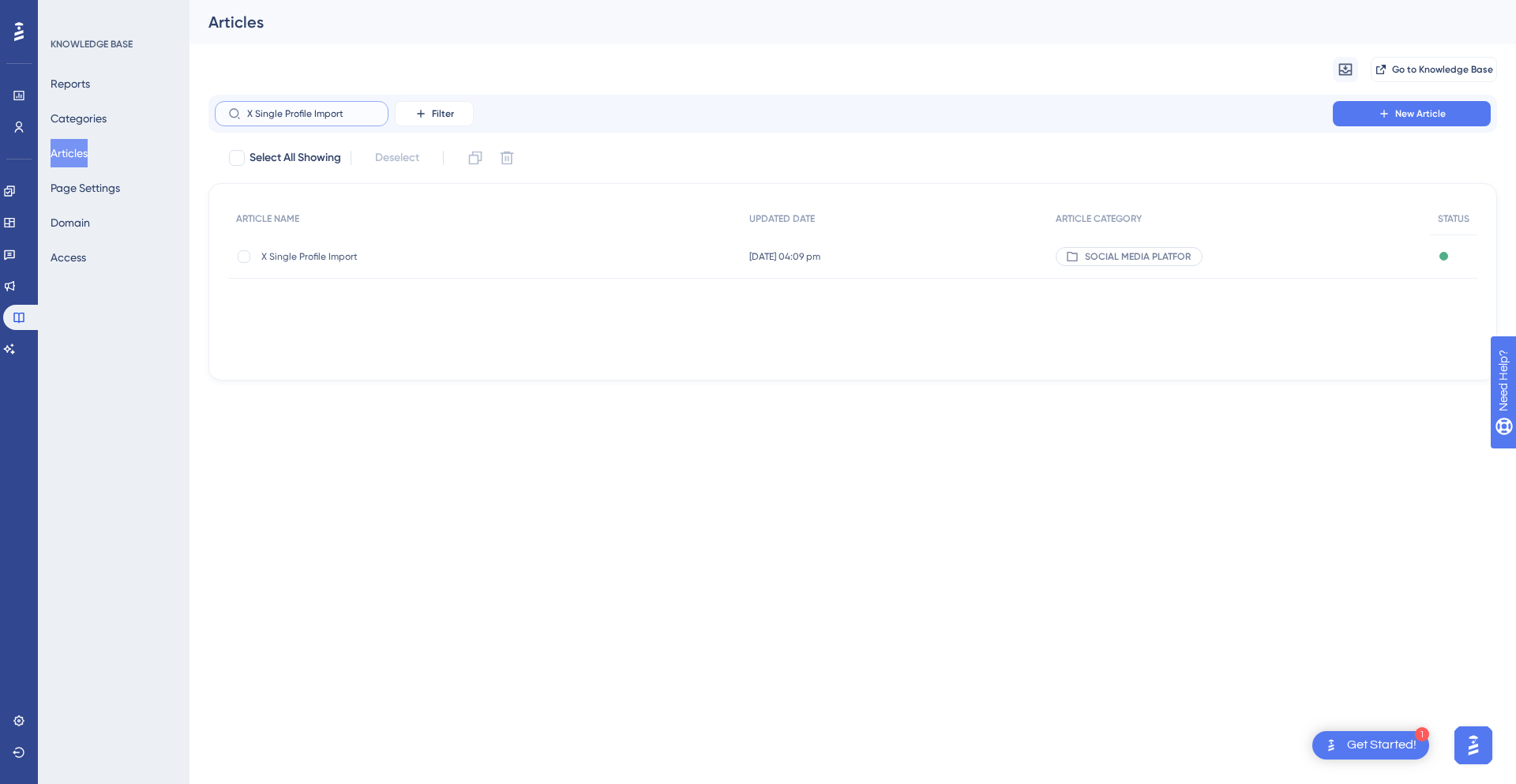
type input "X Single Profile Import"
click at [416, 269] on div "X Single Profile Import X Single Profile Import" at bounding box center [387, 256] width 253 height 44
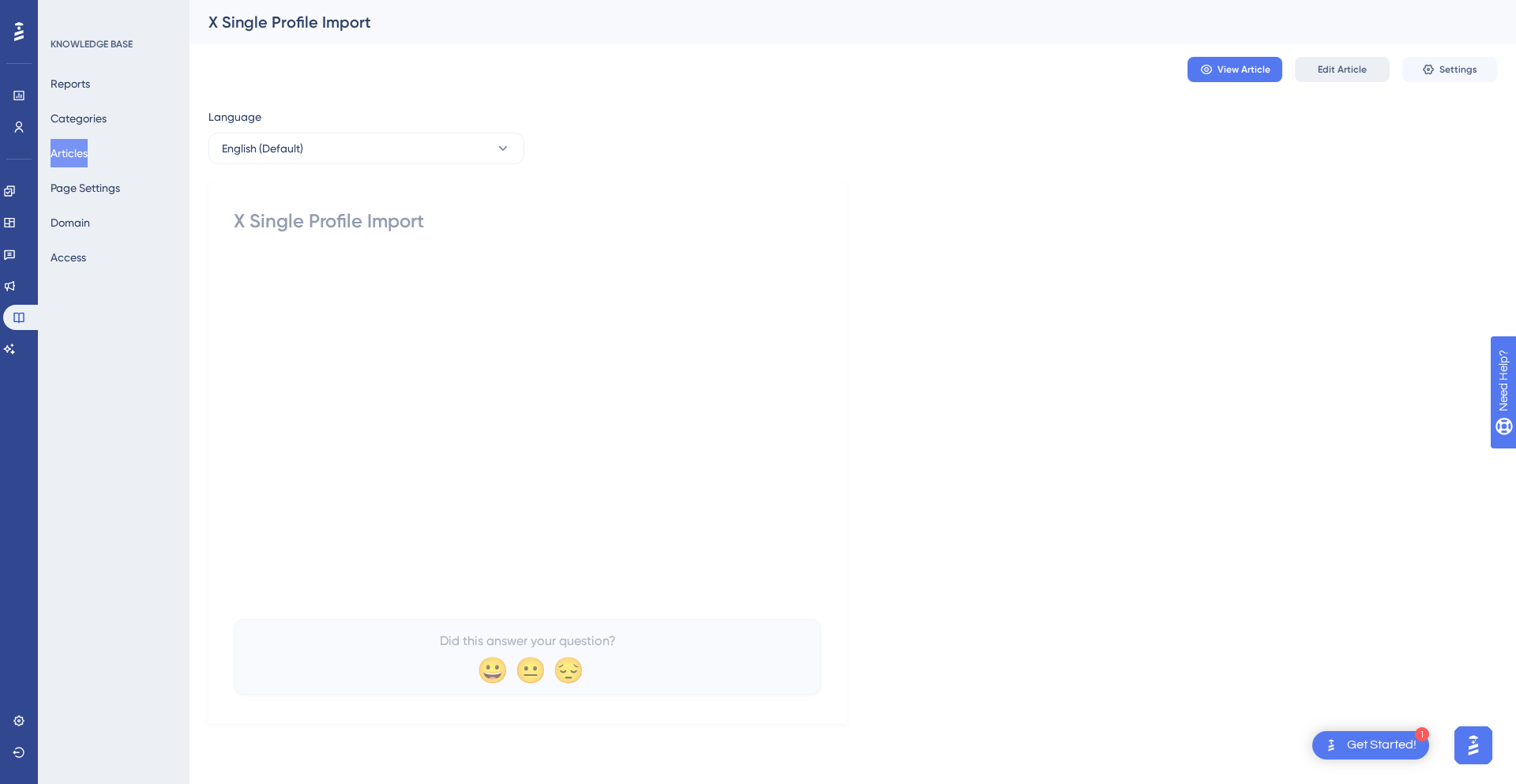
click at [1365, 70] on span "Edit Article" at bounding box center [1342, 69] width 49 height 13
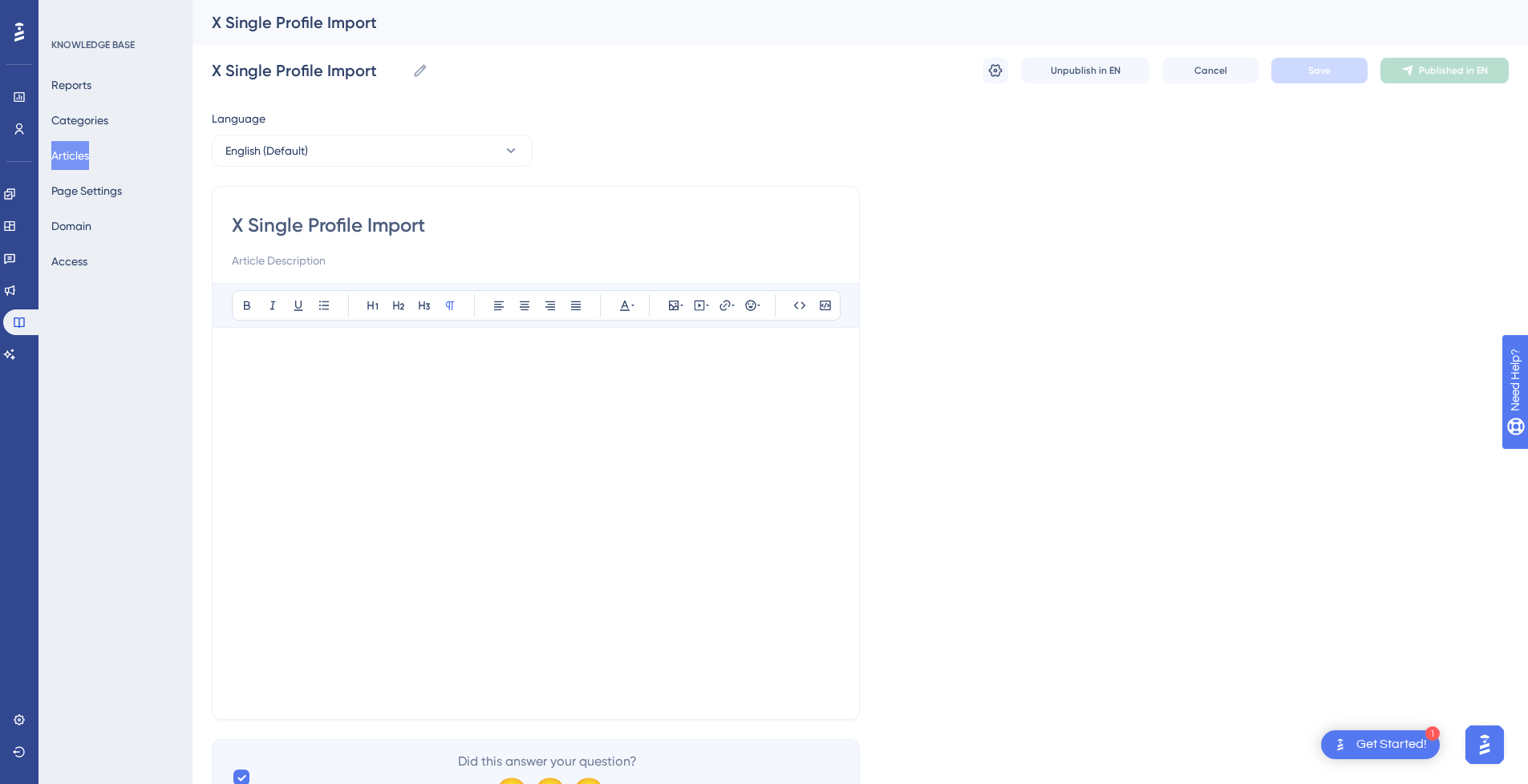
click at [483, 218] on input "X Single Profile Import" at bounding box center [535, 225] width 608 height 26
type input "X Single Profile Import ()"
type input "X Single Profile Import (OLD)"
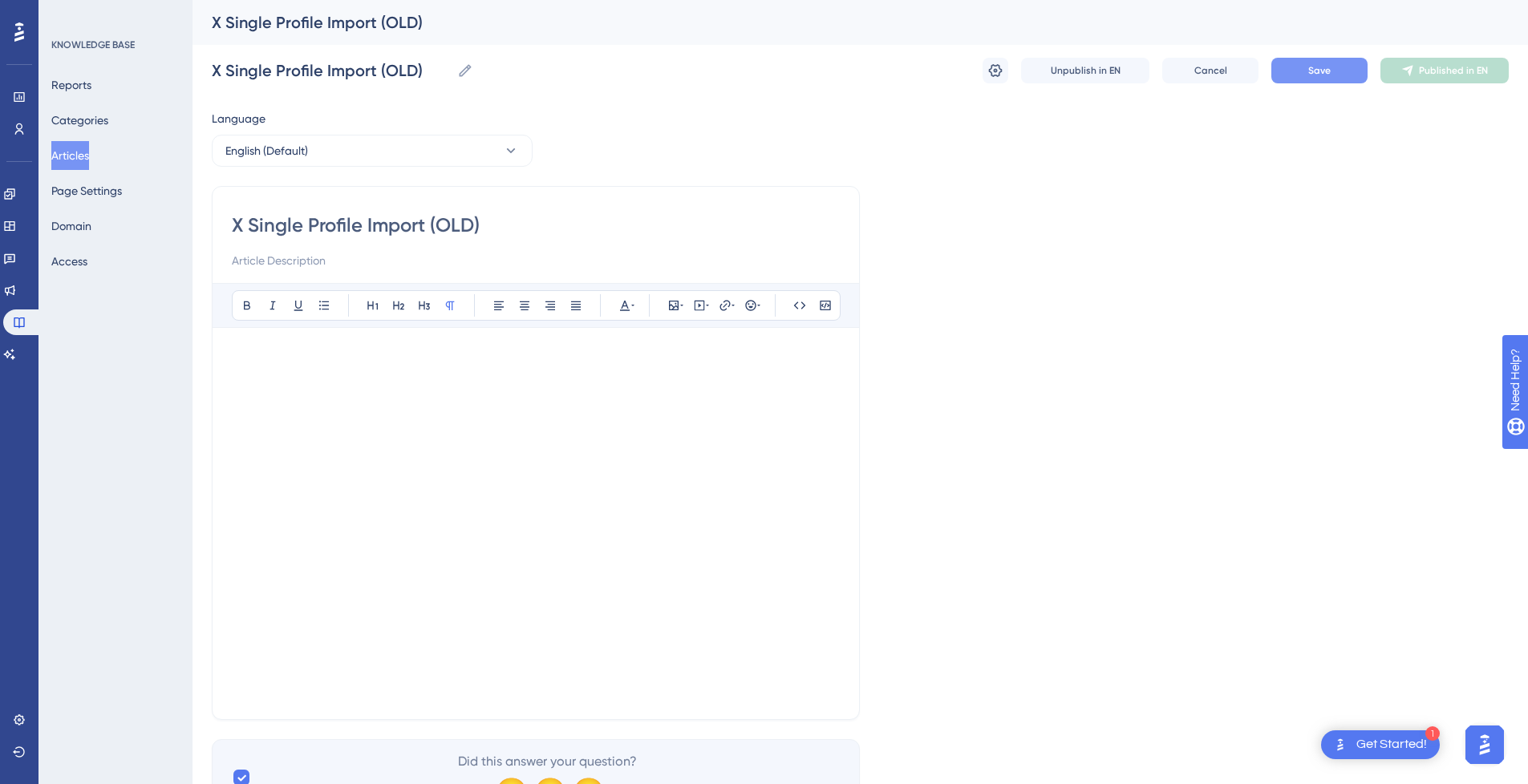
type input "X Single Profile Import (OLD)"
click at [1330, 72] on button "Save" at bounding box center [1318, 71] width 96 height 26
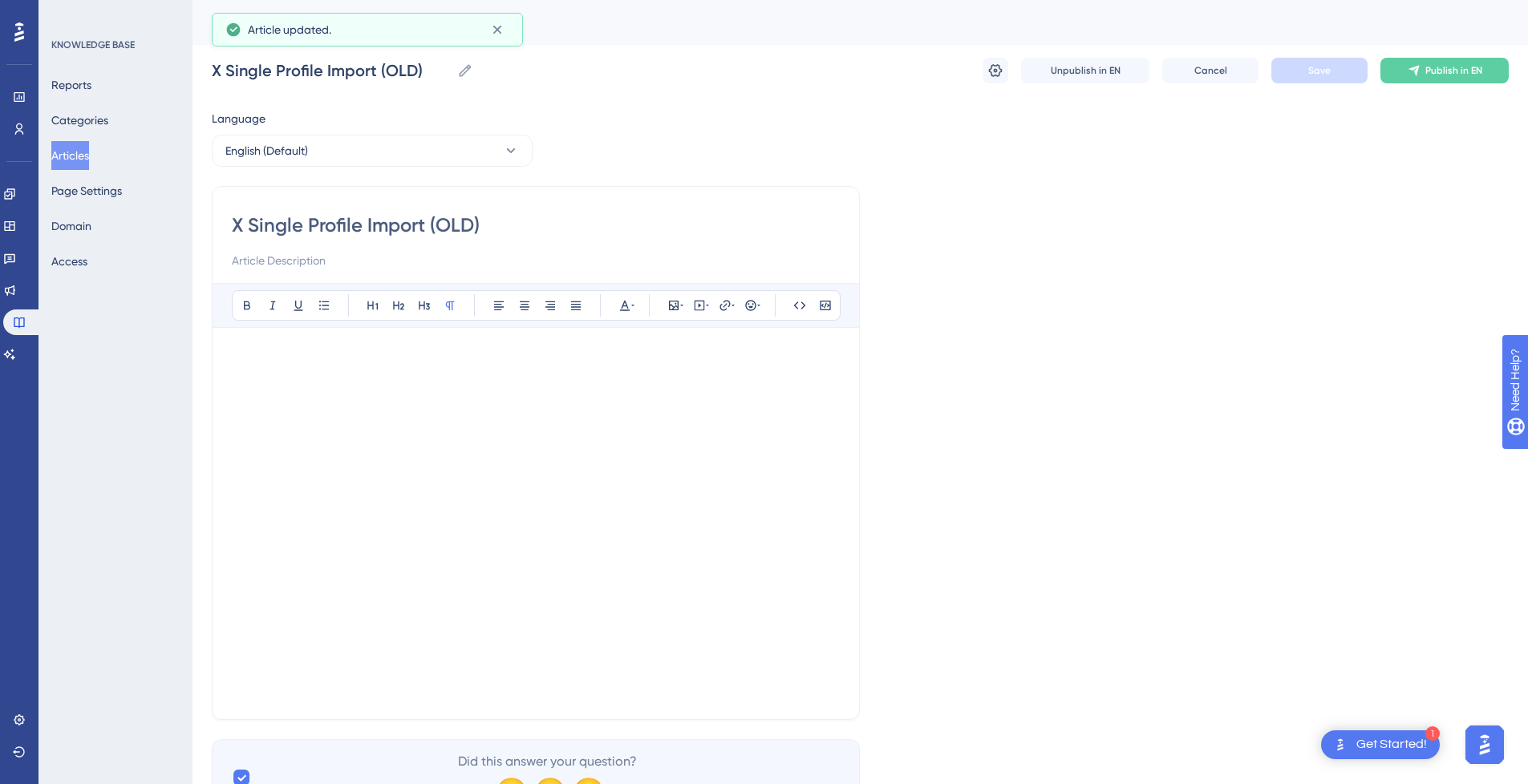
click at [82, 159] on button "Articles" at bounding box center [70, 155] width 38 height 29
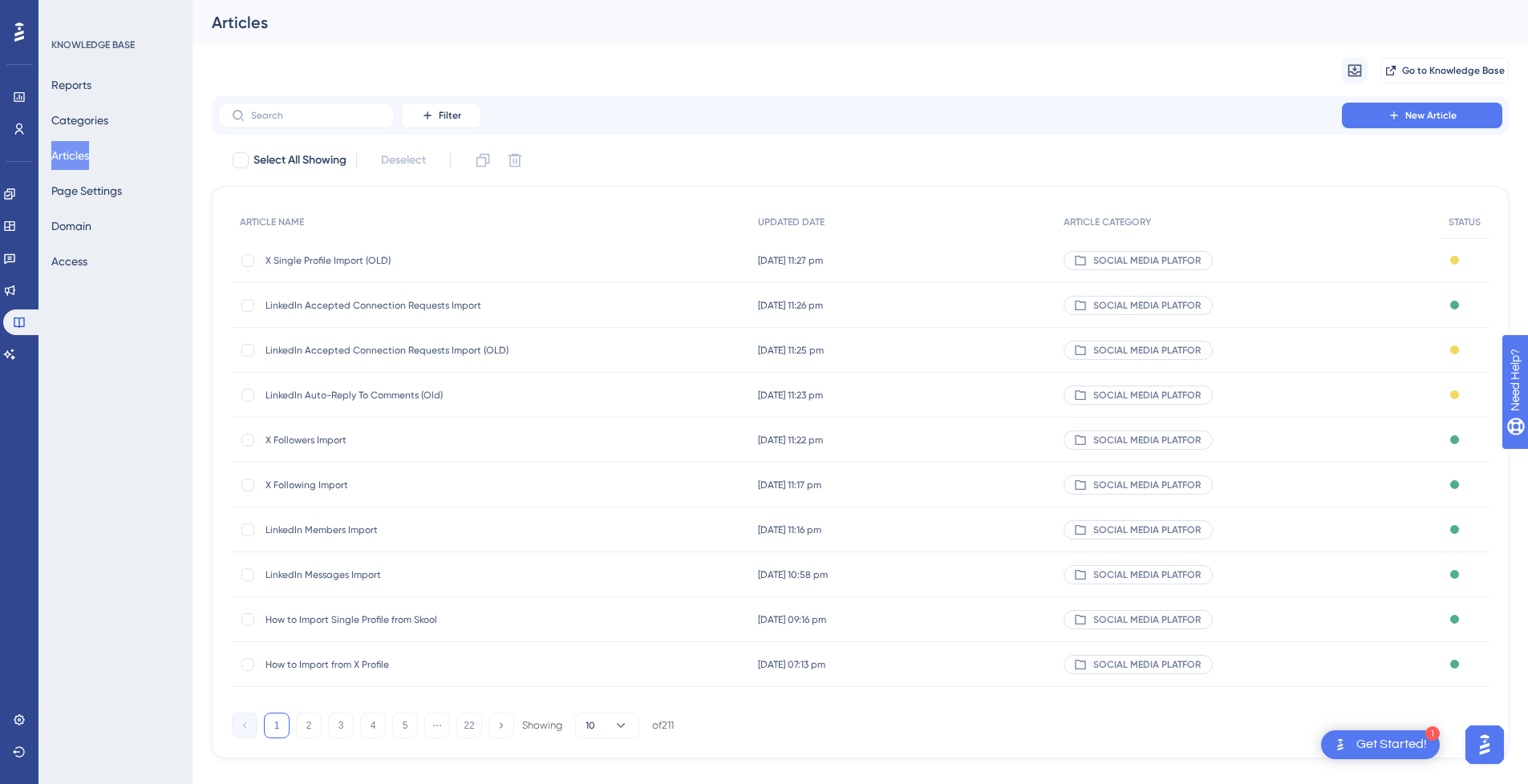
click at [409, 662] on span "How to Import from X Profile" at bounding box center [393, 664] width 256 height 13
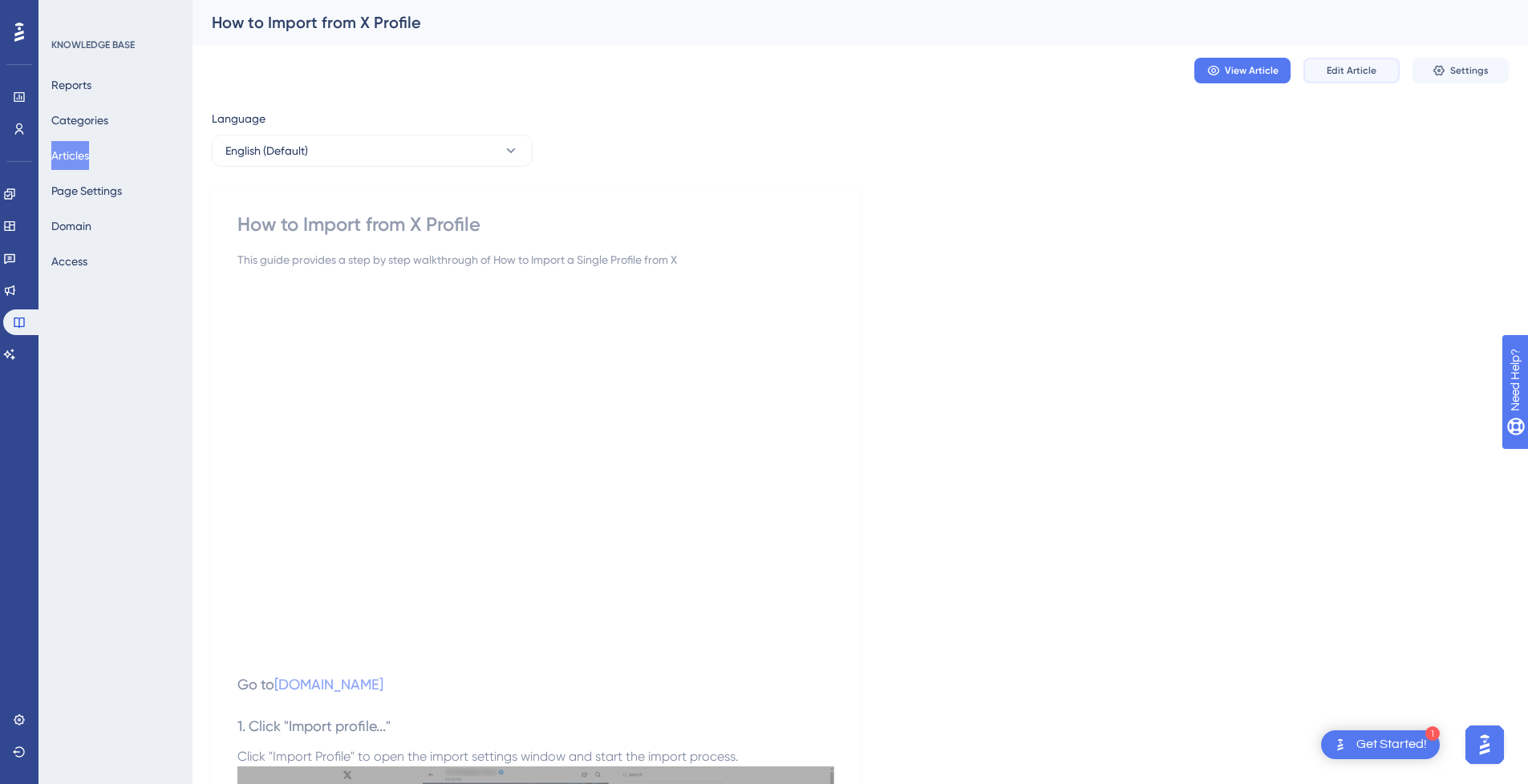
click at [1361, 73] on span "Edit Article" at bounding box center [1351, 70] width 50 height 13
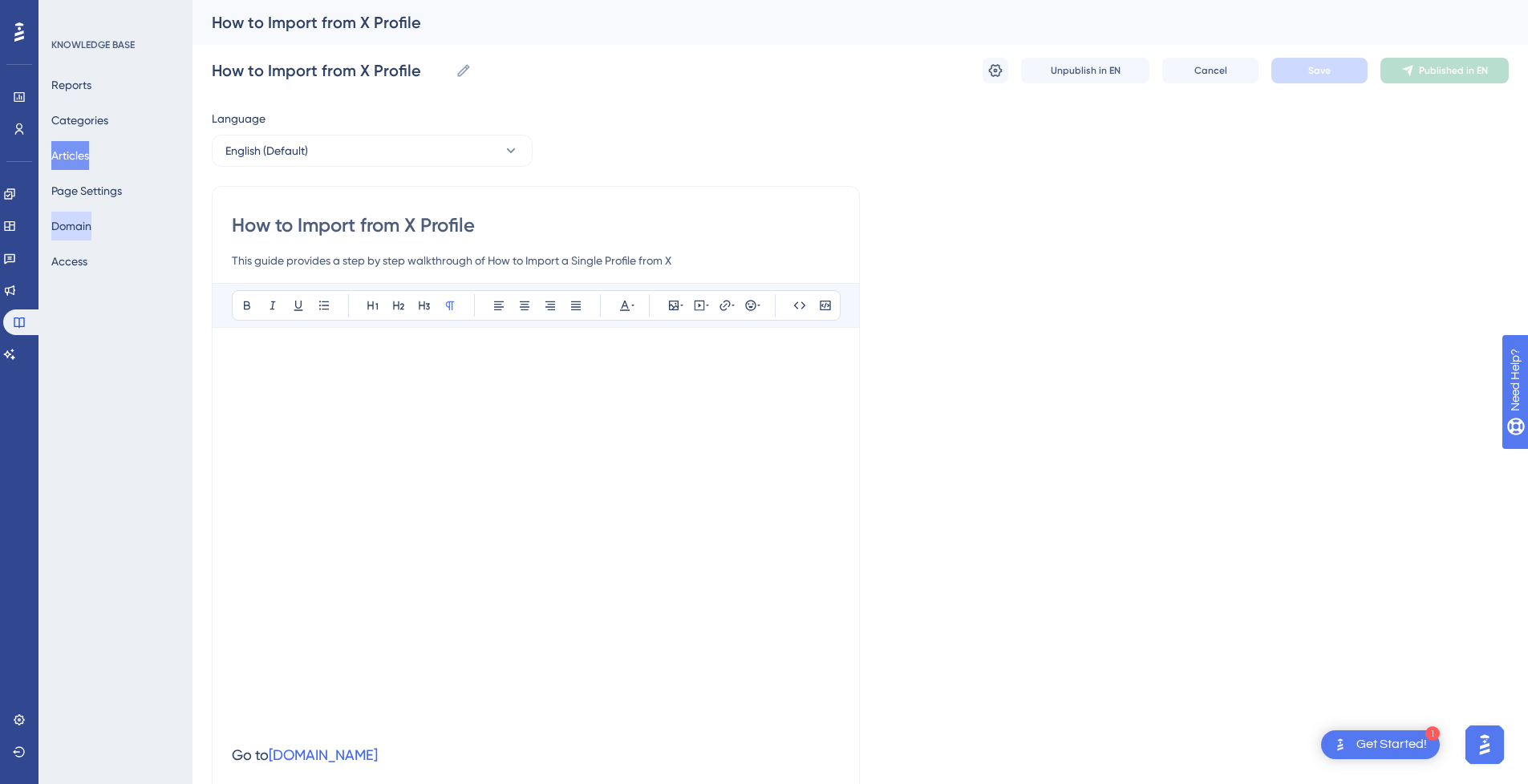
drag, startPoint x: 528, startPoint y: 214, endPoint x: 90, endPoint y: 218, distance: 438.0
paste input "X Single Profile Import"
type input "X Single Profile Import"
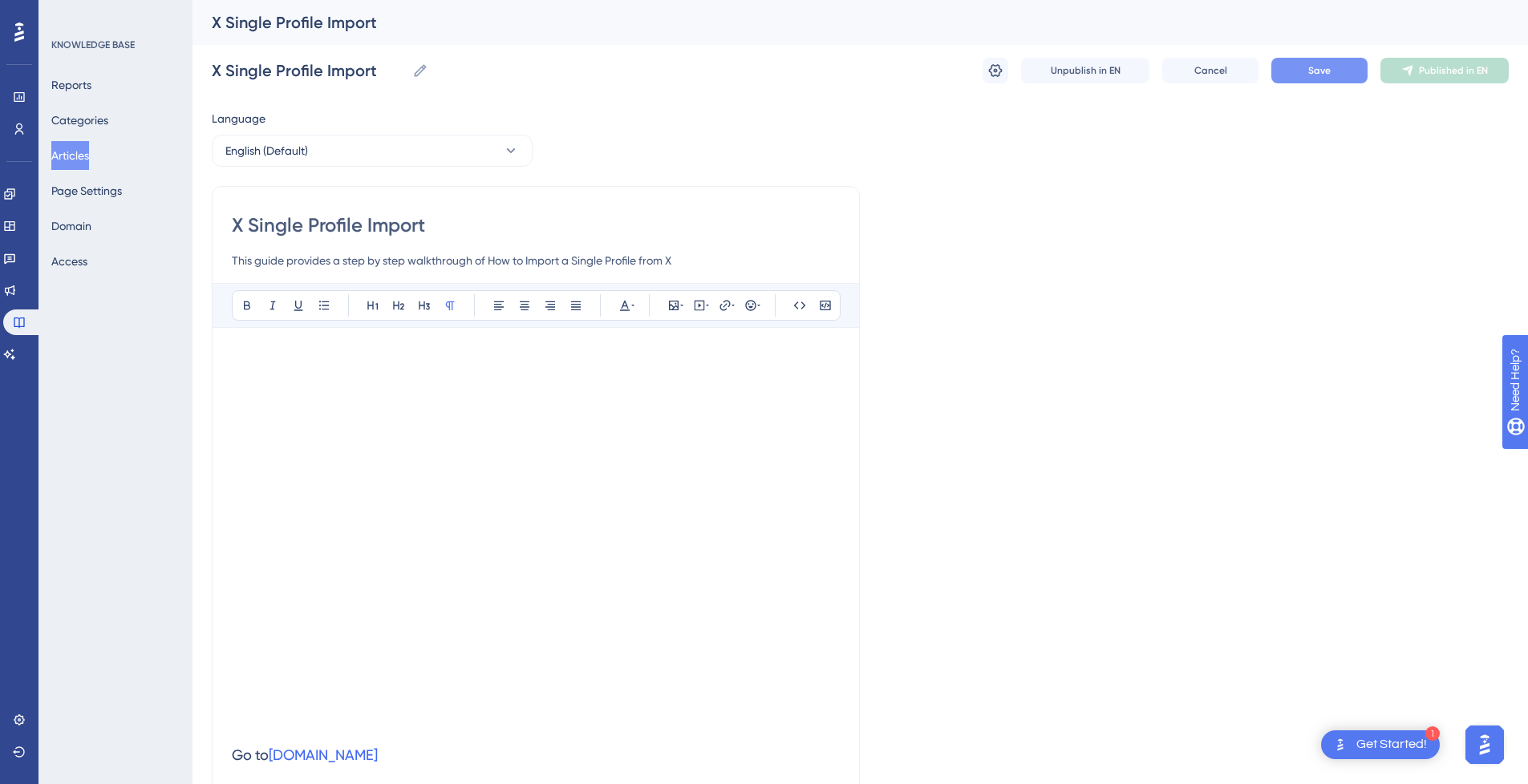
type input "X Single Profile Import"
click at [1329, 72] on span "Save" at bounding box center [1318, 70] width 22 height 13
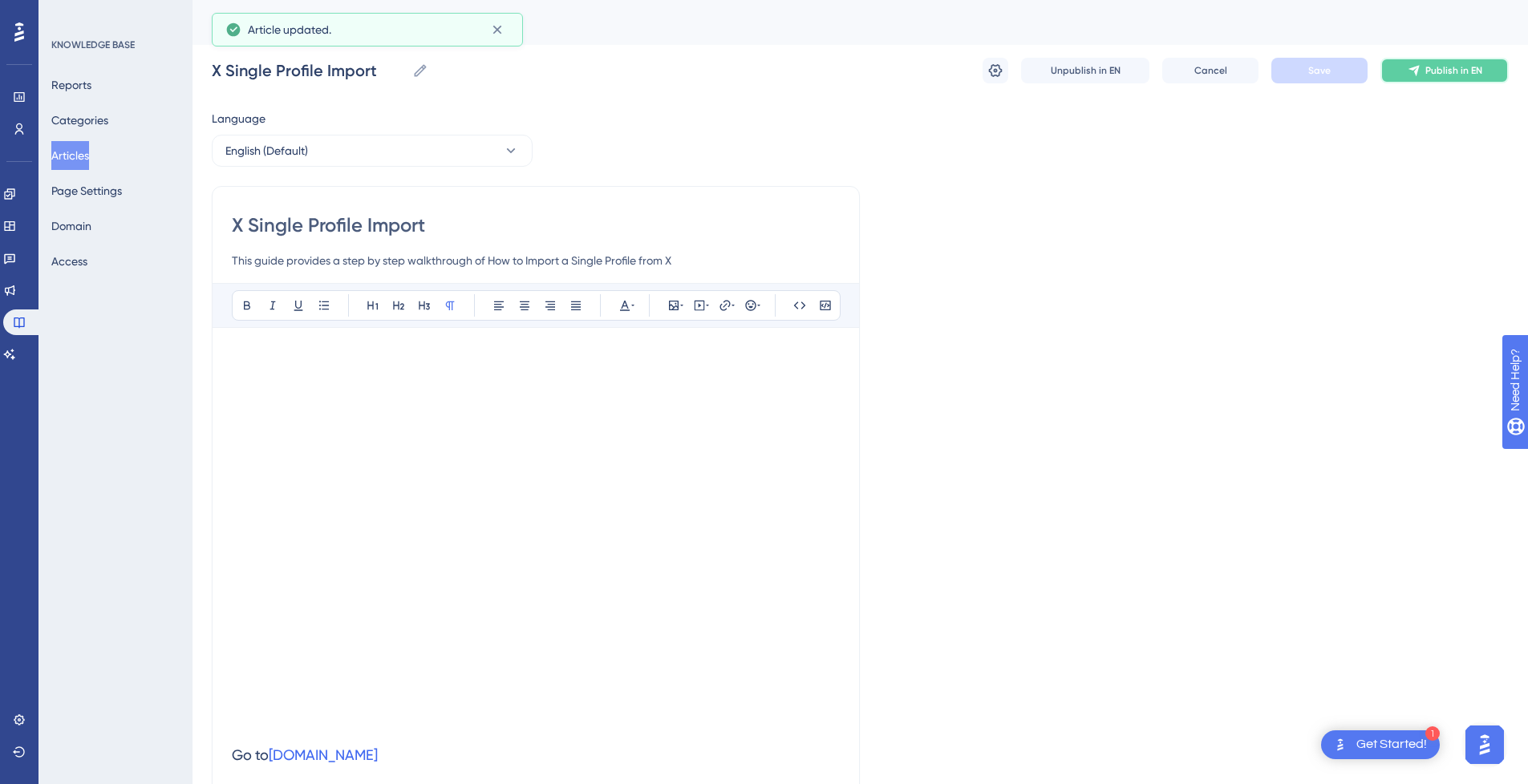
click at [1416, 62] on button "Publish in EN" at bounding box center [1444, 71] width 129 height 26
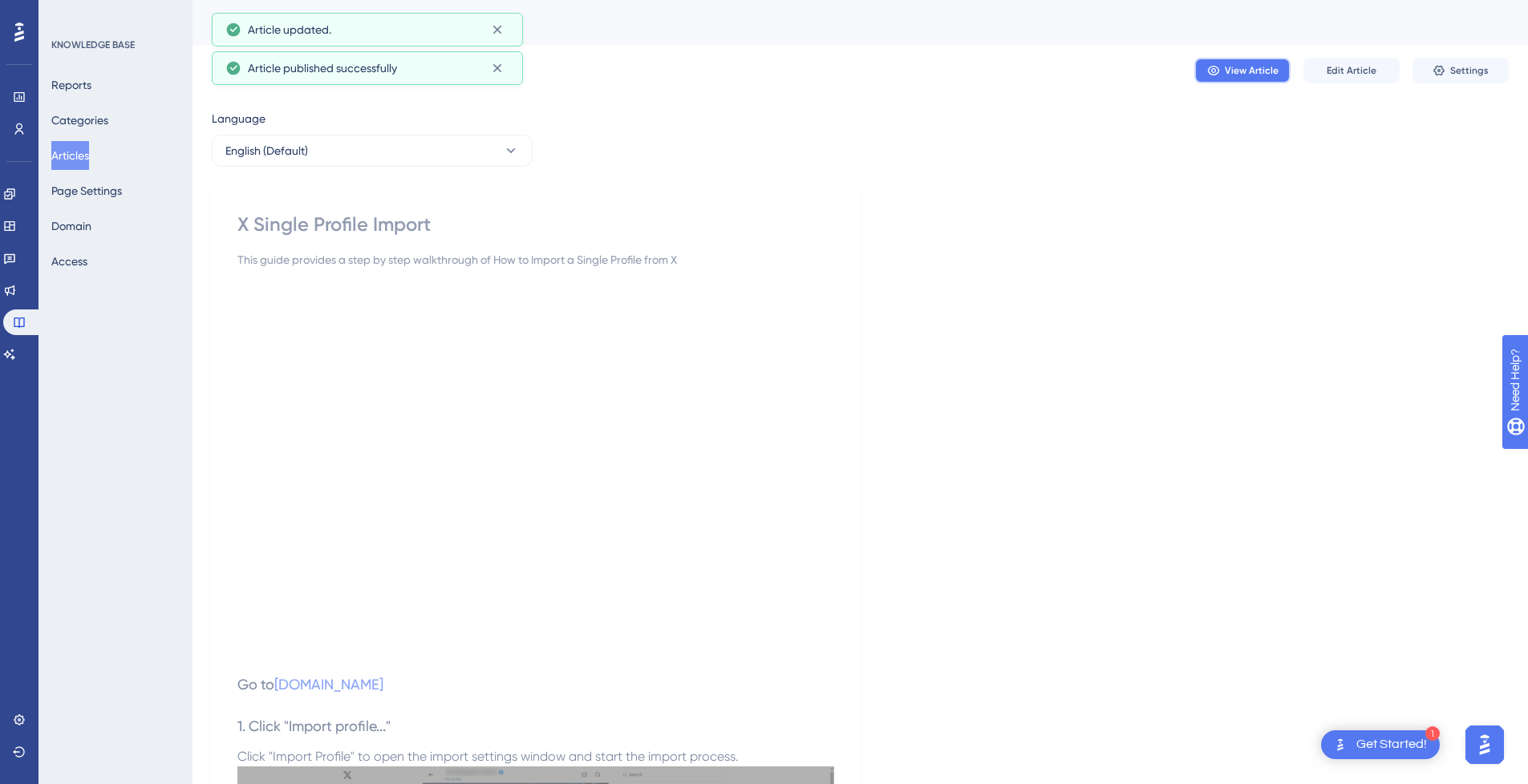
click at [1224, 63] on button "View Article" at bounding box center [1242, 71] width 96 height 26
